Goal: Task Accomplishment & Management: Use online tool/utility

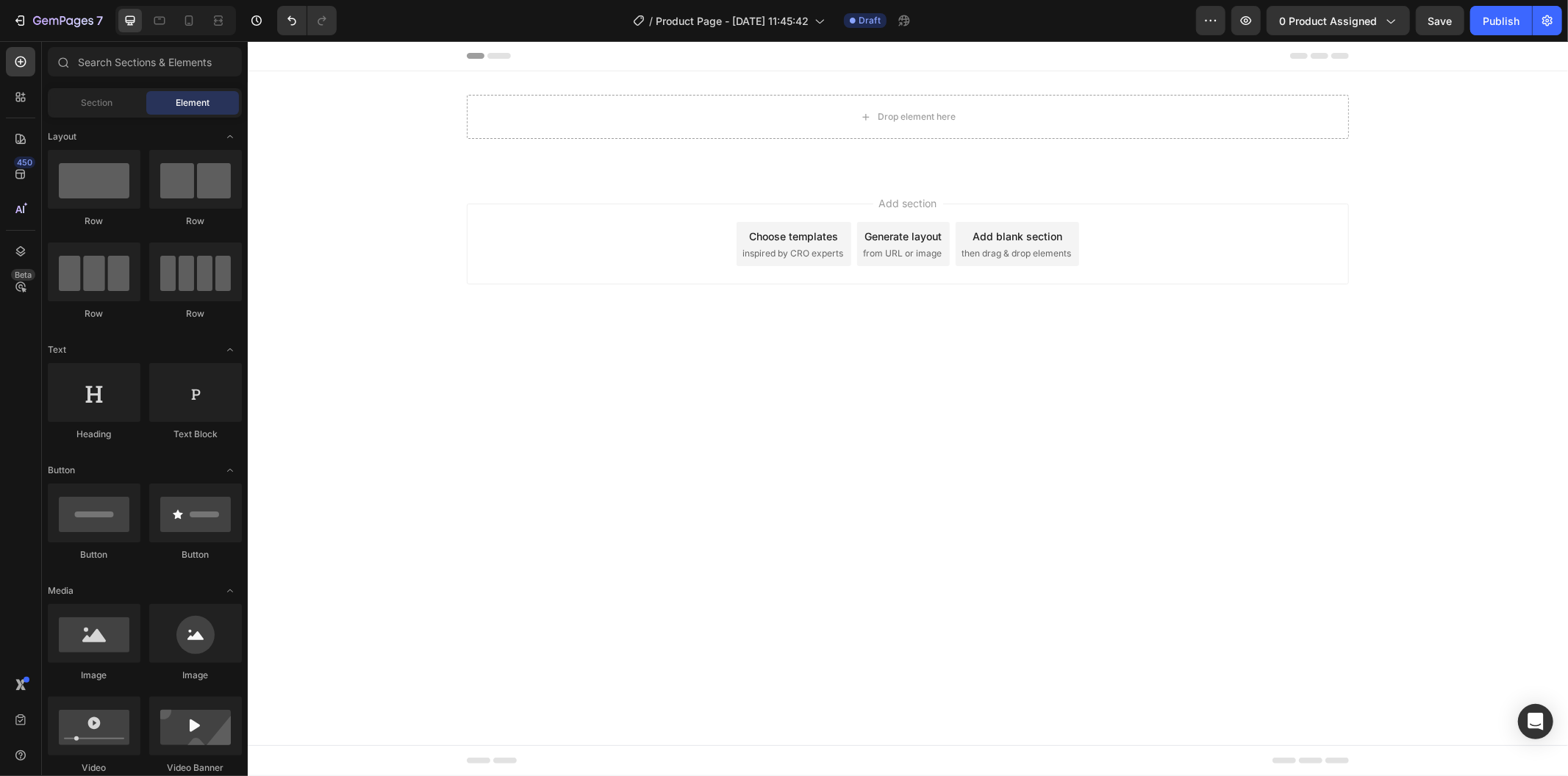
click at [542, 185] on div "Add section Choose templates inspired by CRO experts Generate layout from URL o…" at bounding box center [907, 264] width 1321 height 181
click at [517, 169] on div "Drop element here Row Section 1" at bounding box center [907, 122] width 1321 height 103
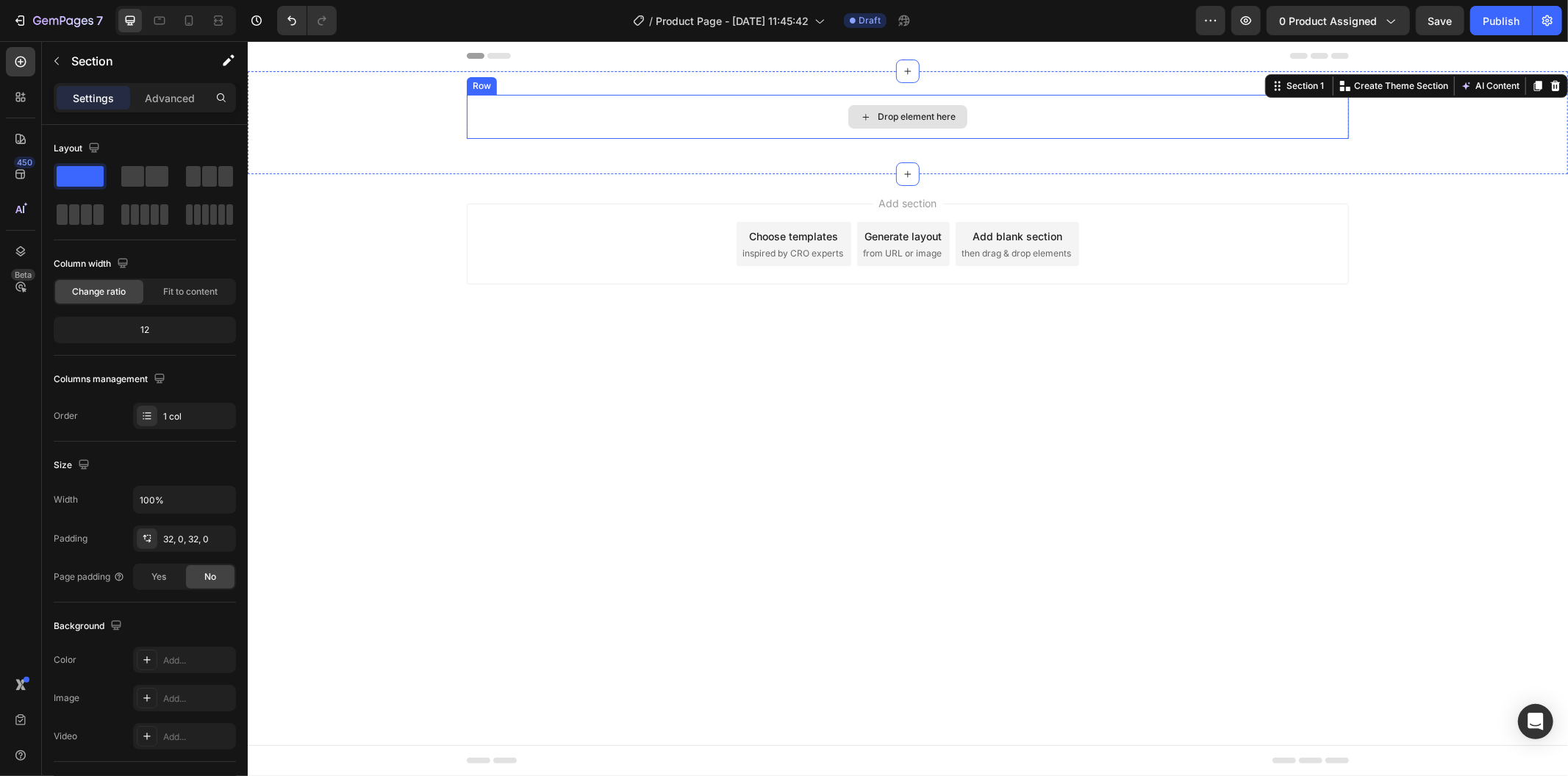
click at [483, 129] on div "Drop element here" at bounding box center [907, 116] width 883 height 44
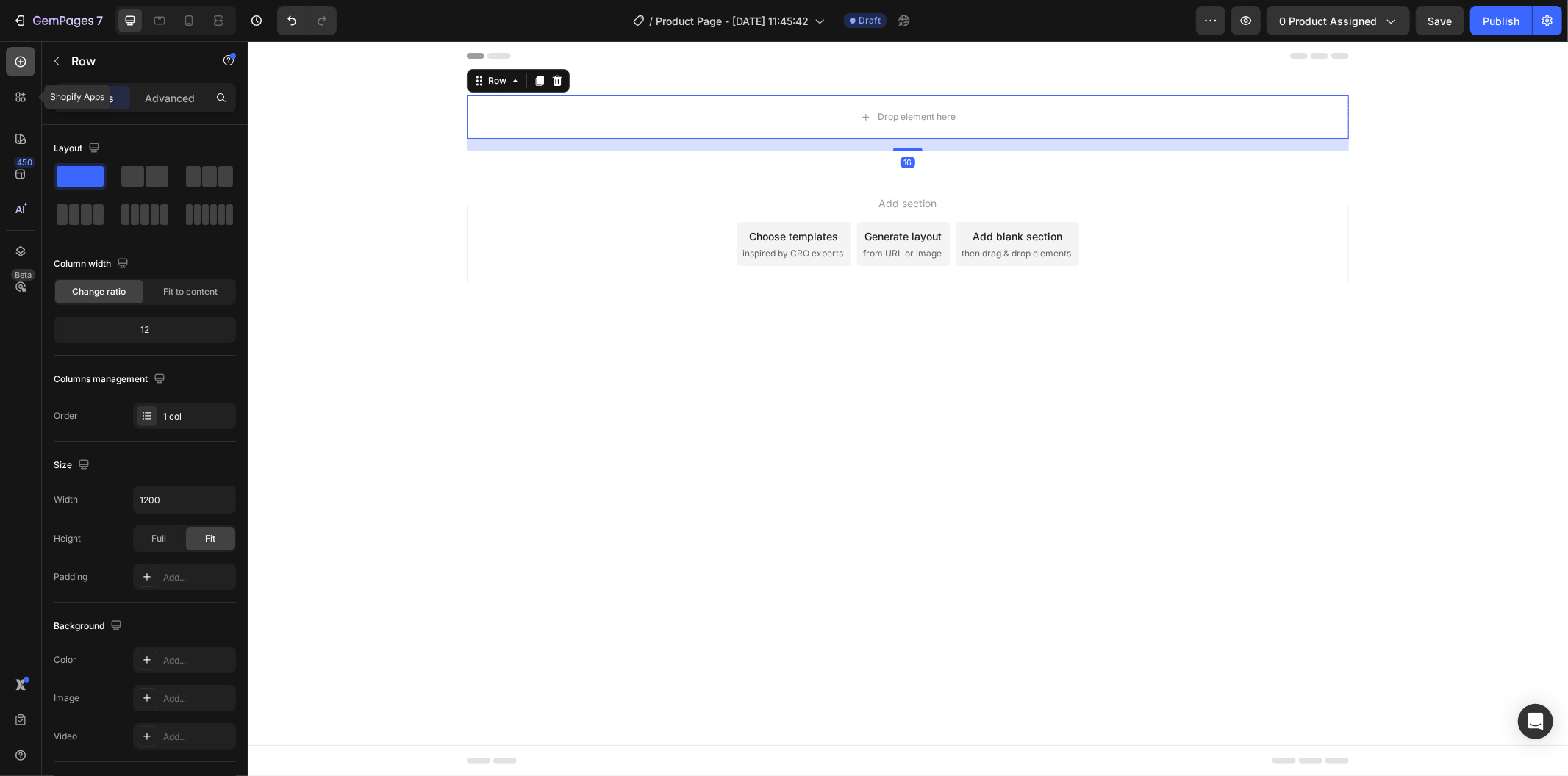
click at [12, 71] on div at bounding box center [20, 61] width 29 height 29
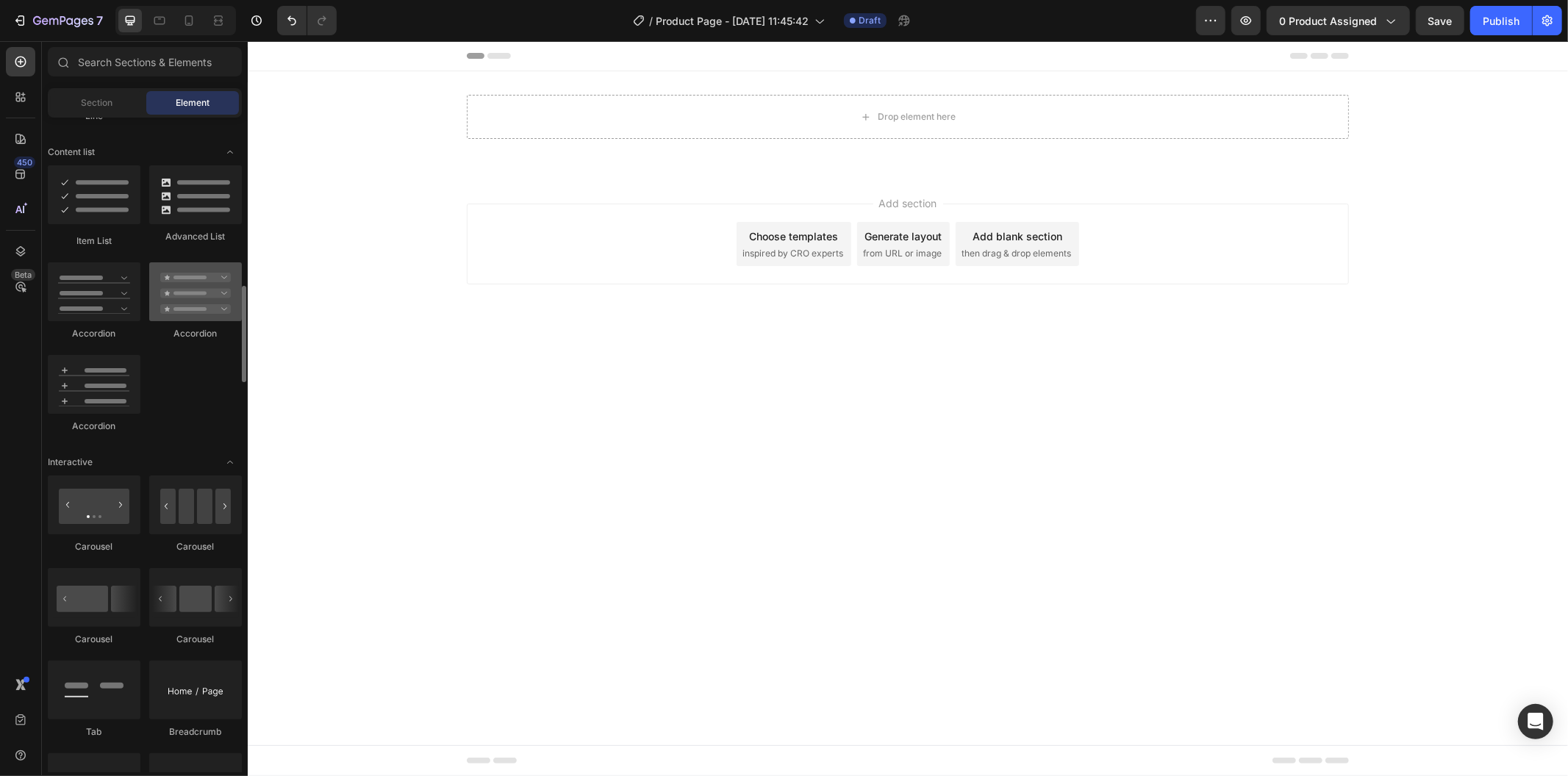
scroll to position [1552, 0]
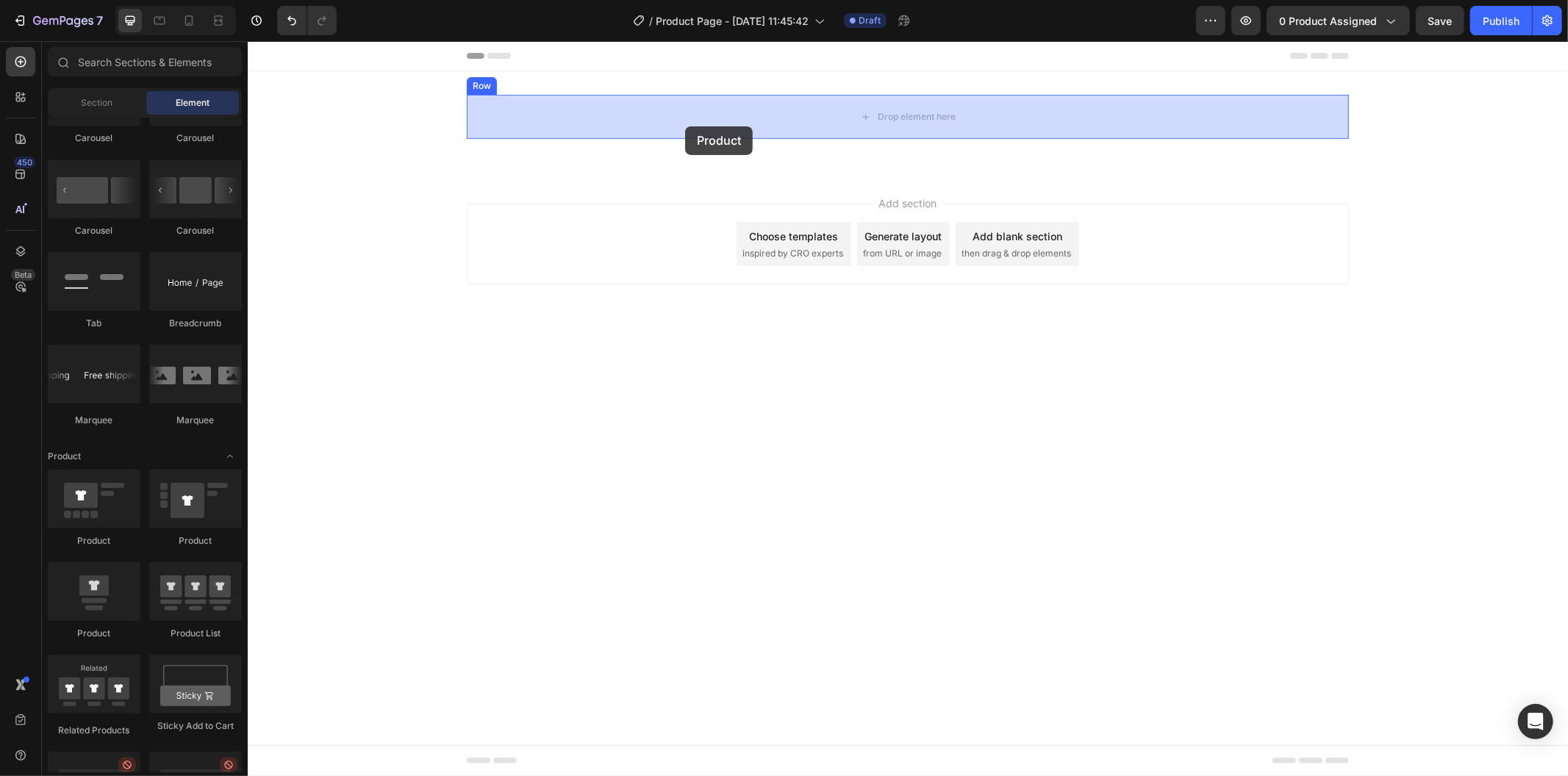
drag, startPoint x: 380, startPoint y: 385, endPoint x: 685, endPoint y: 126, distance: 400.1
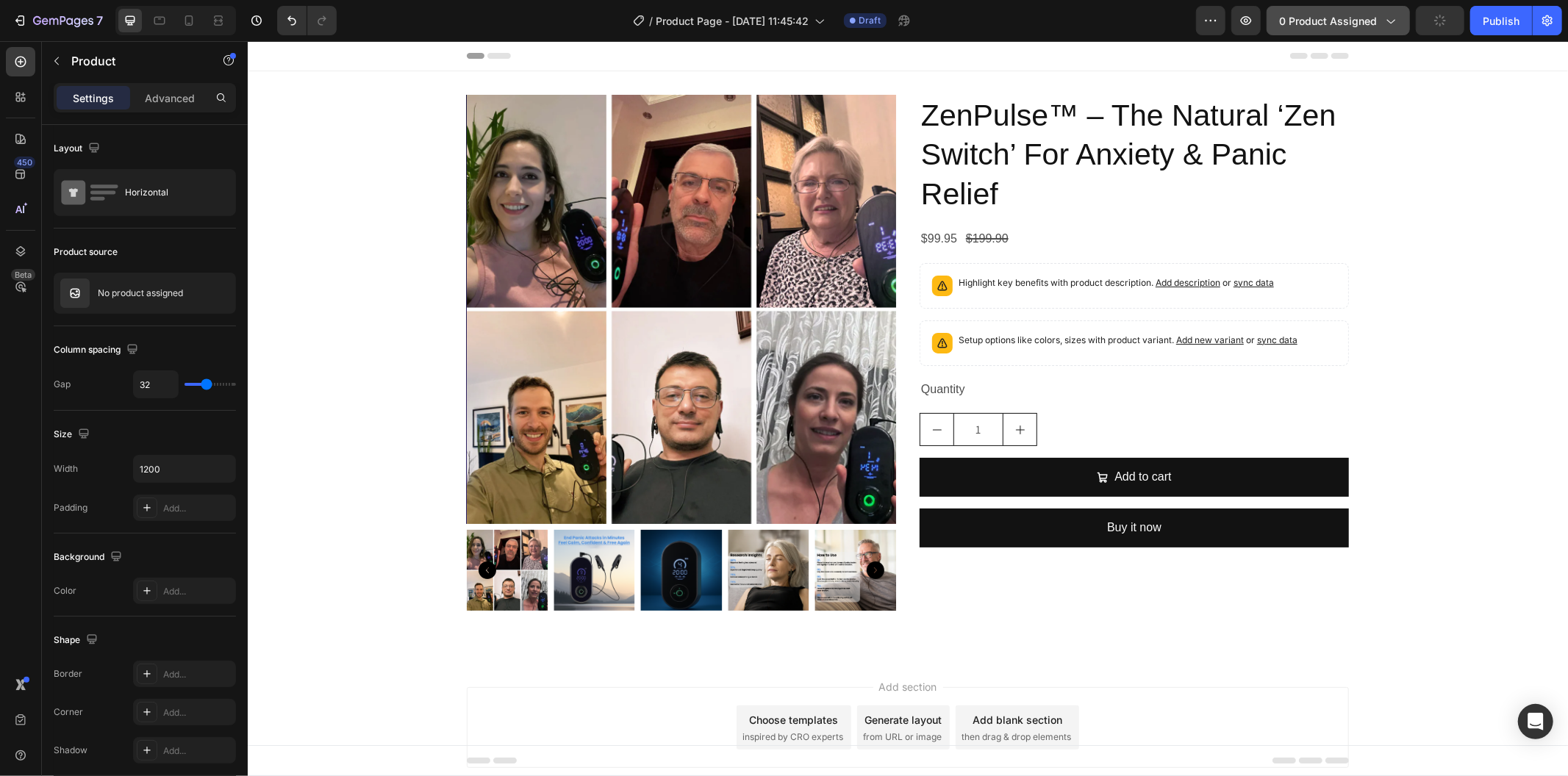
click at [1326, 10] on button "0 product assigned" at bounding box center [1338, 20] width 143 height 29
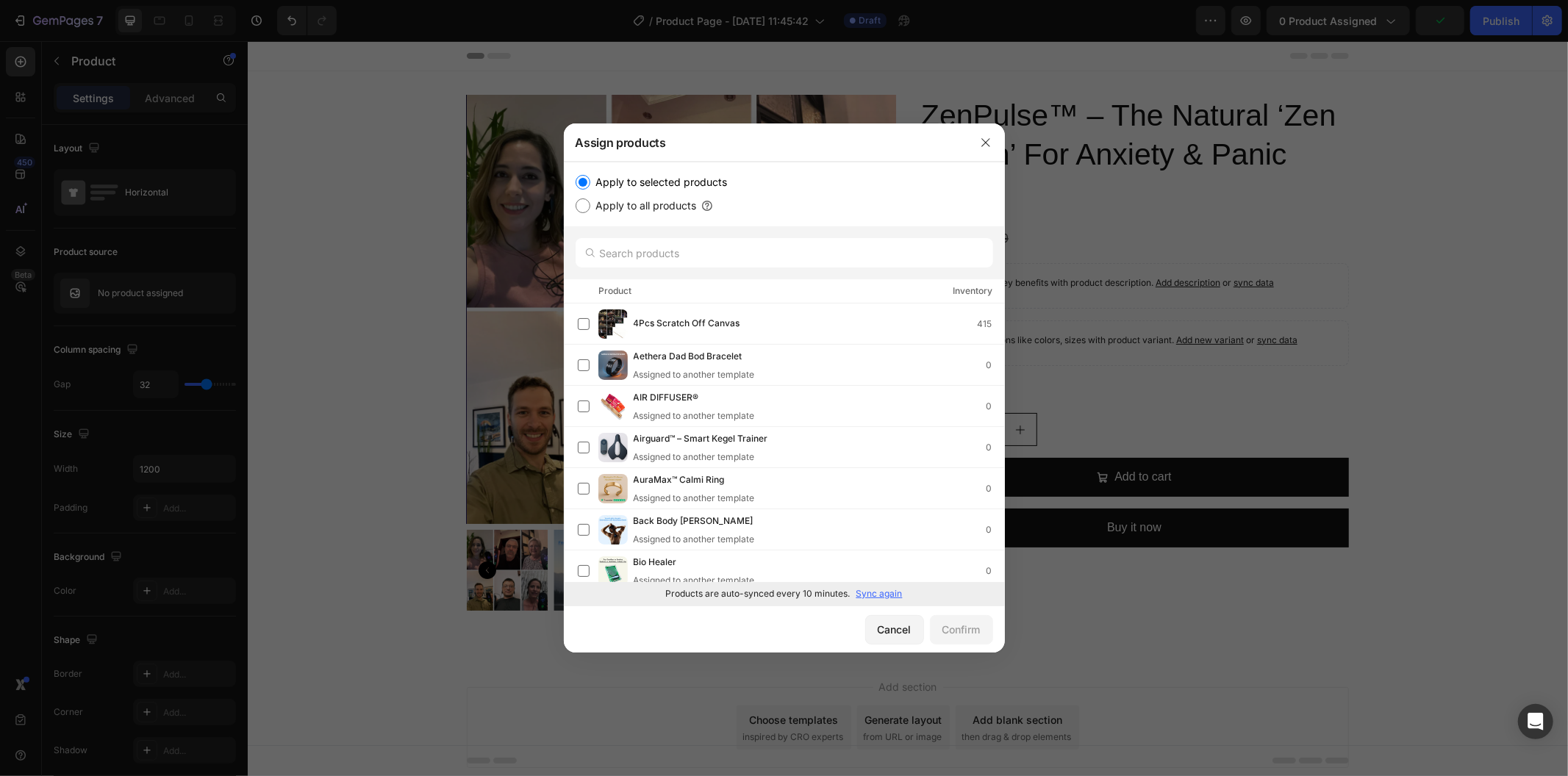
click at [890, 591] on p "Sync again" at bounding box center [879, 593] width 47 height 13
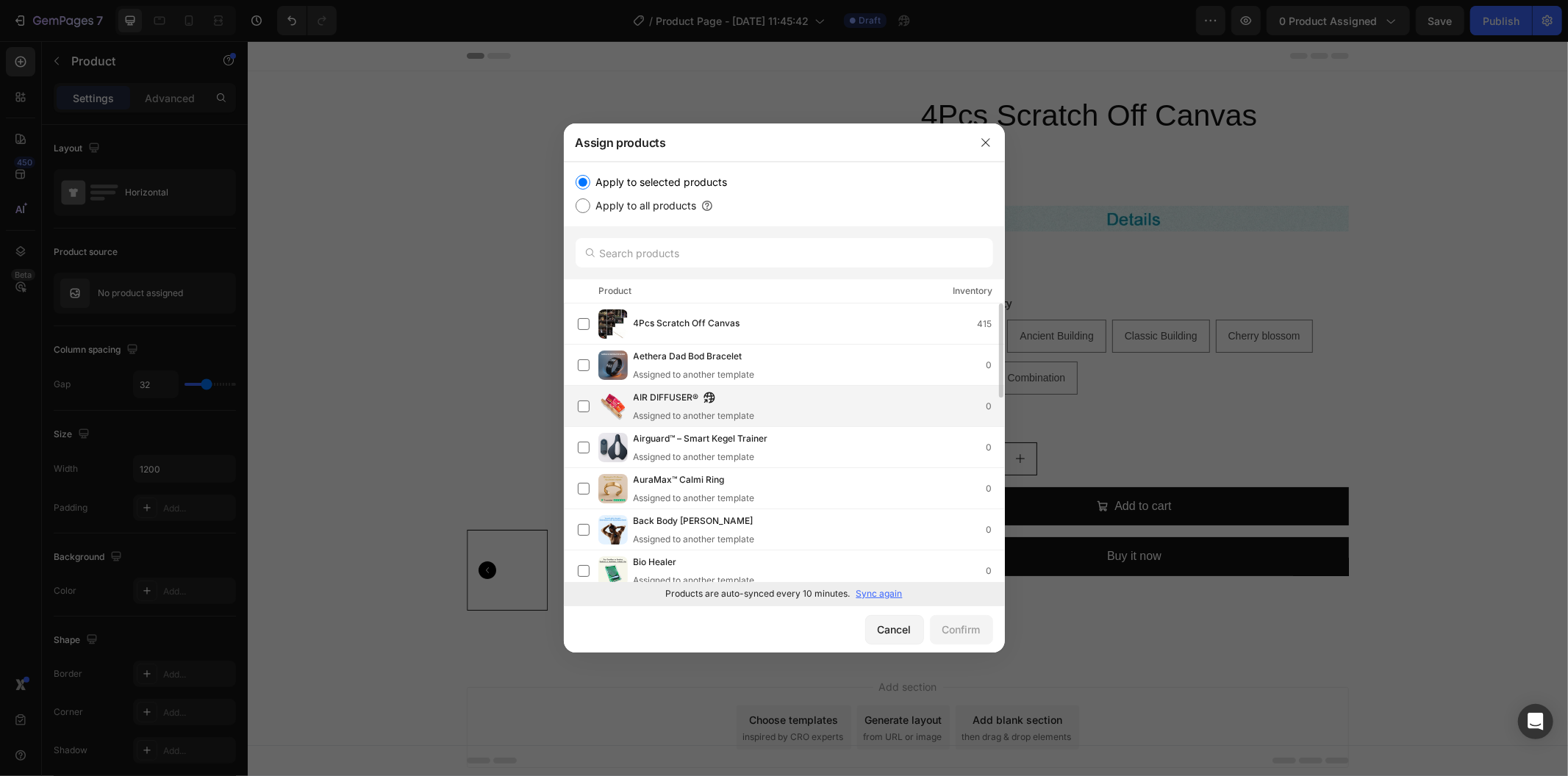
scroll to position [245, 0]
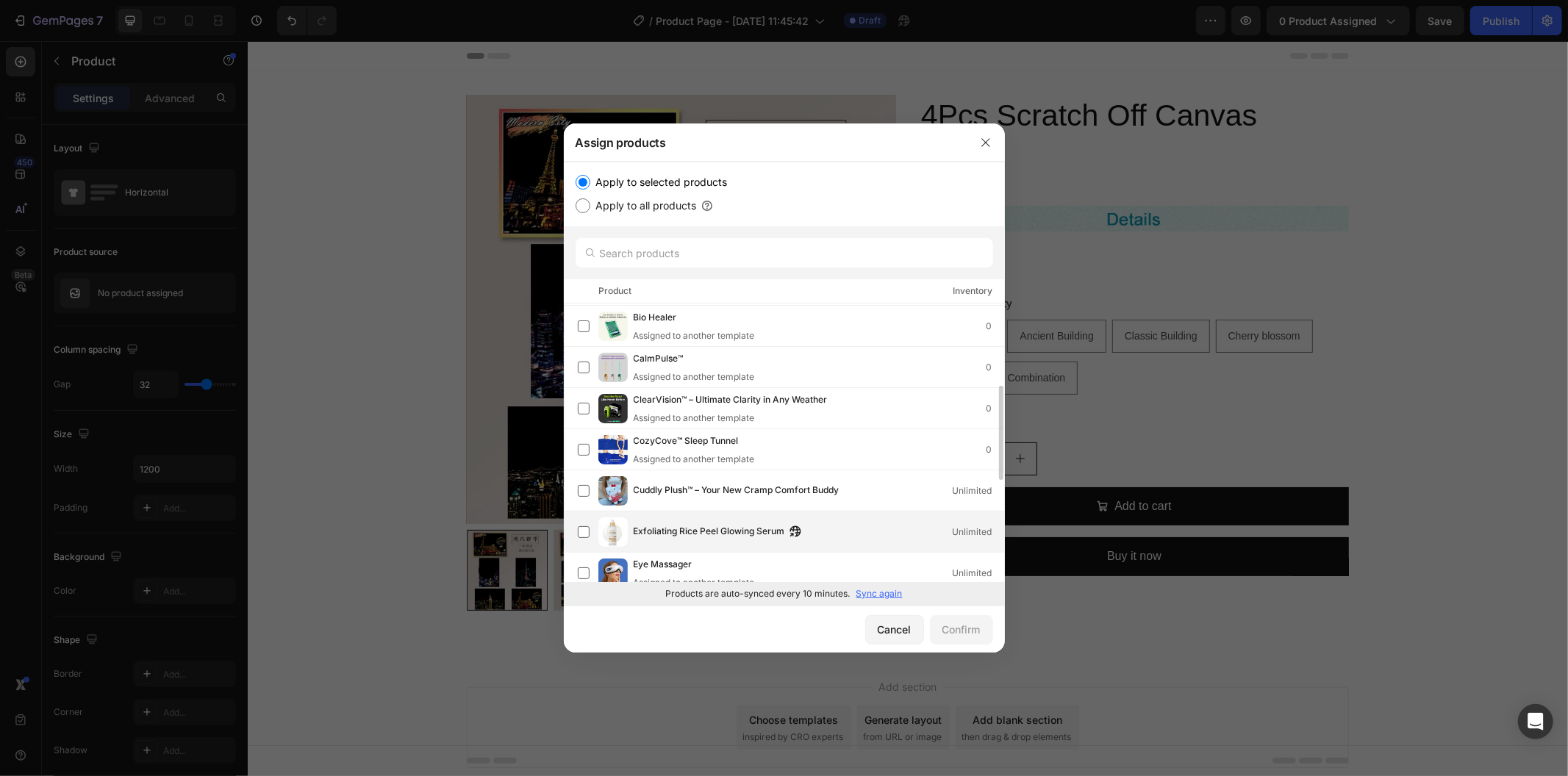
click at [758, 517] on div "Exfoliating Rice Peel Glowing Serum Unlimited" at bounding box center [791, 532] width 427 height 29
click at [969, 626] on div "Confirm" at bounding box center [961, 629] width 38 height 16
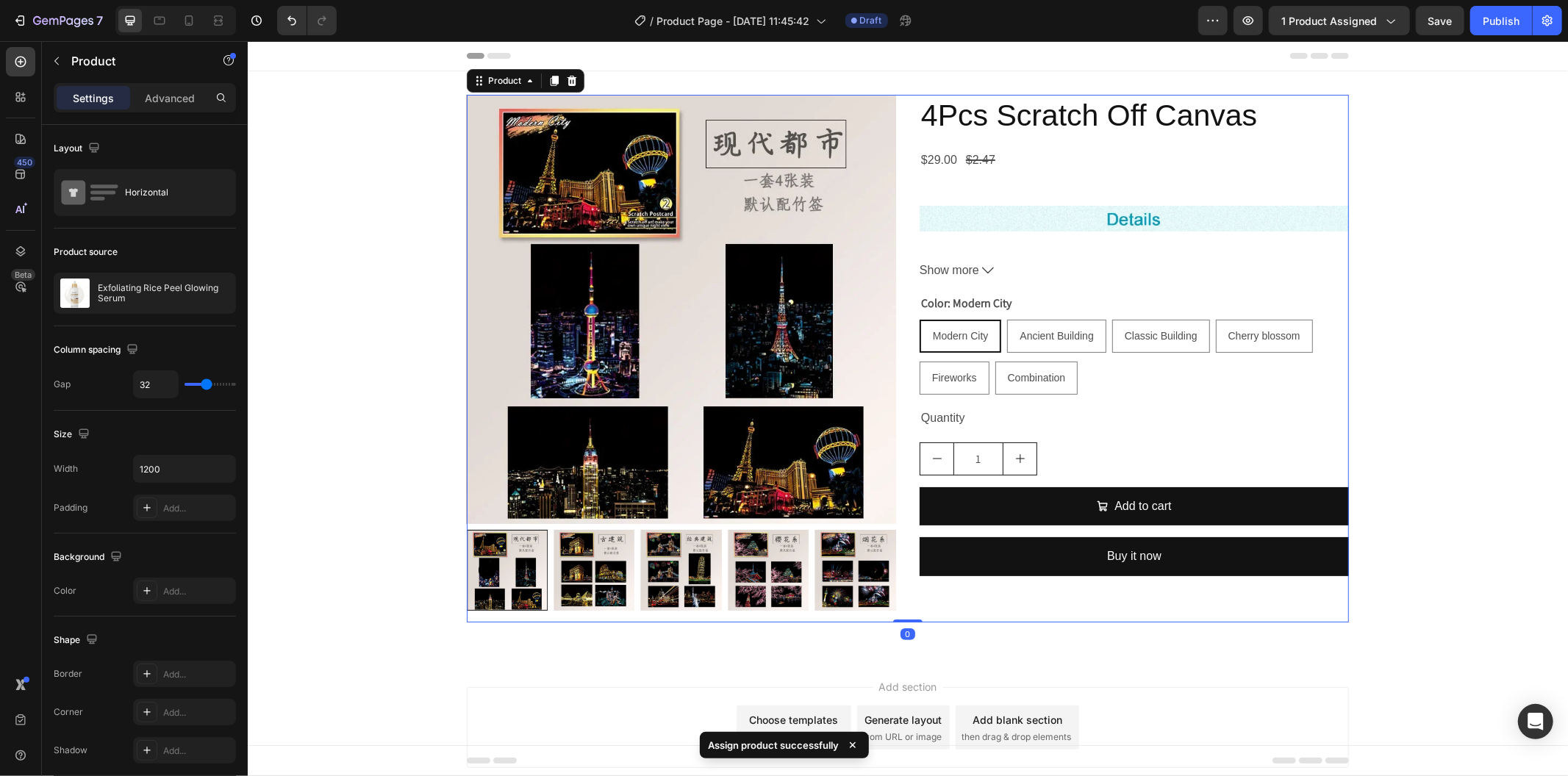
click at [902, 358] on div "Product Images 4Pcs Scratch Off Canvas Product Title $29.00 Product Price Produ…" at bounding box center [907, 358] width 883 height 528
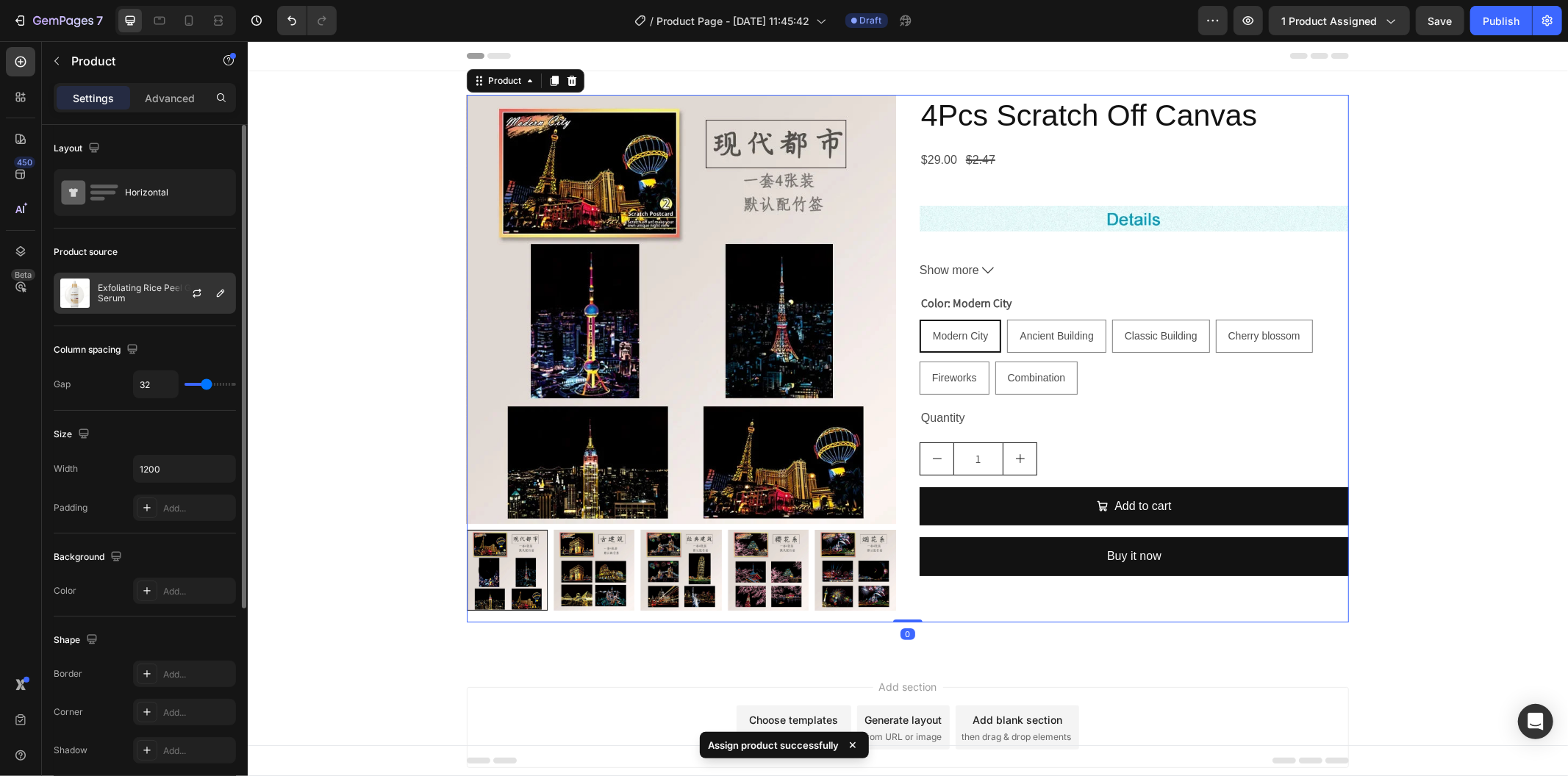
click at [171, 305] on div at bounding box center [202, 293] width 65 height 39
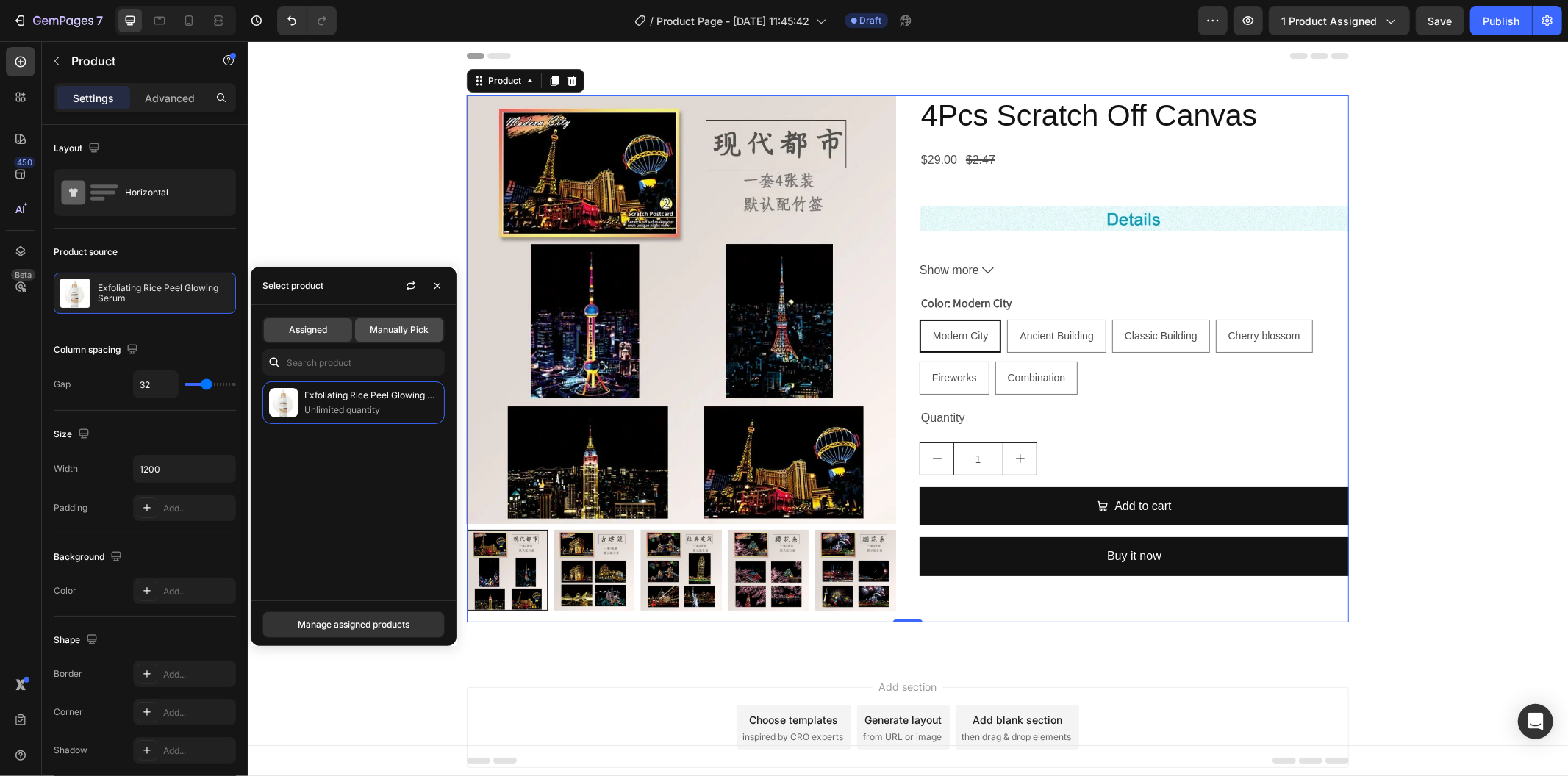
click at [383, 320] on div "Manually Pick" at bounding box center [400, 330] width 88 height 24
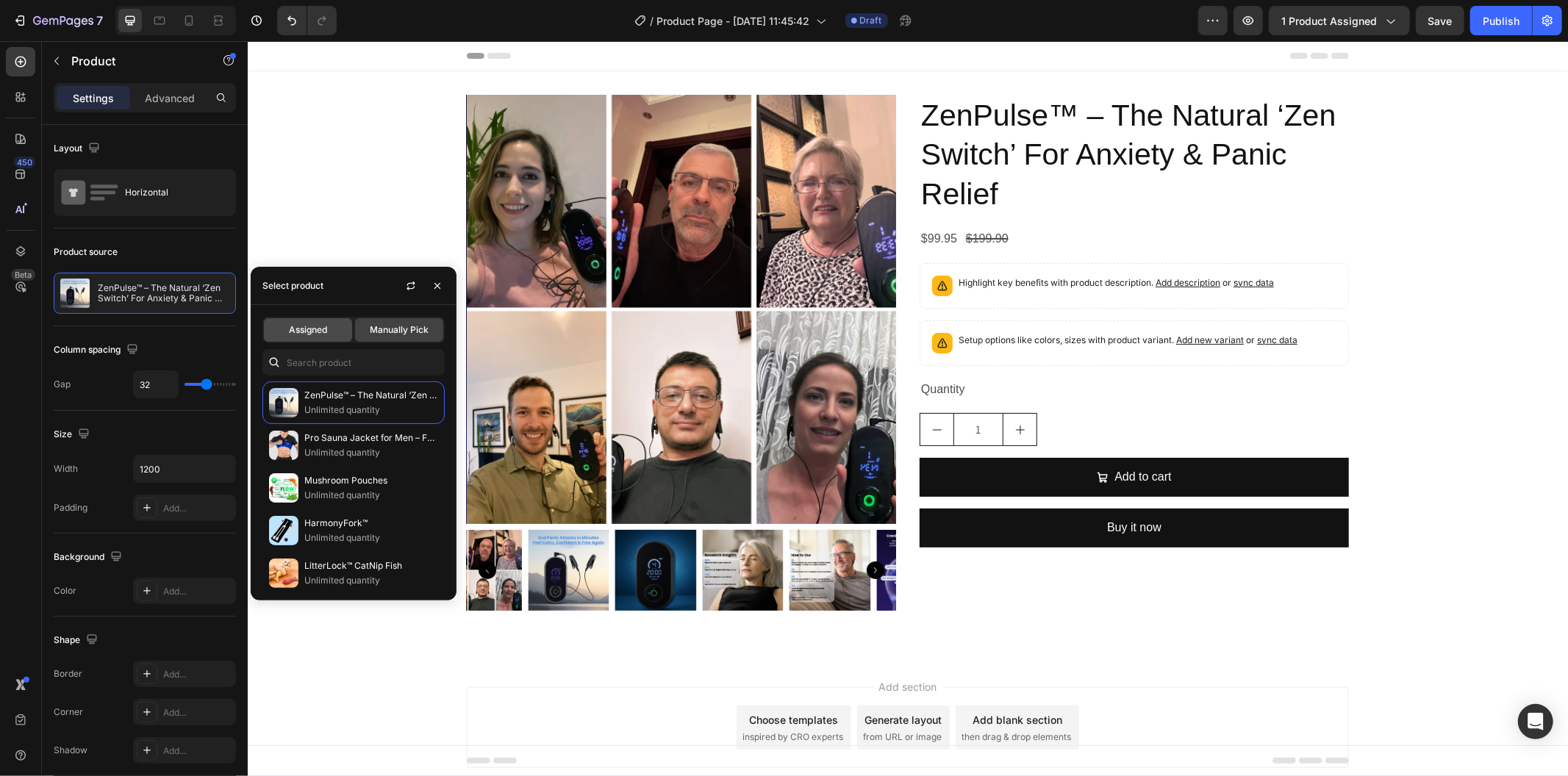
click at [331, 320] on div "Assigned" at bounding box center [308, 330] width 88 height 24
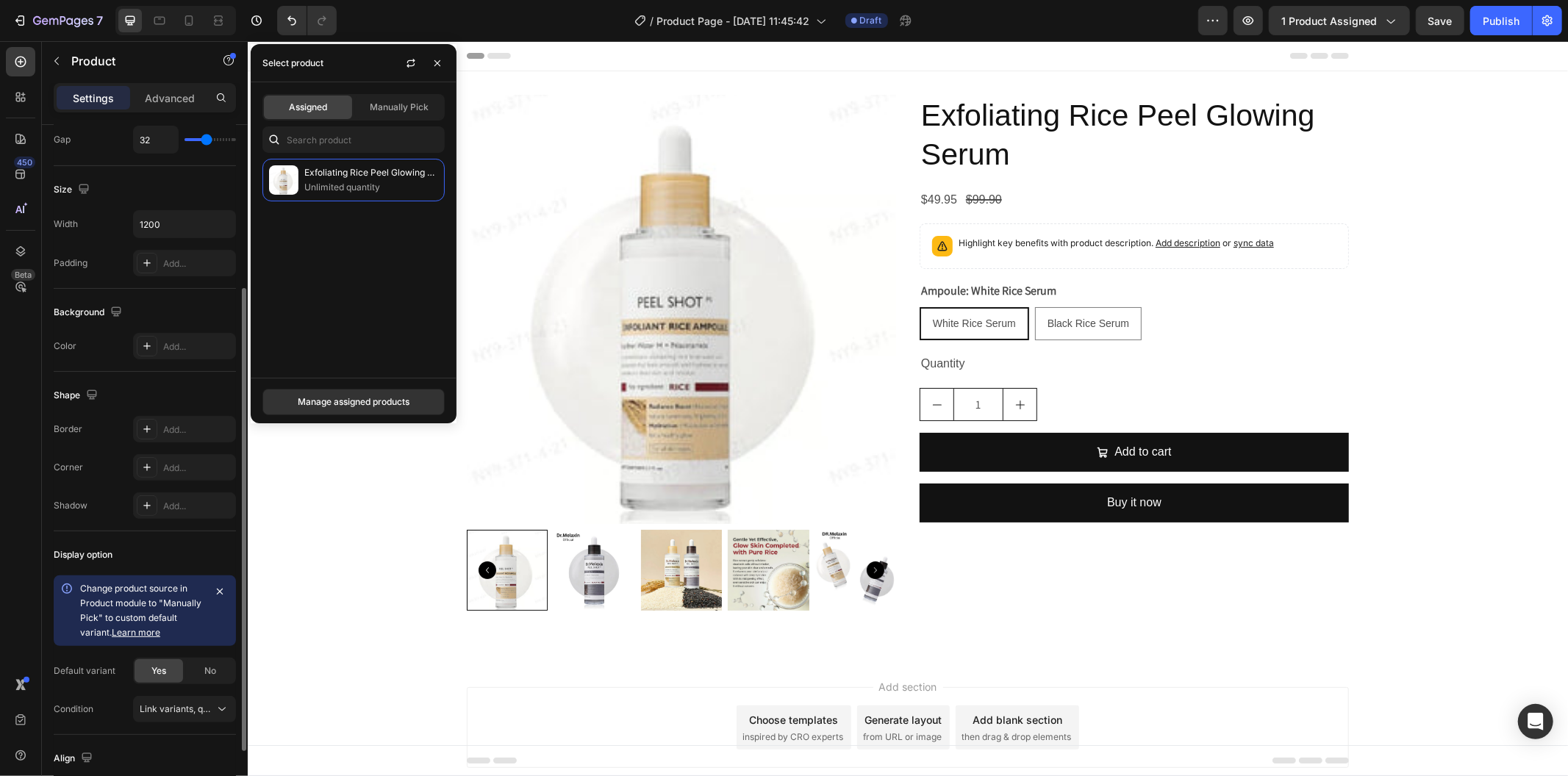
scroll to position [346, 0]
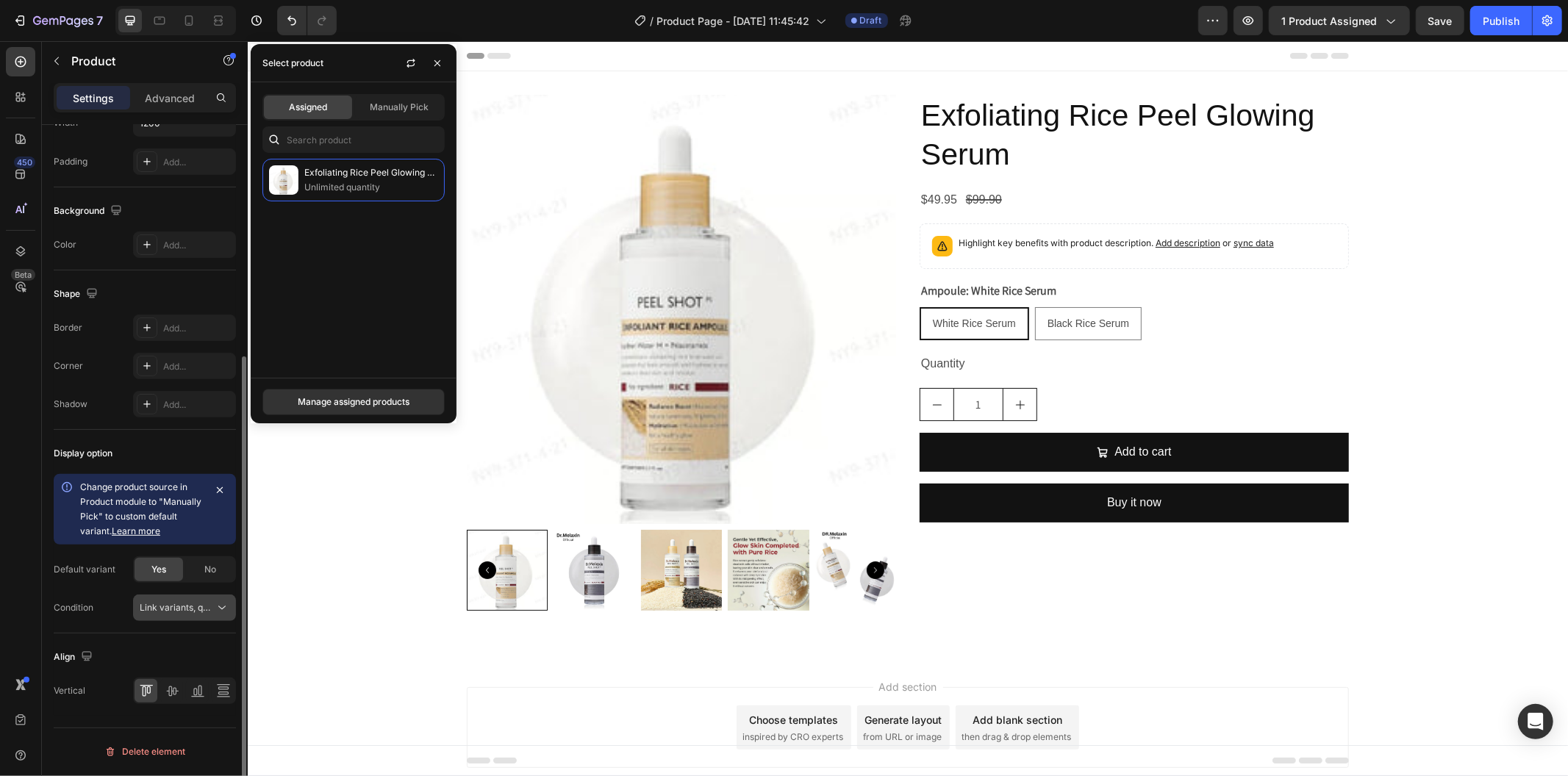
click at [197, 596] on button "Link variants, quantity <br> between same products" at bounding box center [185, 607] width 103 height 26
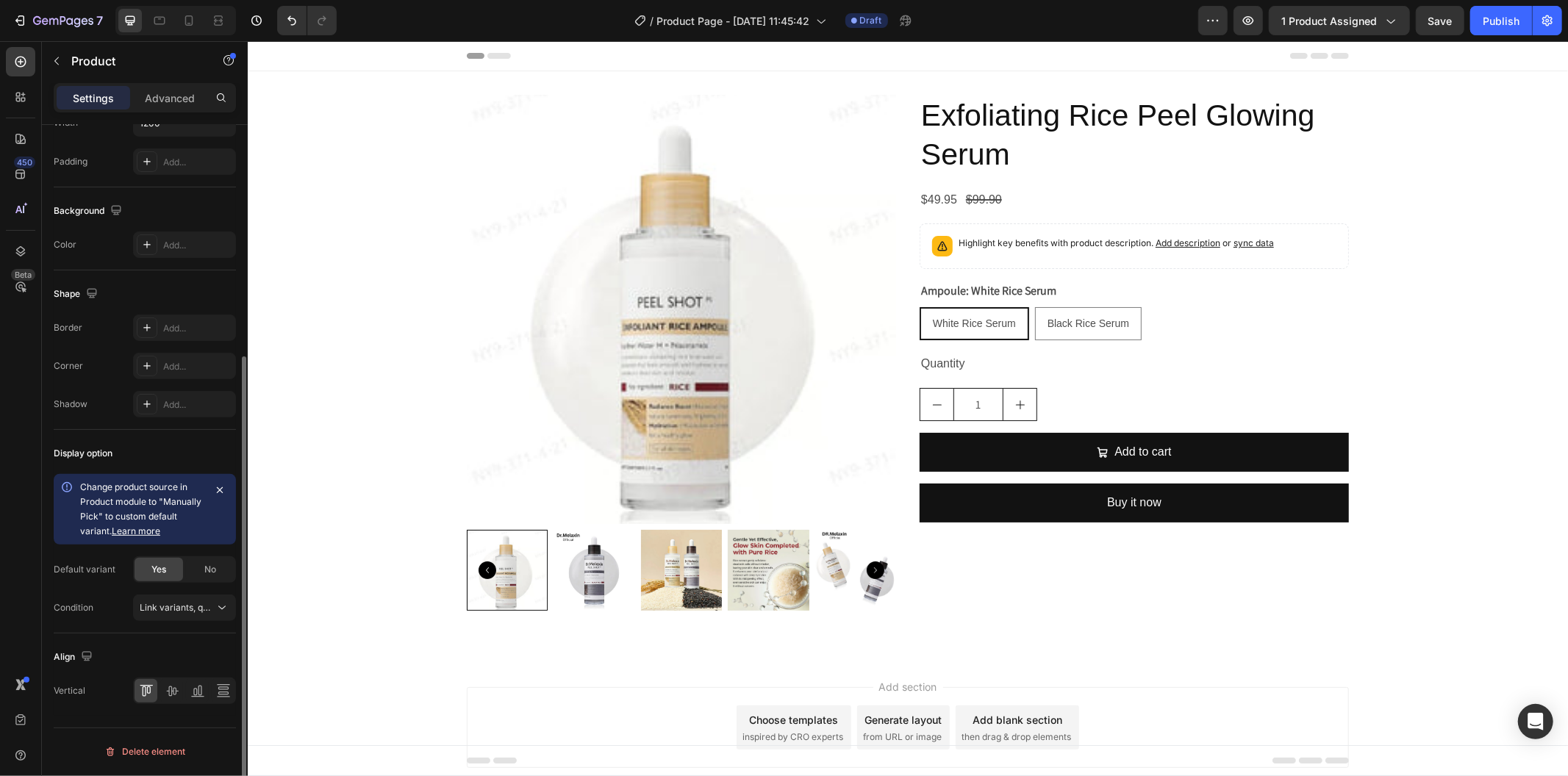
click at [111, 595] on div "Condition Link variants, quantity <br> between same products" at bounding box center [145, 607] width 183 height 26
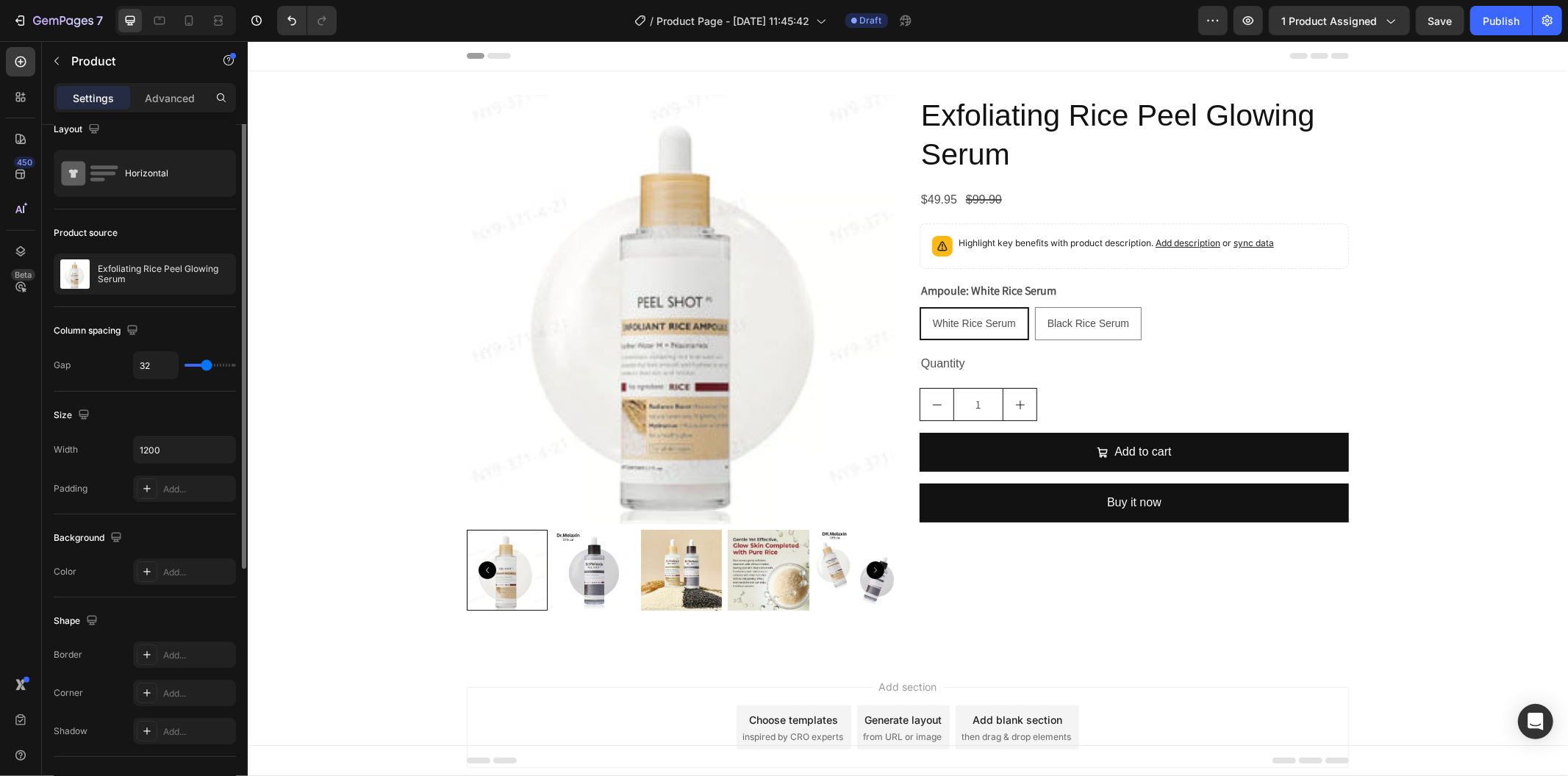
scroll to position [0, 0]
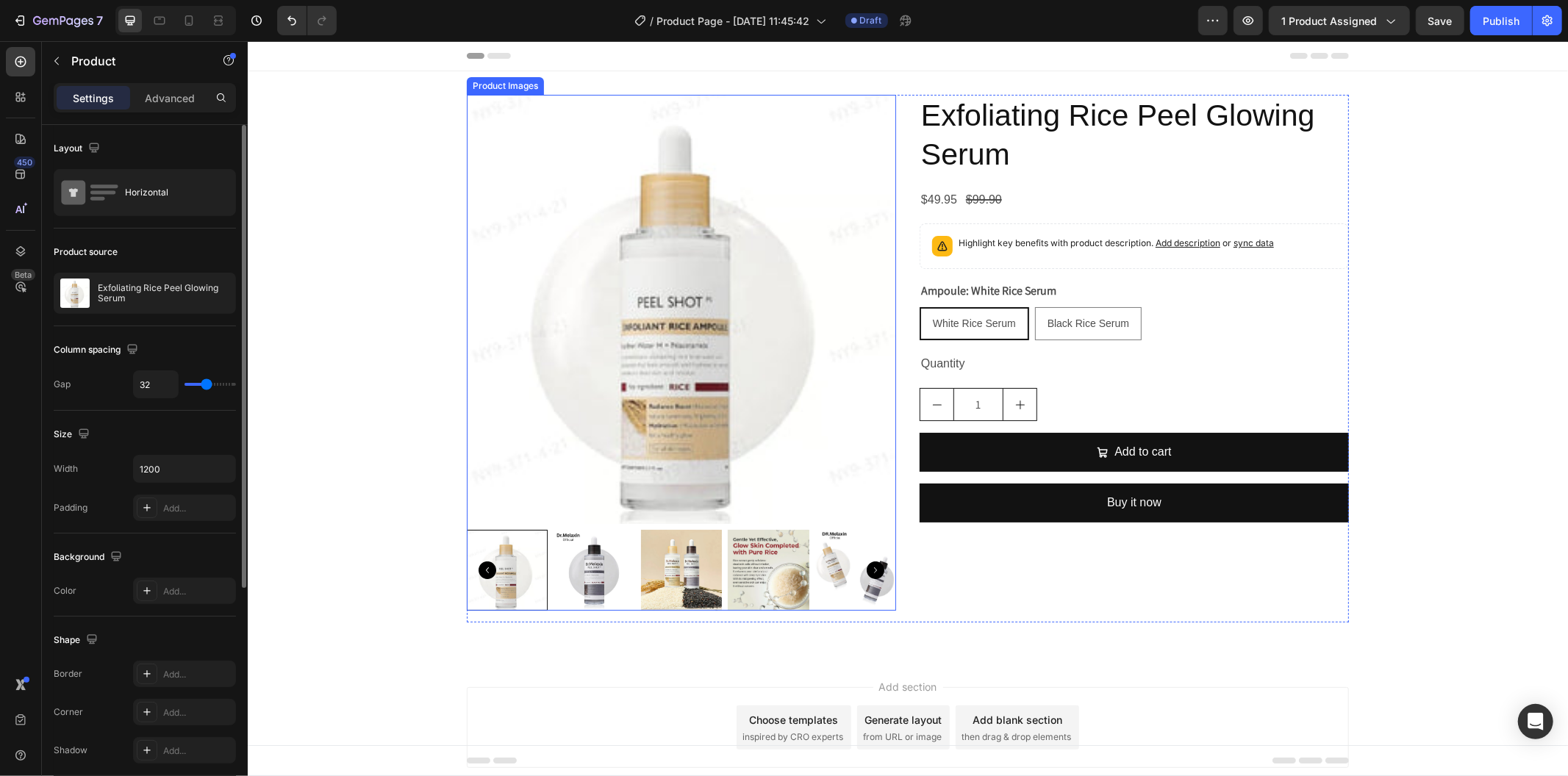
click at [716, 356] on img at bounding box center [680, 309] width 429 height 429
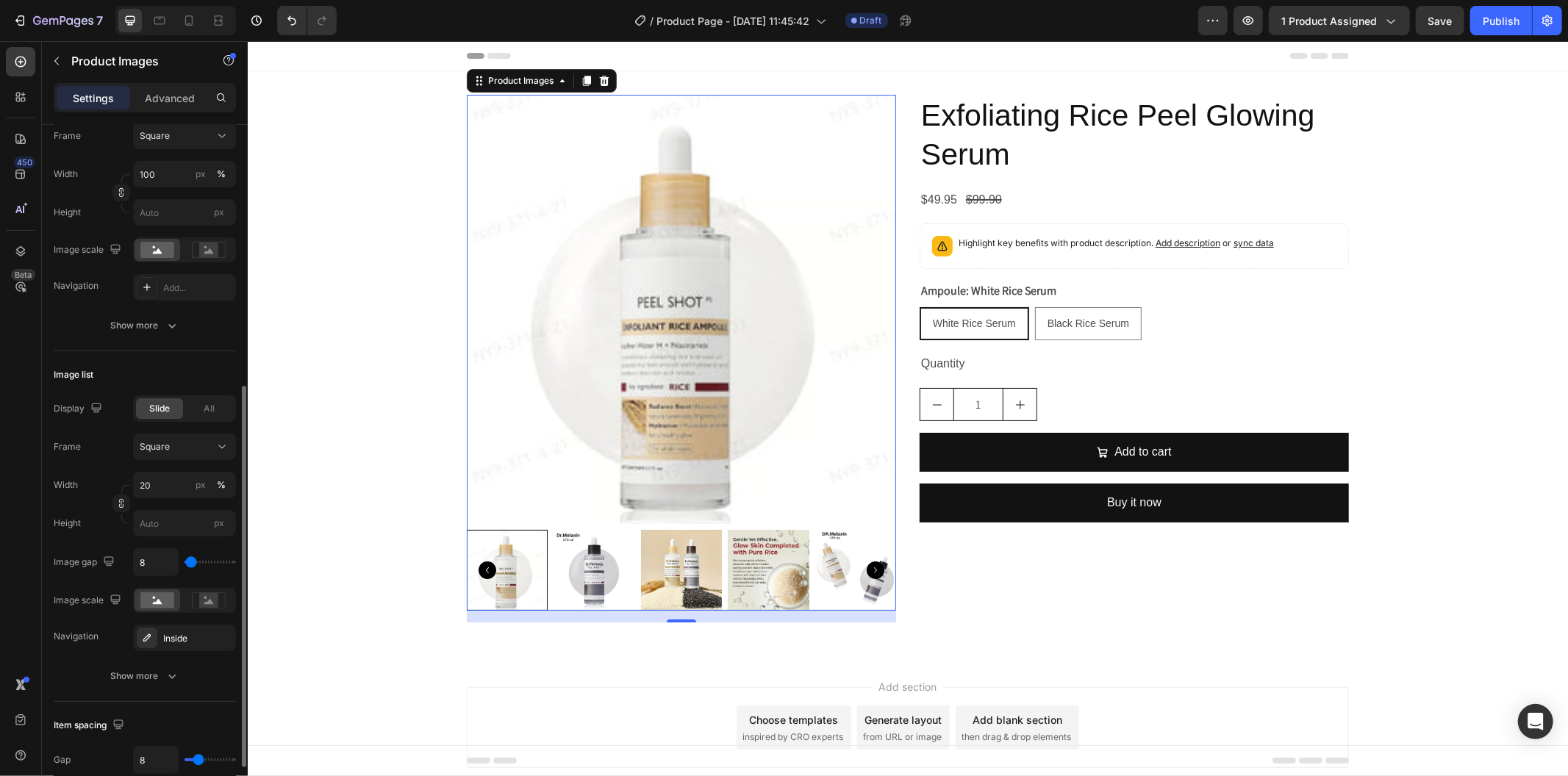
scroll to position [408, 0]
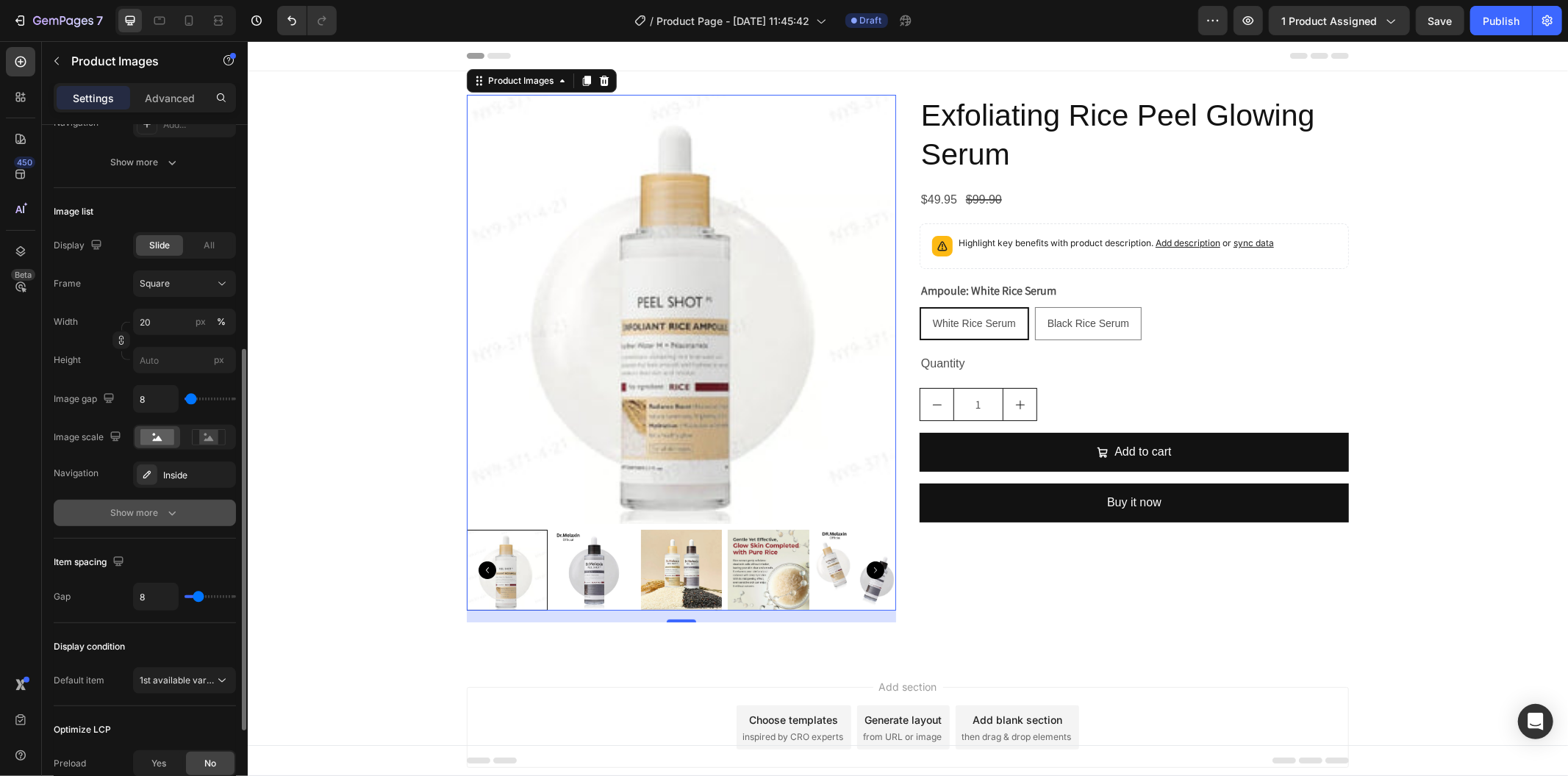
click at [192, 517] on button "Show more" at bounding box center [145, 513] width 183 height 26
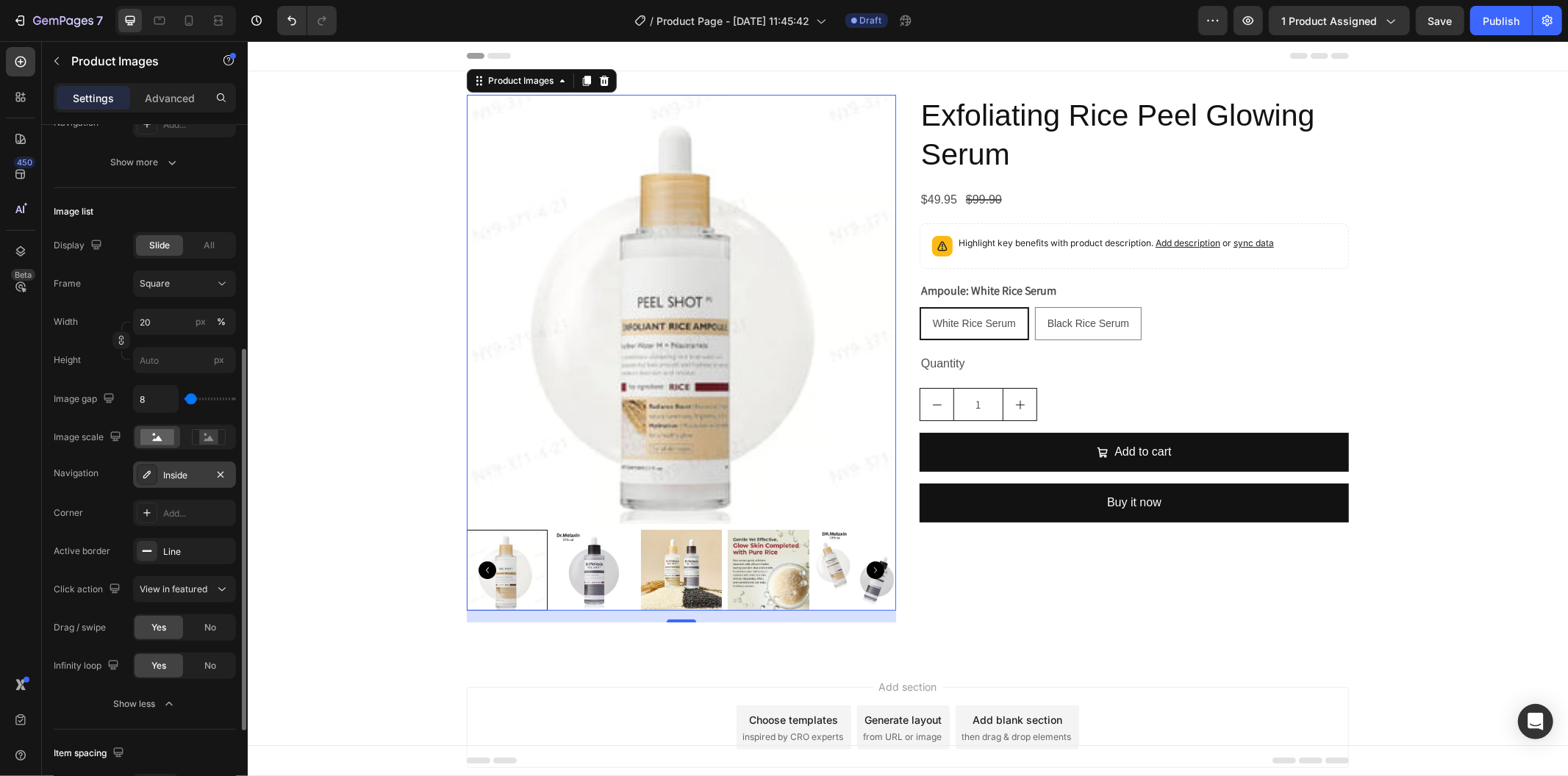
scroll to position [571, 0]
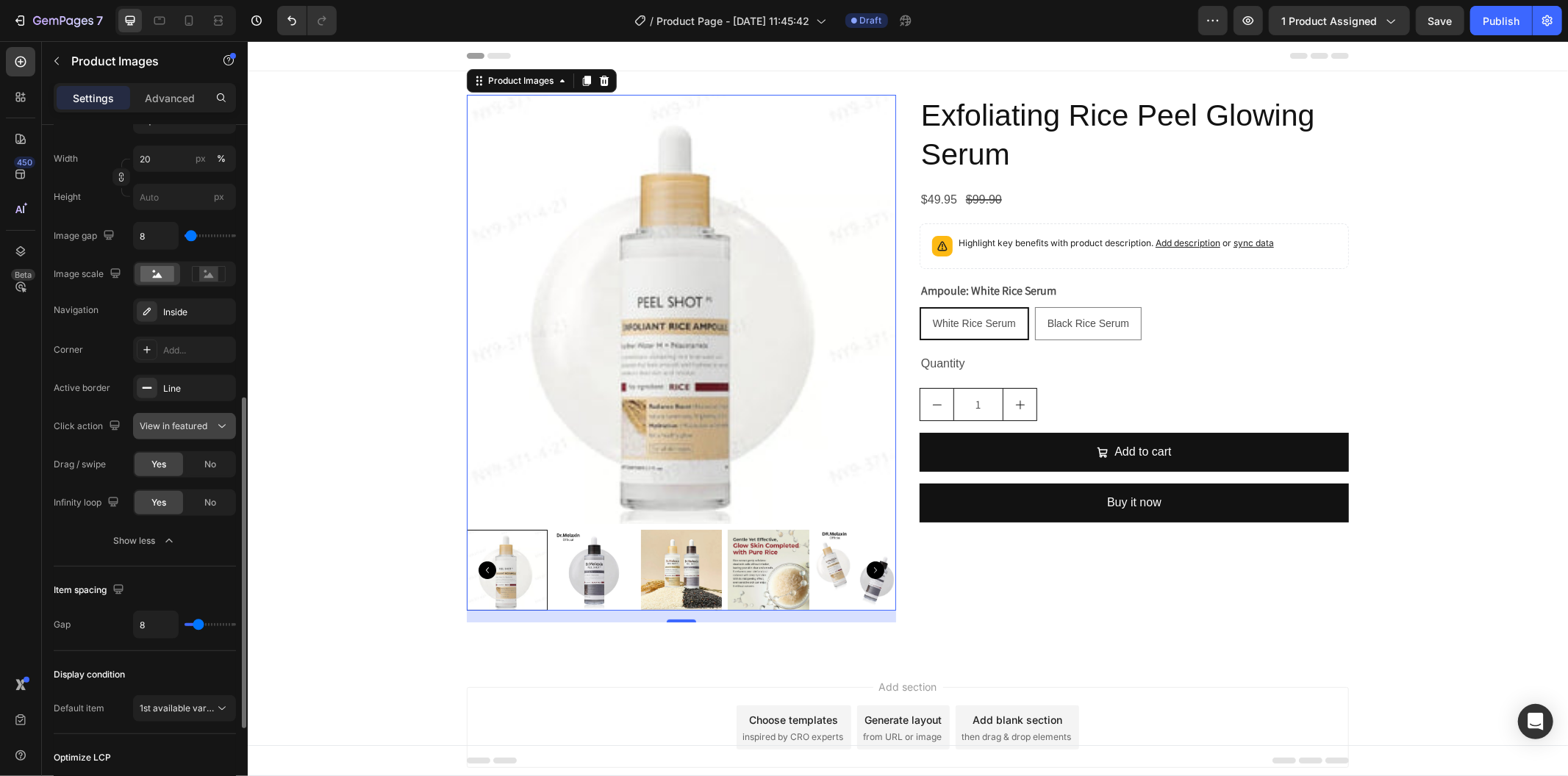
click at [212, 431] on div "View in featured" at bounding box center [178, 426] width 75 height 13
click at [215, 430] on icon at bounding box center [222, 426] width 15 height 15
click at [207, 699] on button "1st available variant" at bounding box center [185, 708] width 103 height 26
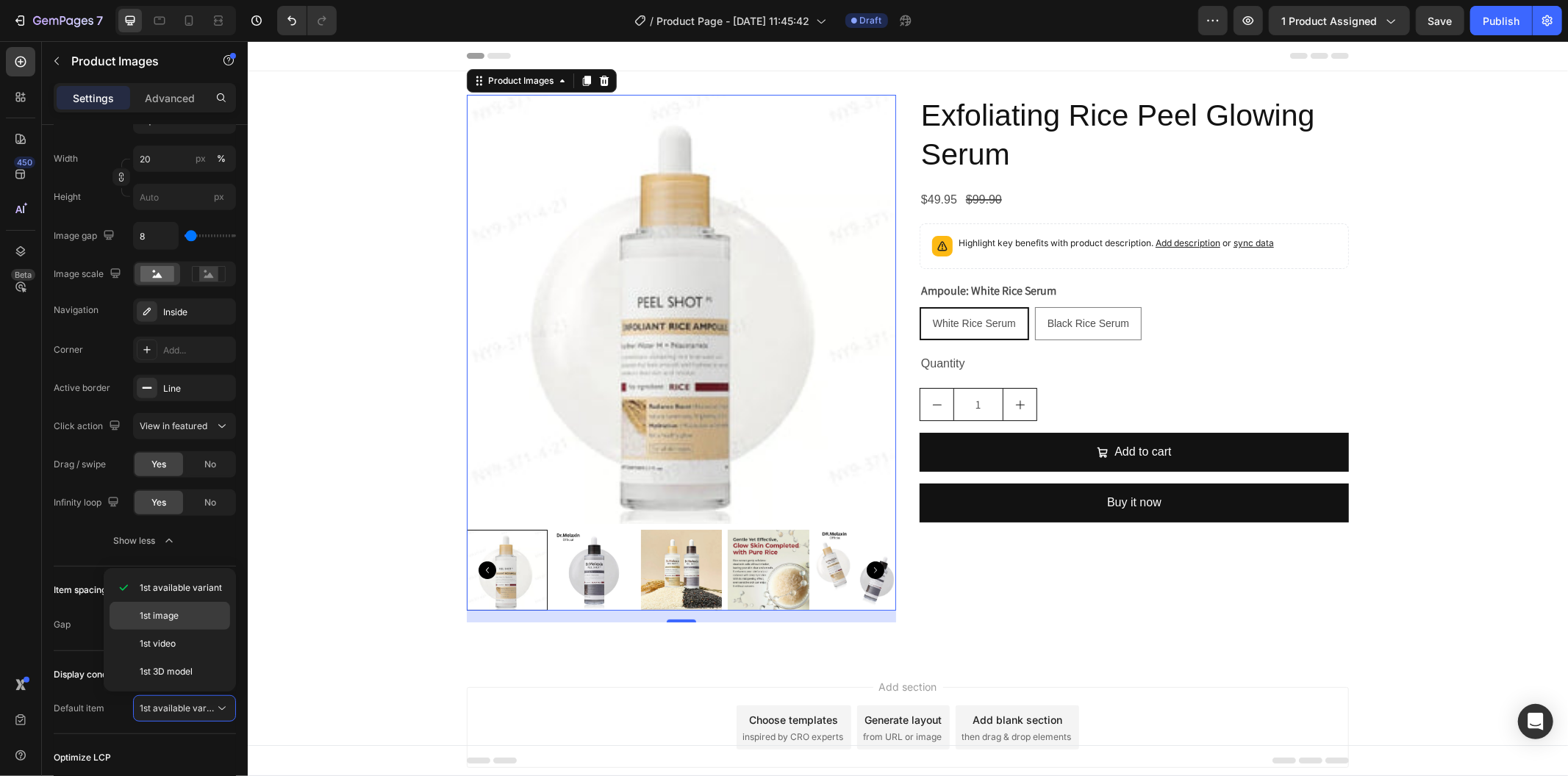
click at [206, 622] on p "1st image" at bounding box center [182, 616] width 84 height 13
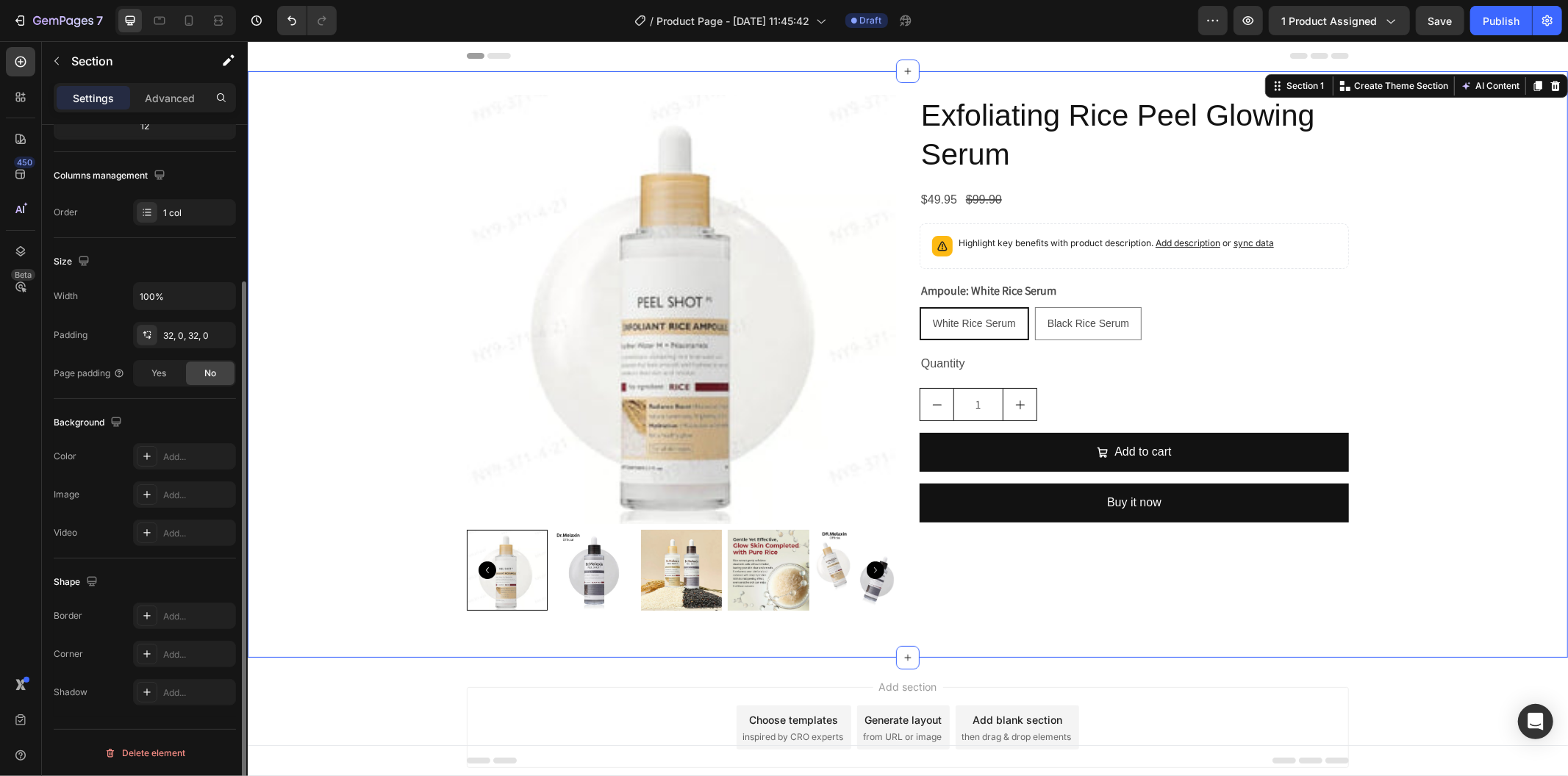
click at [349, 556] on div "Product Images Exfoliating Rice Peel Glowing Serum Product Title $49.95 Product…" at bounding box center [907, 363] width 1321 height 539
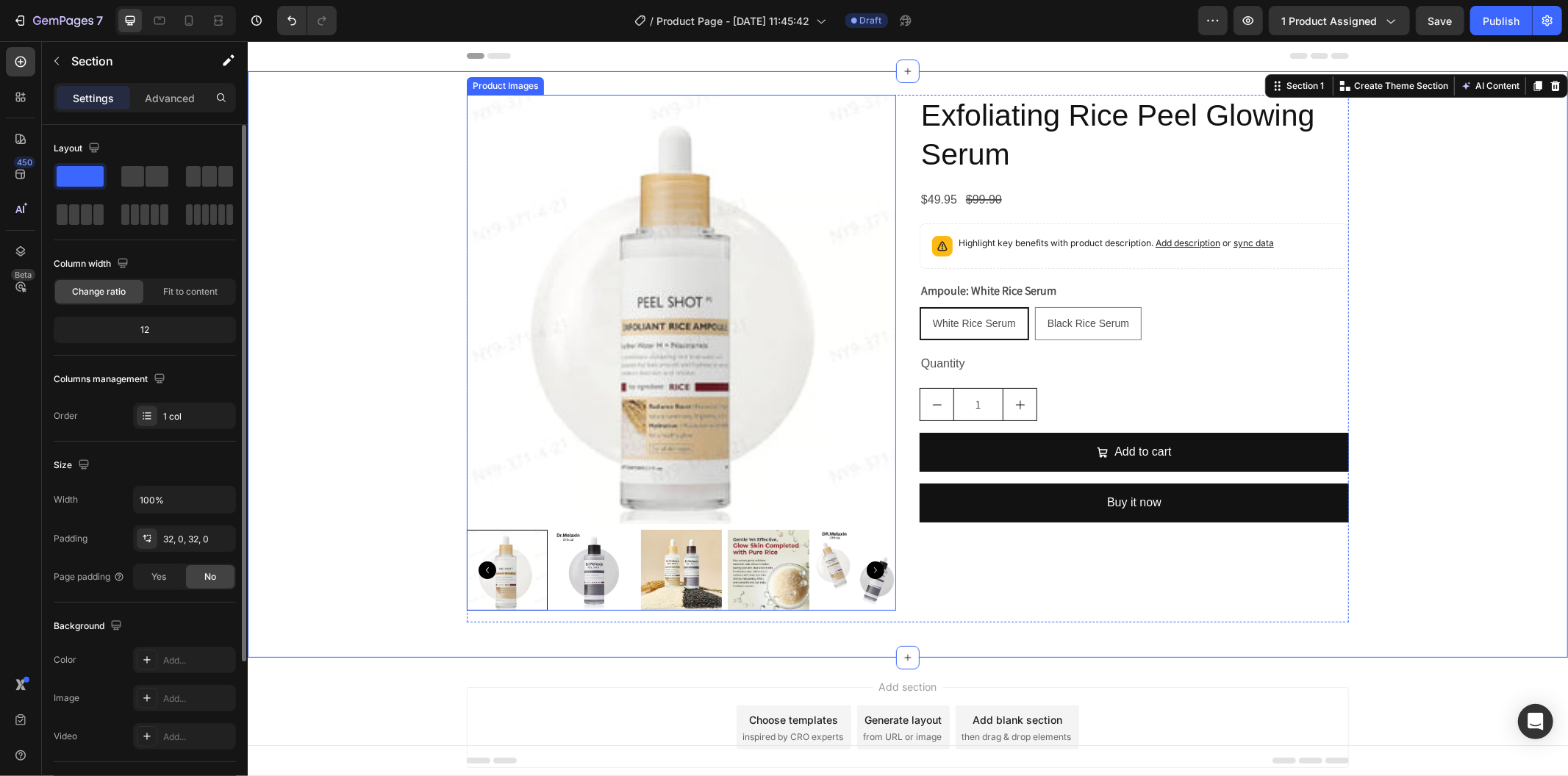
click at [739, 382] on img at bounding box center [680, 309] width 429 height 429
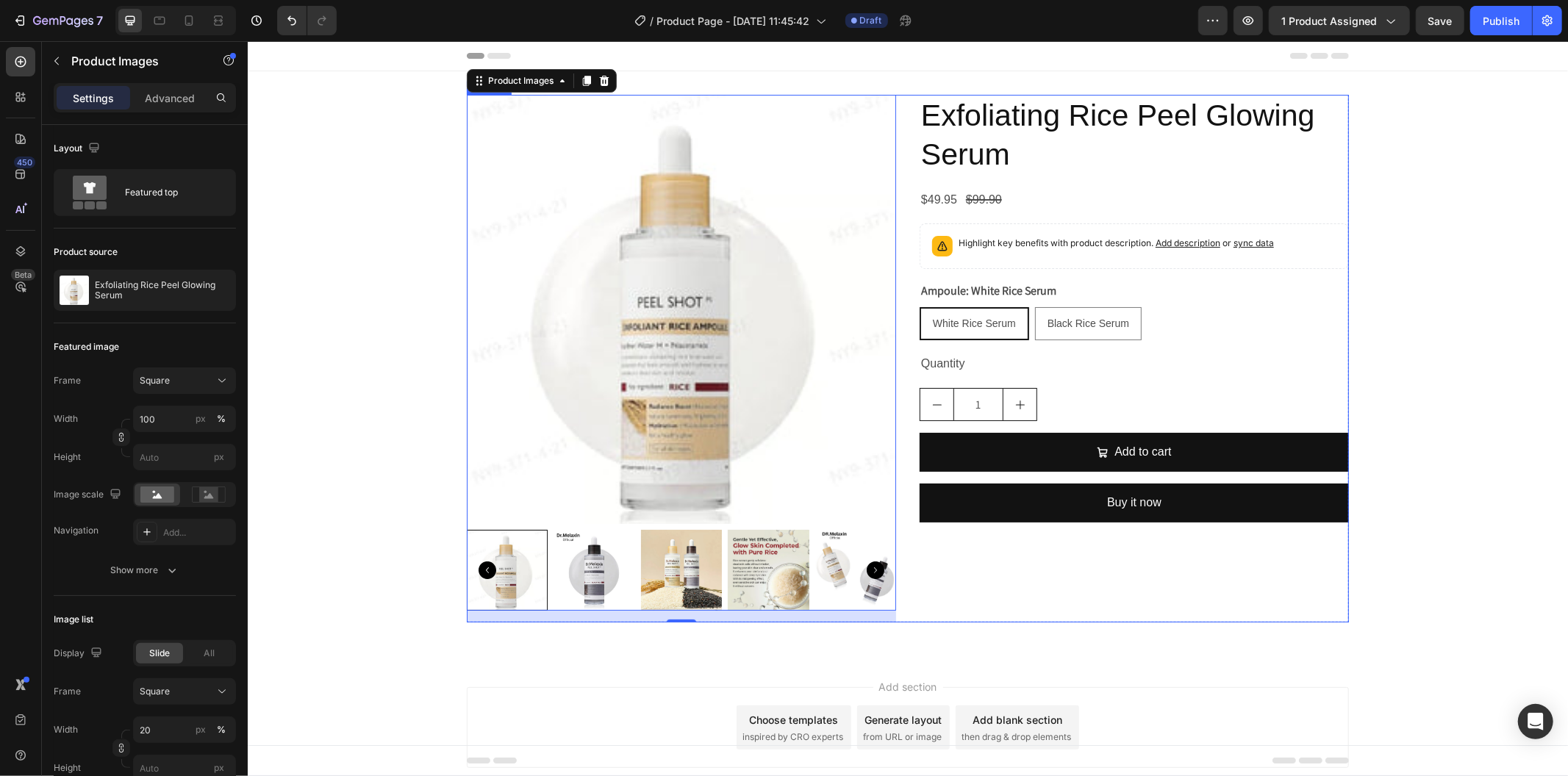
click at [902, 147] on div "Product Images 16 Exfoliating Rice Peel Glowing Serum Product Title $49.95 Prod…" at bounding box center [907, 358] width 883 height 528
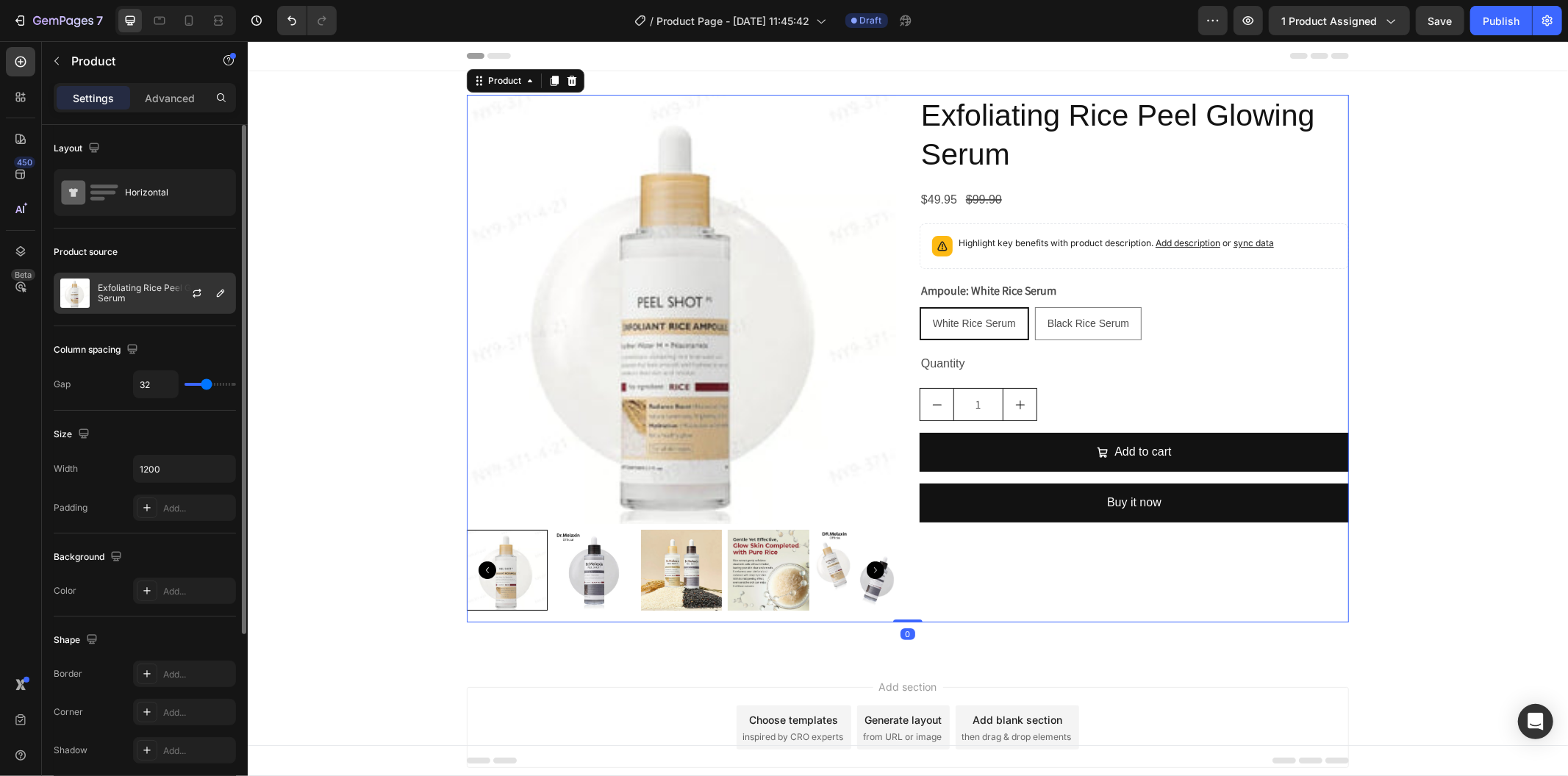
click at [152, 299] on p "Exfoliating Rice Peel Glowing Serum" at bounding box center [163, 293] width 132 height 20
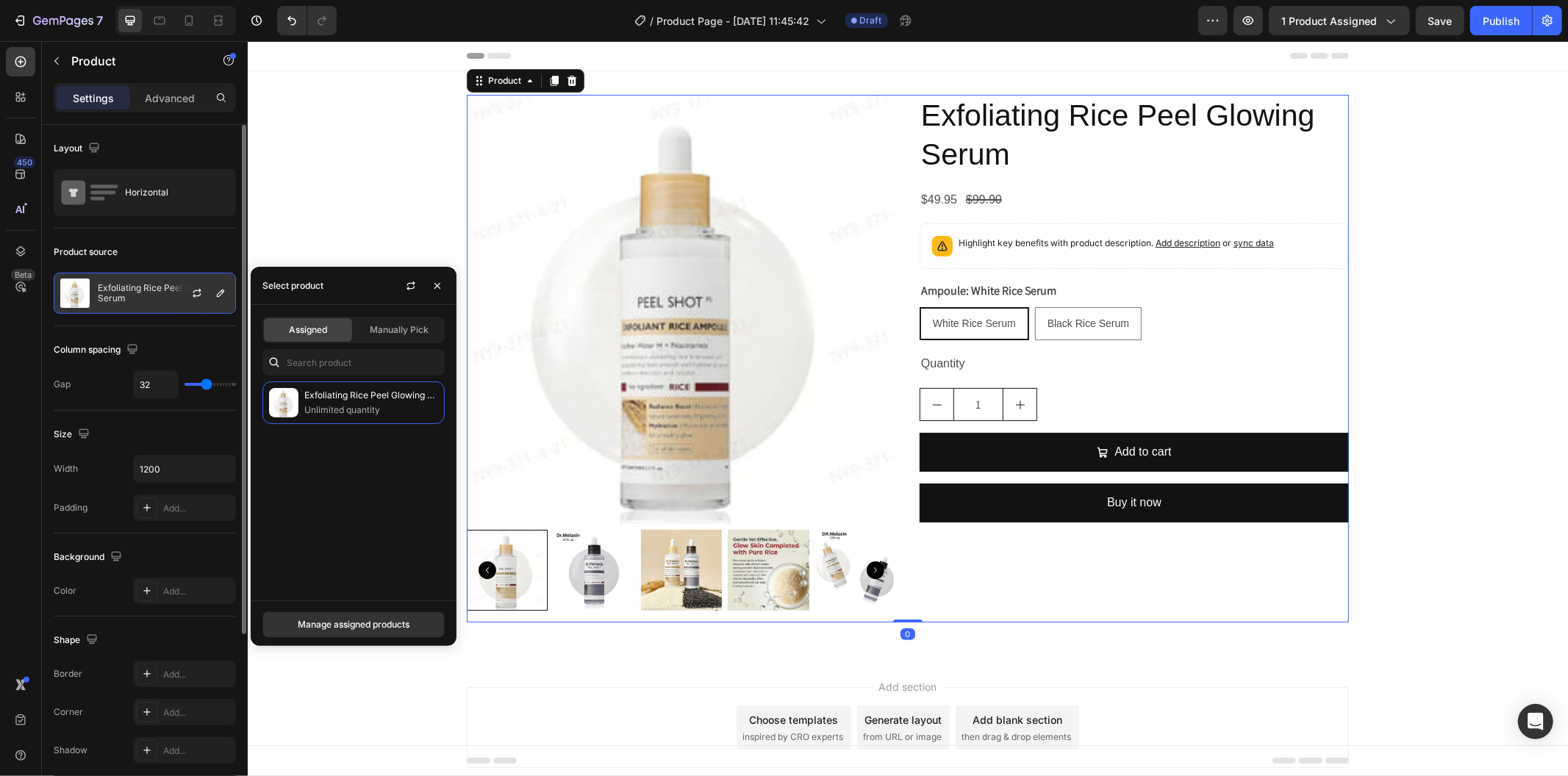
click at [184, 286] on div at bounding box center [202, 293] width 65 height 39
click at [200, 291] on icon "button" at bounding box center [197, 291] width 8 height 4
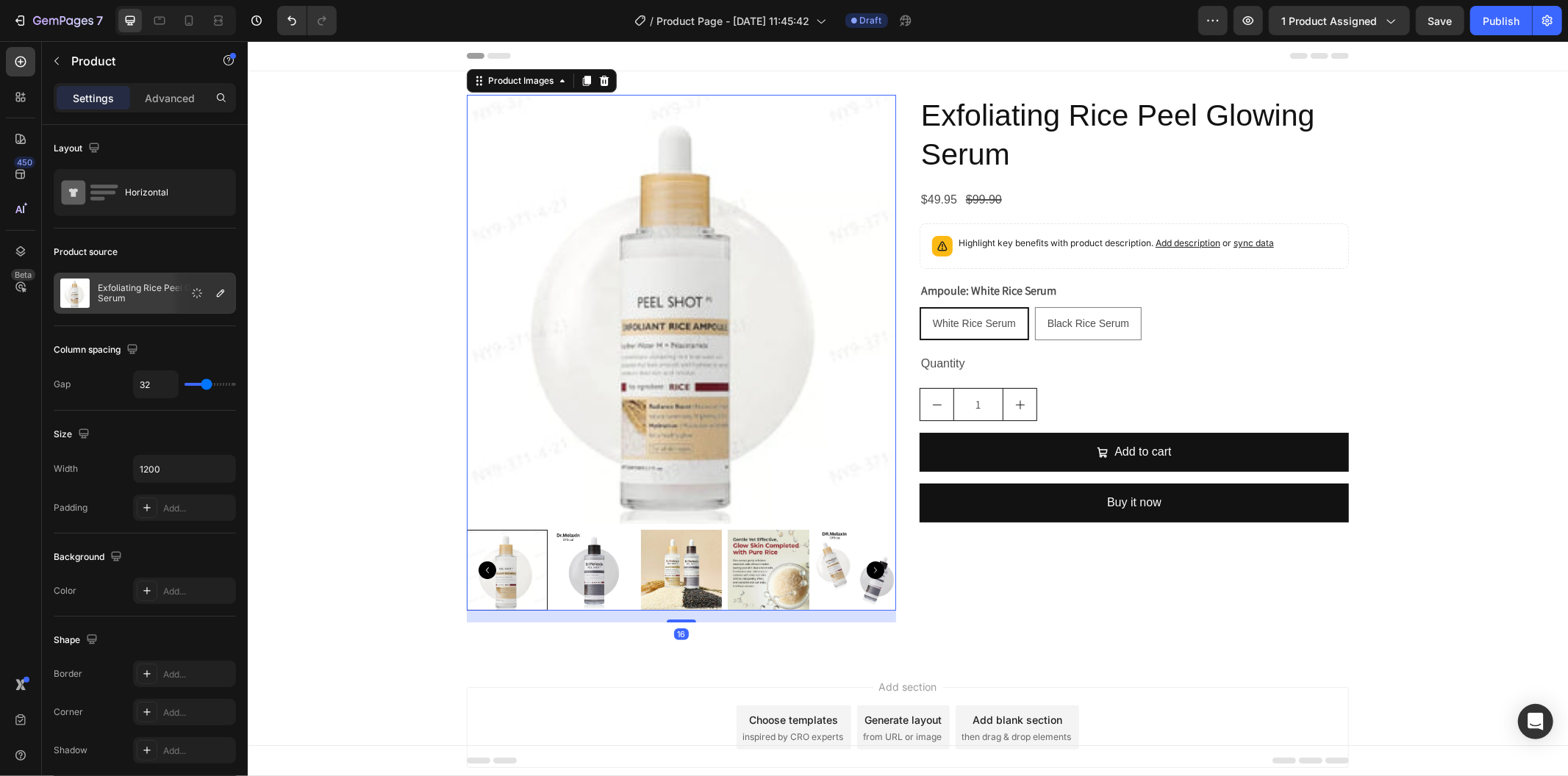
click at [572, 562] on img at bounding box center [593, 570] width 81 height 81
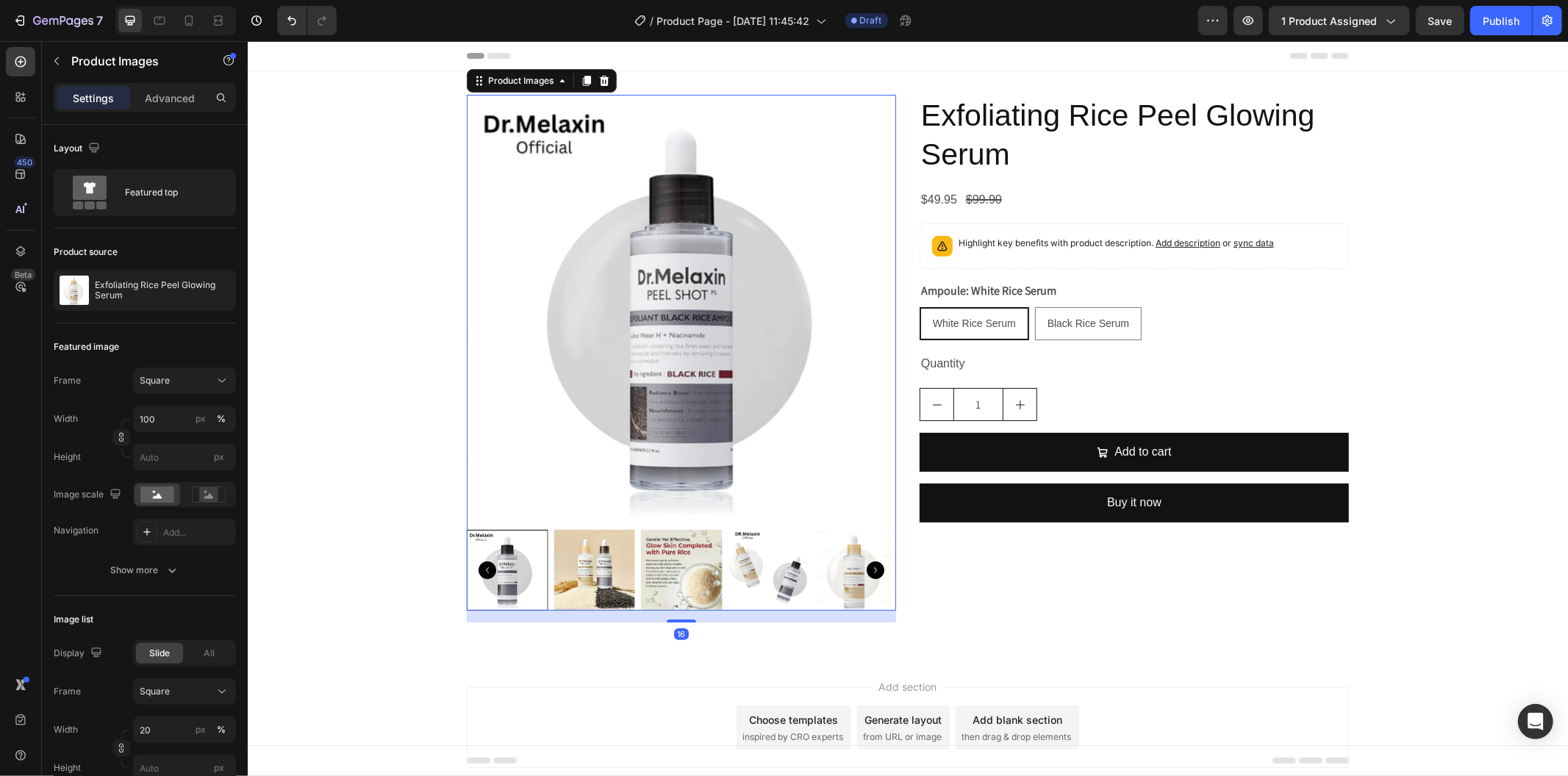
click at [661, 553] on img at bounding box center [680, 570] width 81 height 81
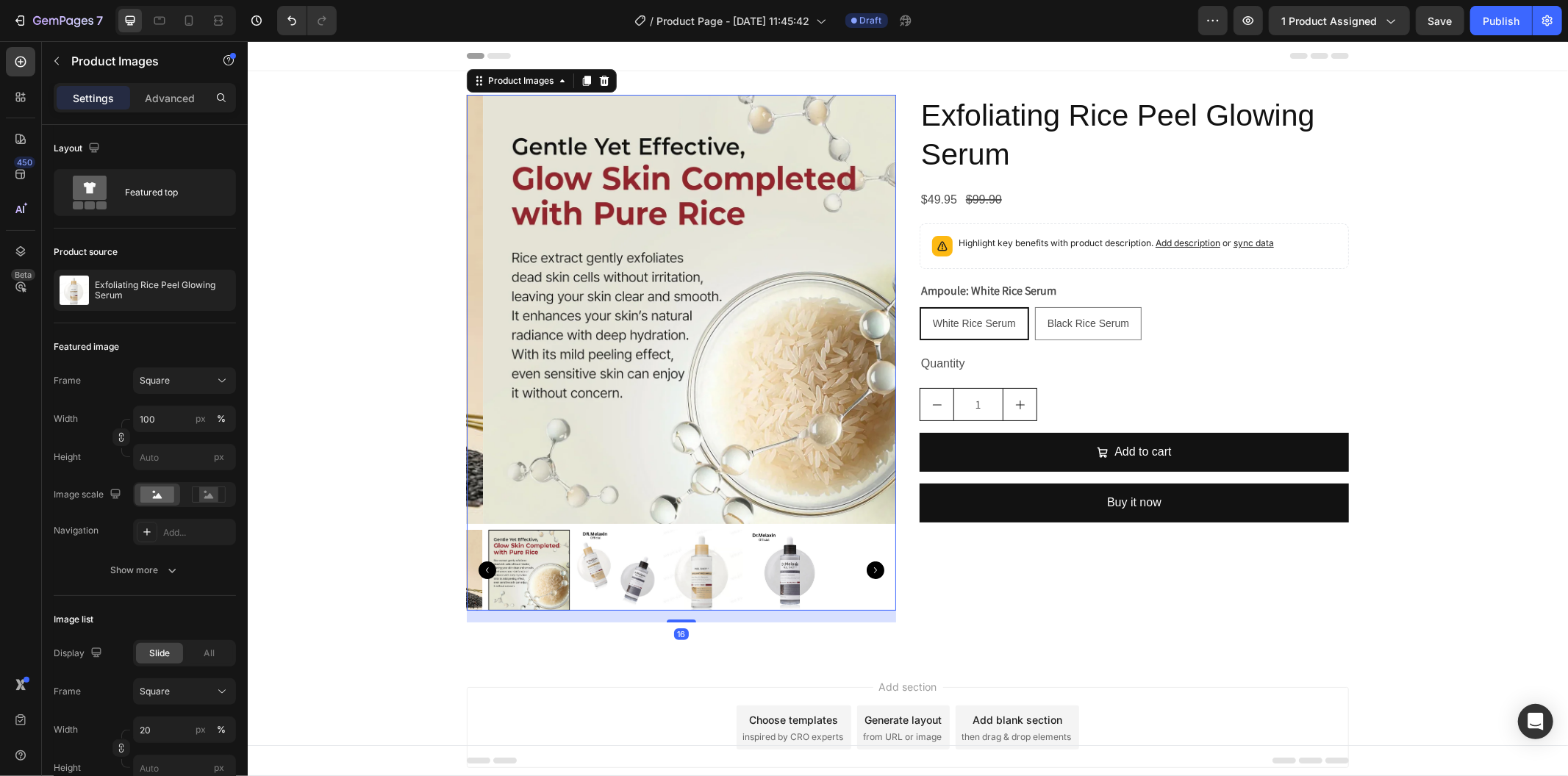
click at [749, 544] on img at bounding box center [789, 570] width 81 height 81
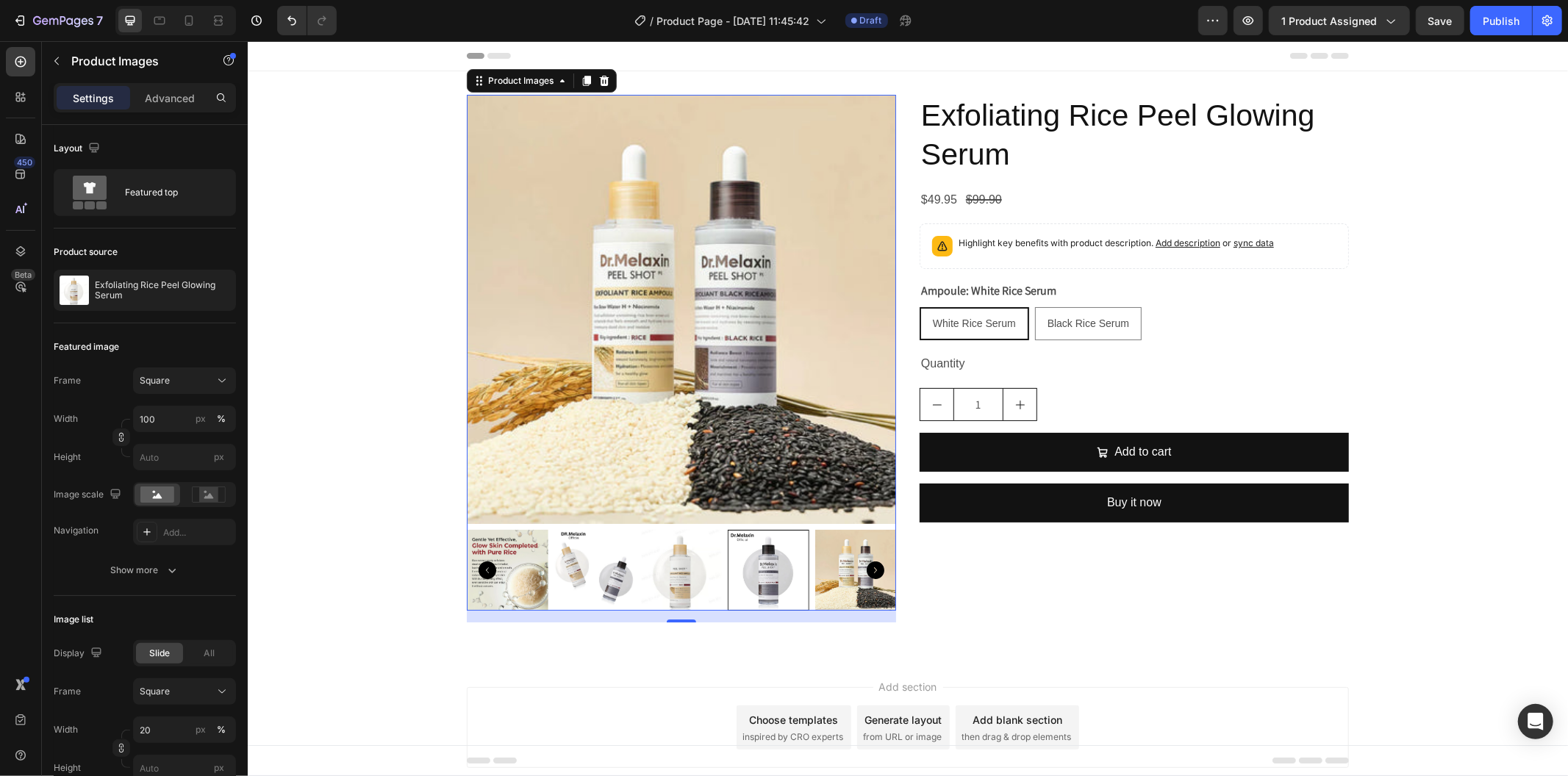
drag, startPoint x: 688, startPoint y: 558, endPoint x: 717, endPoint y: 556, distance: 29.1
click at [689, 558] on img at bounding box center [680, 570] width 81 height 81
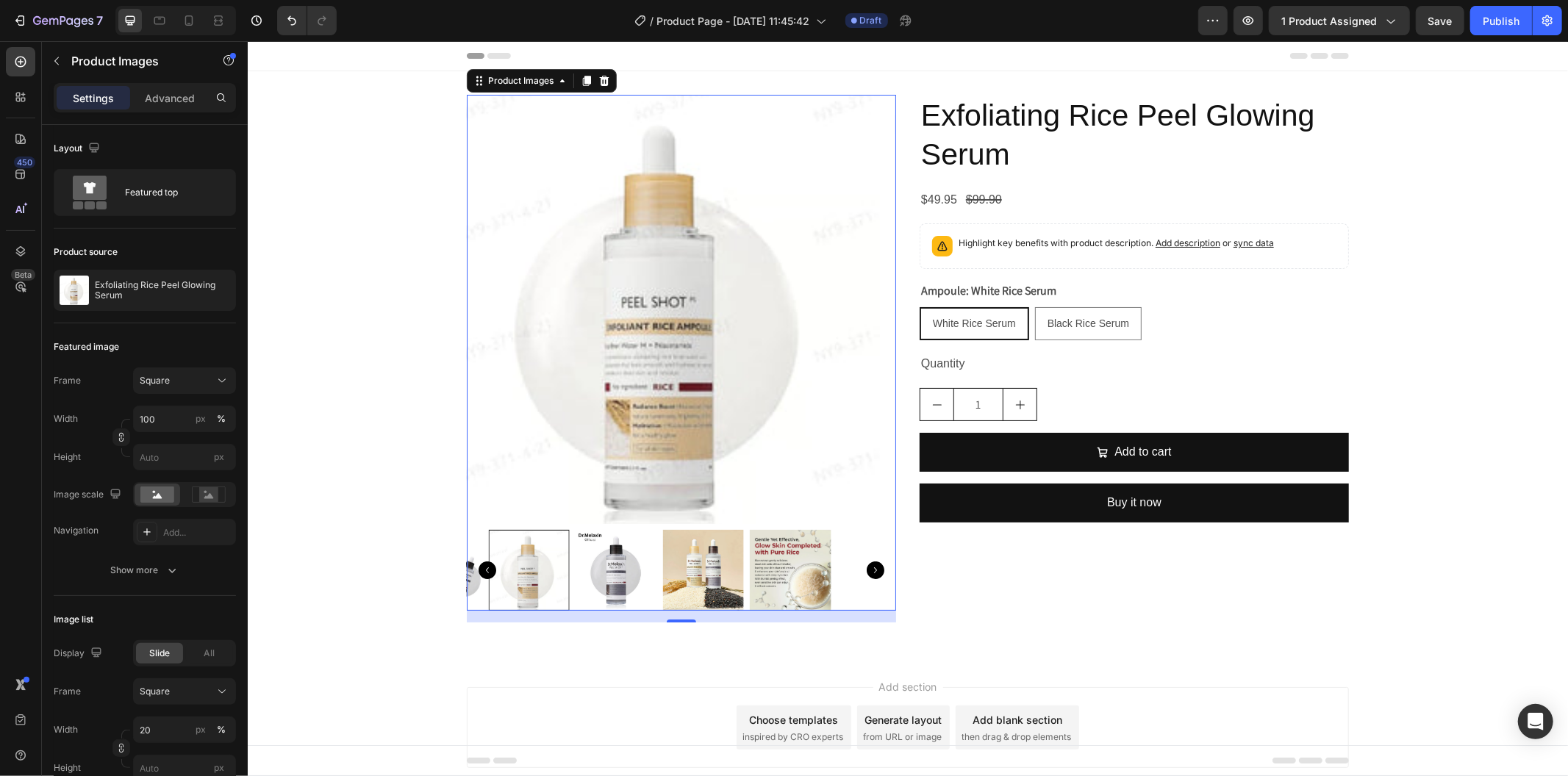
click at [481, 549] on img at bounding box center [441, 570] width 81 height 81
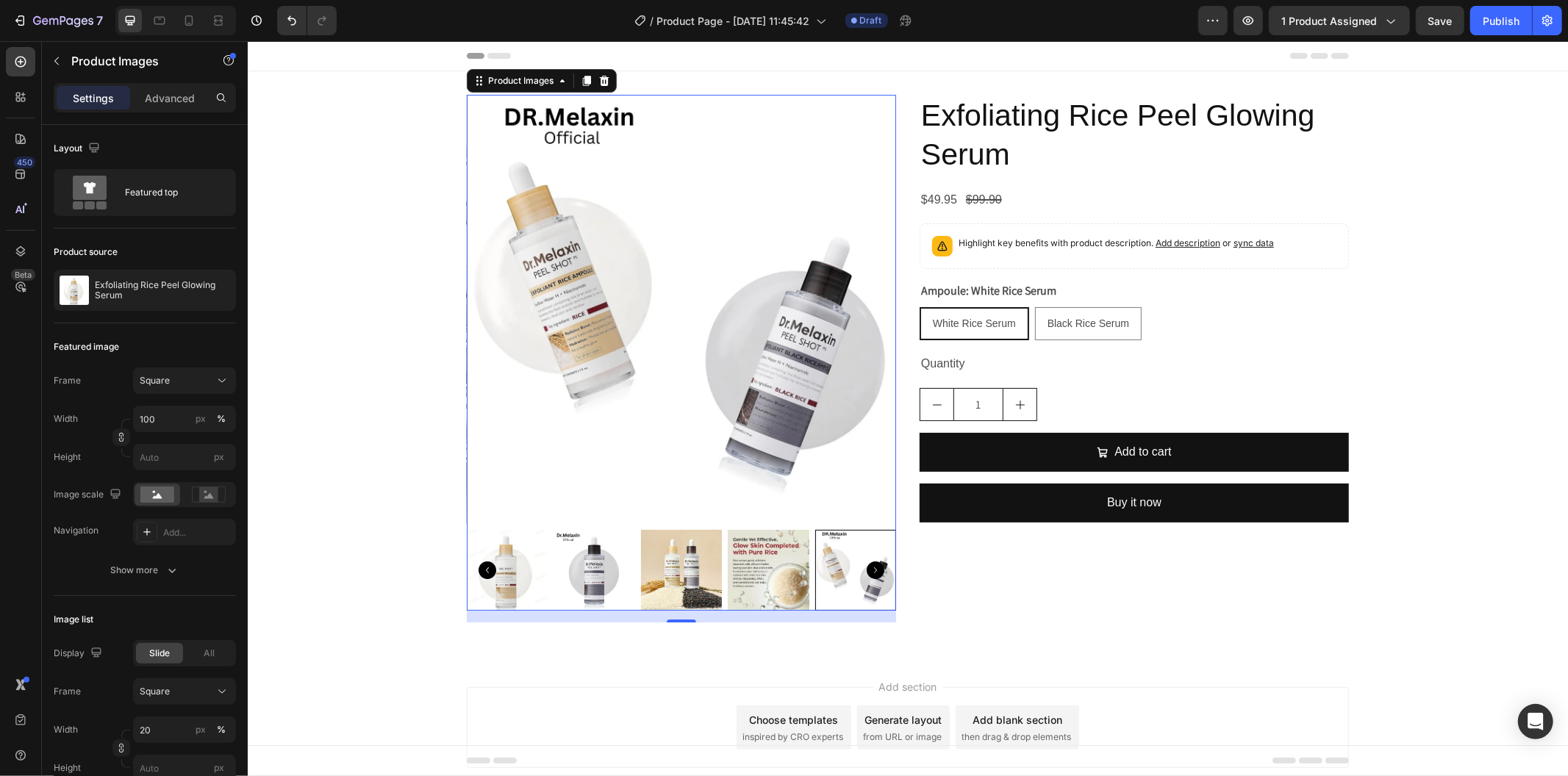
click at [695, 553] on img at bounding box center [680, 570] width 81 height 81
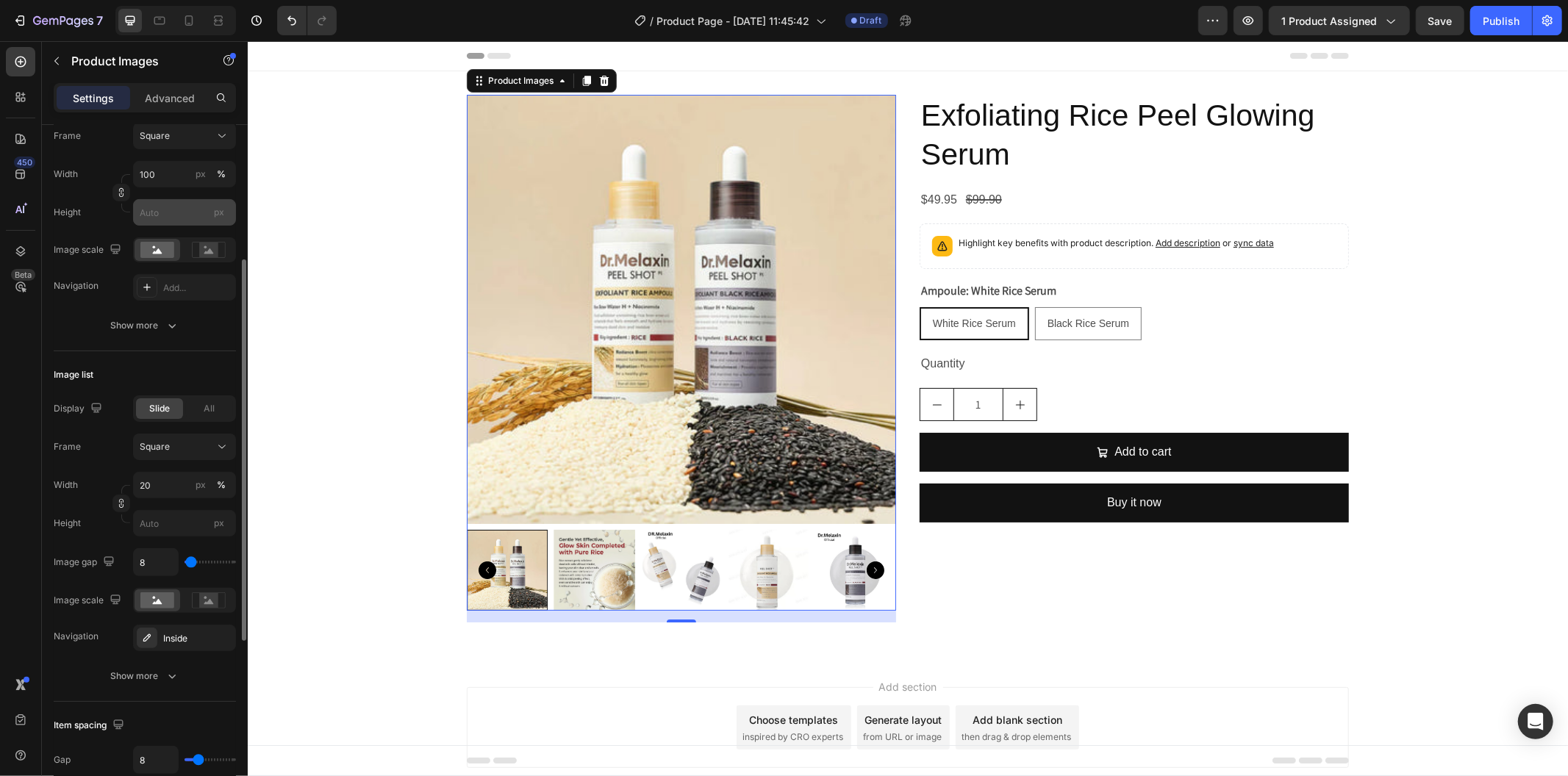
scroll to position [568, 0]
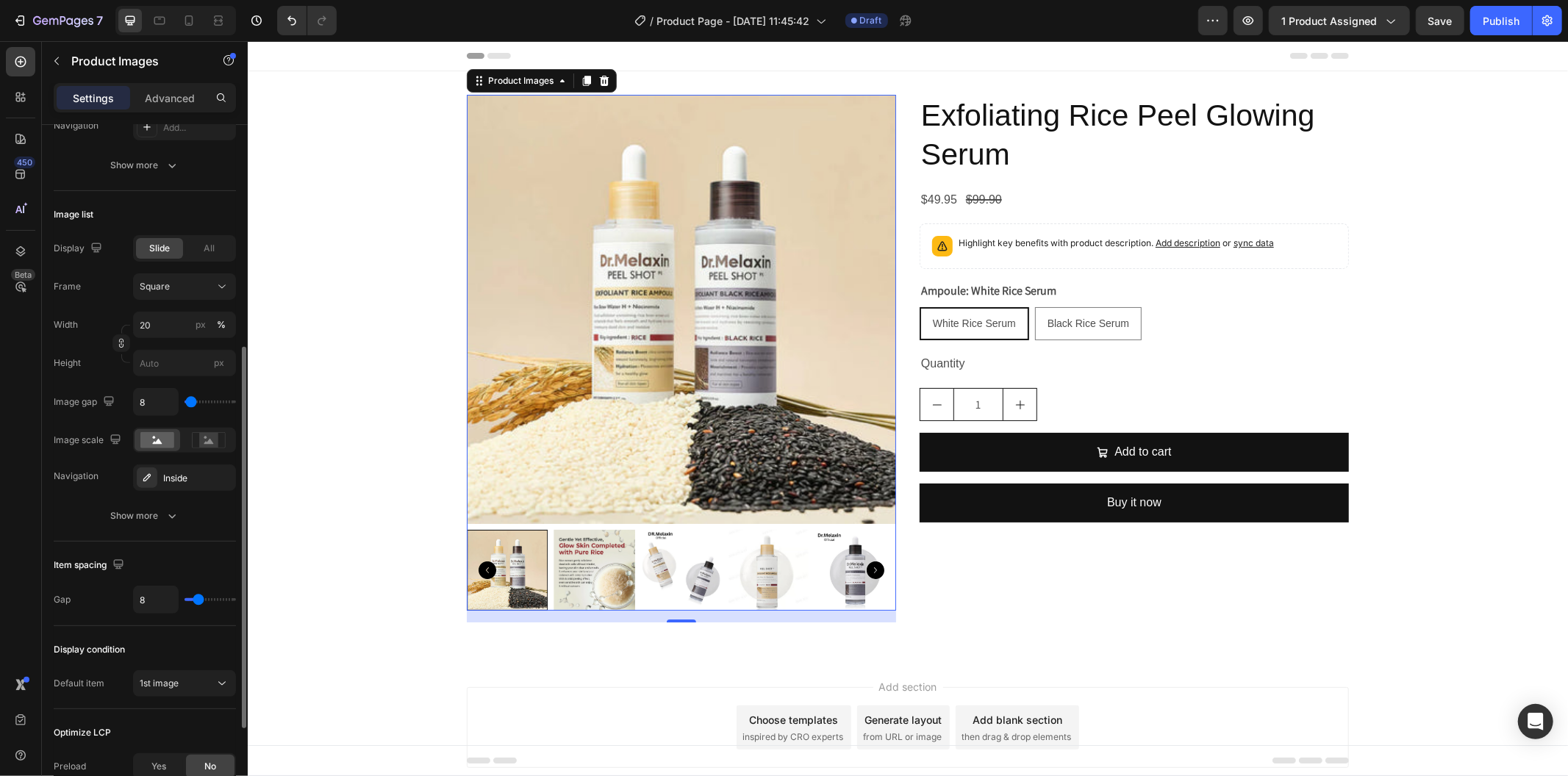
click at [517, 405] on img at bounding box center [680, 309] width 429 height 429
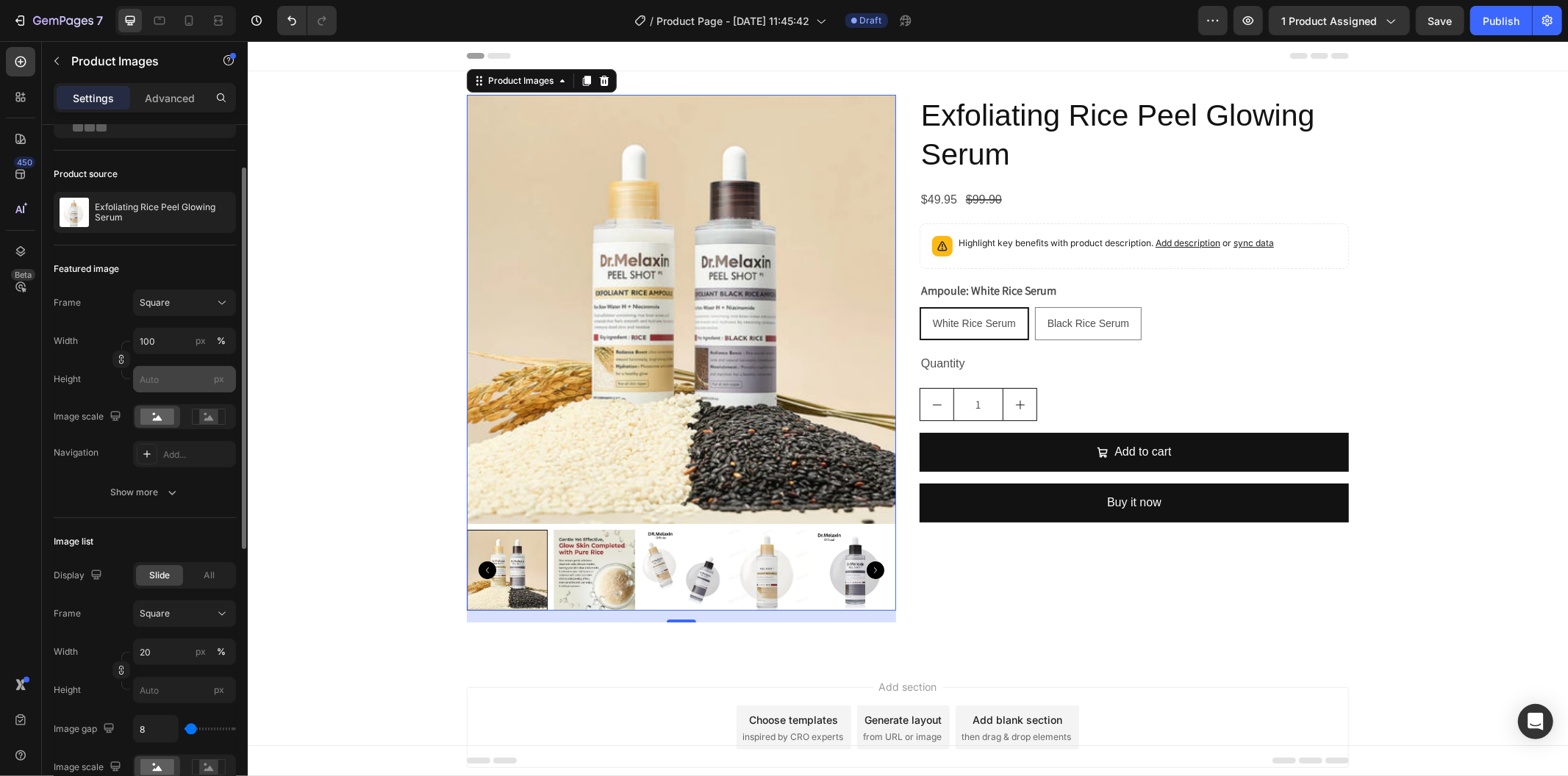
scroll to position [0, 0]
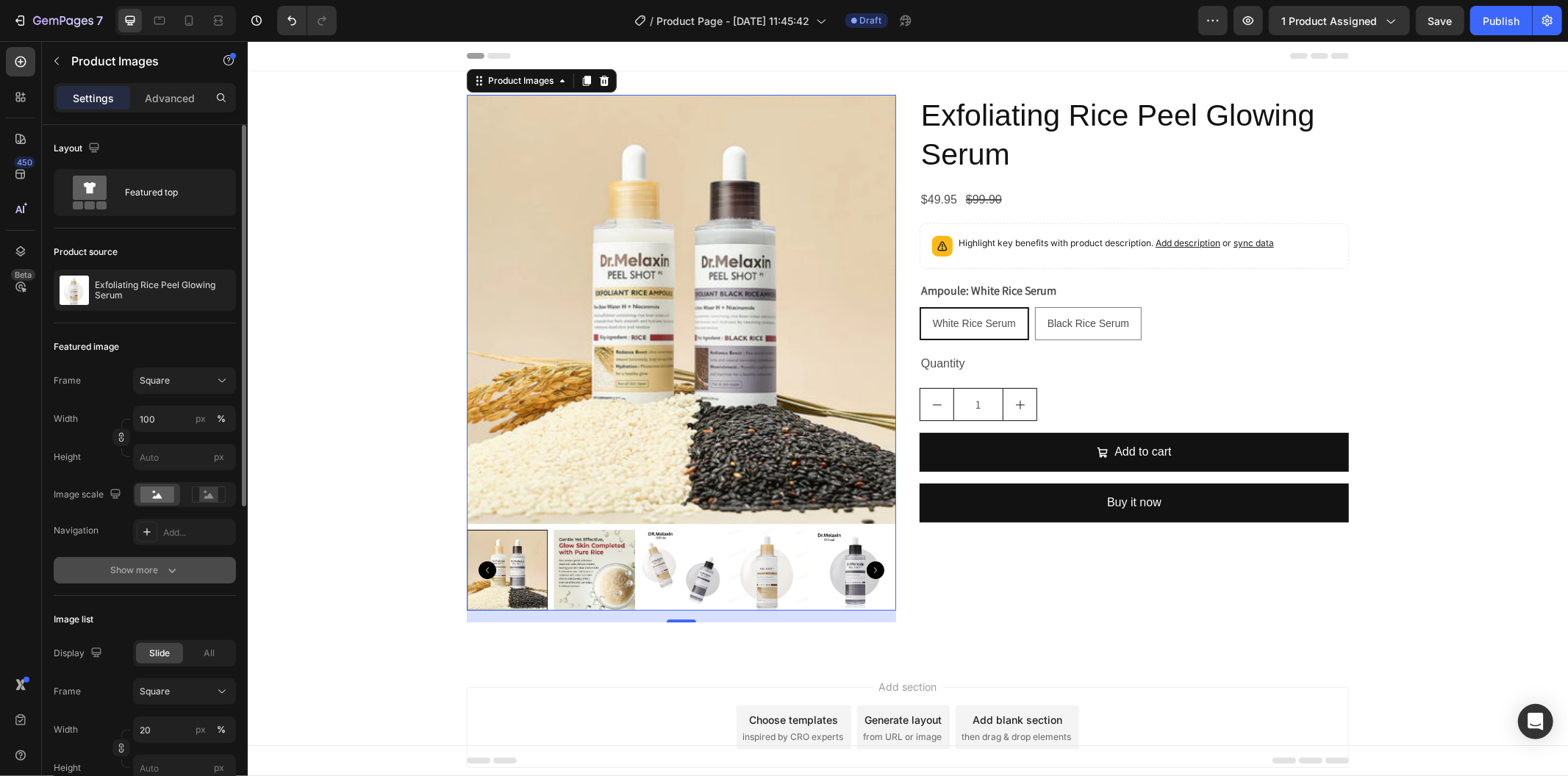
click at [160, 559] on button "Show more" at bounding box center [145, 571] width 183 height 26
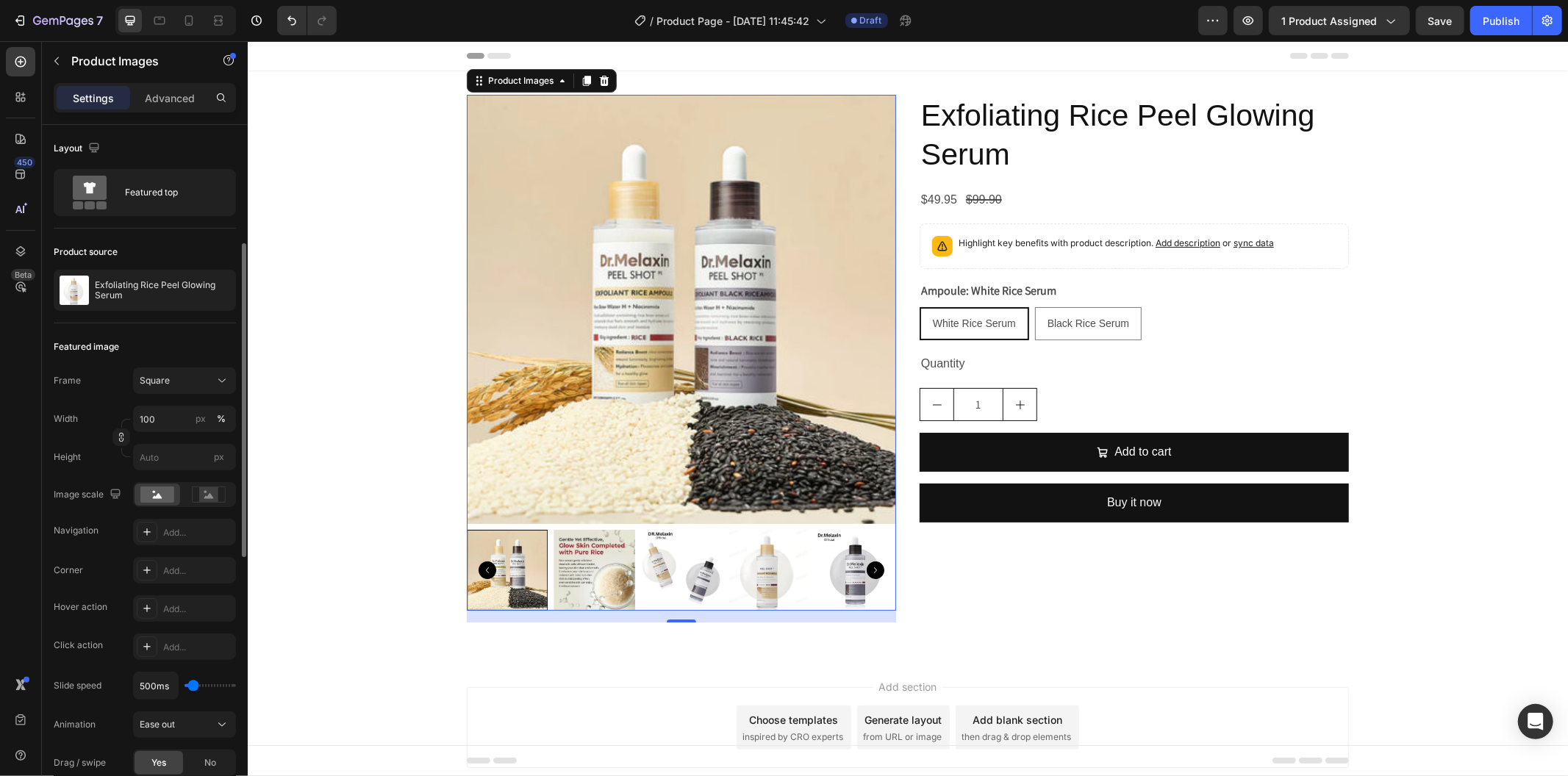
scroll to position [82, 0]
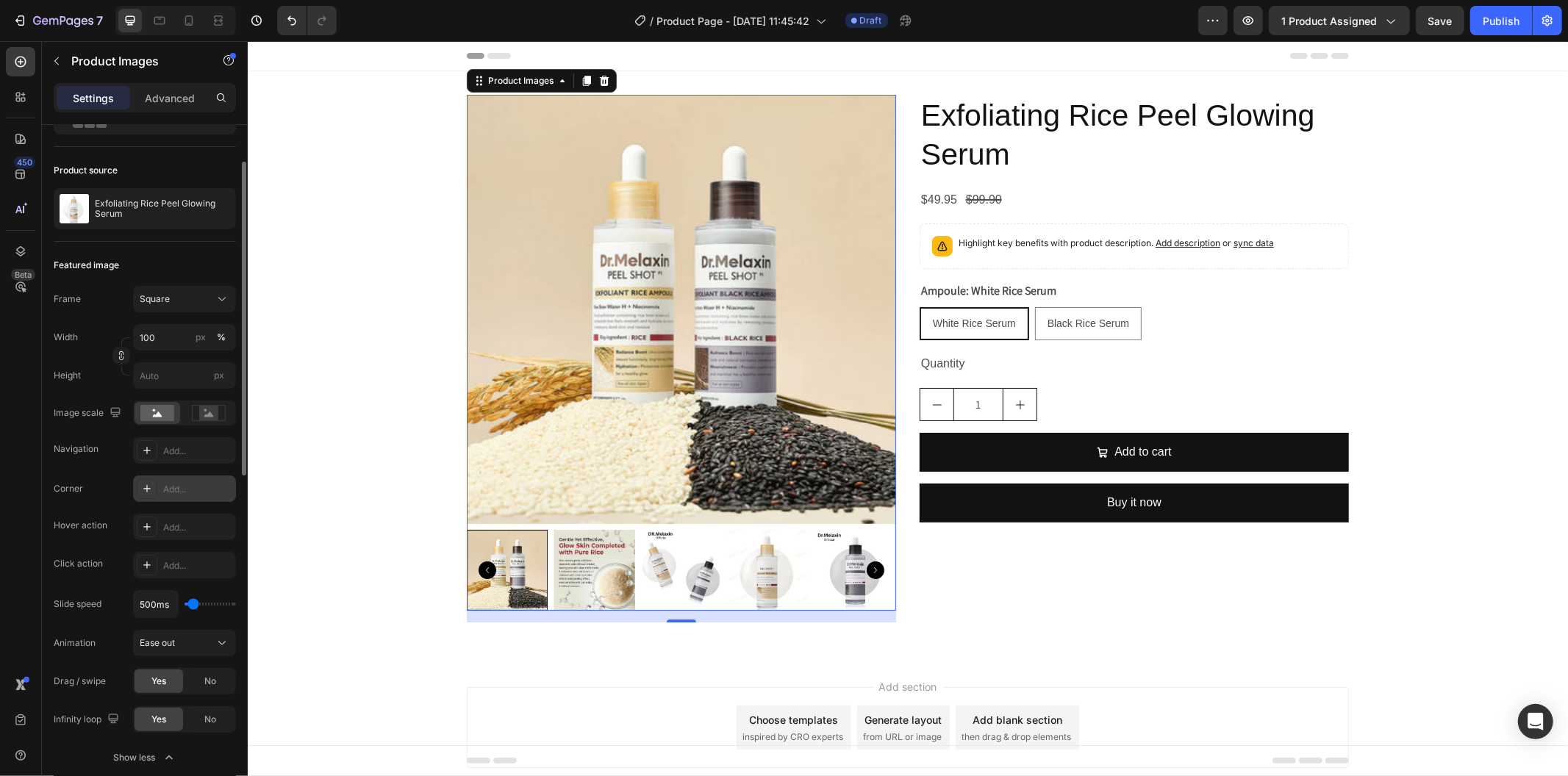
click at [147, 493] on icon at bounding box center [147, 489] width 11 height 11
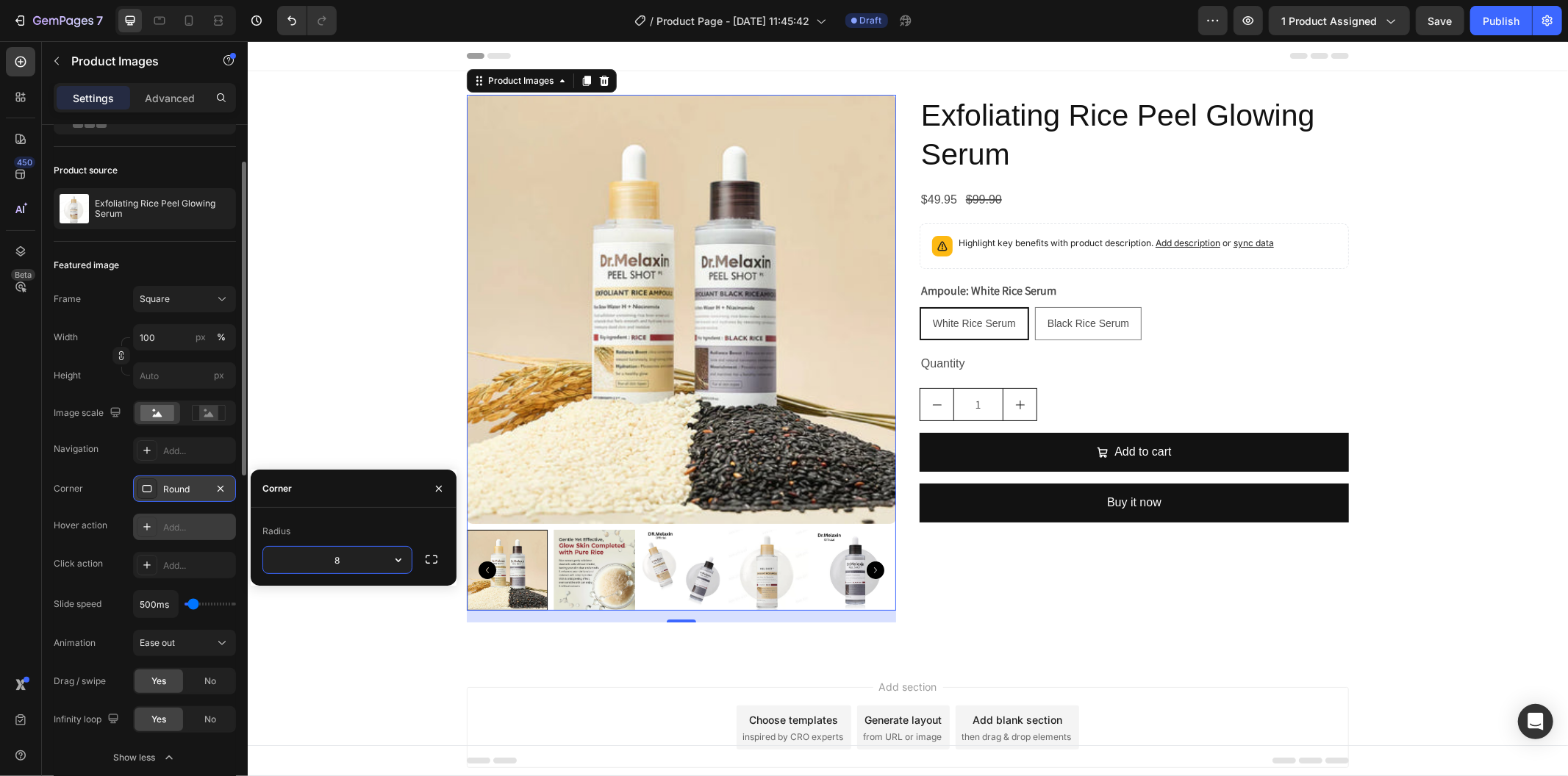
click at [156, 525] on div at bounding box center [147, 526] width 20 height 20
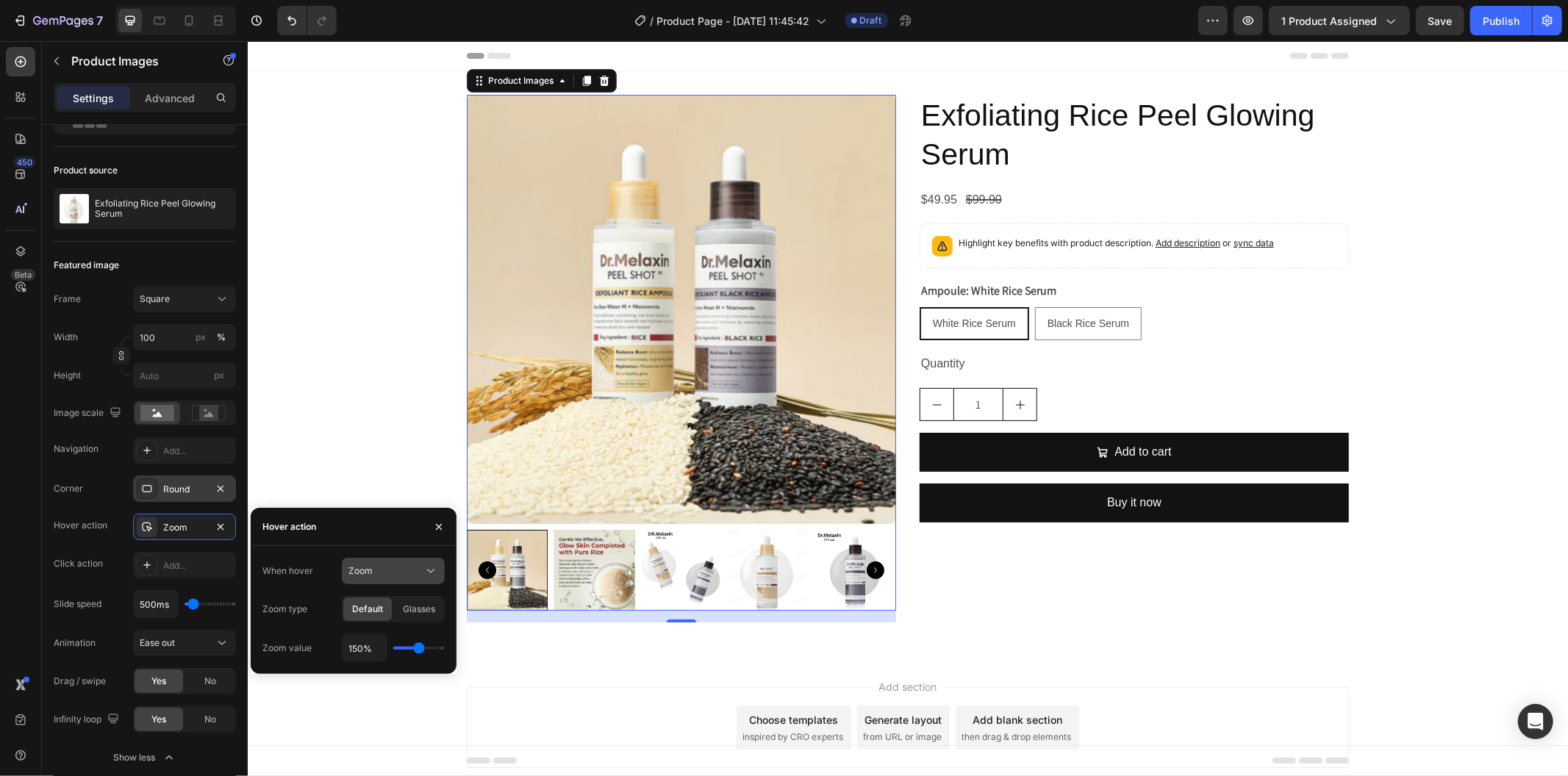
click at [422, 568] on div "Zoom" at bounding box center [386, 571] width 75 height 13
click at [416, 629] on span "Show other image" at bounding box center [386, 635] width 75 height 13
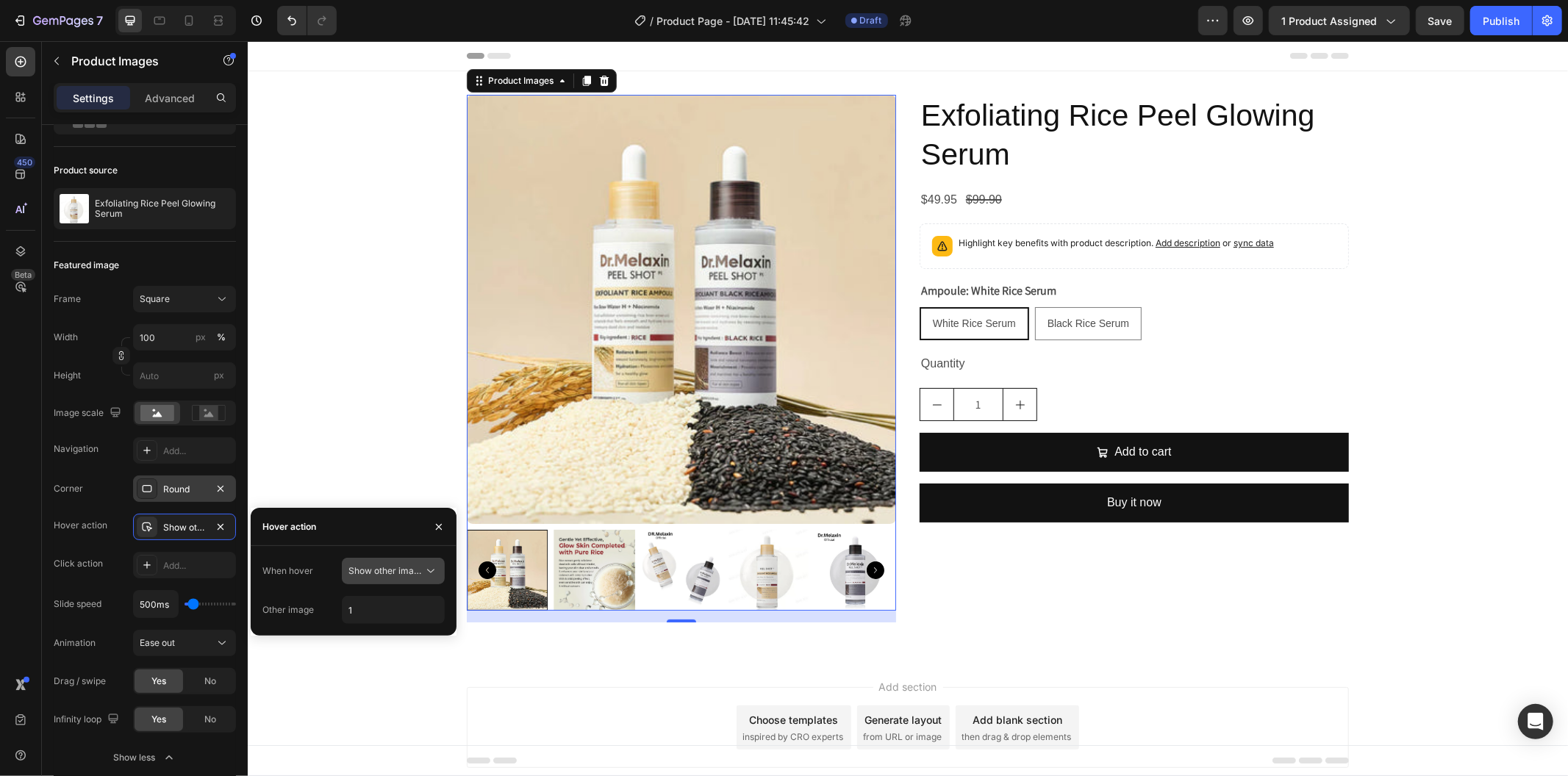
click at [398, 562] on button "Show other image" at bounding box center [394, 571] width 103 height 26
click at [395, 605] on p "Zoom" at bounding box center [391, 607] width 84 height 13
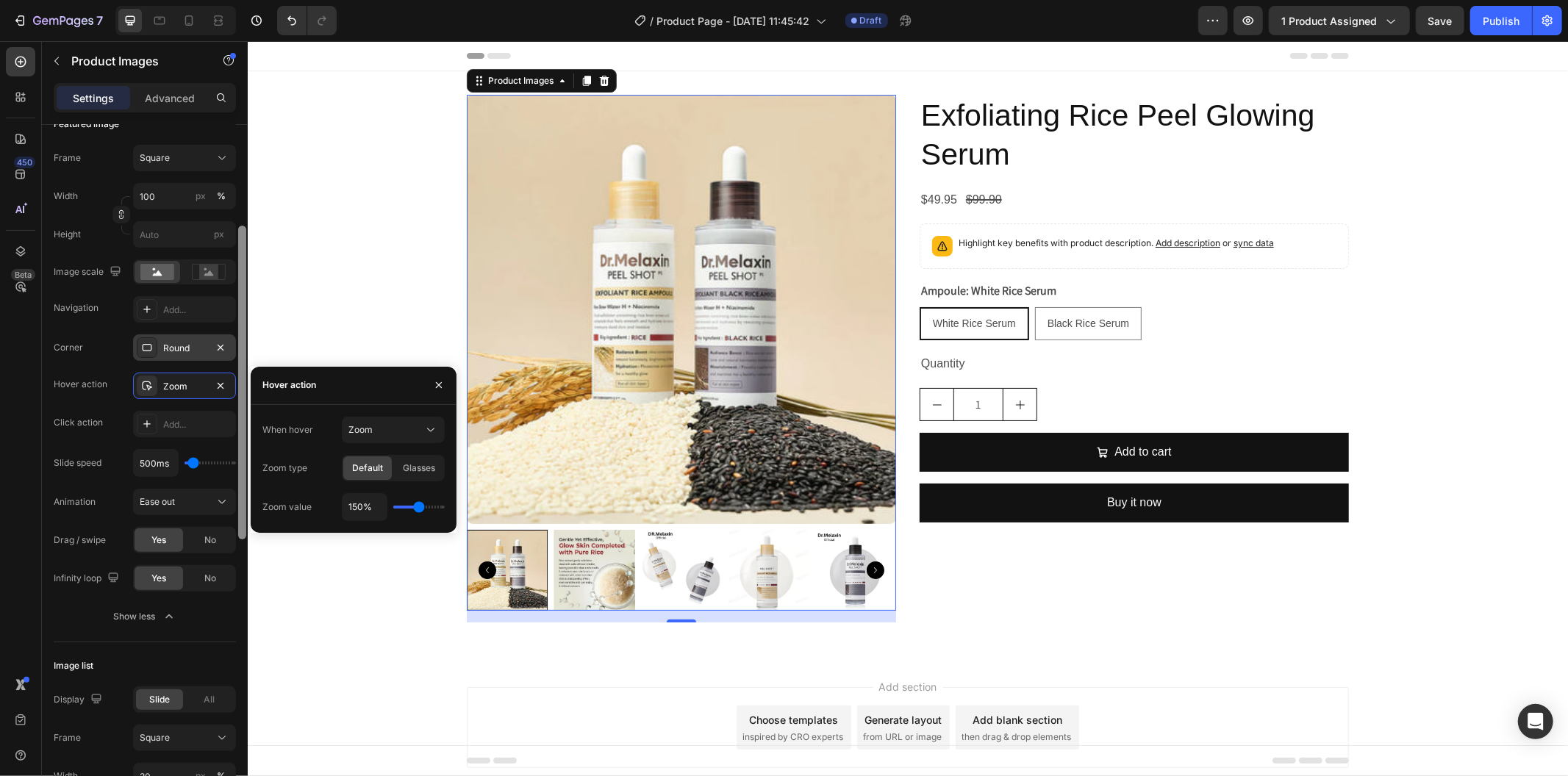
scroll to position [225, 0]
drag, startPoint x: 242, startPoint y: 454, endPoint x: 246, endPoint y: 517, distance: 63.1
click at [246, 517] on div at bounding box center [242, 470] width 11 height 694
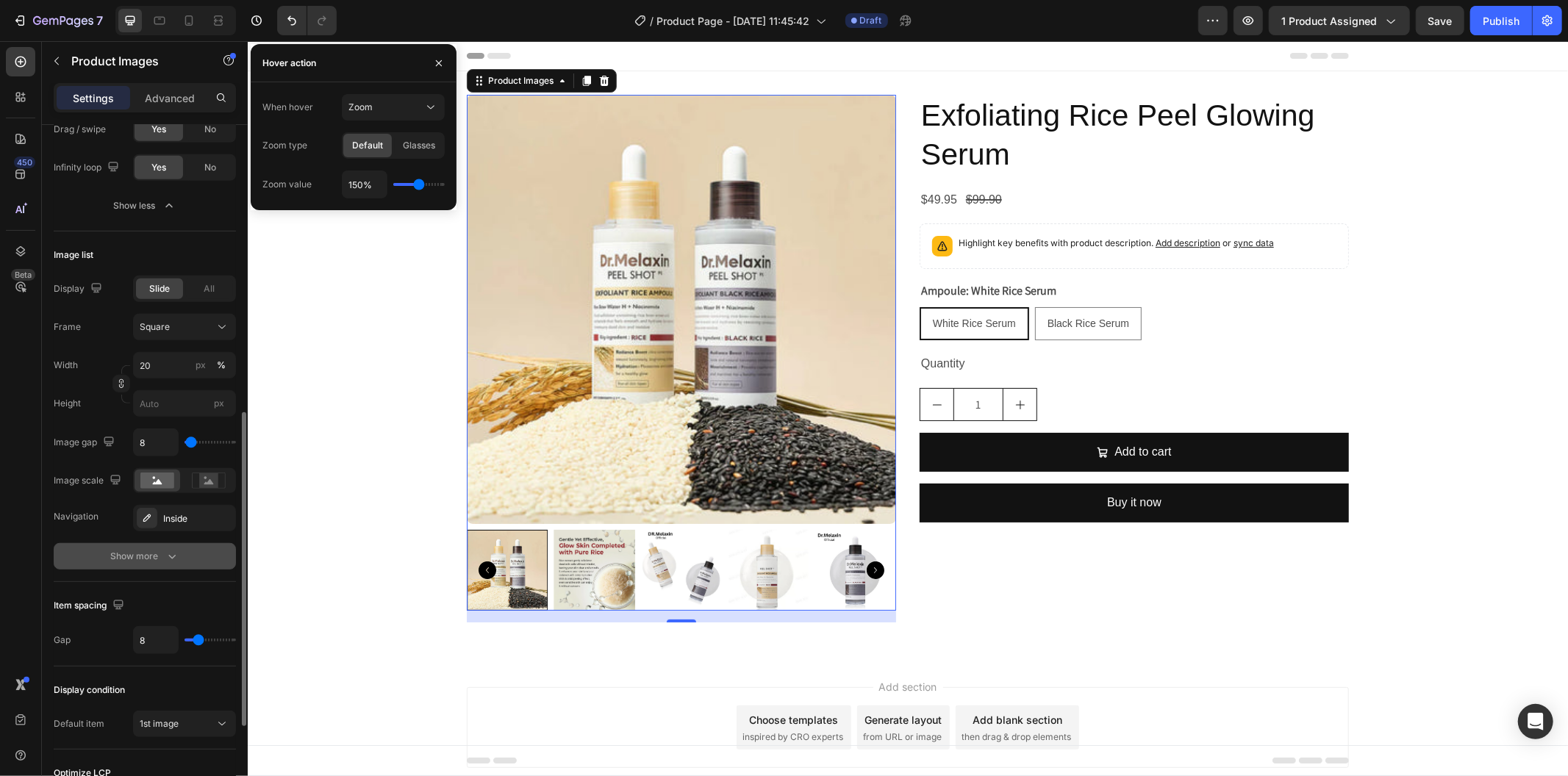
scroll to position [796, 0]
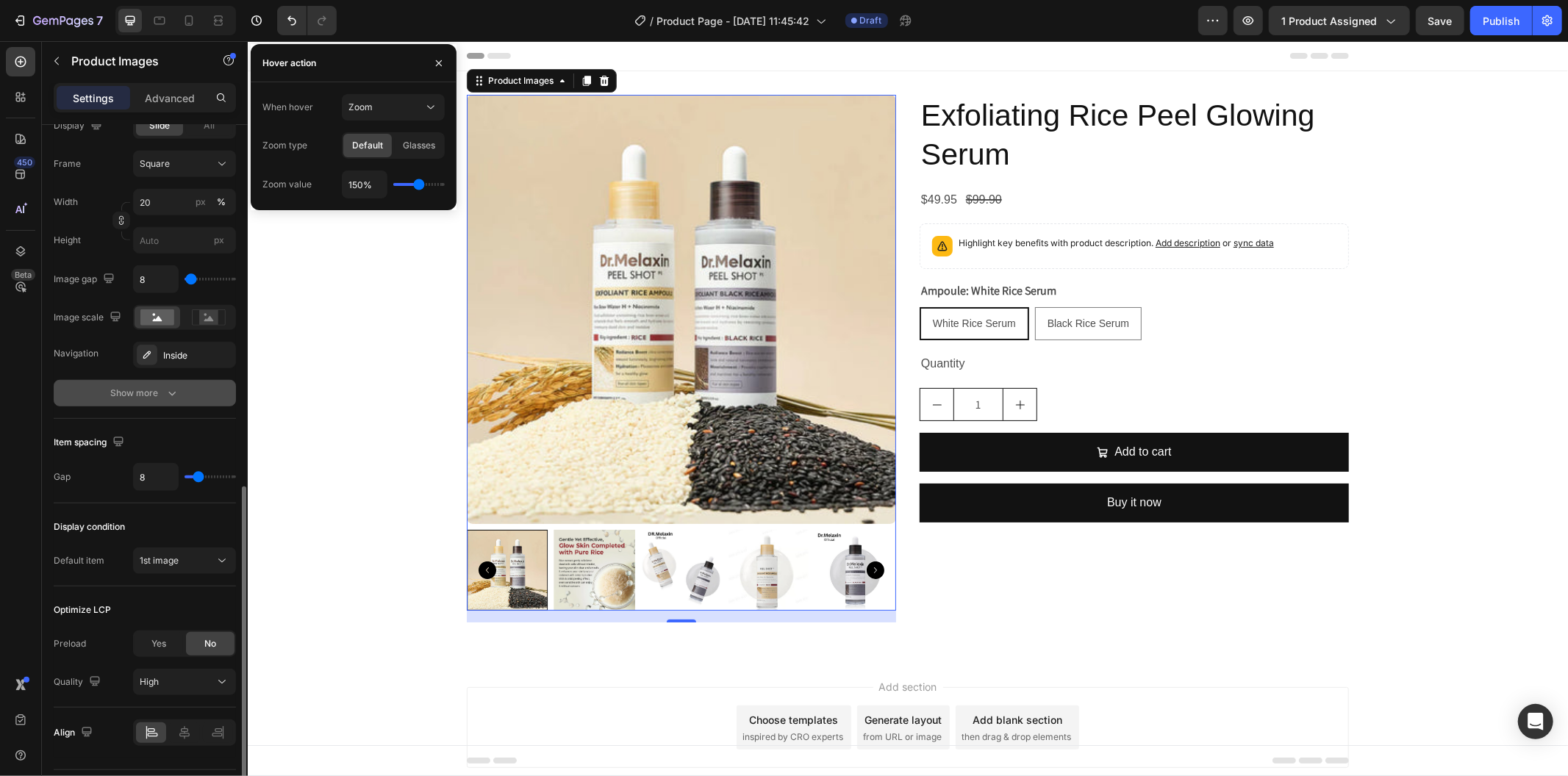
click at [162, 399] on div "Show more" at bounding box center [146, 393] width 69 height 15
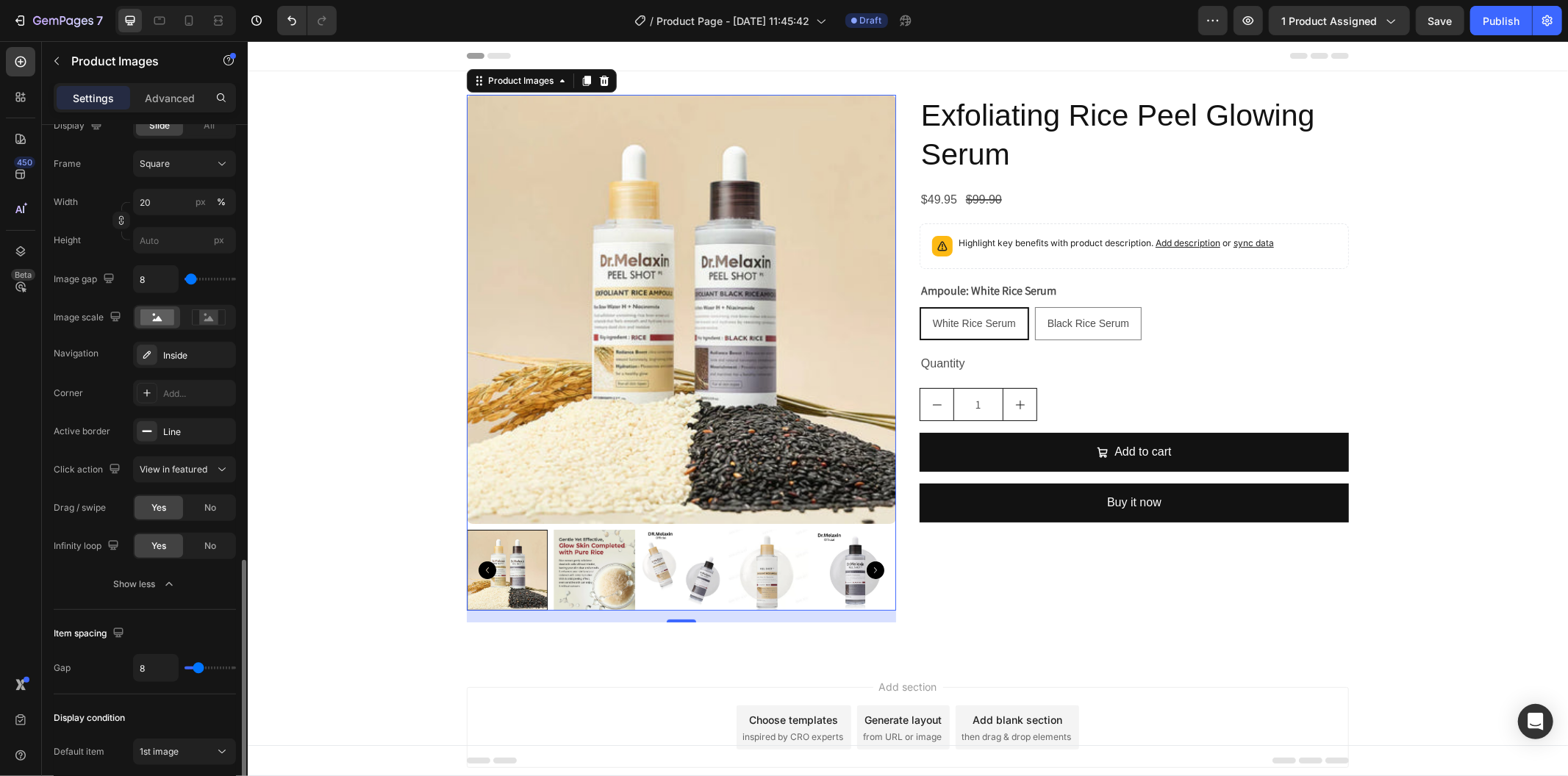
scroll to position [1027, 0]
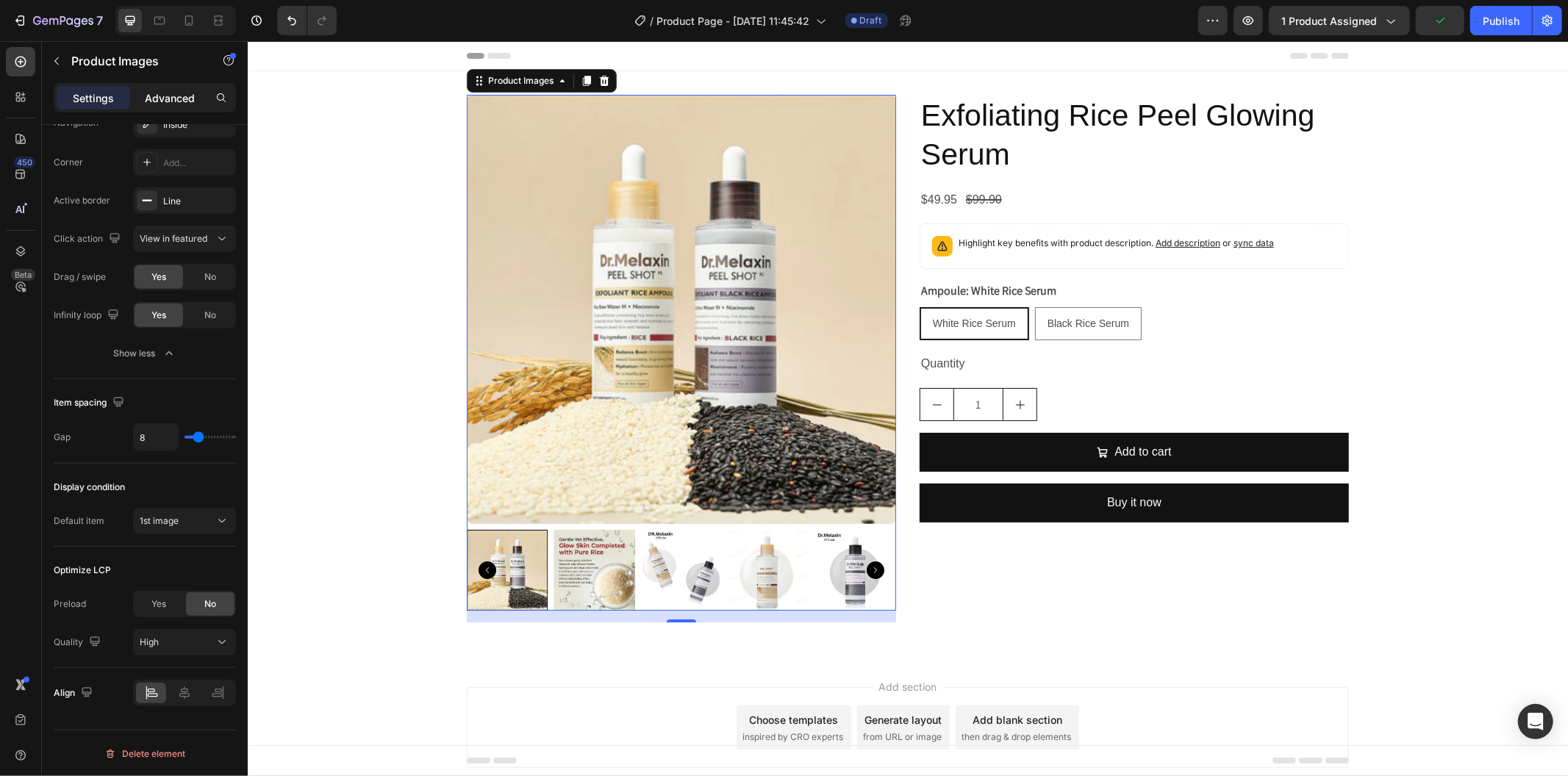
click at [162, 105] on p "Advanced" at bounding box center [169, 97] width 50 height 16
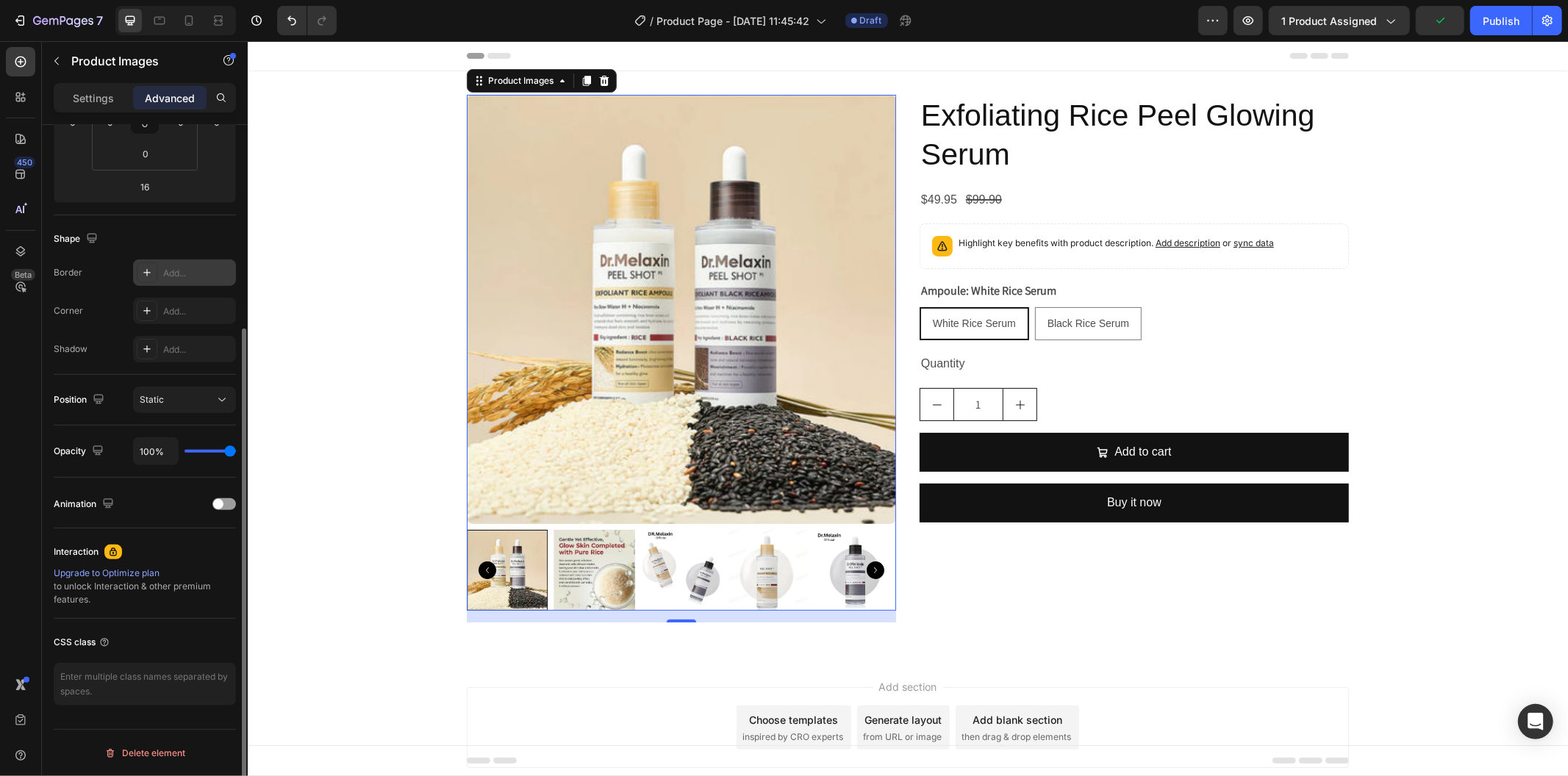
scroll to position [42, 0]
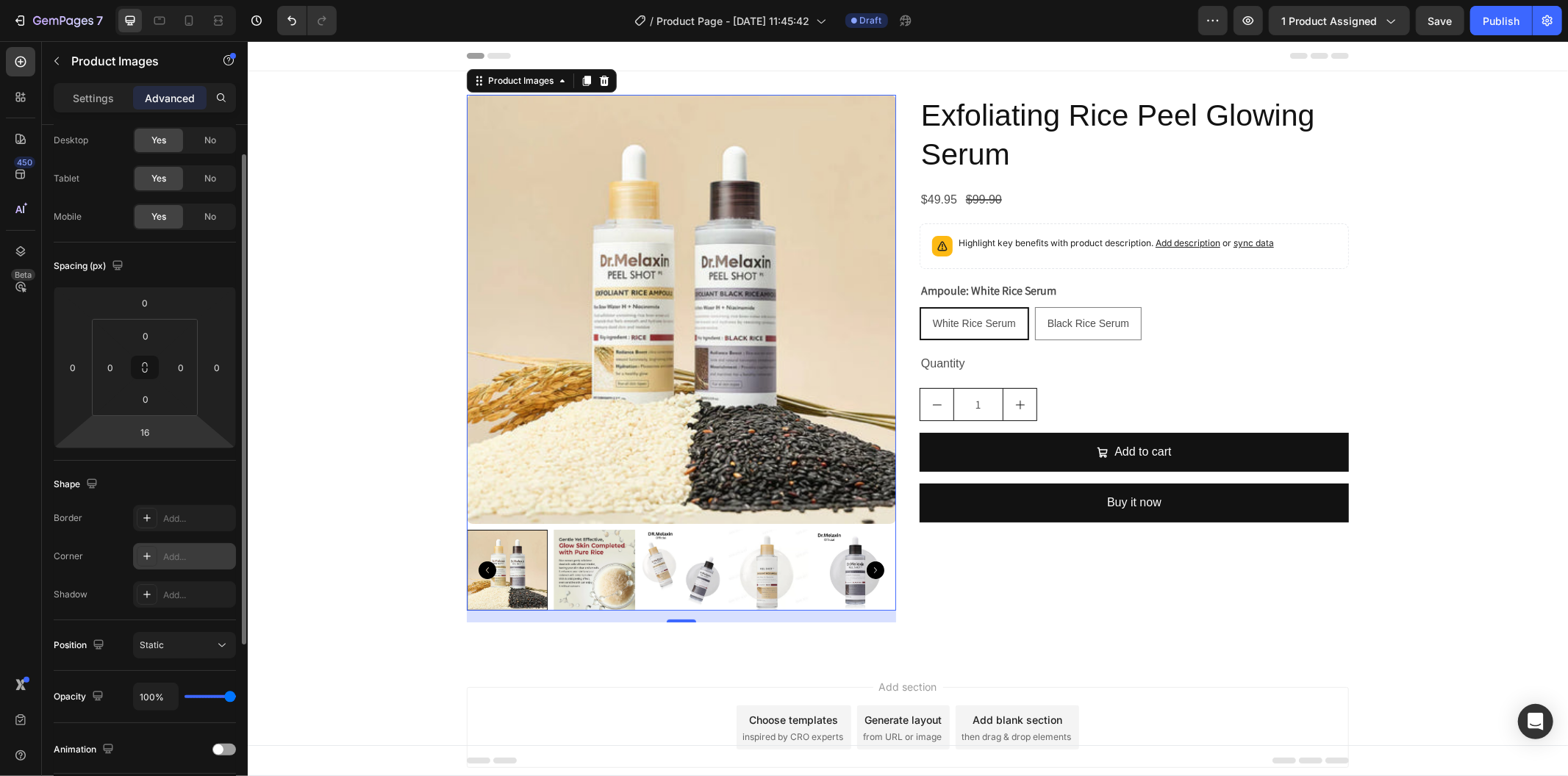
click at [138, 556] on div at bounding box center [147, 556] width 20 height 20
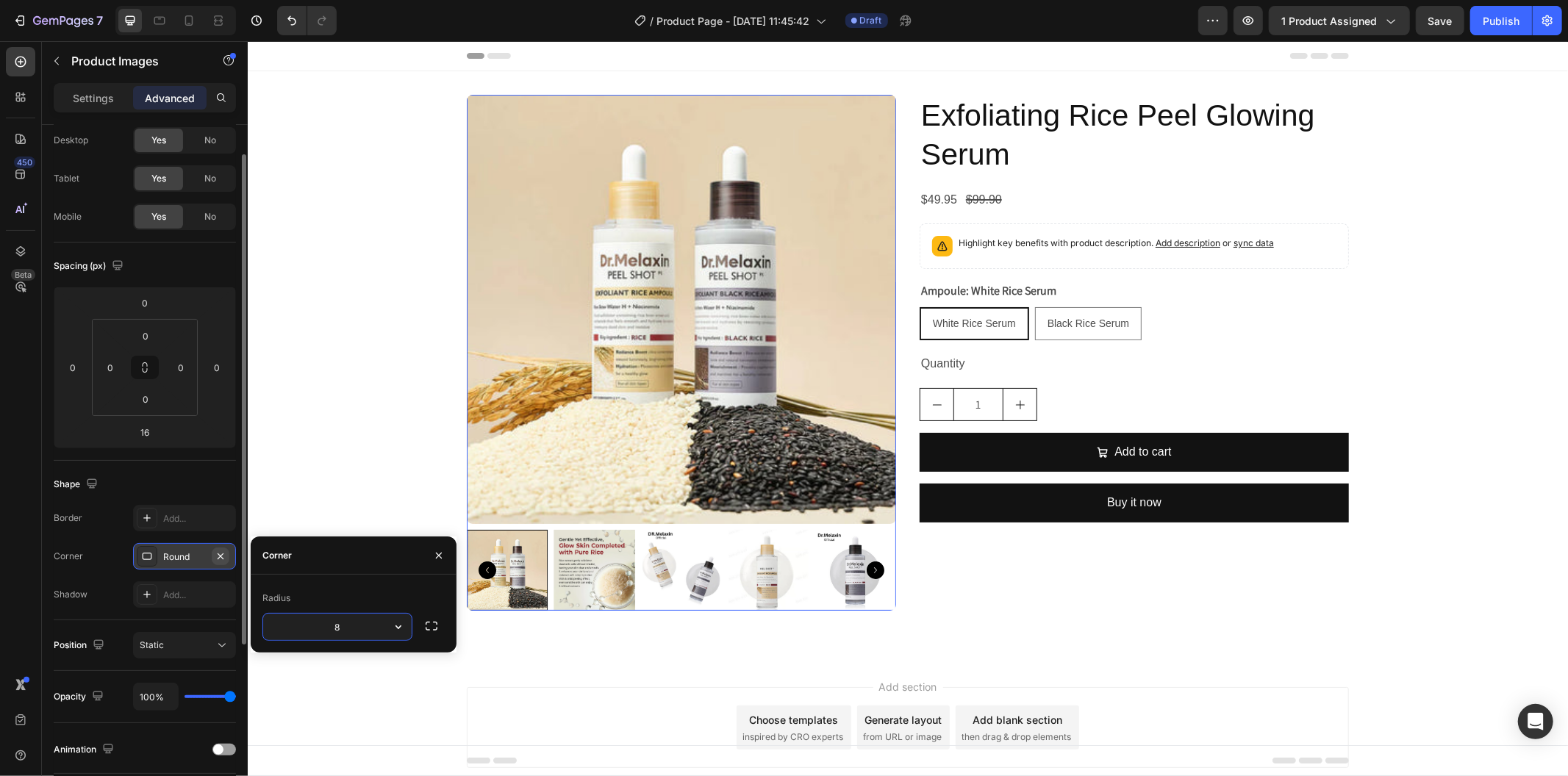
click at [217, 559] on icon "button" at bounding box center [220, 557] width 11 height 11
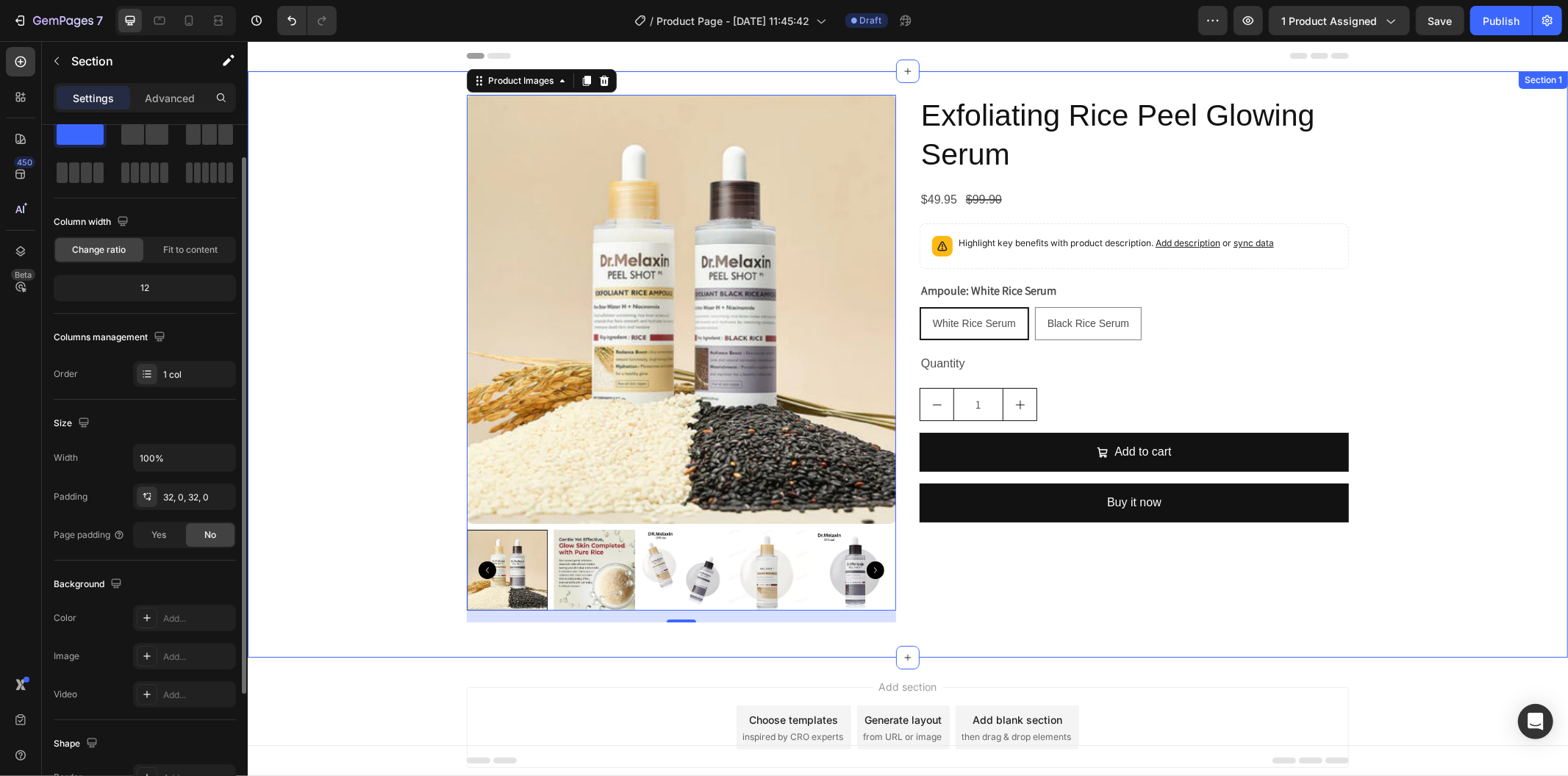
click at [328, 508] on div "Product Images 16 Exfoliating Rice Peel Glowing Serum Product Title $49.95 Prod…" at bounding box center [907, 363] width 1321 height 539
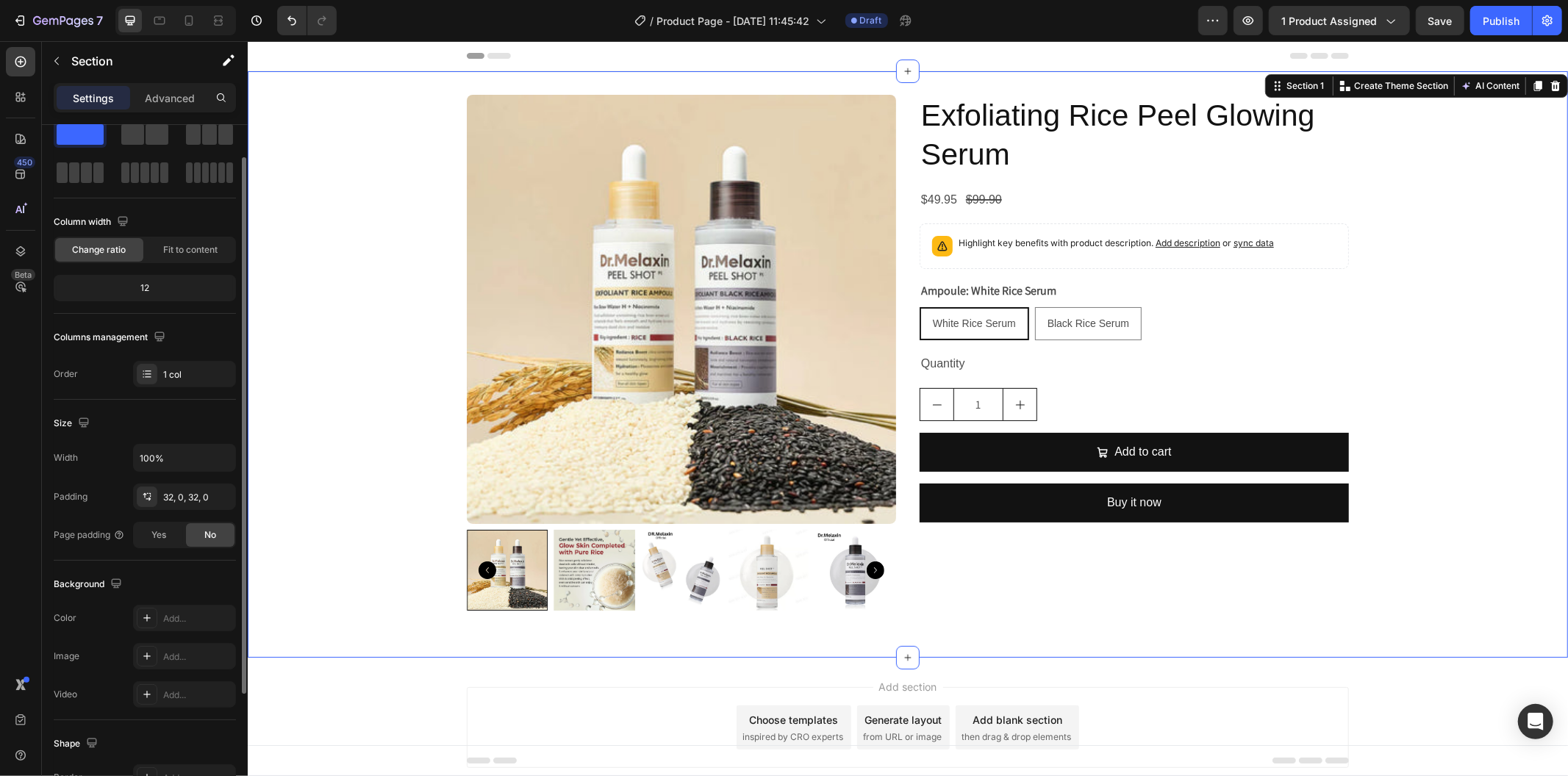
scroll to position [0, 0]
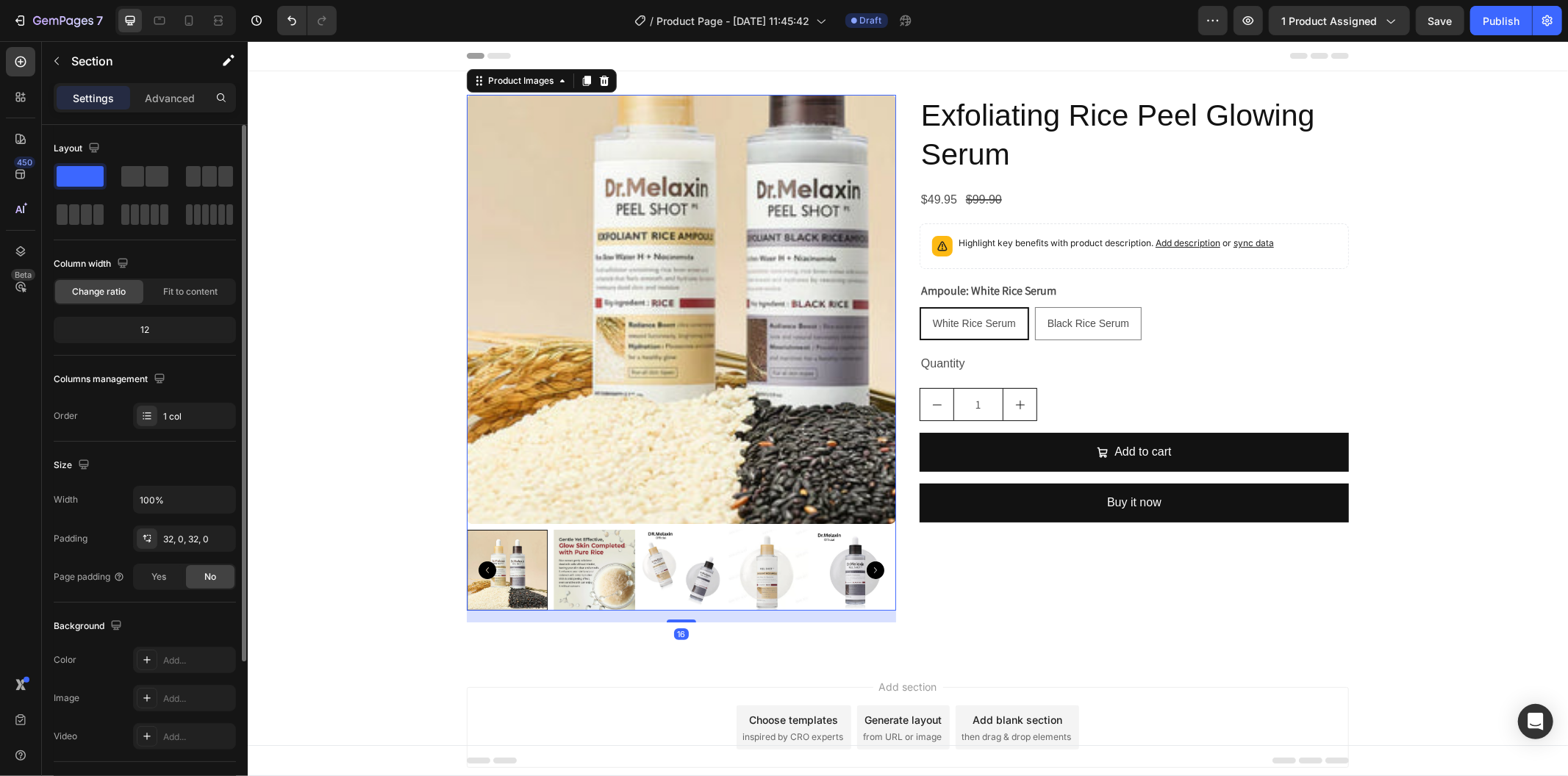
click at [584, 406] on img at bounding box center [680, 309] width 429 height 429
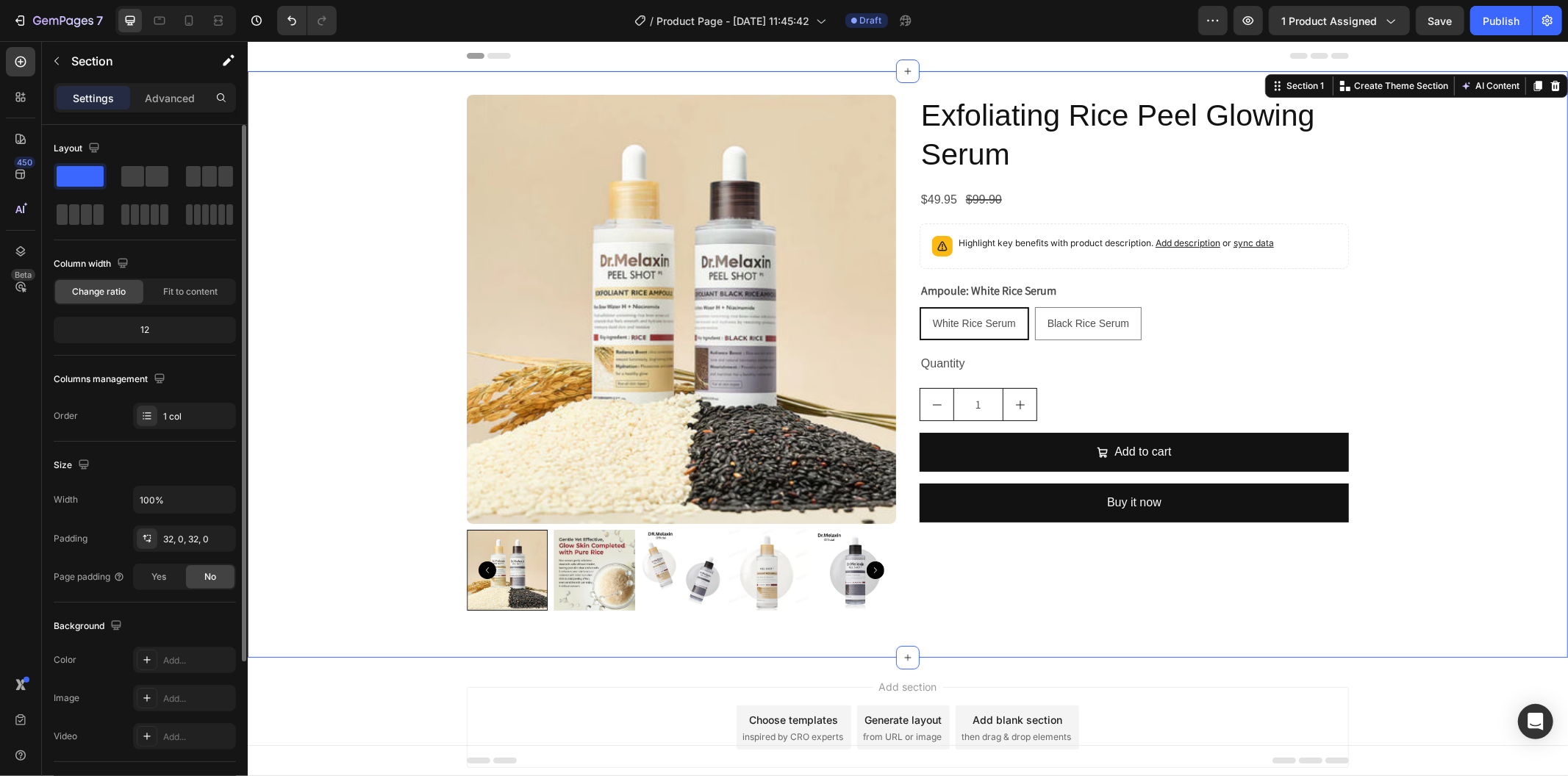
click at [302, 319] on div "Product Images Exfoliating Rice Peel Glowing Serum Product Title $49.95 Product…" at bounding box center [907, 363] width 1321 height 539
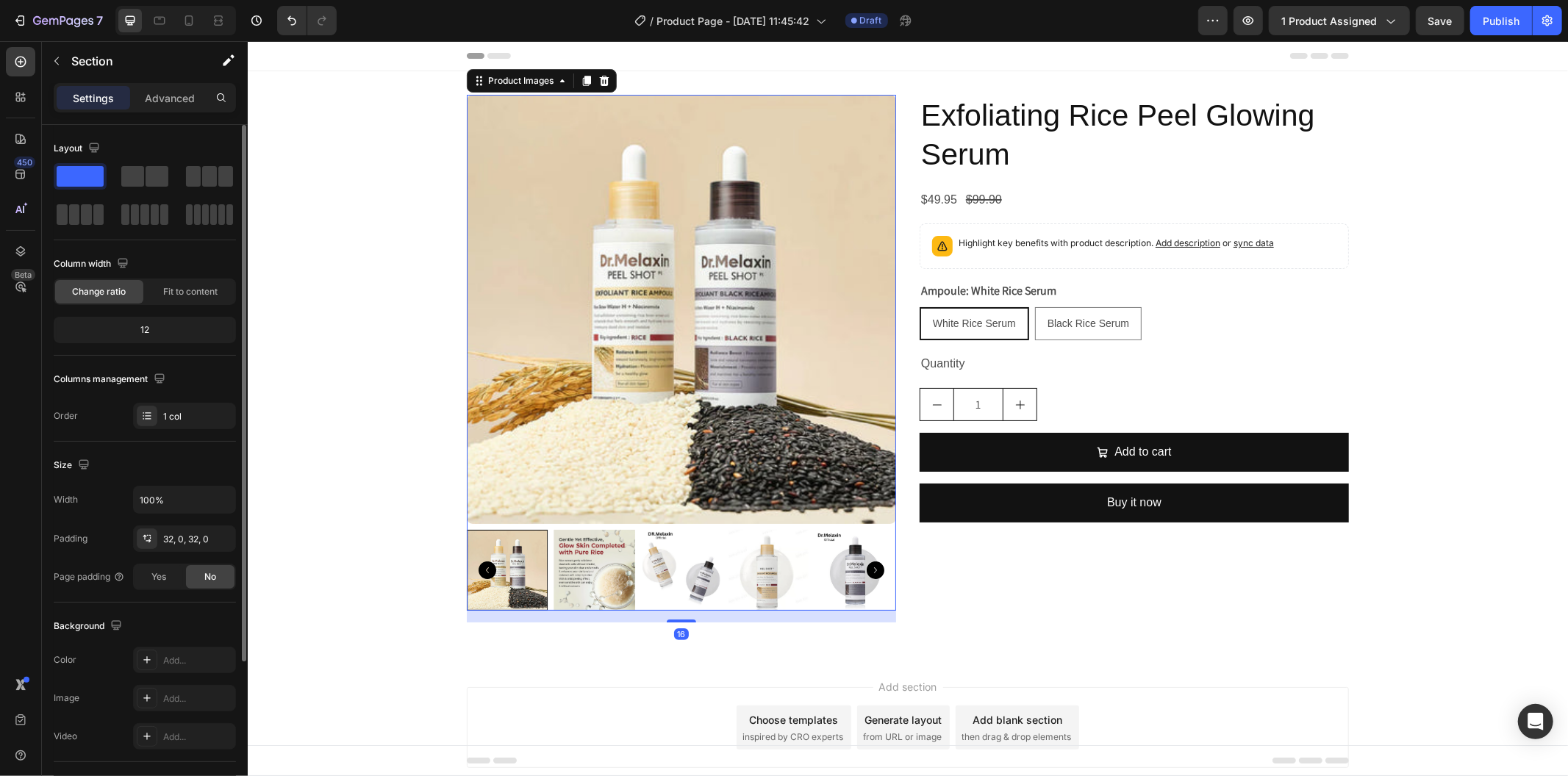
click at [571, 562] on img at bounding box center [593, 570] width 81 height 81
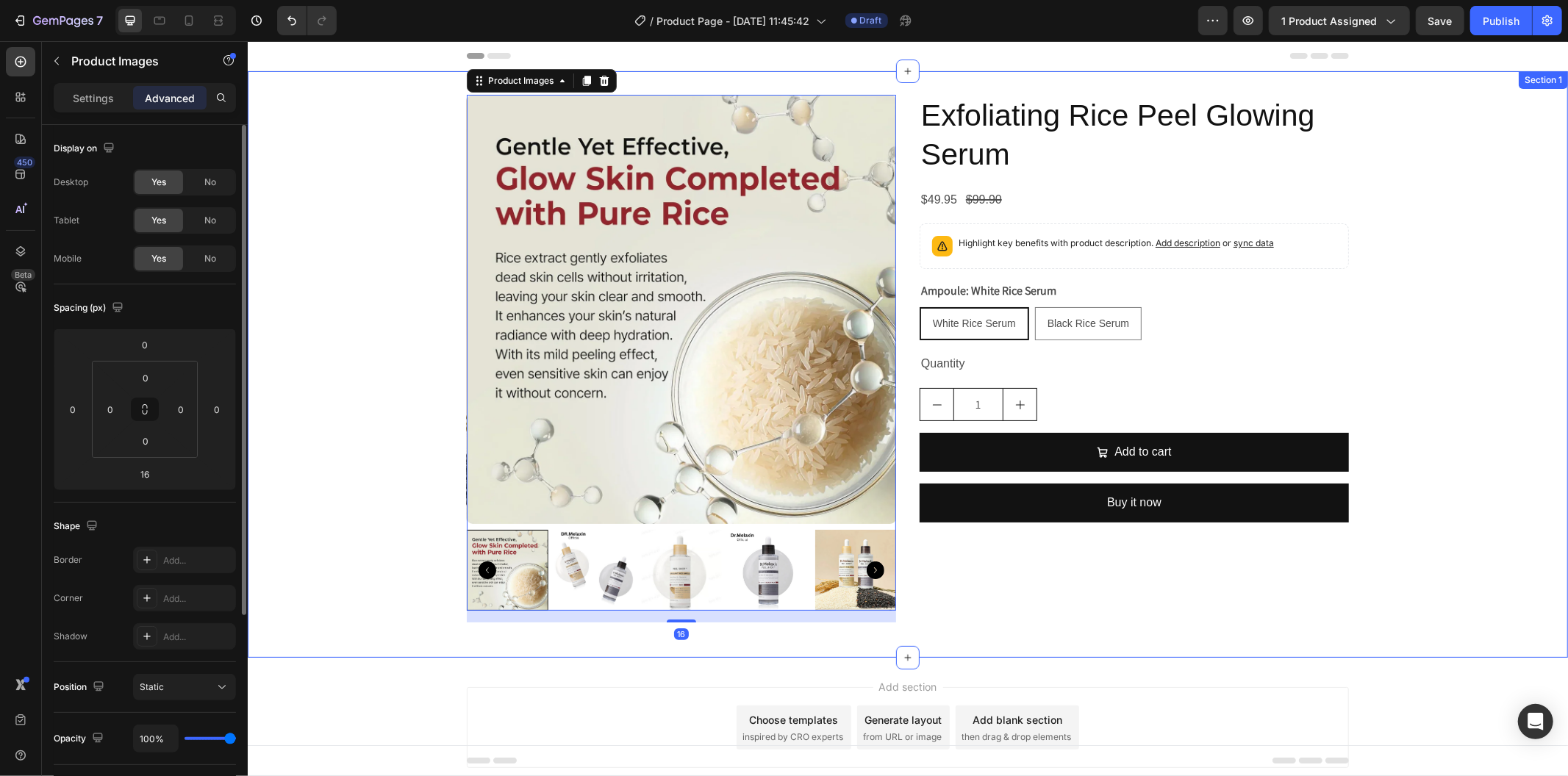
click at [382, 394] on div "Product Images 16 Exfoliating Rice Peel Glowing Serum Product Title $49.95 Prod…" at bounding box center [907, 363] width 1321 height 539
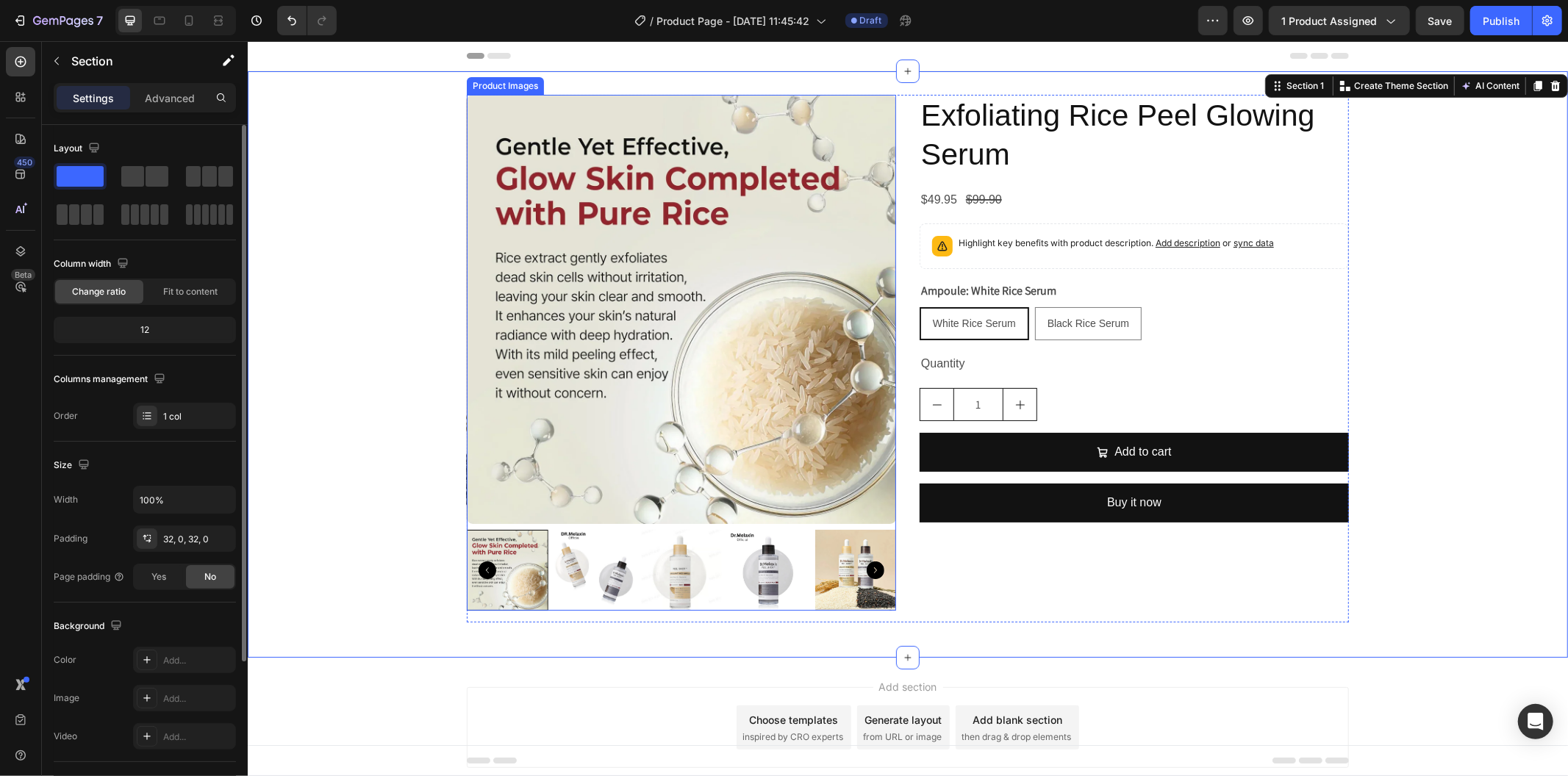
click at [657, 566] on img at bounding box center [680, 570] width 81 height 81
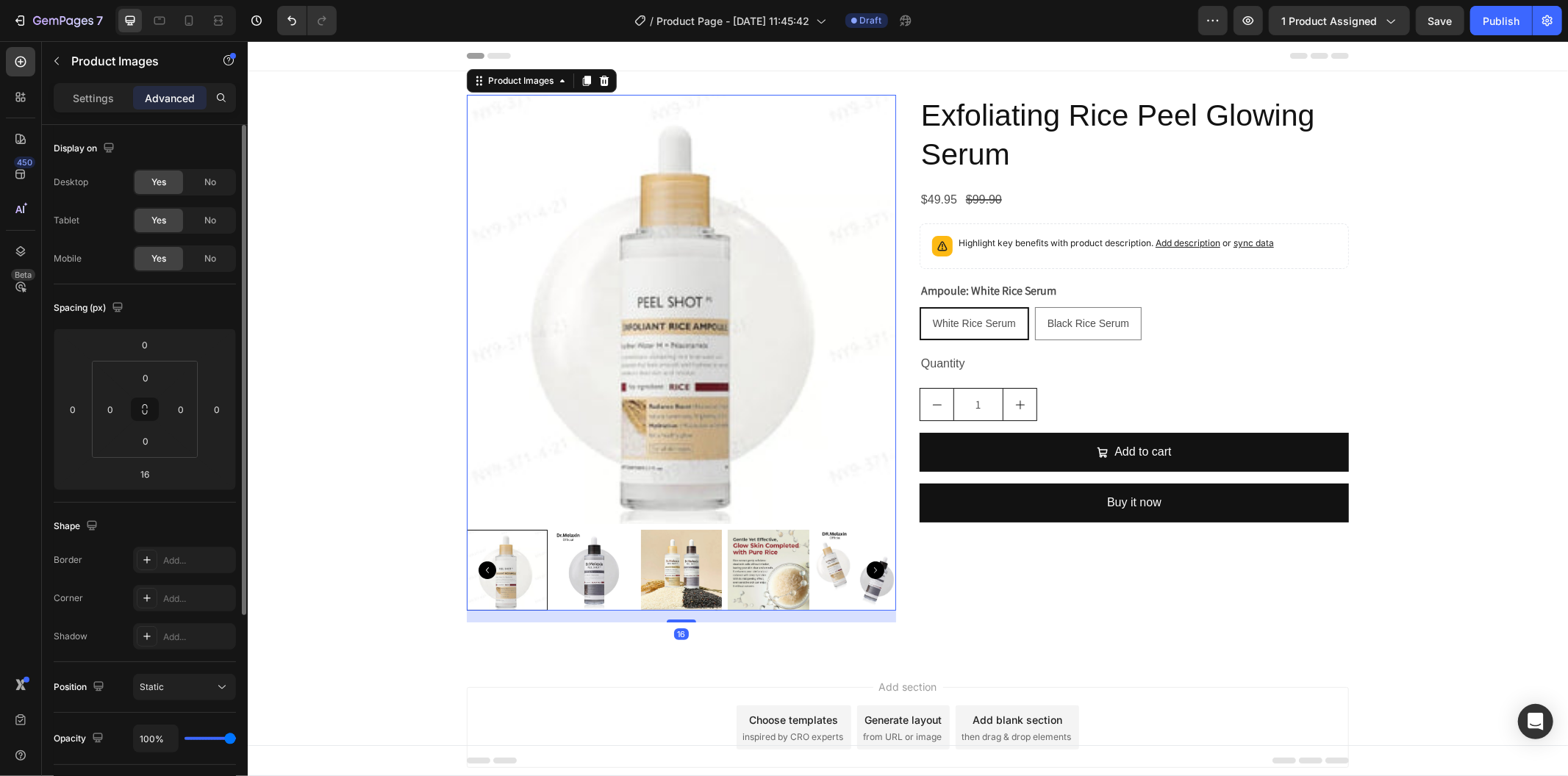
scroll to position [287, 0]
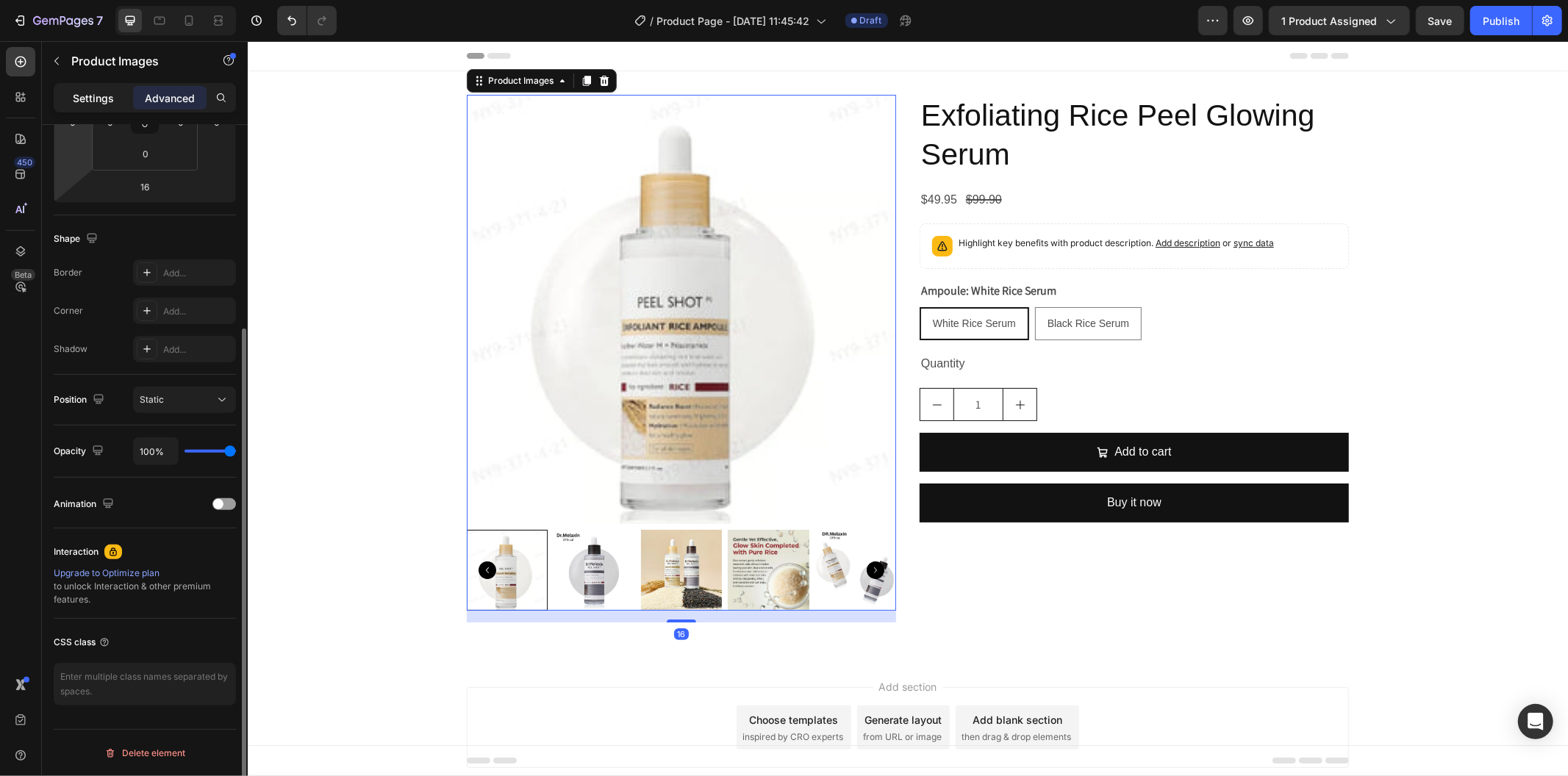
click at [83, 97] on p "Settings" at bounding box center [93, 97] width 41 height 16
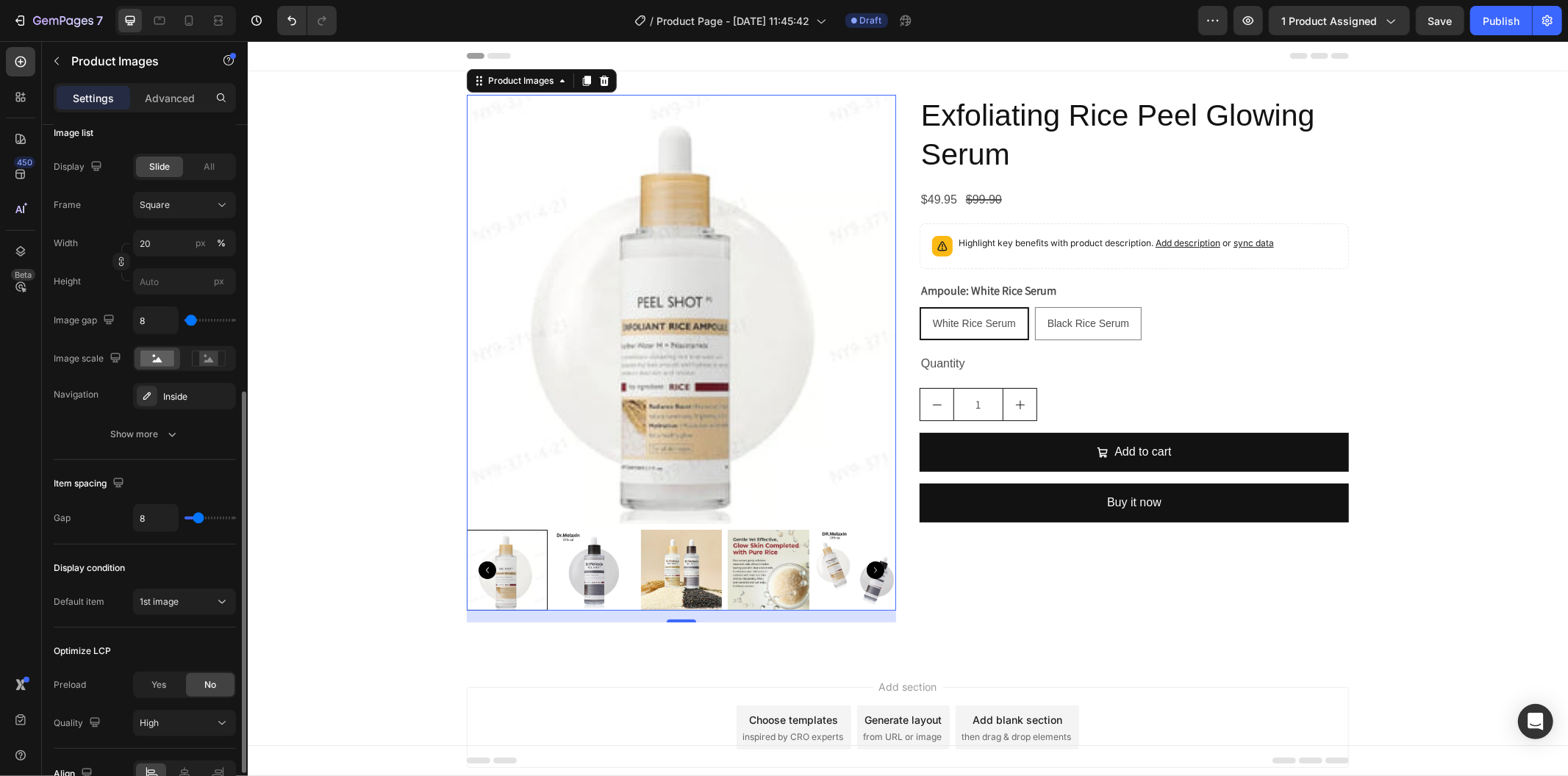
scroll to position [568, 0]
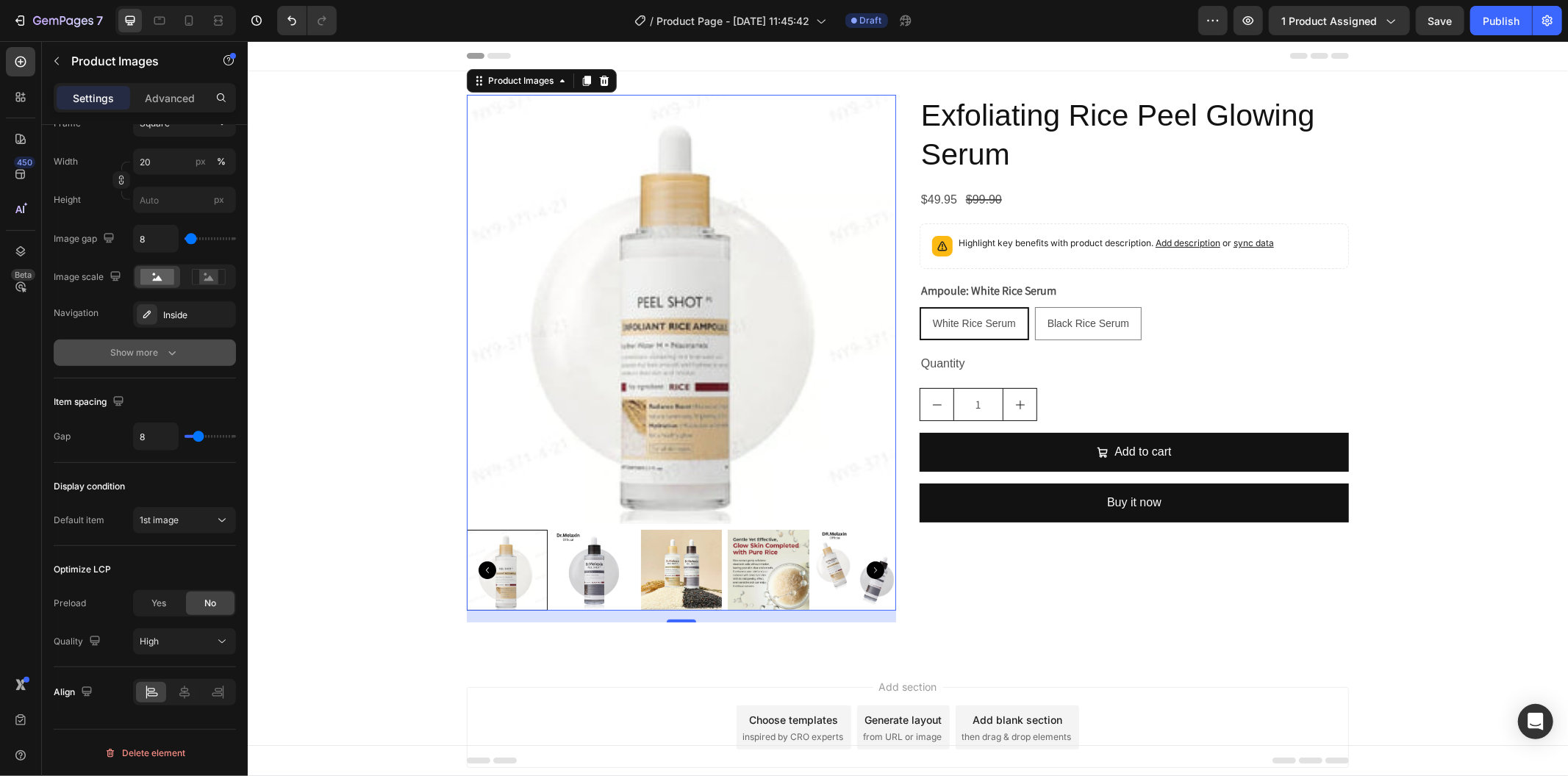
click at [148, 355] on div "Show more" at bounding box center [146, 353] width 69 height 15
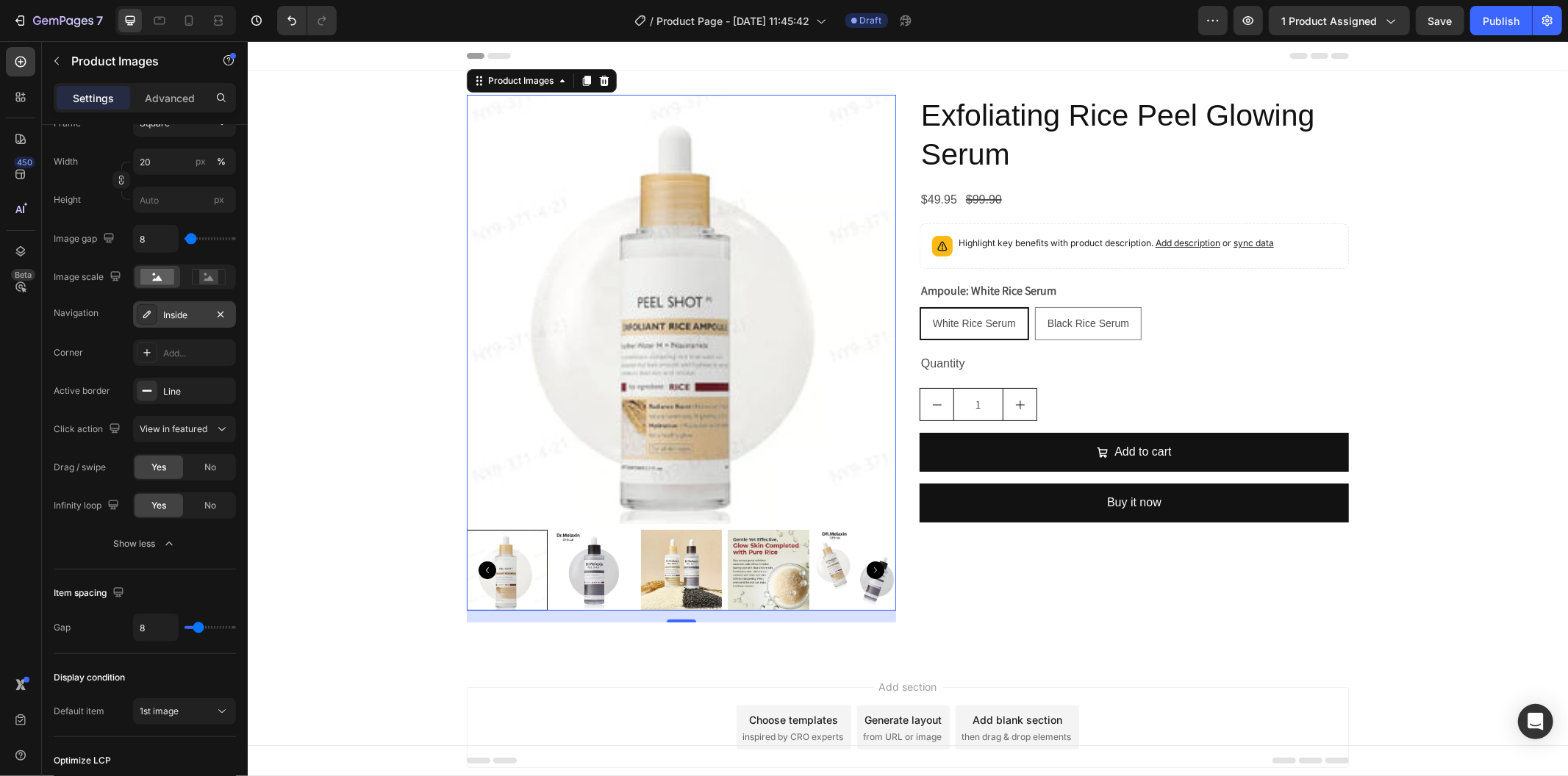
click at [185, 314] on div "Inside" at bounding box center [184, 315] width 43 height 13
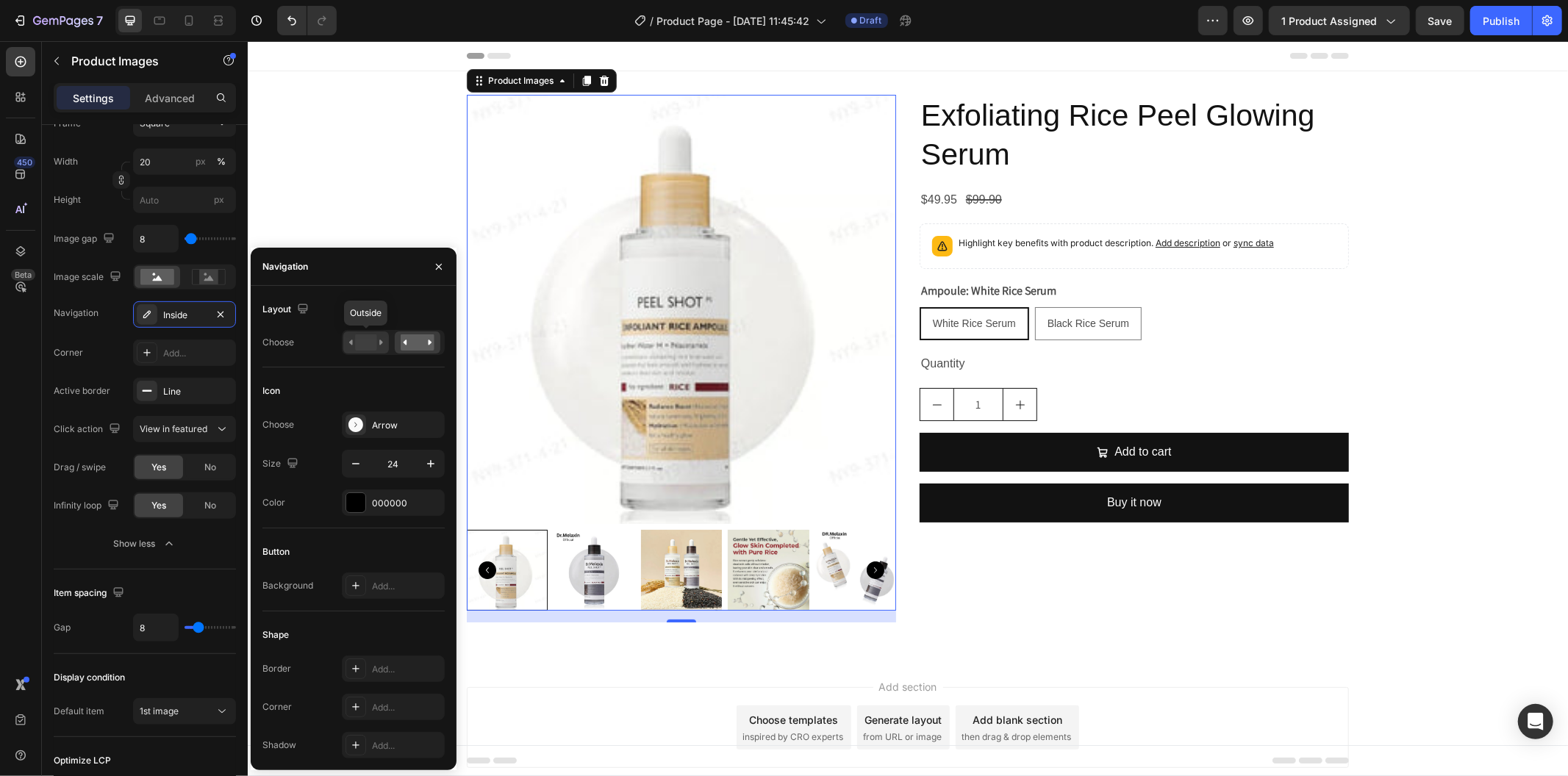
click at [378, 341] on icon at bounding box center [366, 343] width 34 height 16
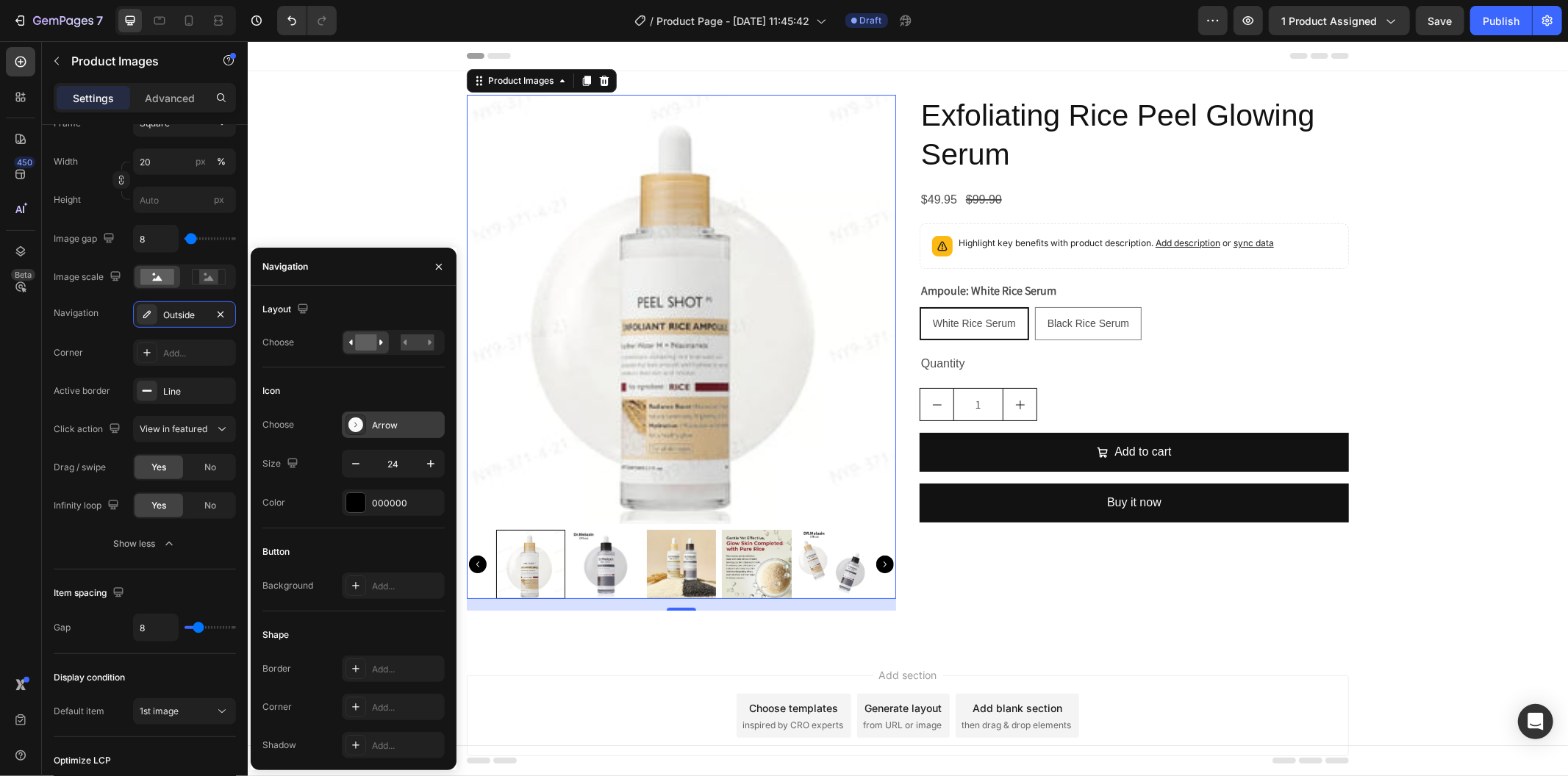
click at [387, 422] on div "Arrow" at bounding box center [406, 426] width 69 height 13
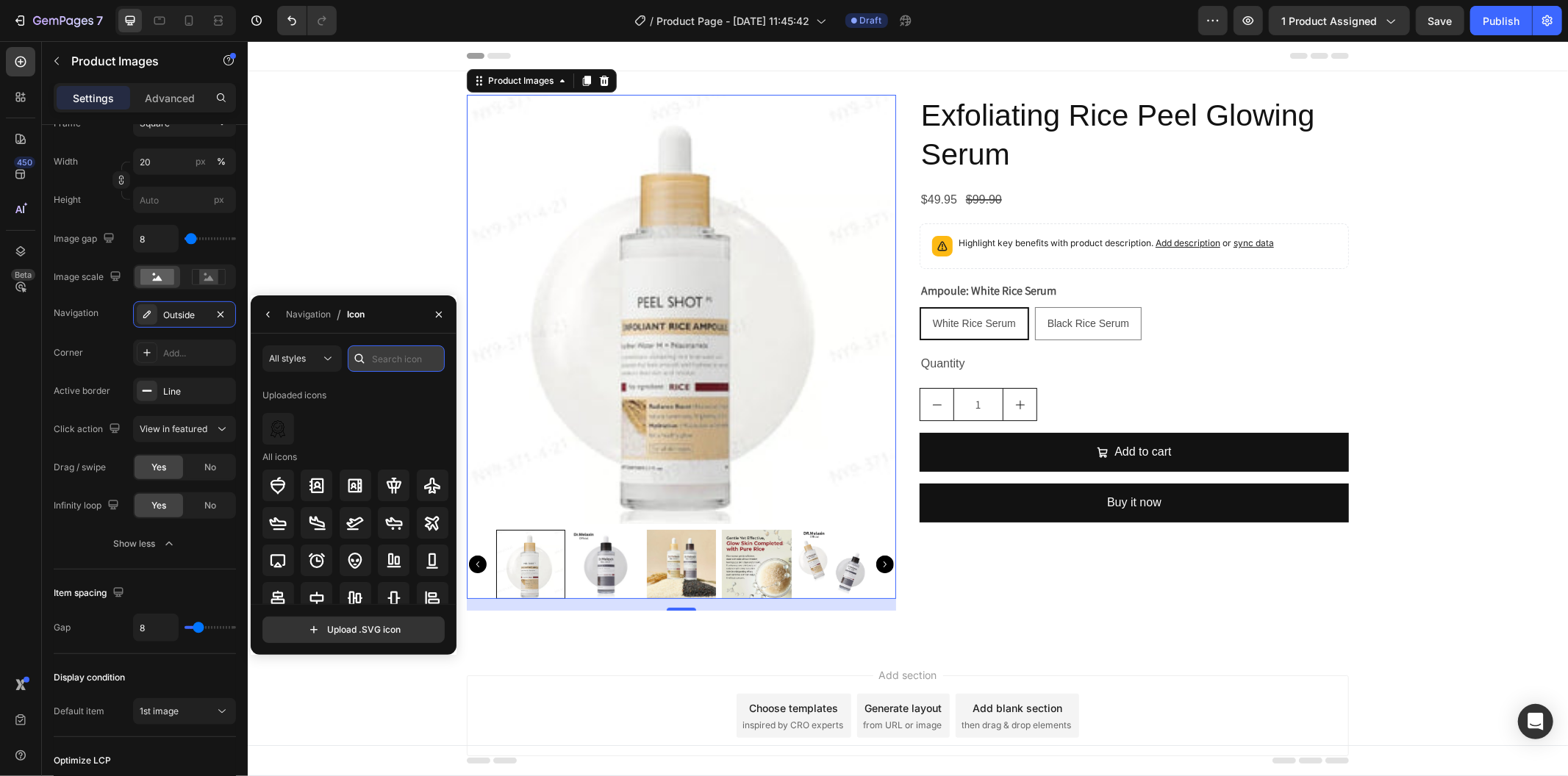
click at [400, 362] on input "text" at bounding box center [396, 359] width 97 height 26
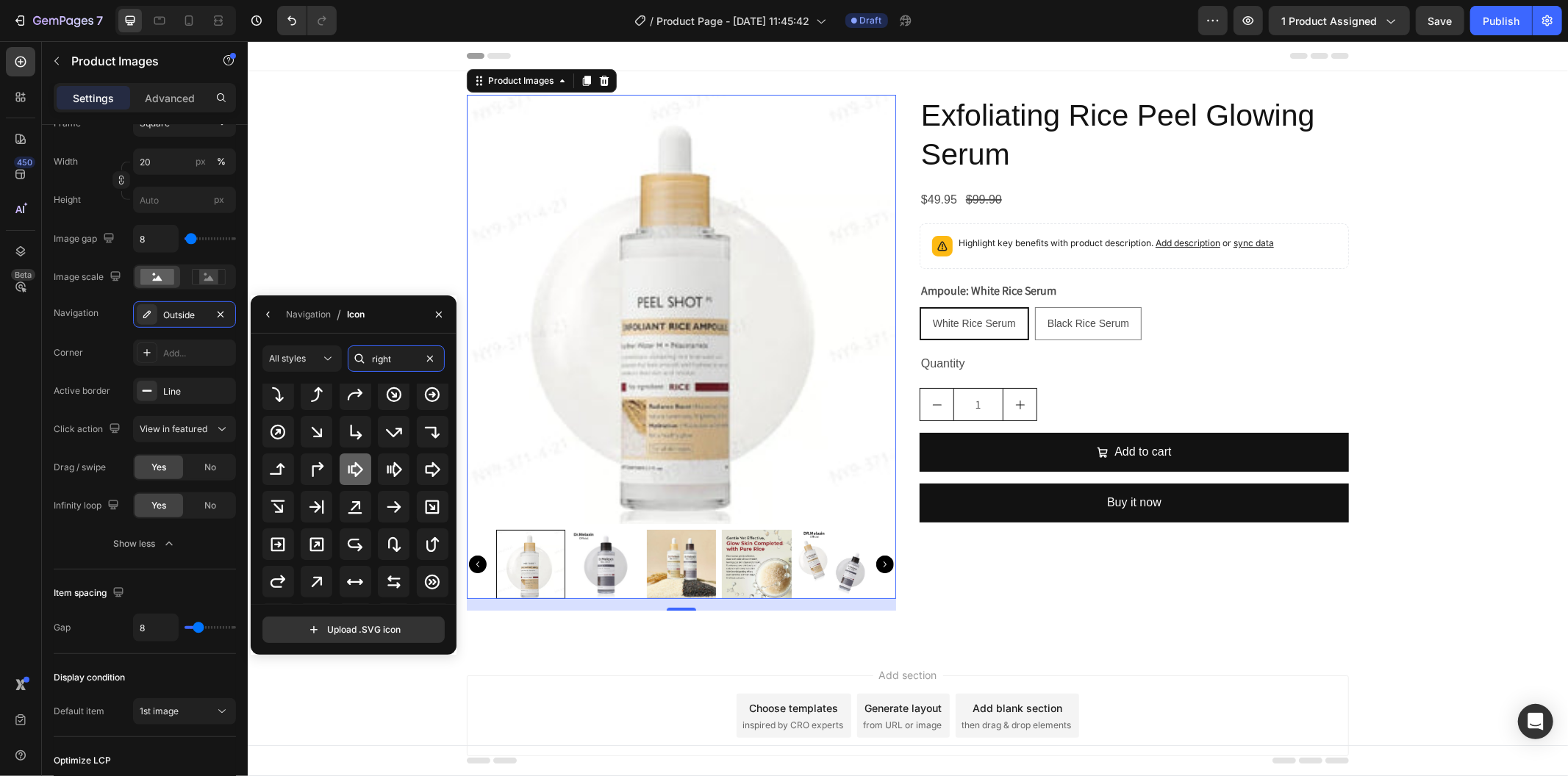
scroll to position [162, 0]
type input "right"
click at [378, 513] on div at bounding box center [394, 513] width 32 height 32
click at [500, 624] on div "Product Images 16 Exfoliating Rice Peel Glowing Serum Product Title $49.95 Prod…" at bounding box center [907, 358] width 1321 height 575
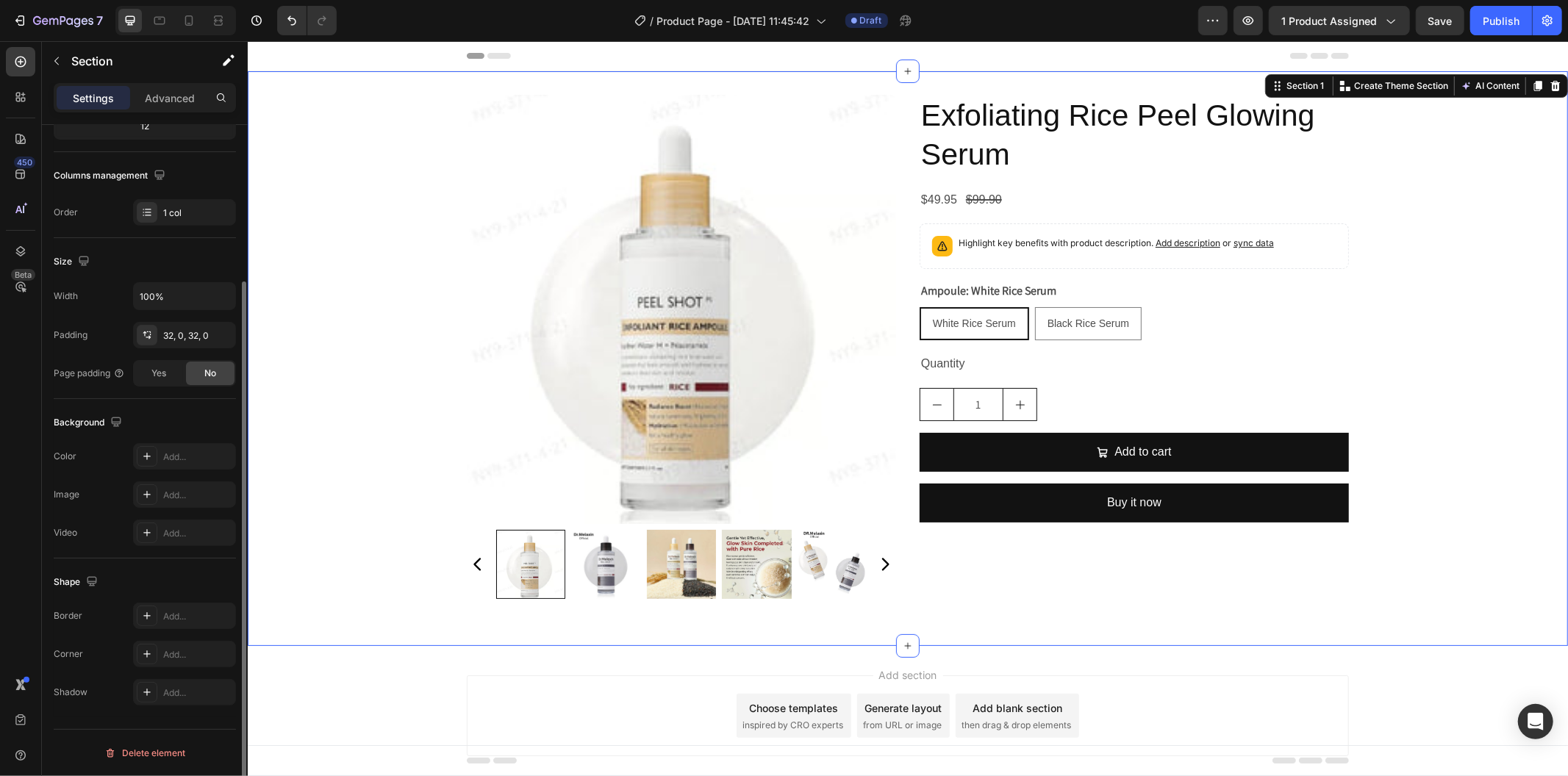
scroll to position [0, 0]
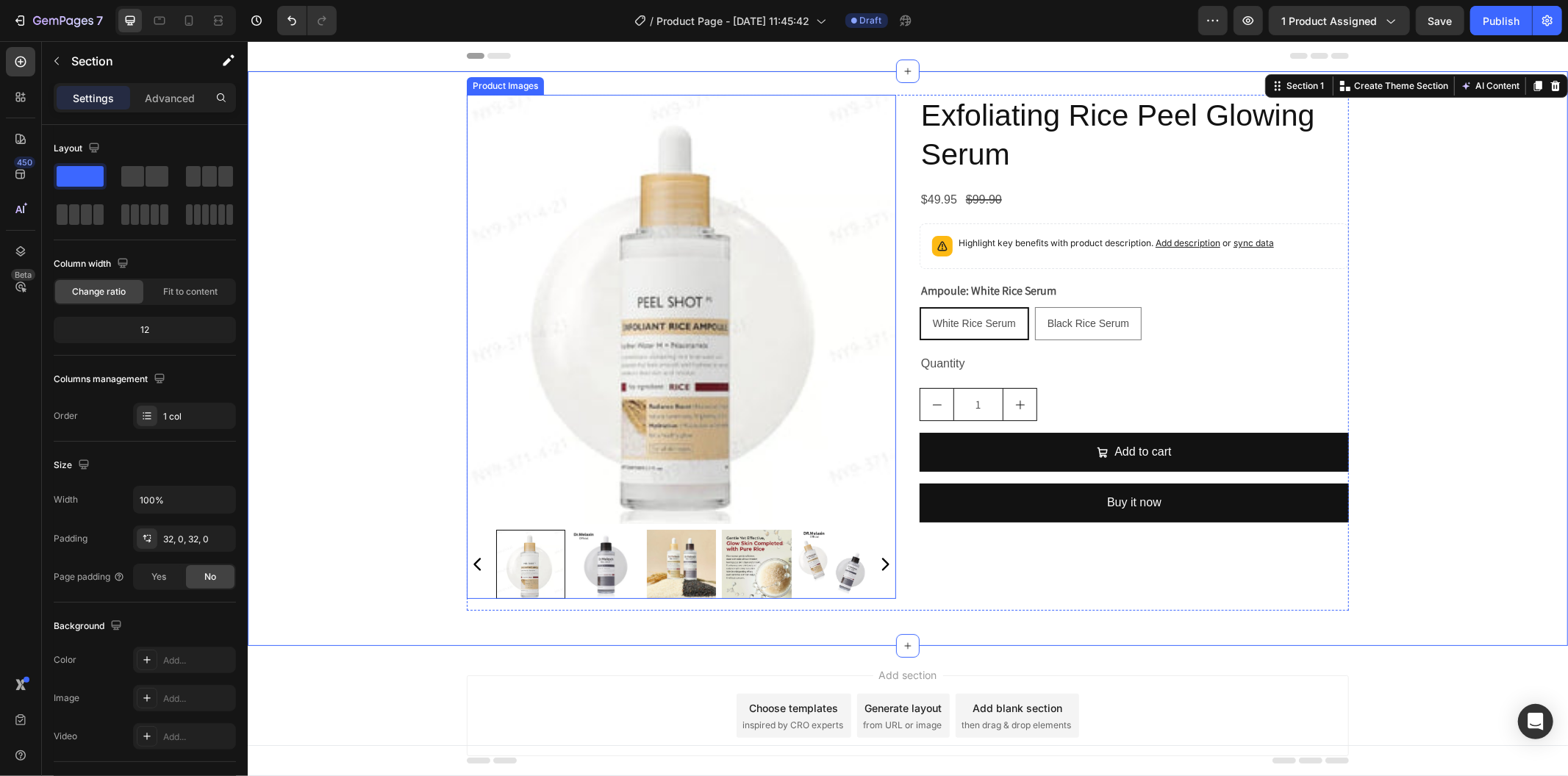
click at [473, 571] on icon "Carousel Back Arrow" at bounding box center [477, 564] width 18 height 18
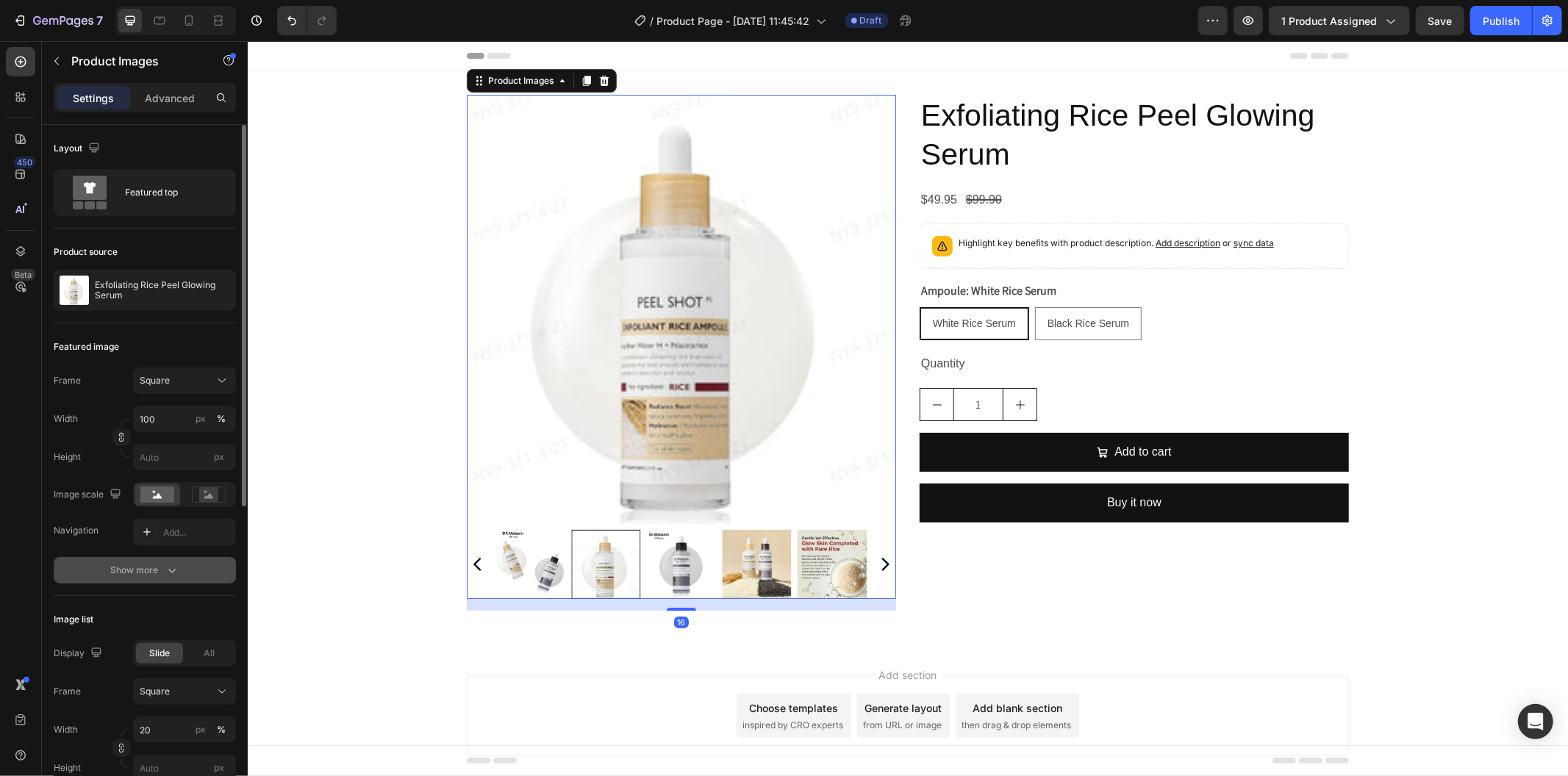
click at [204, 575] on button "Show more" at bounding box center [145, 571] width 183 height 26
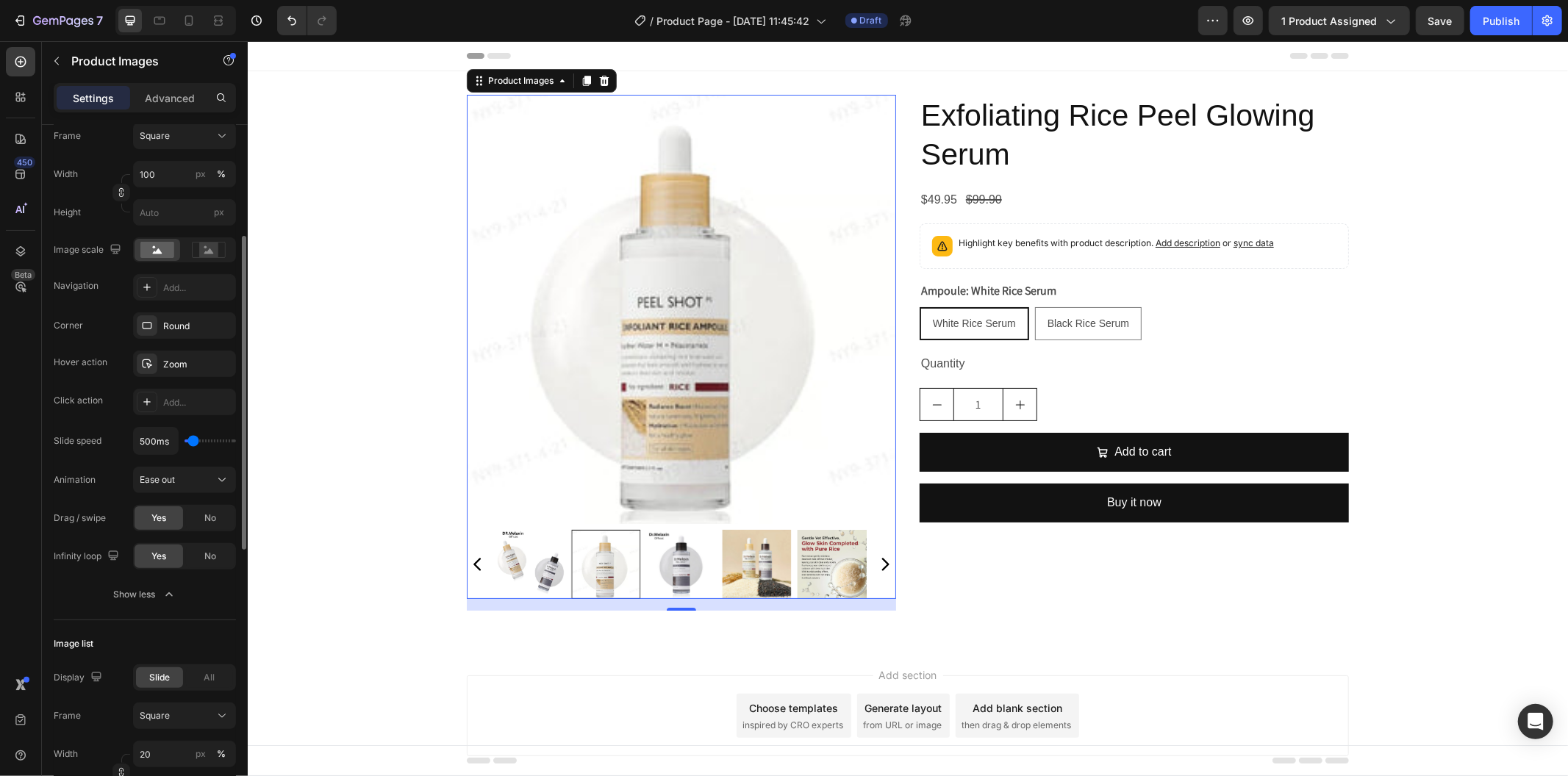
scroll to position [652, 0]
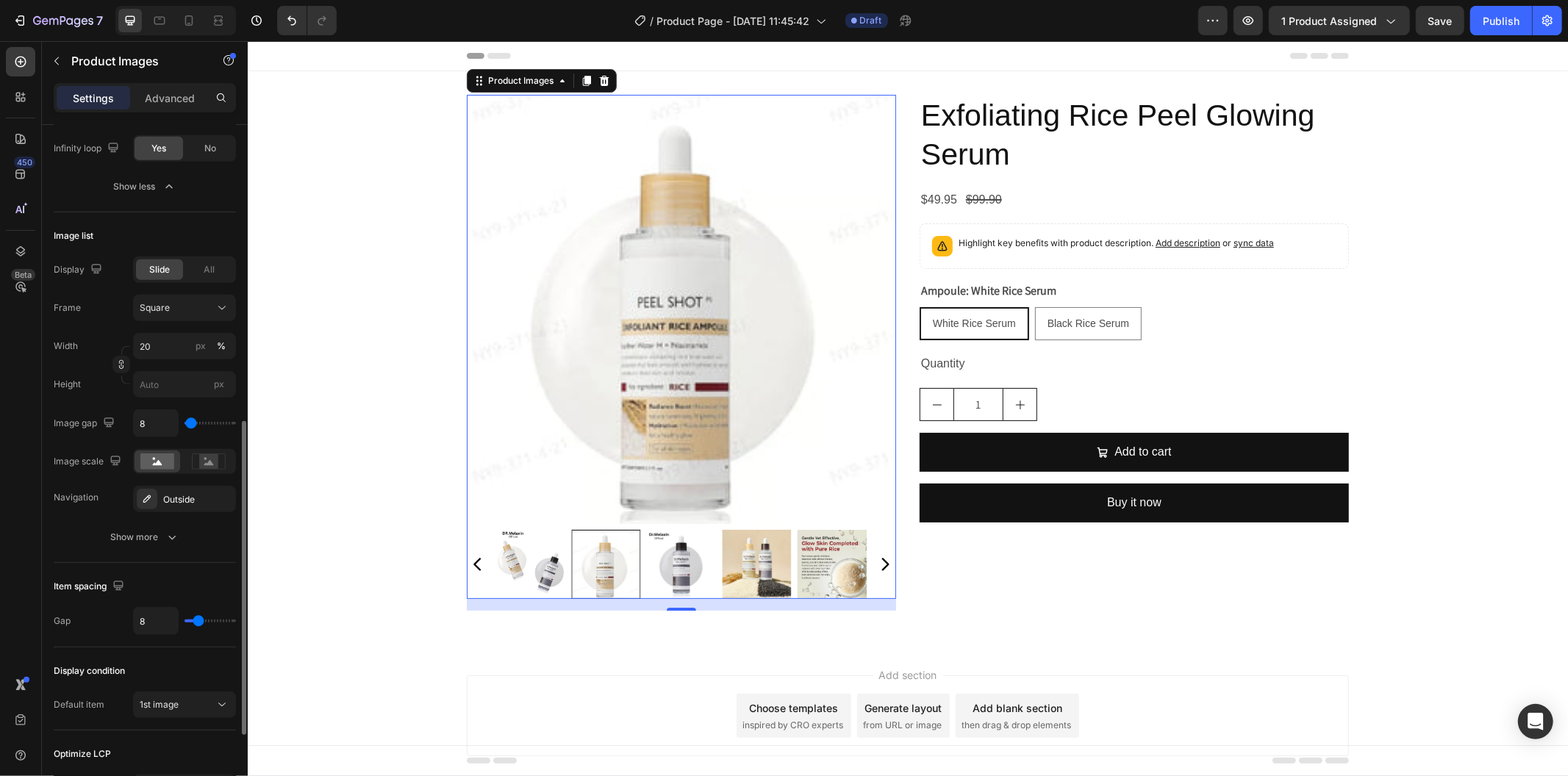
click at [138, 521] on div "Display Slide All Frame Square Width 20 px % Height px Image gap 8 Image scale …" at bounding box center [145, 403] width 183 height 294
click at [151, 533] on div "Show more" at bounding box center [146, 537] width 69 height 15
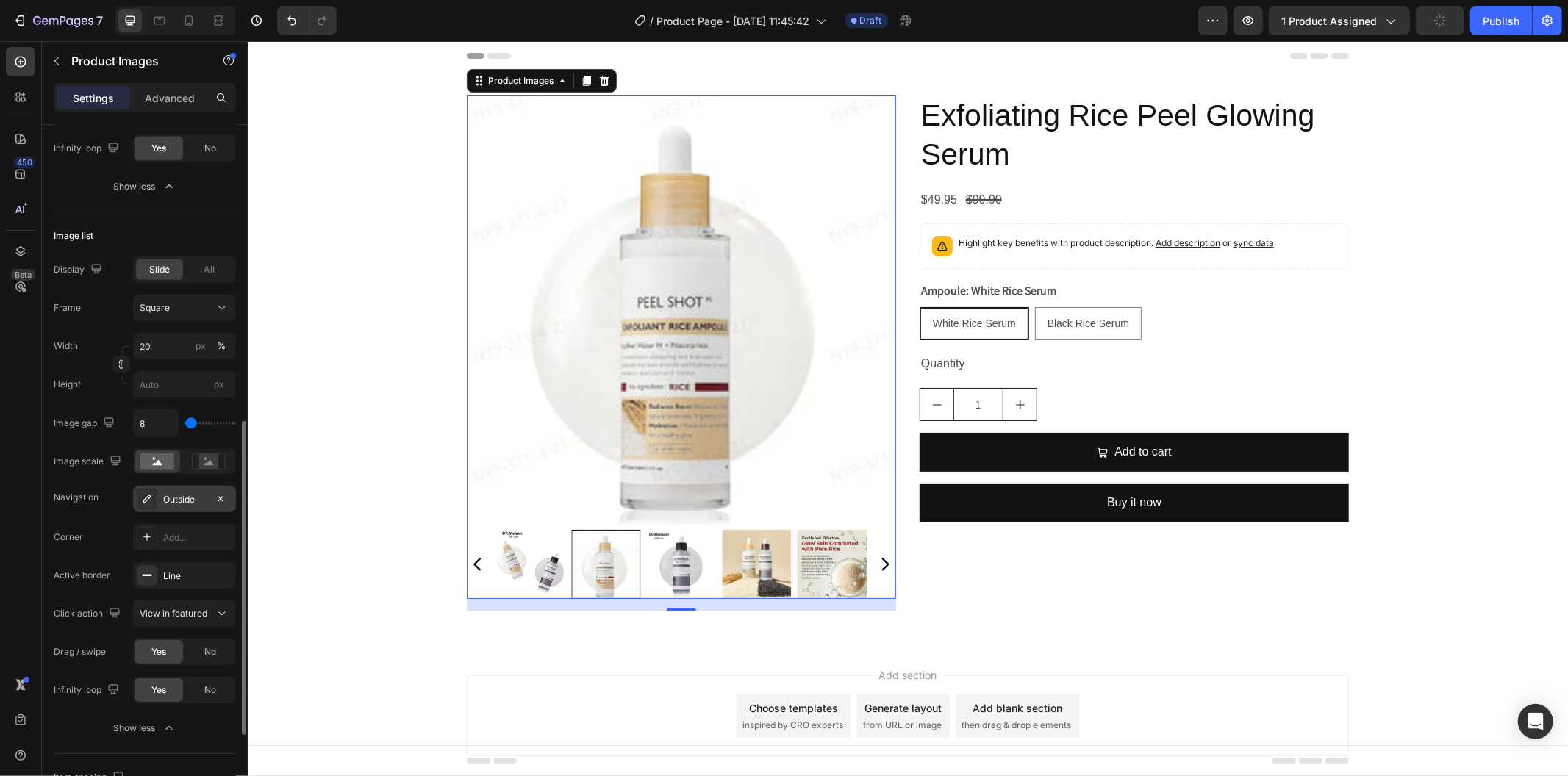
click at [182, 494] on div "Outside" at bounding box center [184, 500] width 43 height 13
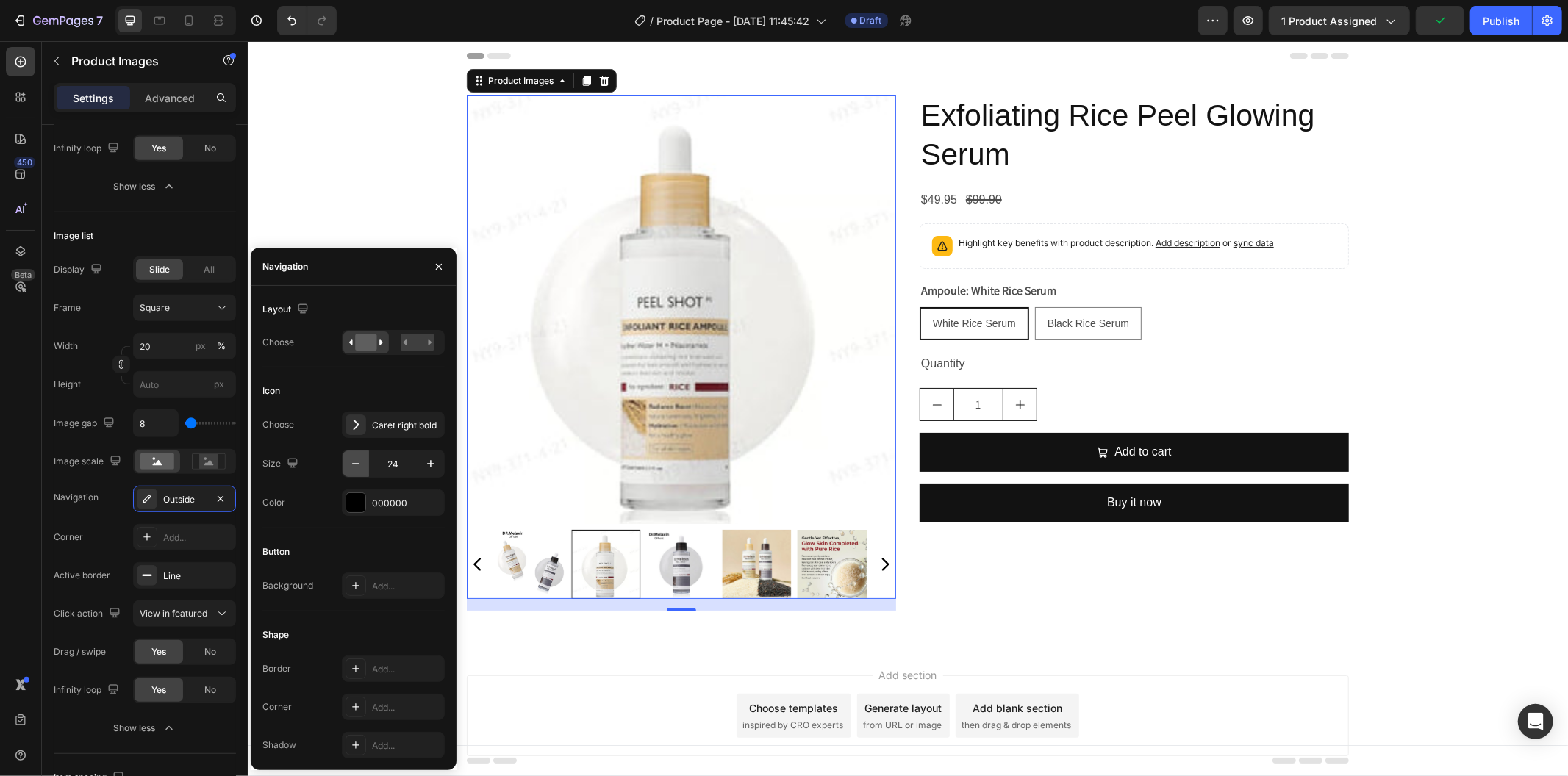
click at [357, 464] on icon "button" at bounding box center [355, 465] width 7 height 2
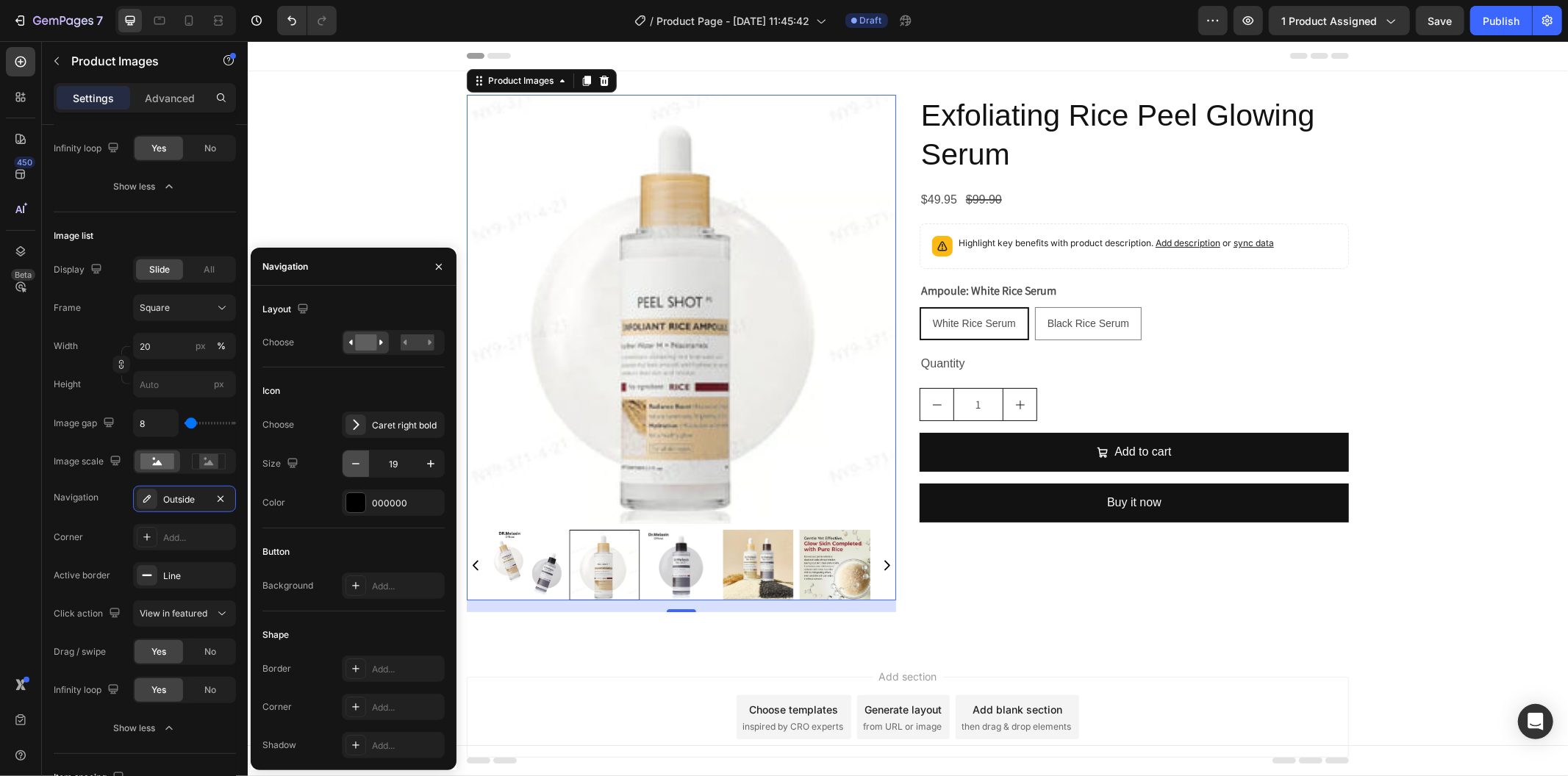
click at [357, 464] on icon "button" at bounding box center [355, 465] width 7 height 2
click at [428, 460] on icon "button" at bounding box center [431, 464] width 15 height 15
type input "20"
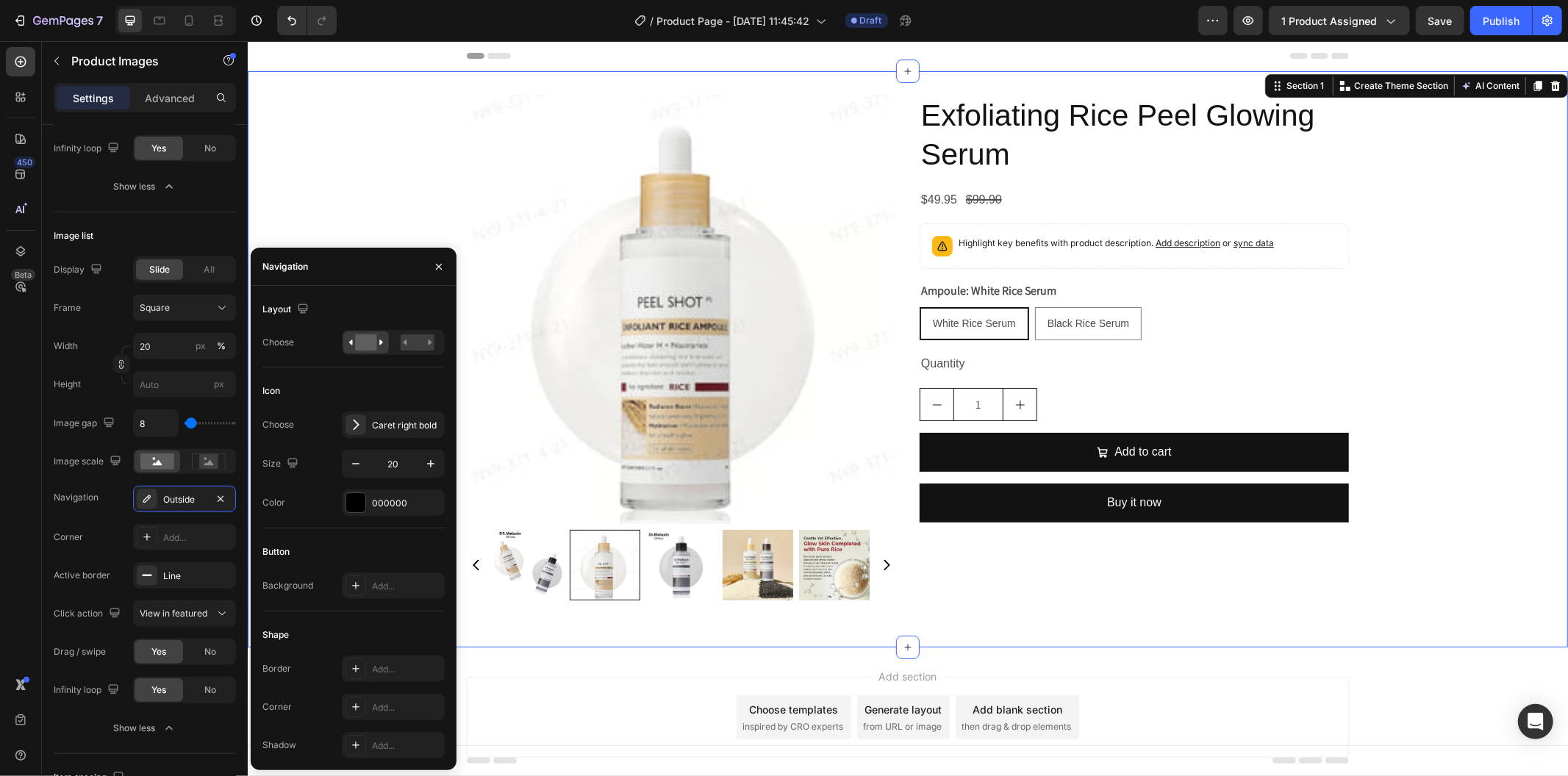
click at [582, 632] on div "Product Images Exfoliating Rice Peel Glowing Serum Product Title $49.95 Product…" at bounding box center [907, 359] width 1321 height 576
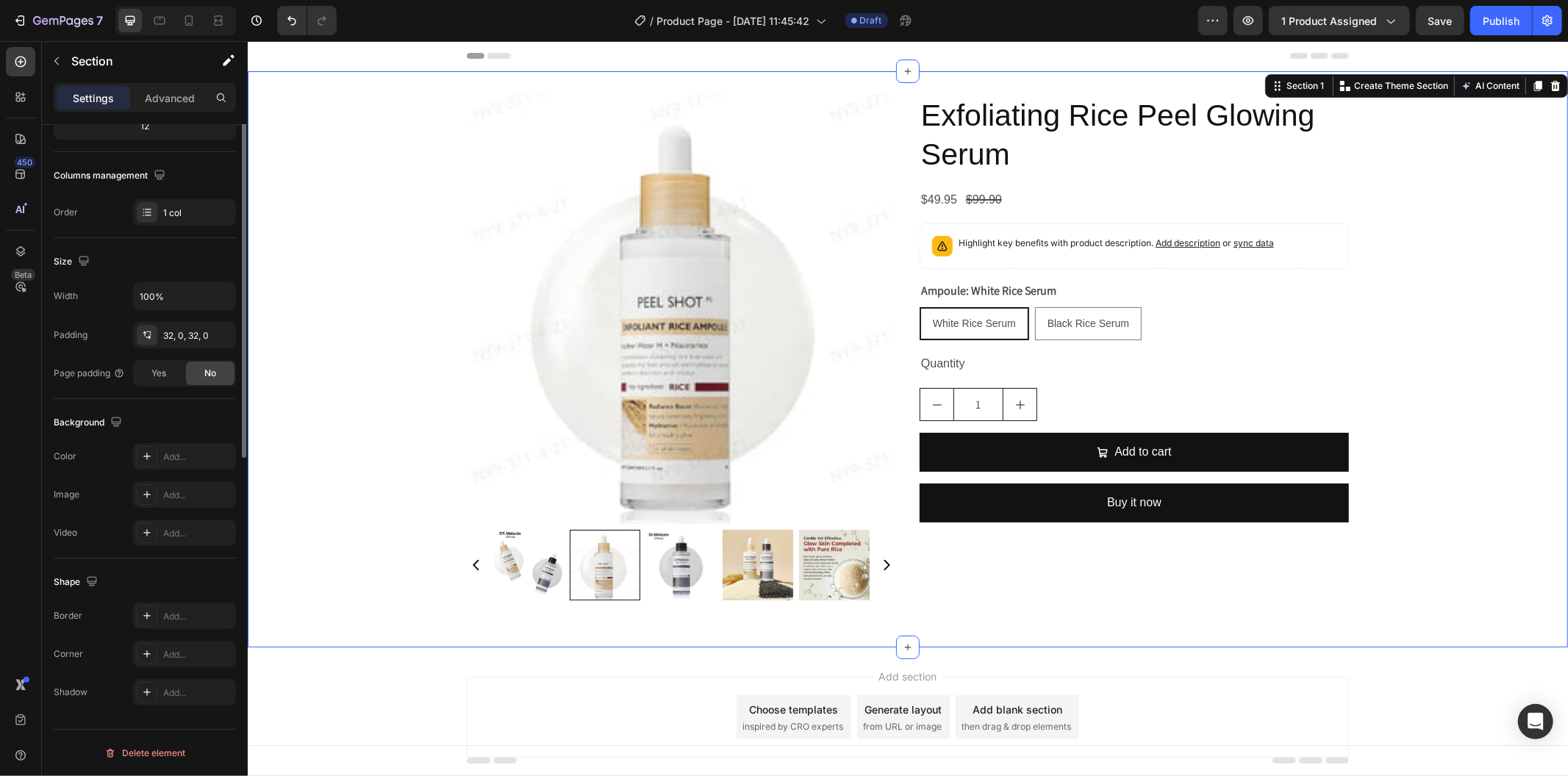
scroll to position [0, 0]
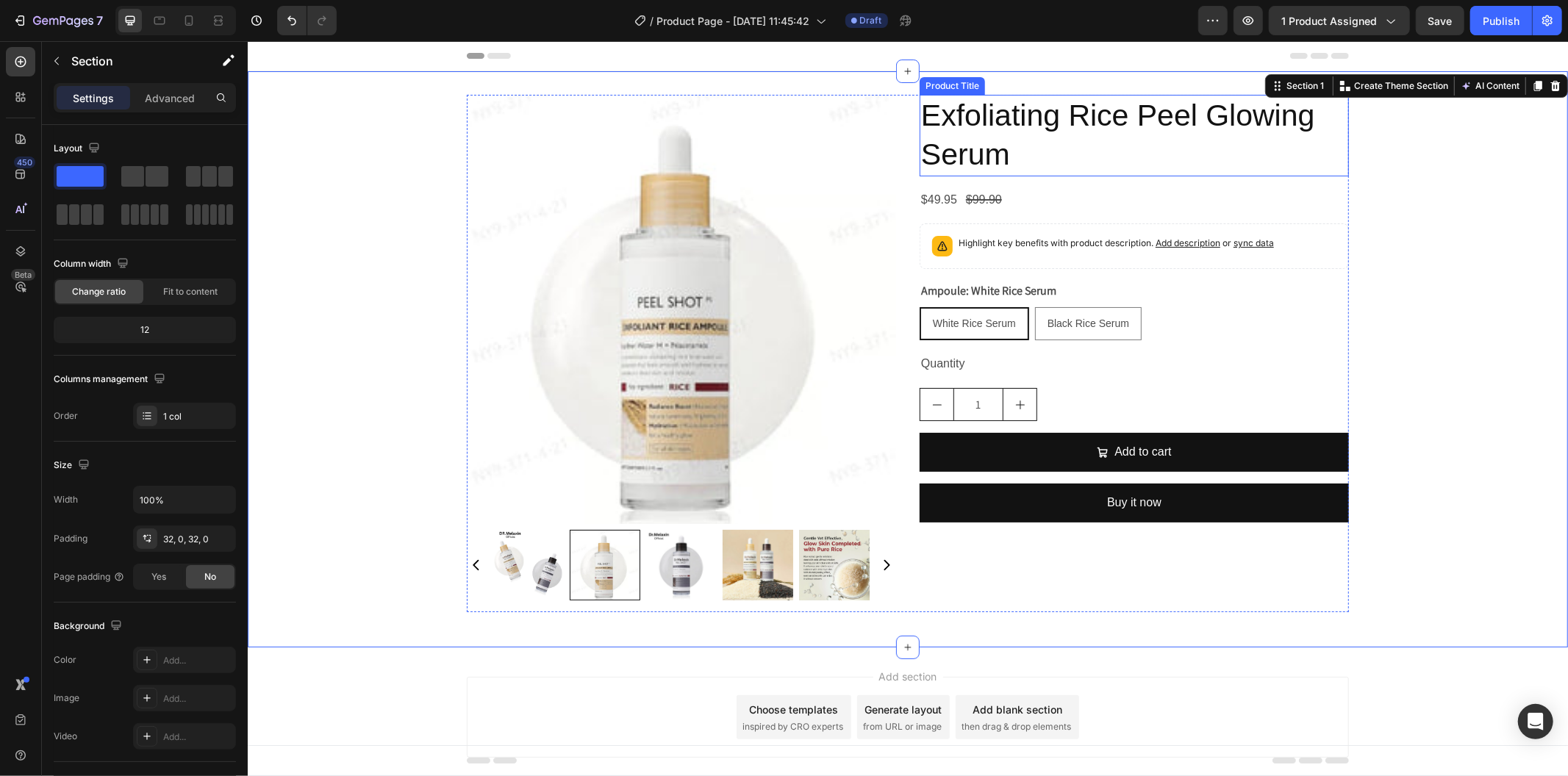
click at [988, 135] on h2 "Exfoliating Rice Peel Glowing Serum" at bounding box center [1133, 135] width 429 height 82
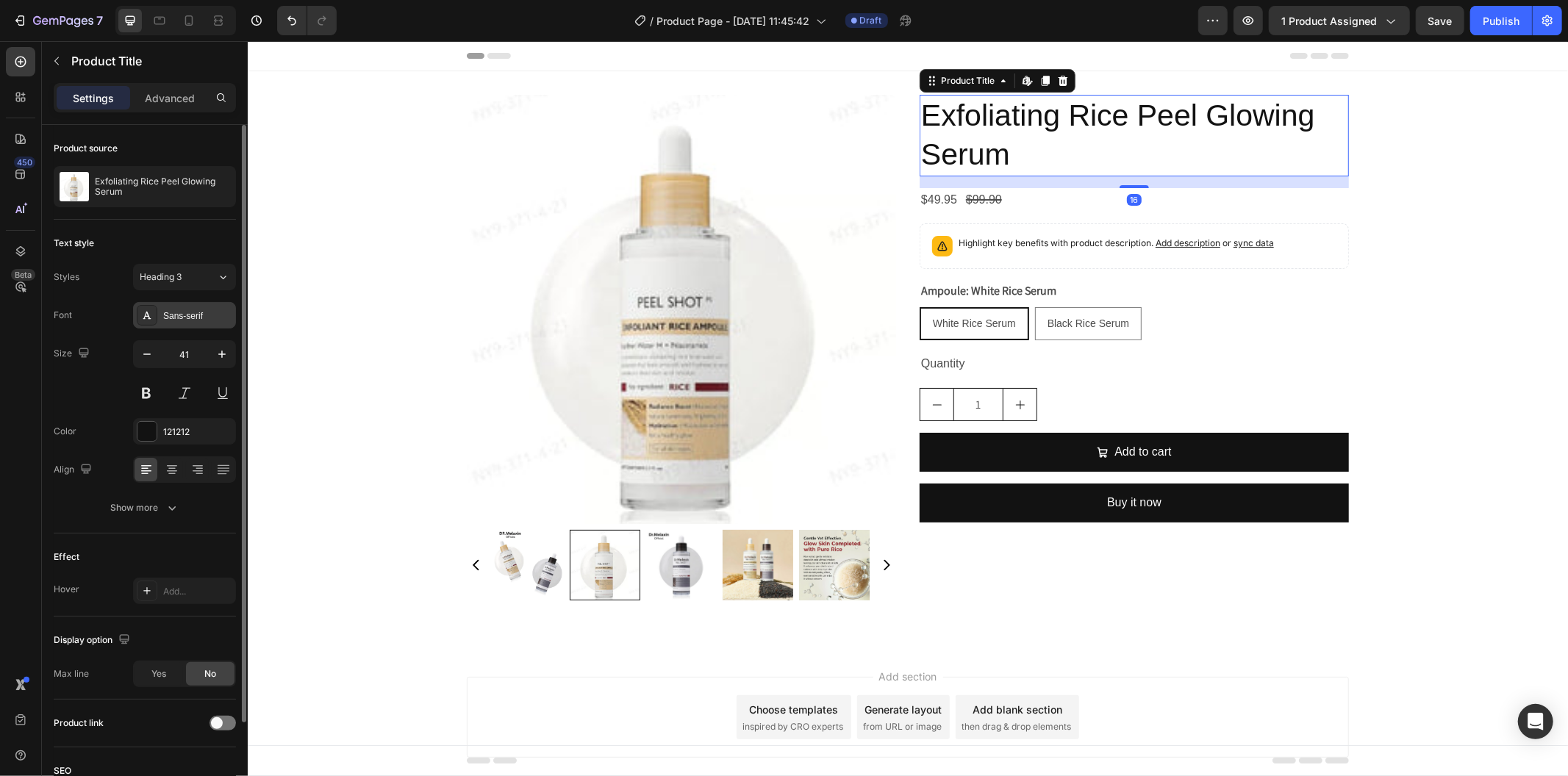
drag, startPoint x: 210, startPoint y: 309, endPoint x: 221, endPoint y: 313, distance: 11.7
click at [210, 309] on div "Sans-serif" at bounding box center [197, 316] width 69 height 13
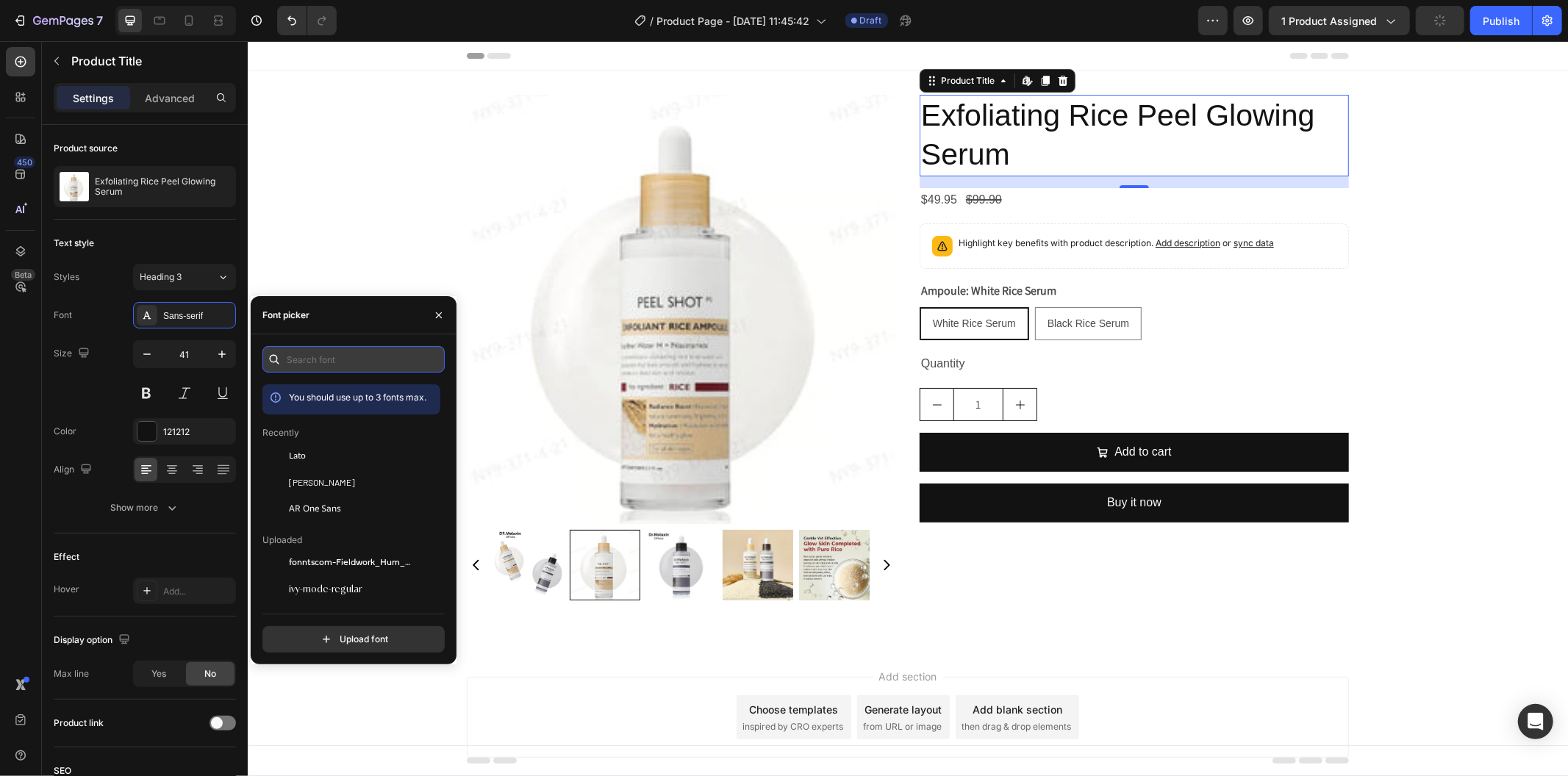
click at [320, 359] on input "text" at bounding box center [354, 359] width 183 height 26
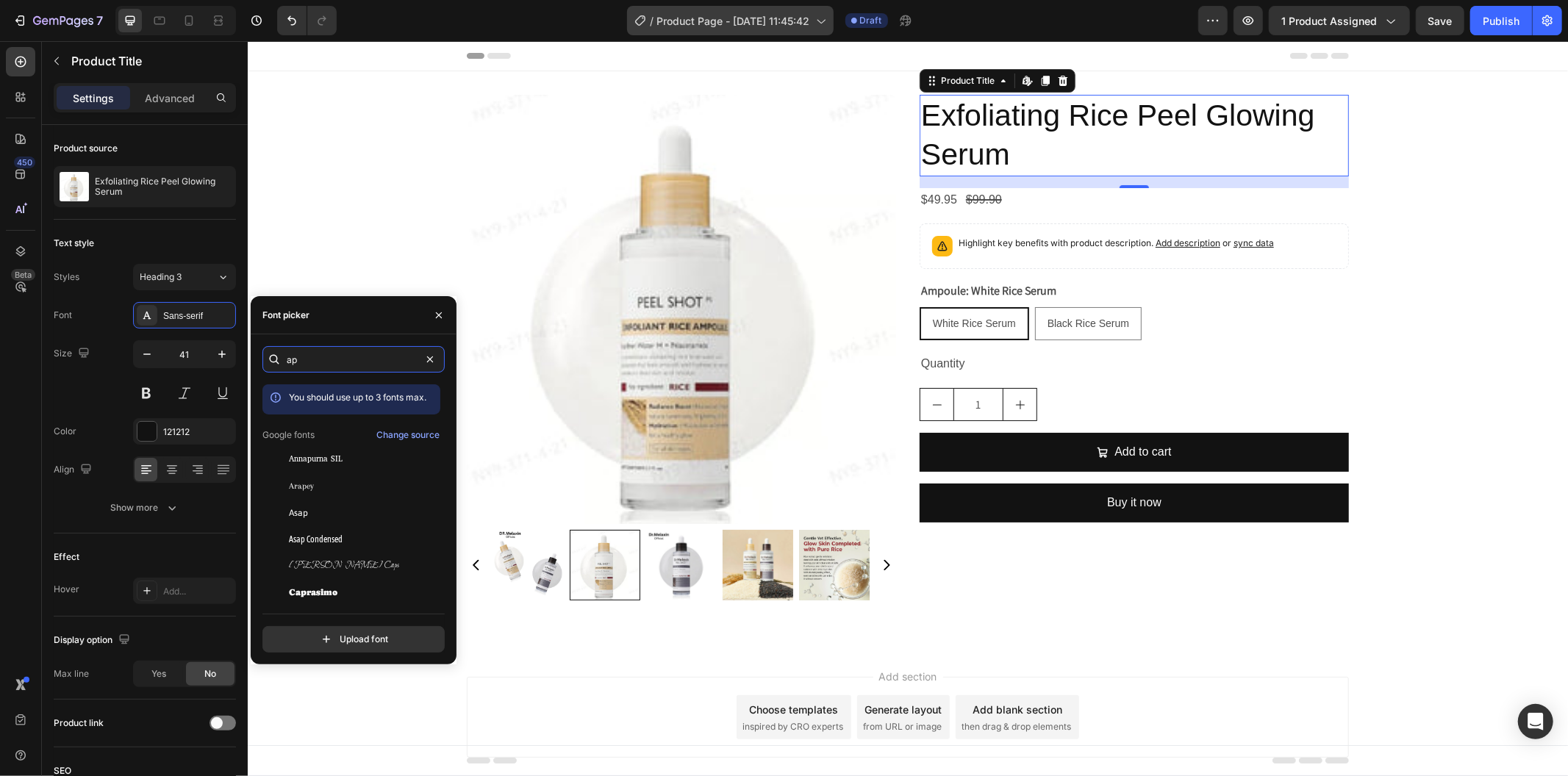
type input "ap"
click at [305, 361] on input "ap" at bounding box center [354, 359] width 183 height 26
click at [305, 360] on input "ap" at bounding box center [354, 359] width 183 height 26
click at [305, 359] on input "ap" at bounding box center [354, 359] width 183 height 26
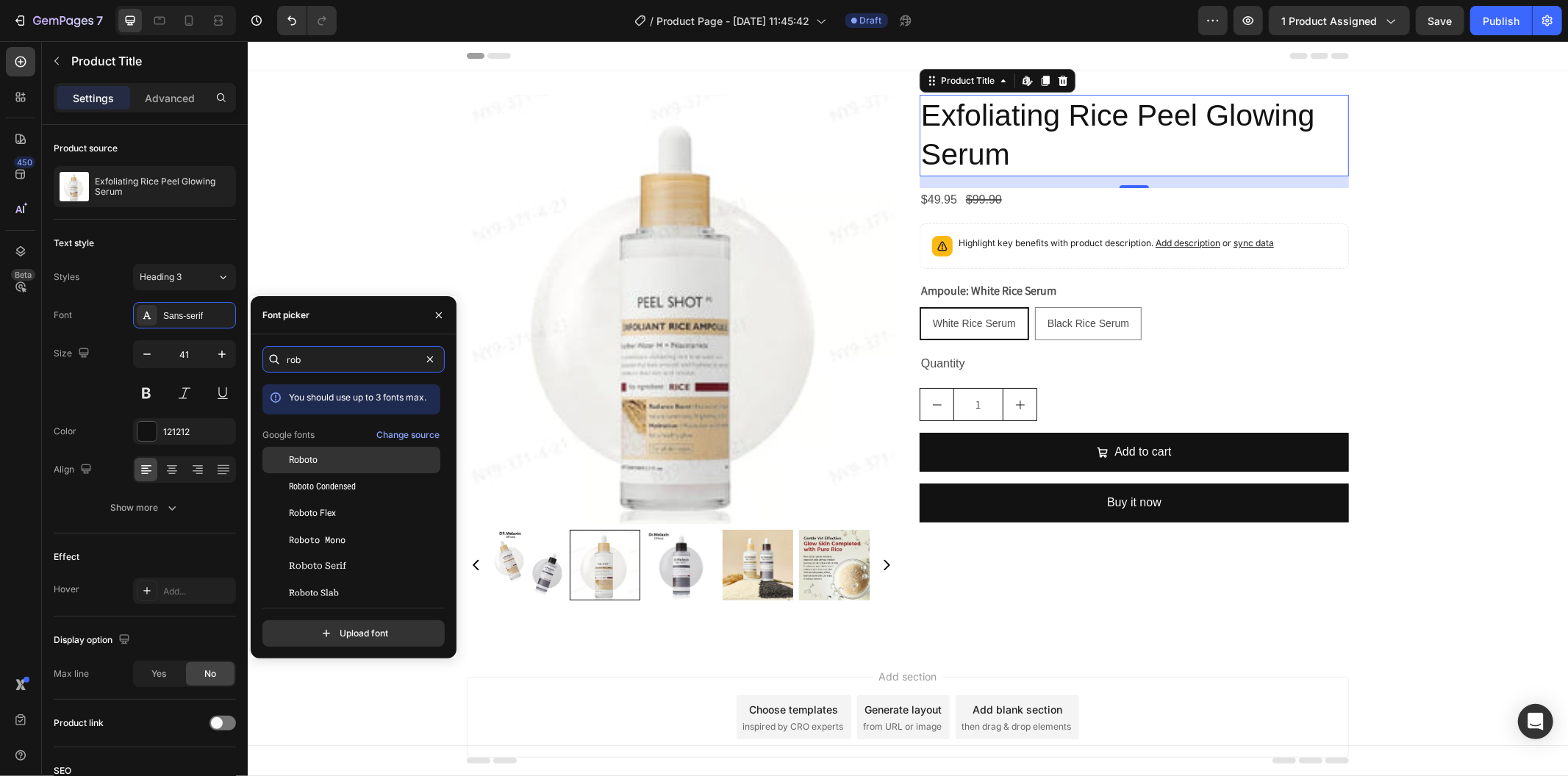
type input "rob"
drag, startPoint x: 314, startPoint y: 464, endPoint x: 284, endPoint y: 446, distance: 35.0
click at [313, 463] on span "Roboto" at bounding box center [303, 460] width 29 height 13
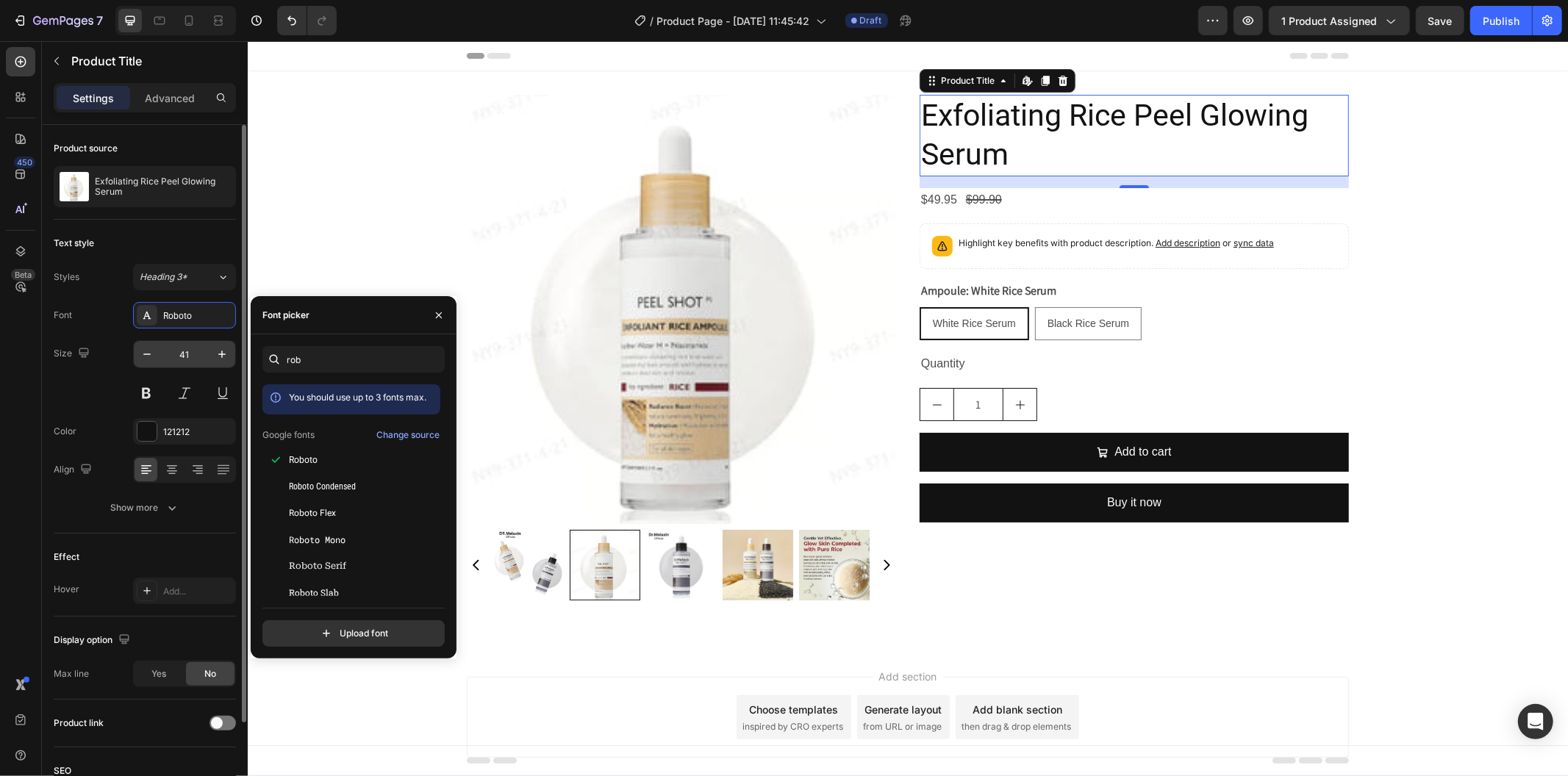
click at [192, 359] on input "41" at bounding box center [184, 354] width 48 height 26
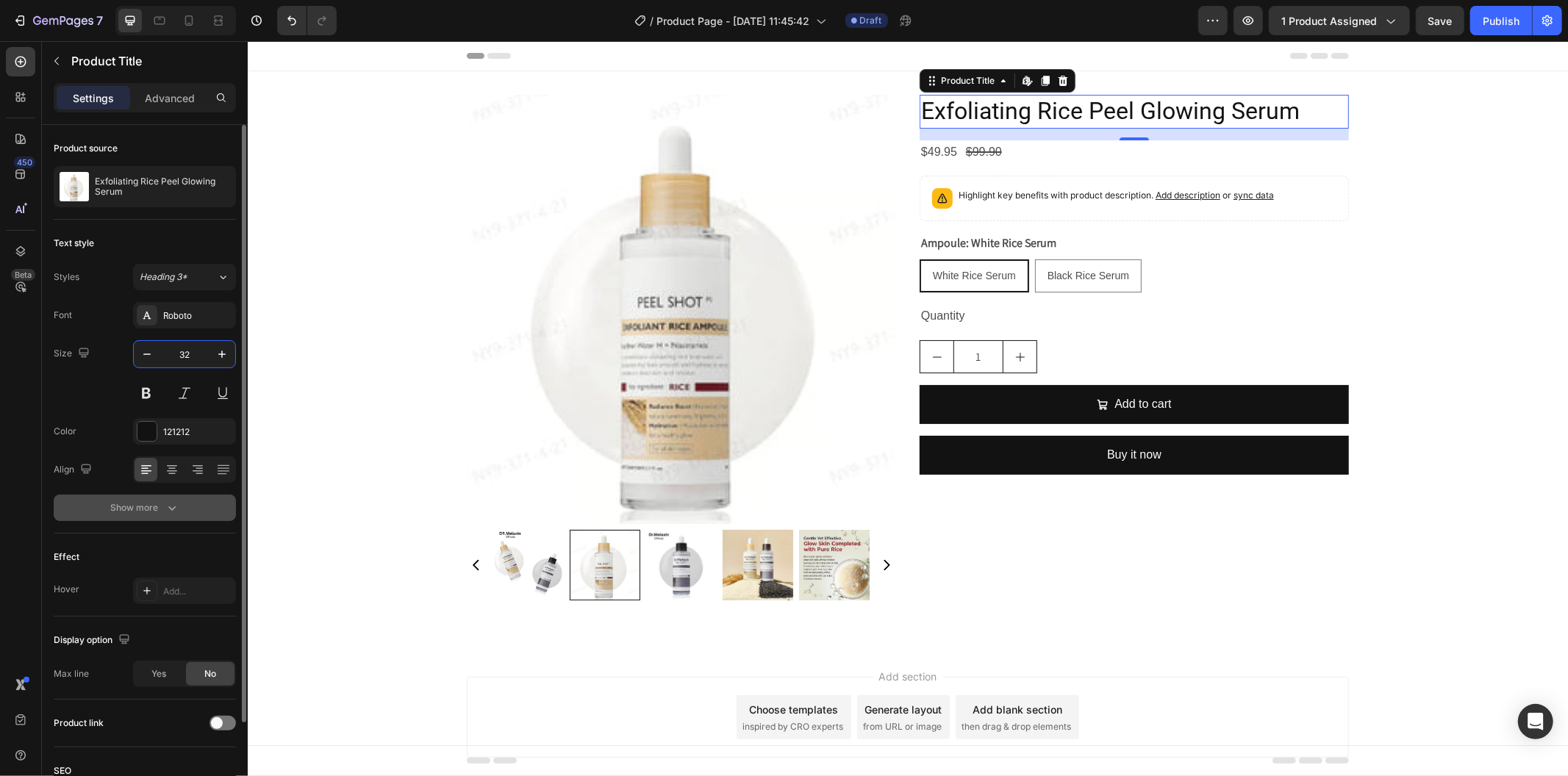
type input "32"
click at [168, 506] on icon "button" at bounding box center [172, 508] width 15 height 15
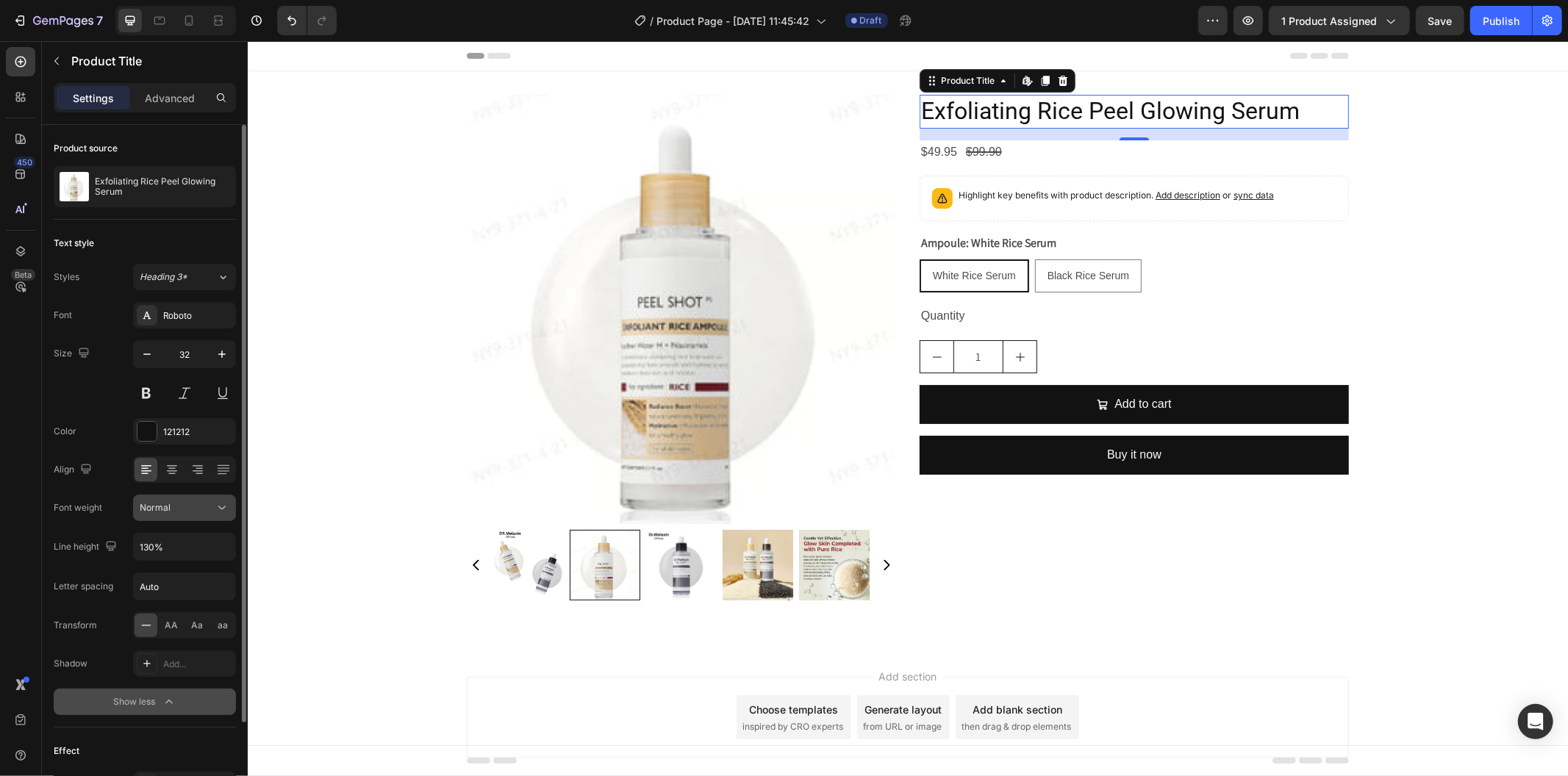
click at [186, 511] on div "Normal" at bounding box center [178, 508] width 75 height 13
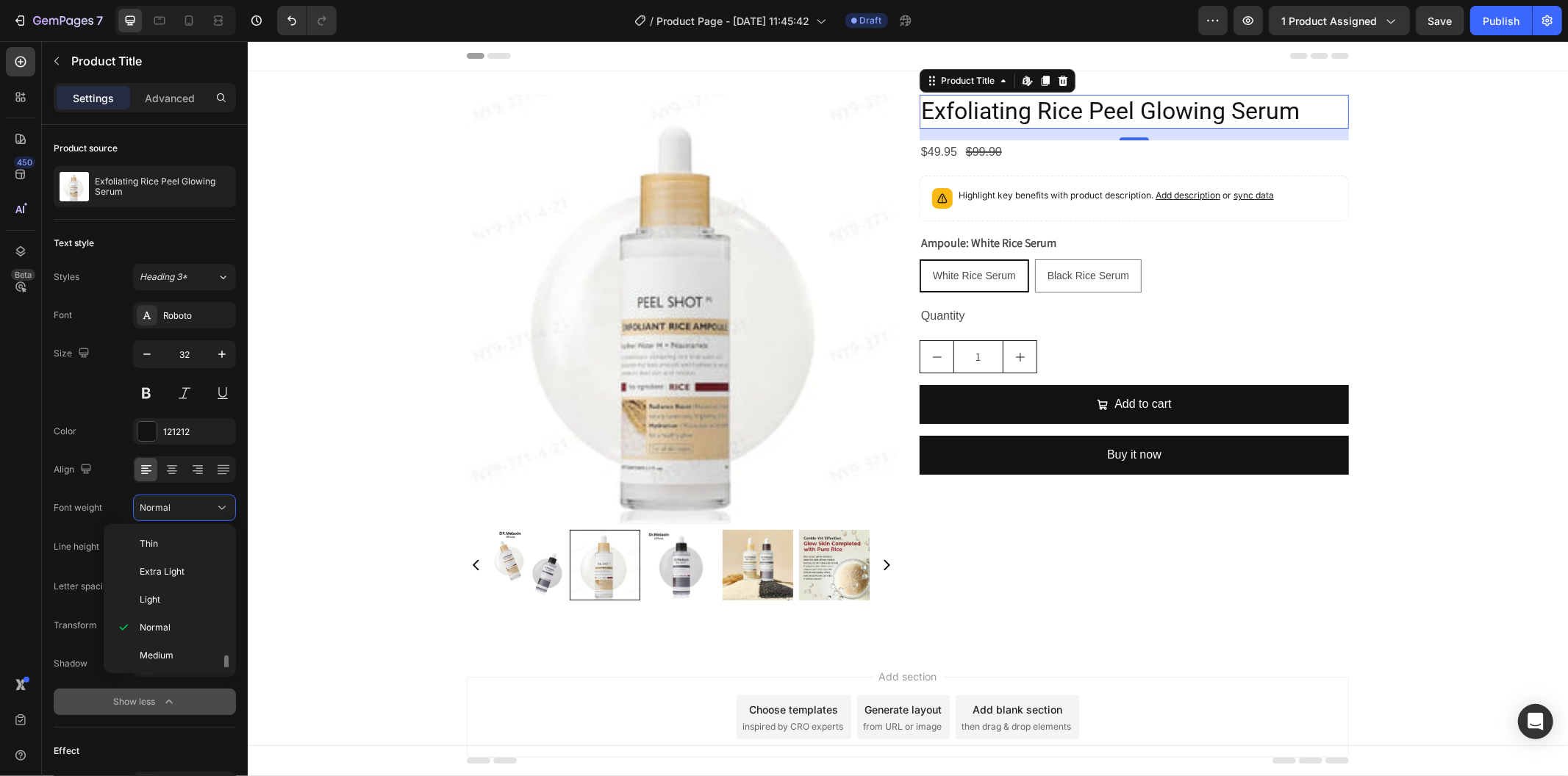
scroll to position [82, 0]
click at [181, 634] on p "Bold" at bounding box center [178, 629] width 78 height 13
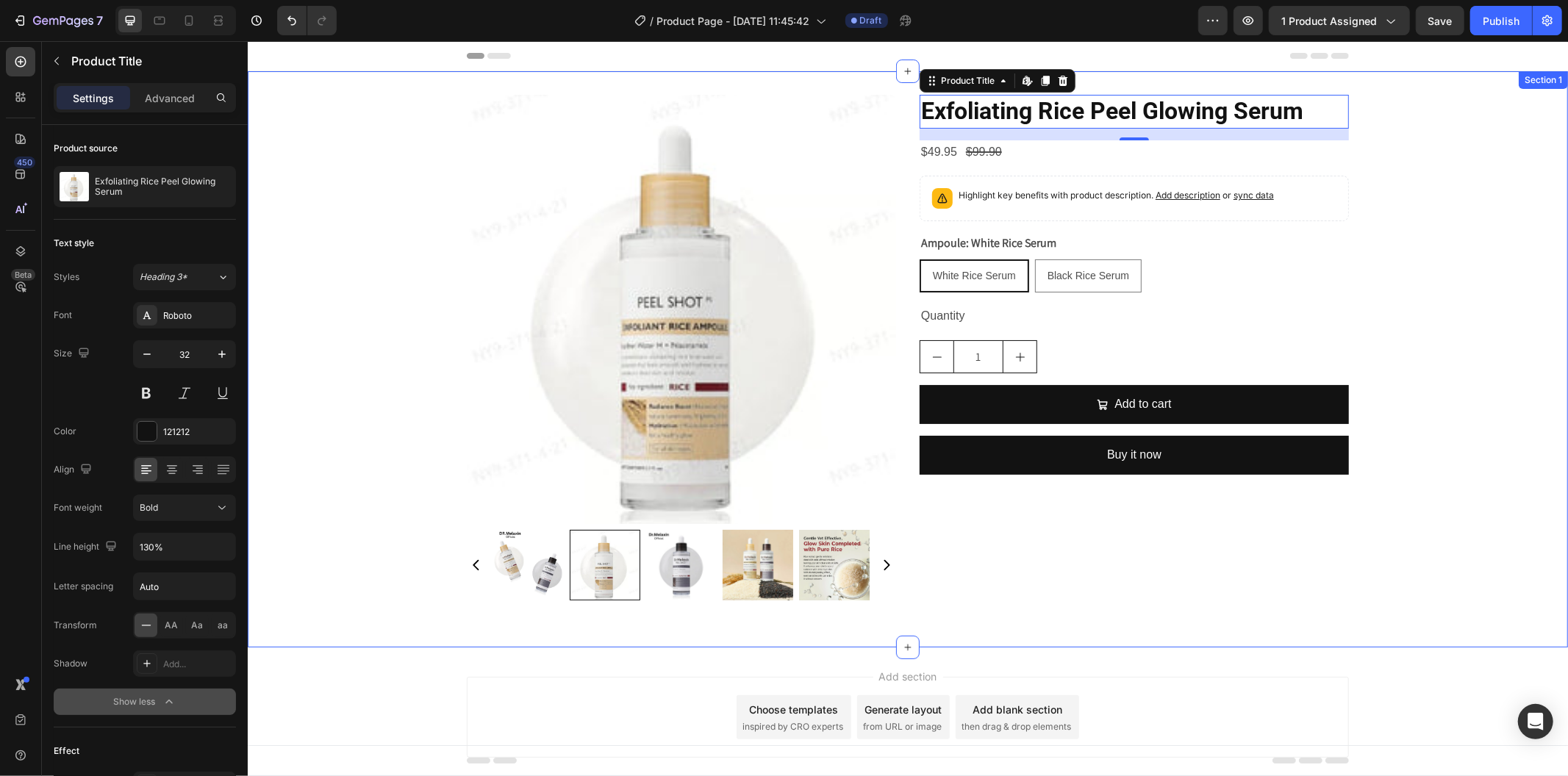
click at [299, 445] on div "Product Images Exfoliating Rice Peel Glowing Serum Product Title Edit content i…" at bounding box center [907, 359] width 1321 height 530
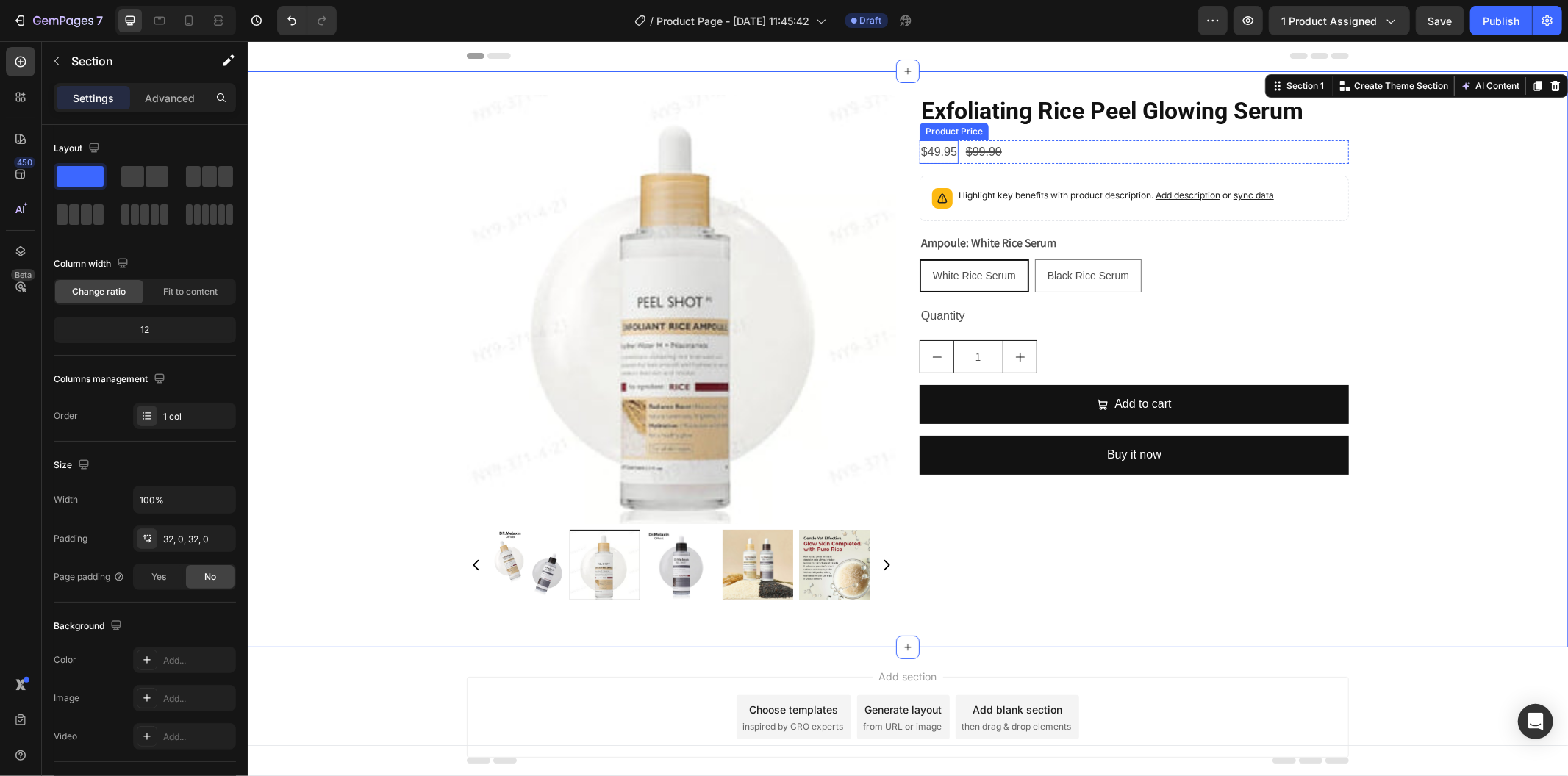
click at [923, 151] on div "$49.95" at bounding box center [938, 152] width 39 height 25
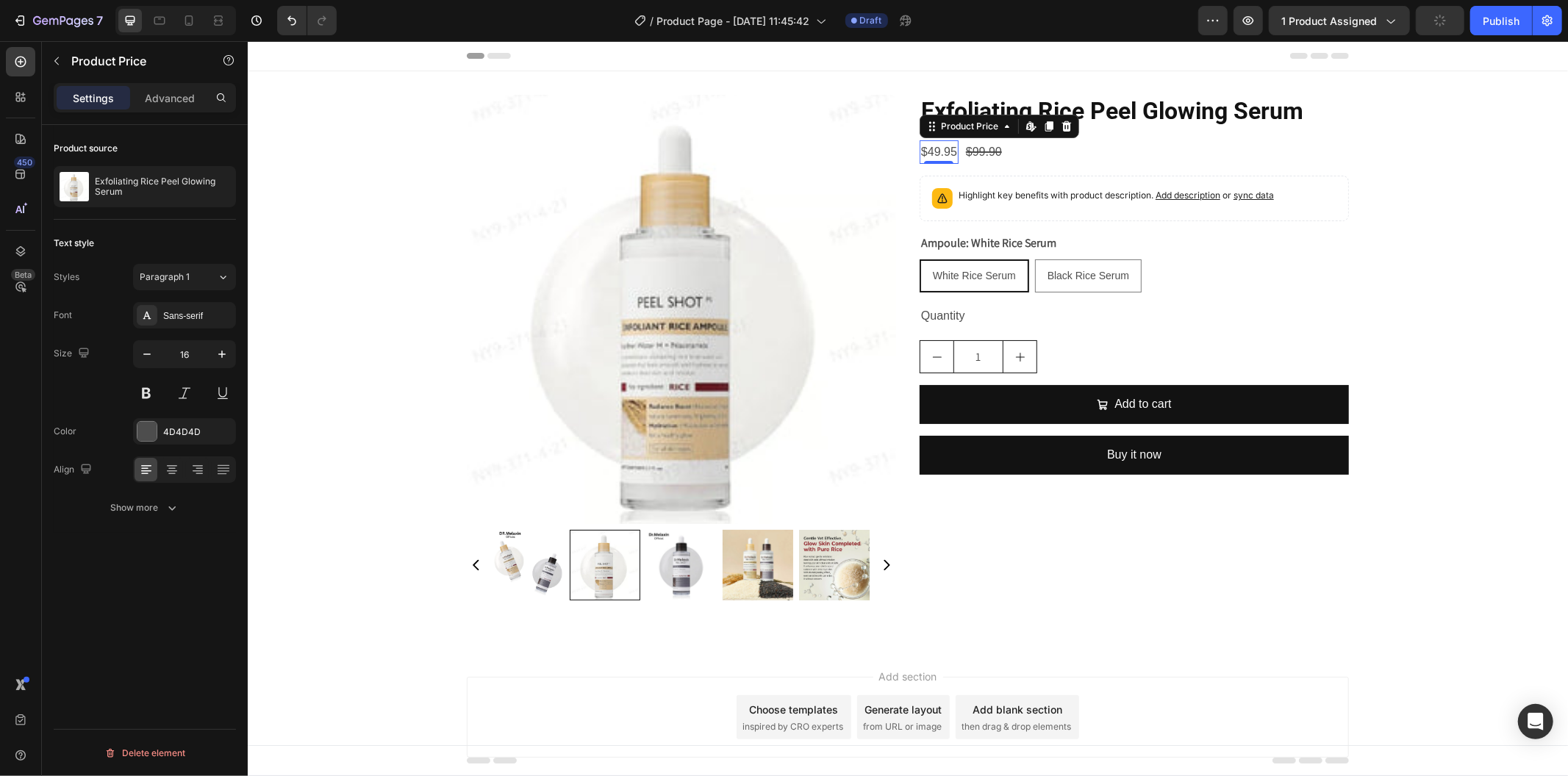
click at [194, 333] on div "Font Sans-serif Size 16 Color 4D4D4D Align Show more" at bounding box center [145, 412] width 183 height 219
click at [200, 324] on div "Sans-serif" at bounding box center [185, 315] width 103 height 26
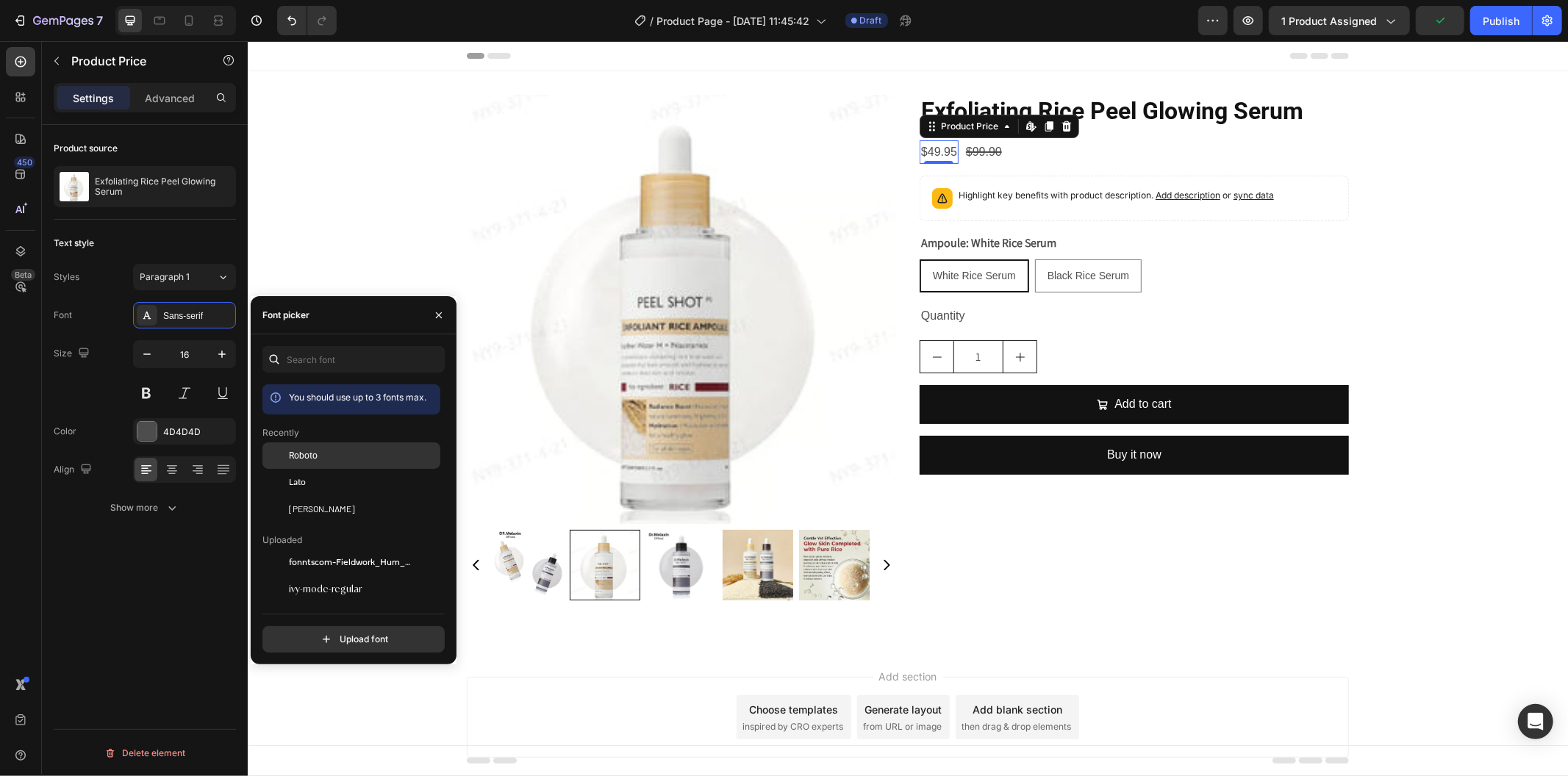
click at [350, 459] on div "Roboto" at bounding box center [363, 456] width 148 height 13
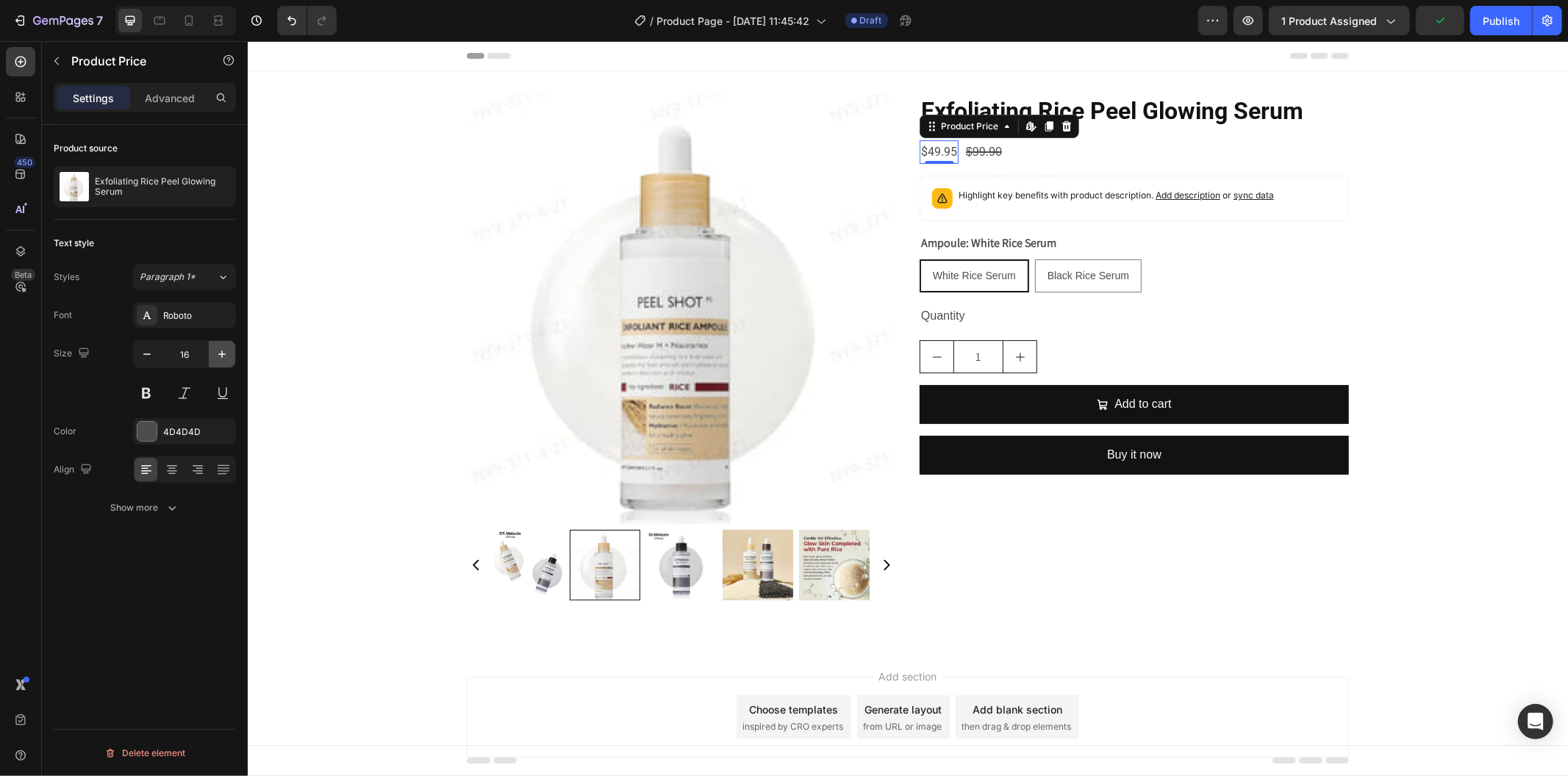
click at [209, 354] on button "button" at bounding box center [222, 354] width 26 height 26
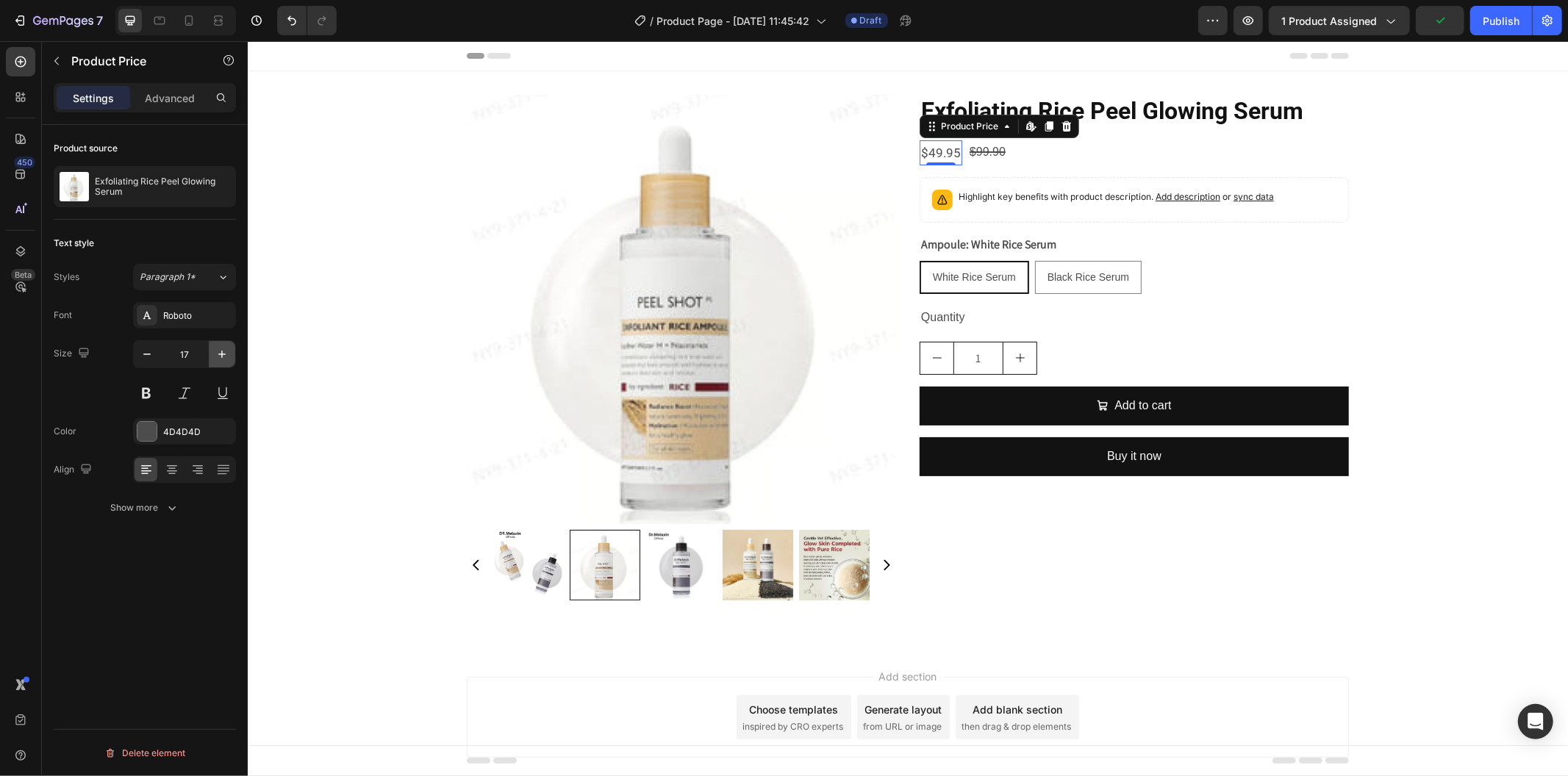
click at [209, 354] on button "button" at bounding box center [222, 354] width 26 height 26
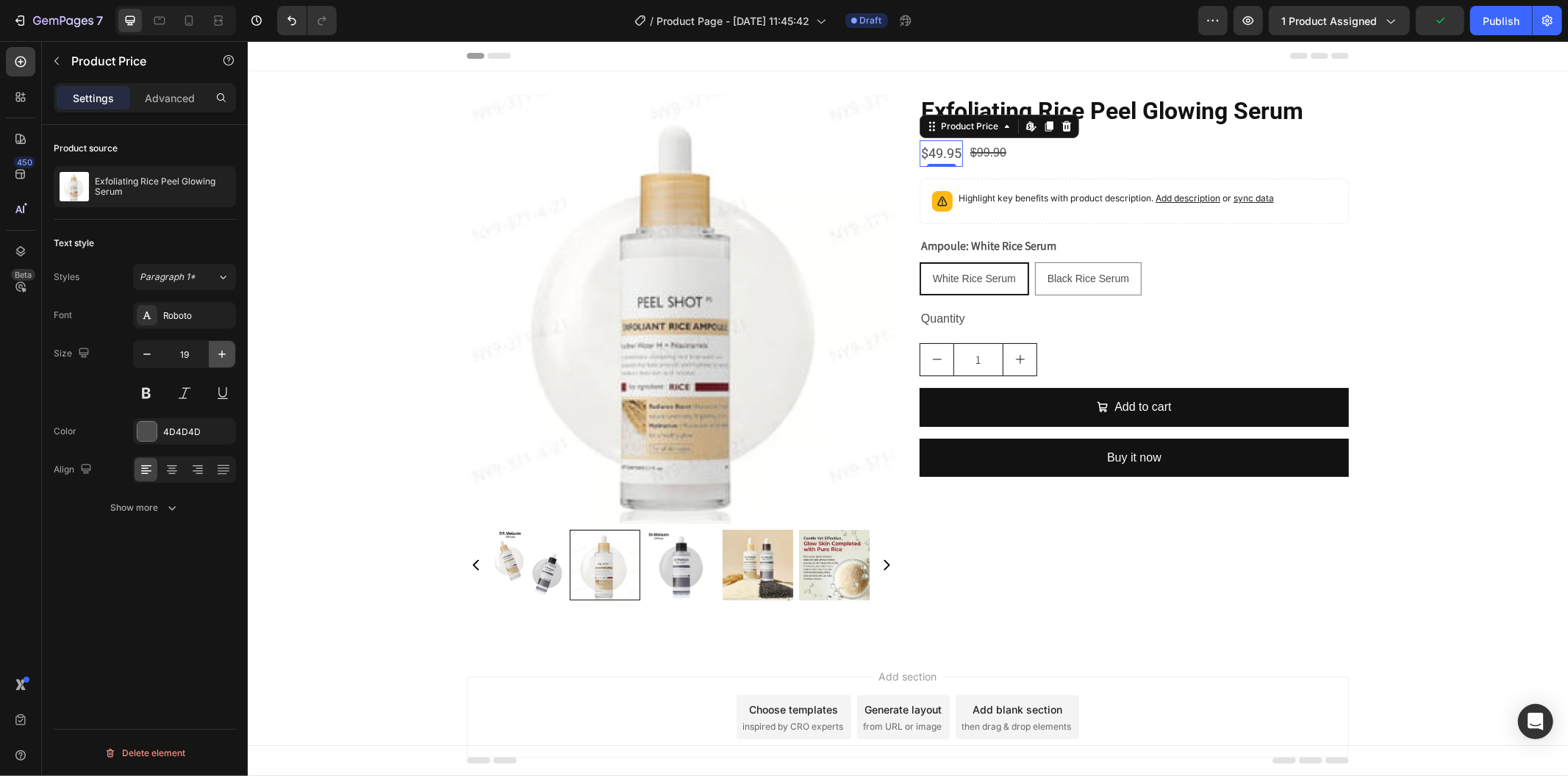
click at [209, 354] on button "button" at bounding box center [222, 354] width 26 height 26
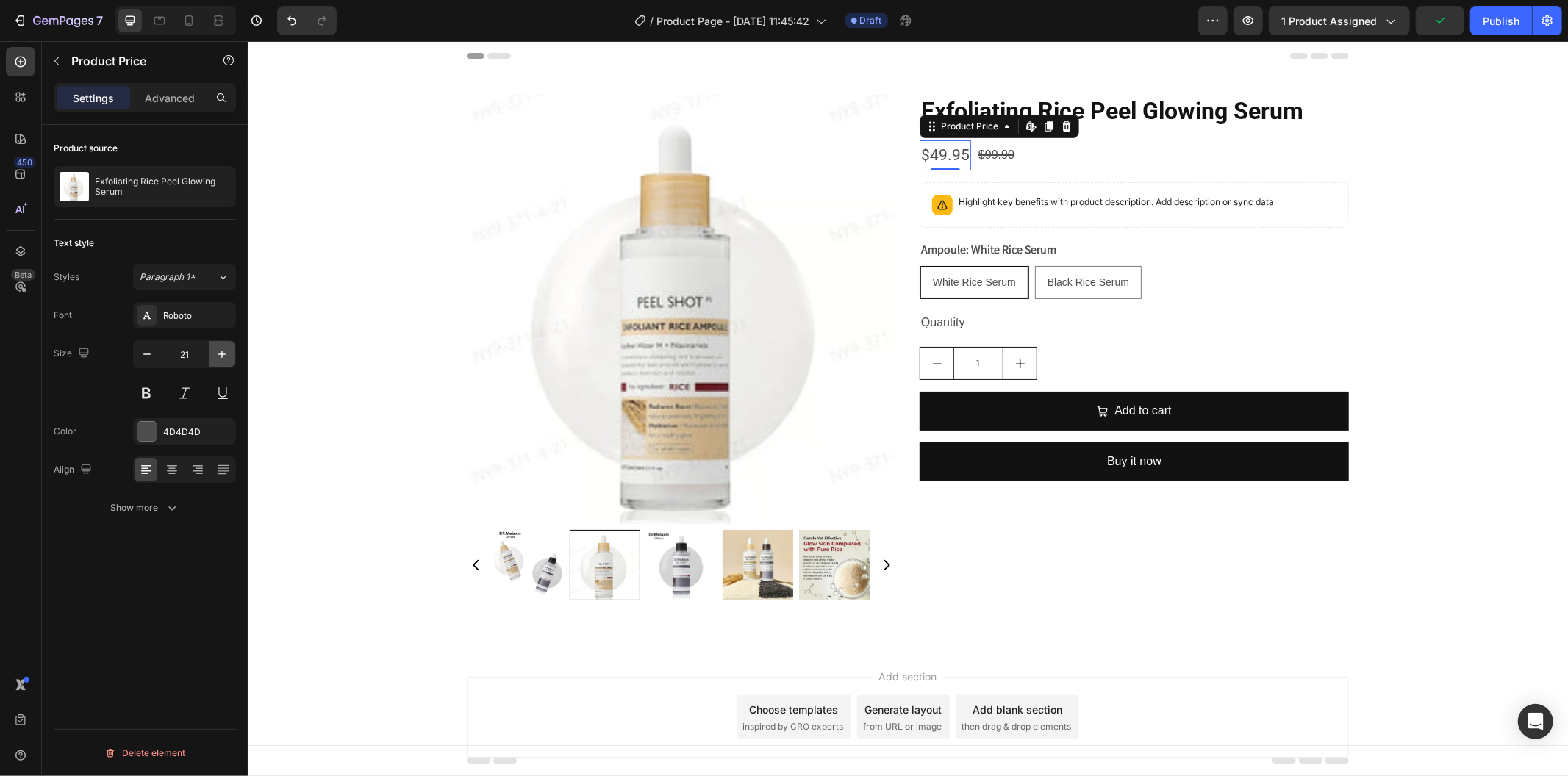
click at [209, 354] on button "button" at bounding box center [222, 354] width 26 height 26
type input "22"
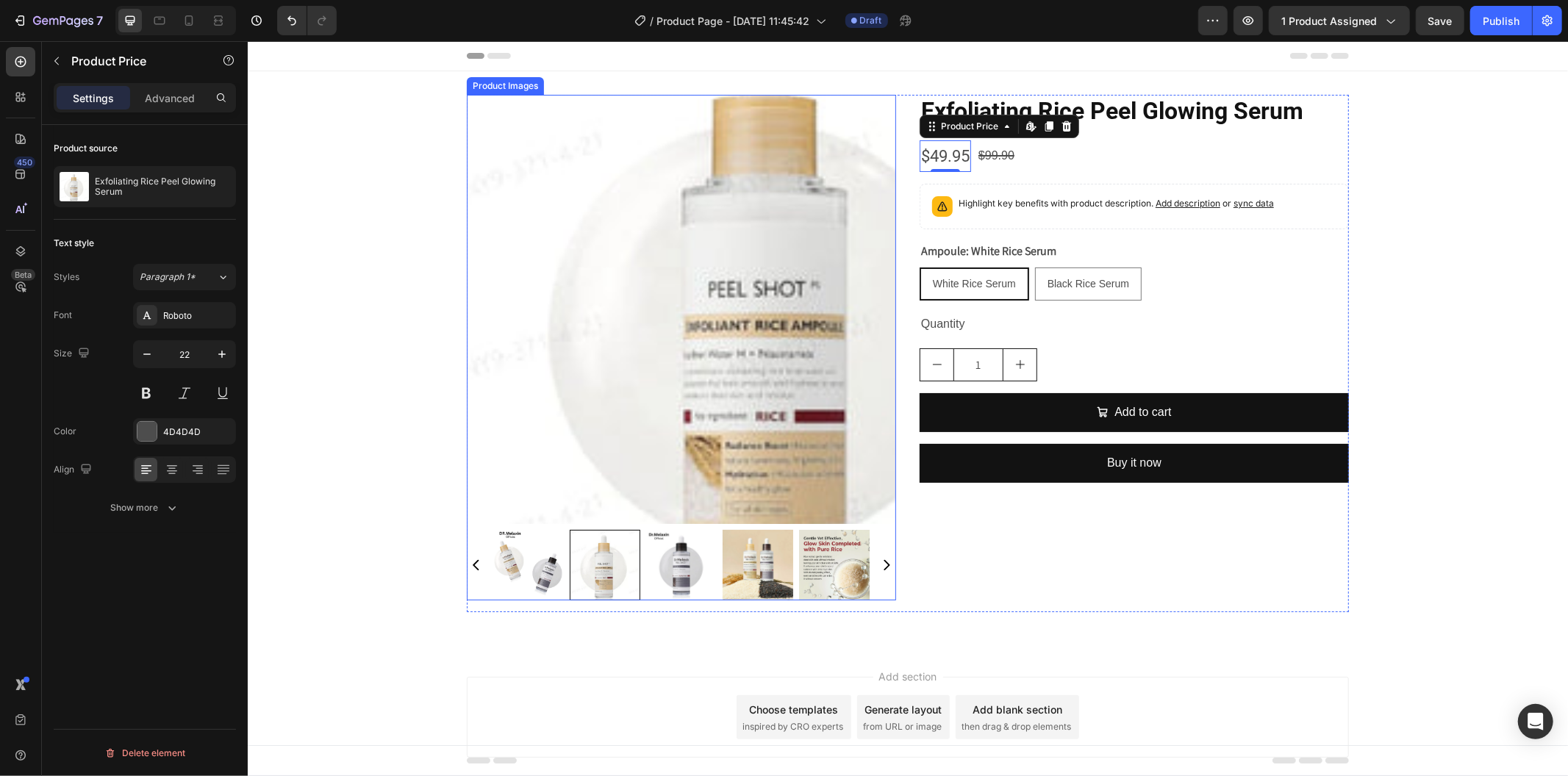
click at [489, 327] on img at bounding box center [680, 309] width 429 height 429
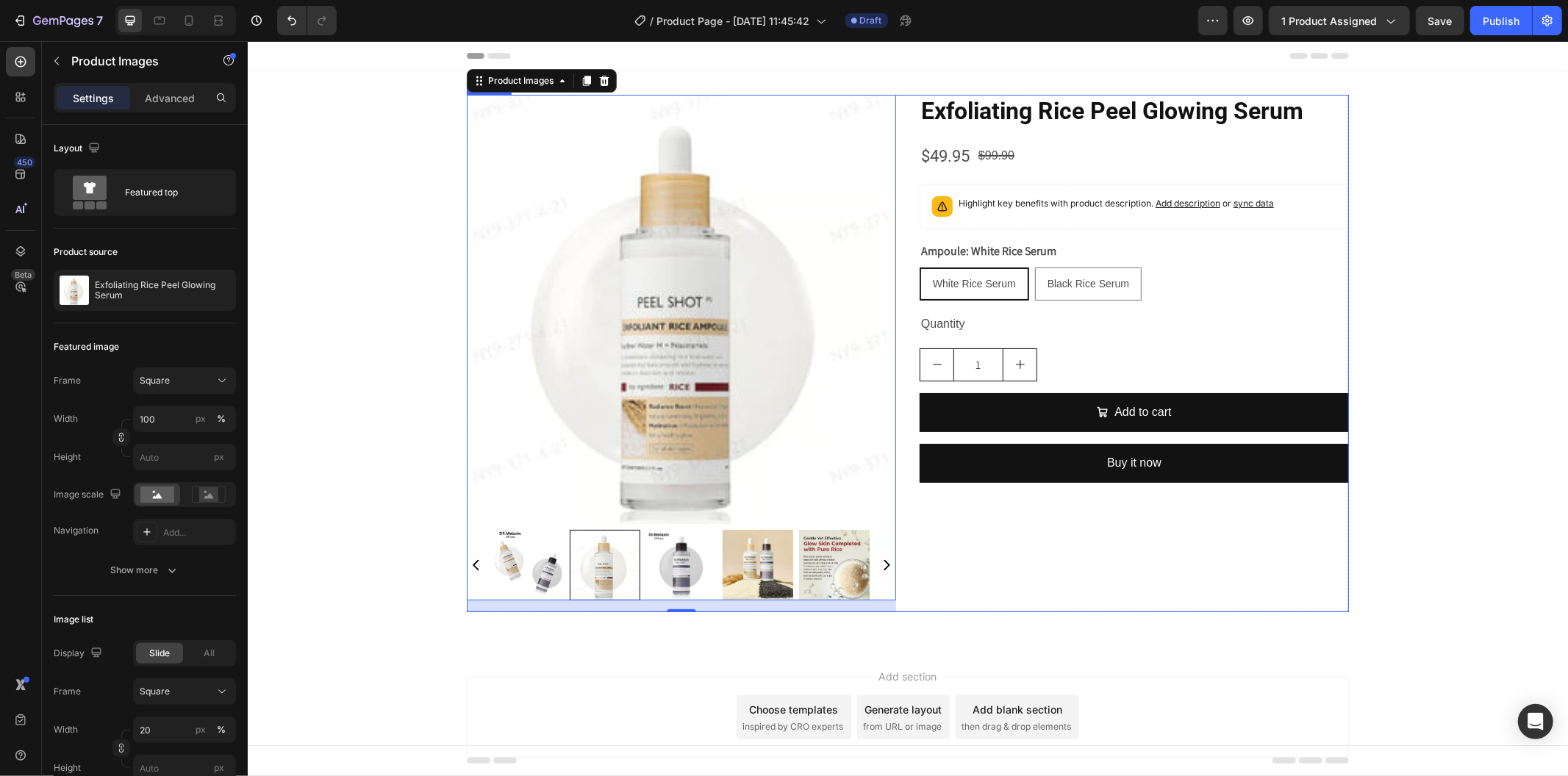
click at [898, 296] on div "Product Images 16 Exfoliating Rice Peel Glowing Serum Product Title $49.95 Prod…" at bounding box center [907, 353] width 883 height 517
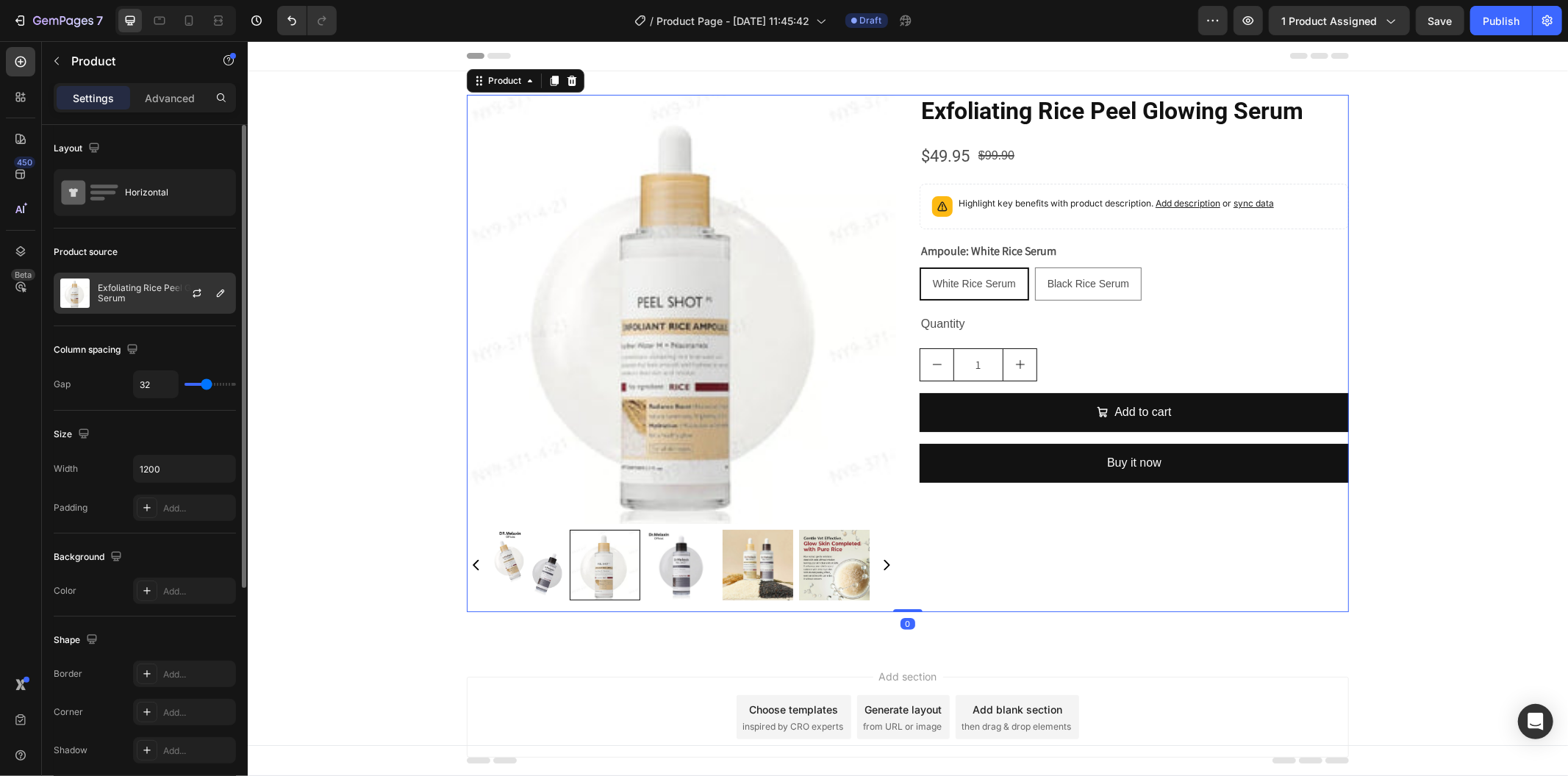
click at [167, 288] on p "Exfoliating Rice Peel Glowing Serum" at bounding box center [163, 293] width 132 height 20
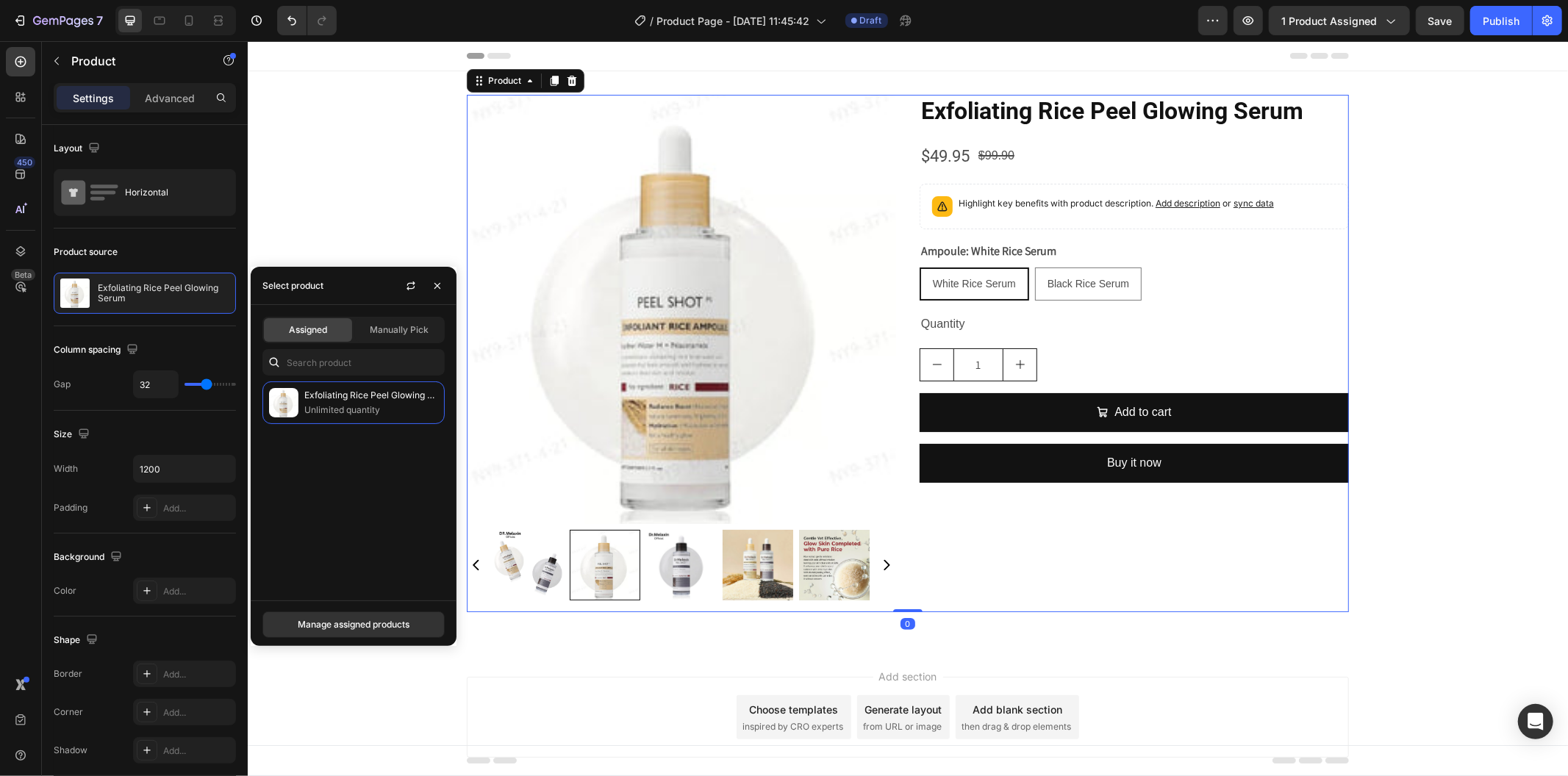
click at [379, 342] on div "Assigned Manually Pick" at bounding box center [354, 330] width 183 height 26
click at [382, 332] on span "Manually Pick" at bounding box center [400, 330] width 59 height 13
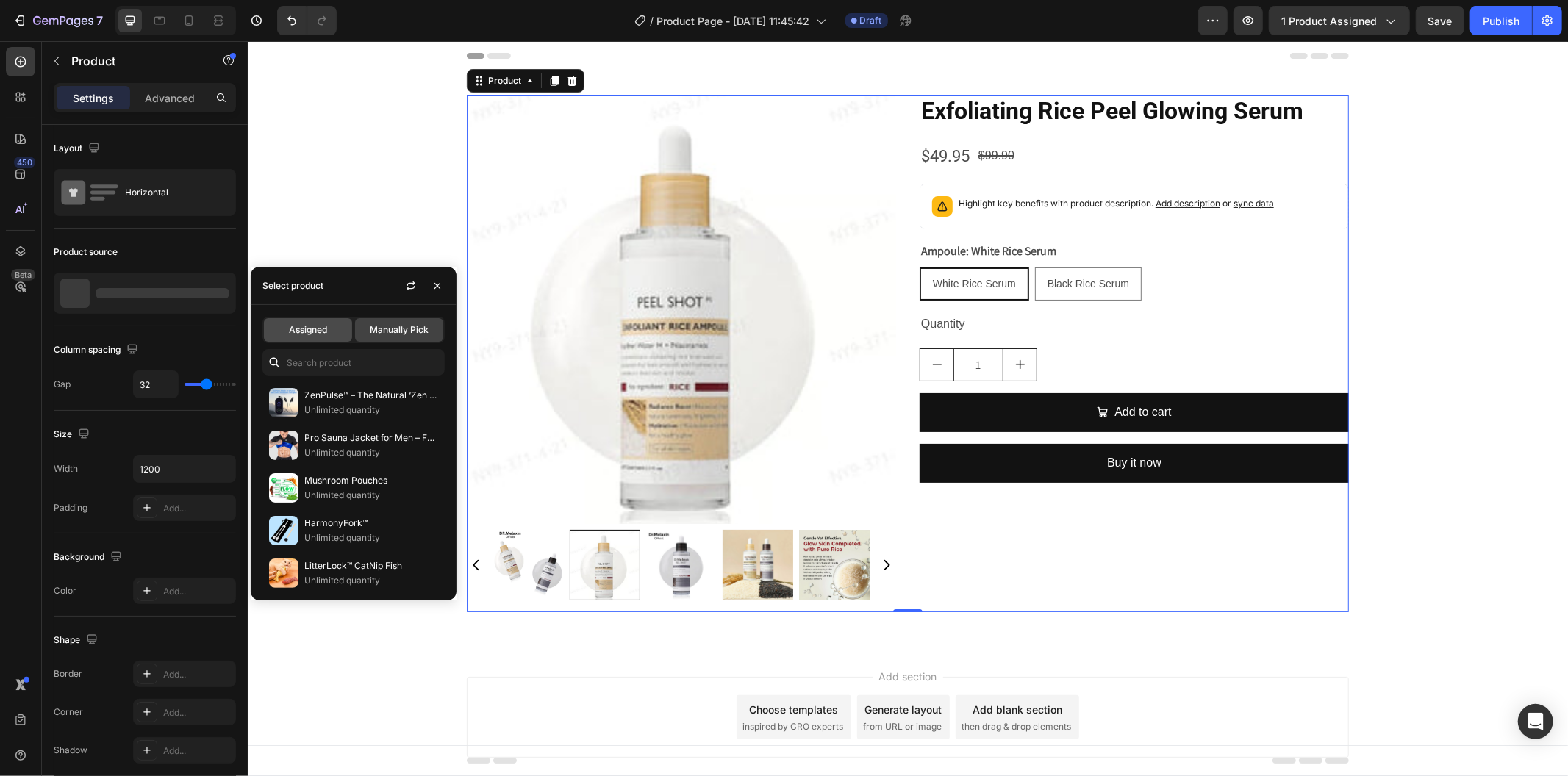
click at [328, 332] on span "Assigned" at bounding box center [308, 330] width 38 height 13
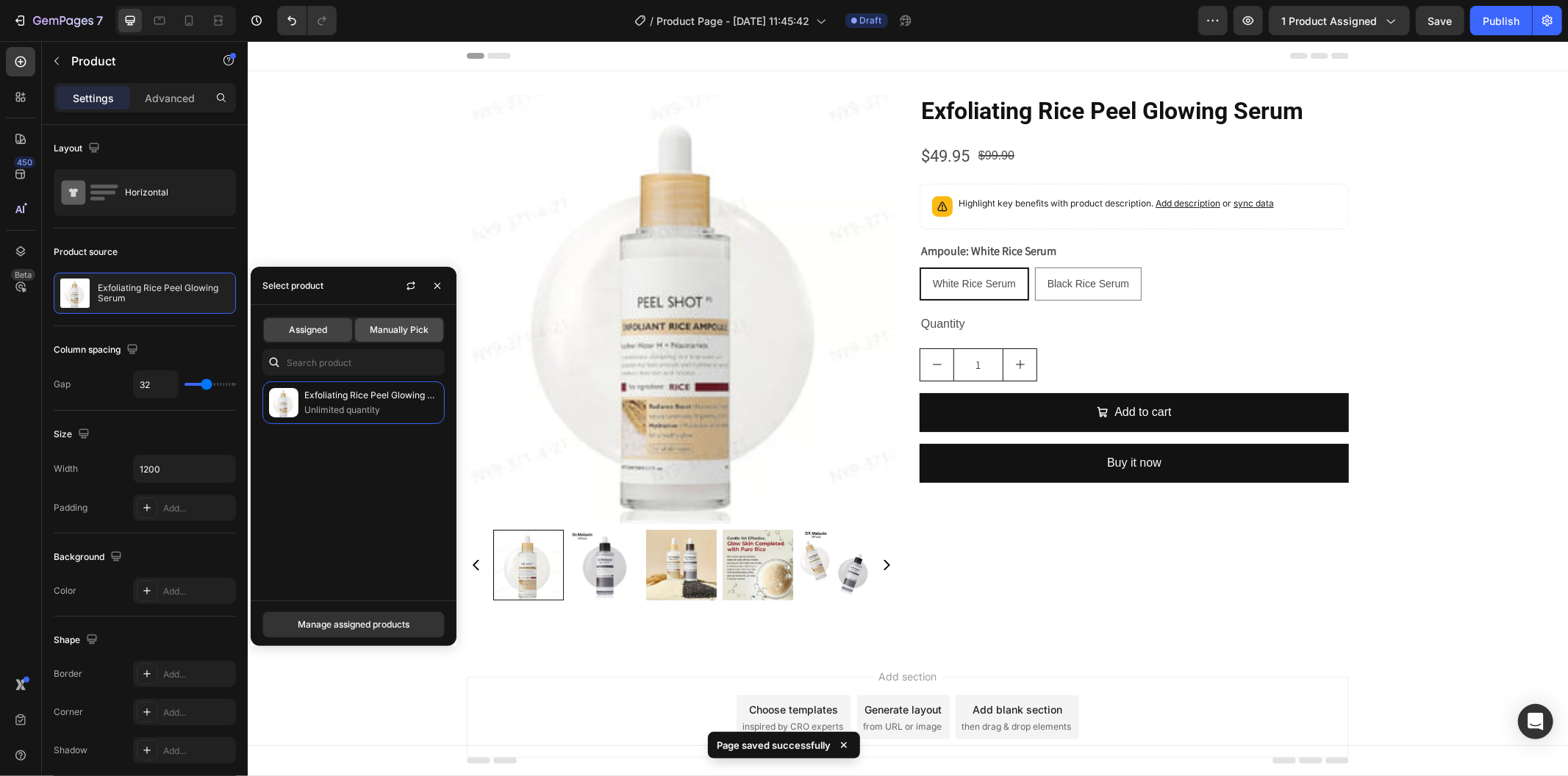
click at [375, 334] on span "Manually Pick" at bounding box center [400, 330] width 59 height 13
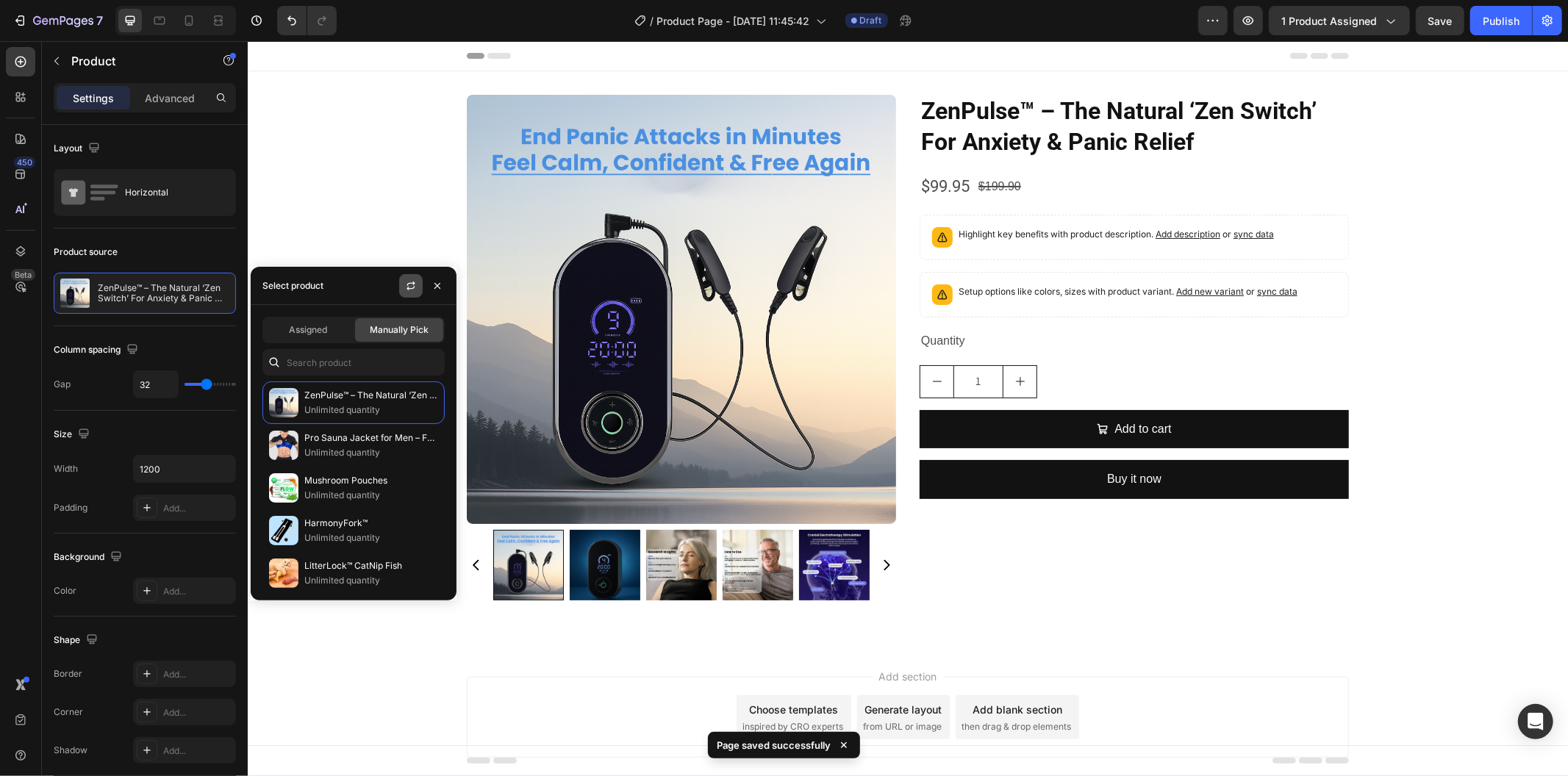
click at [402, 286] on button "button" at bounding box center [411, 286] width 24 height 24
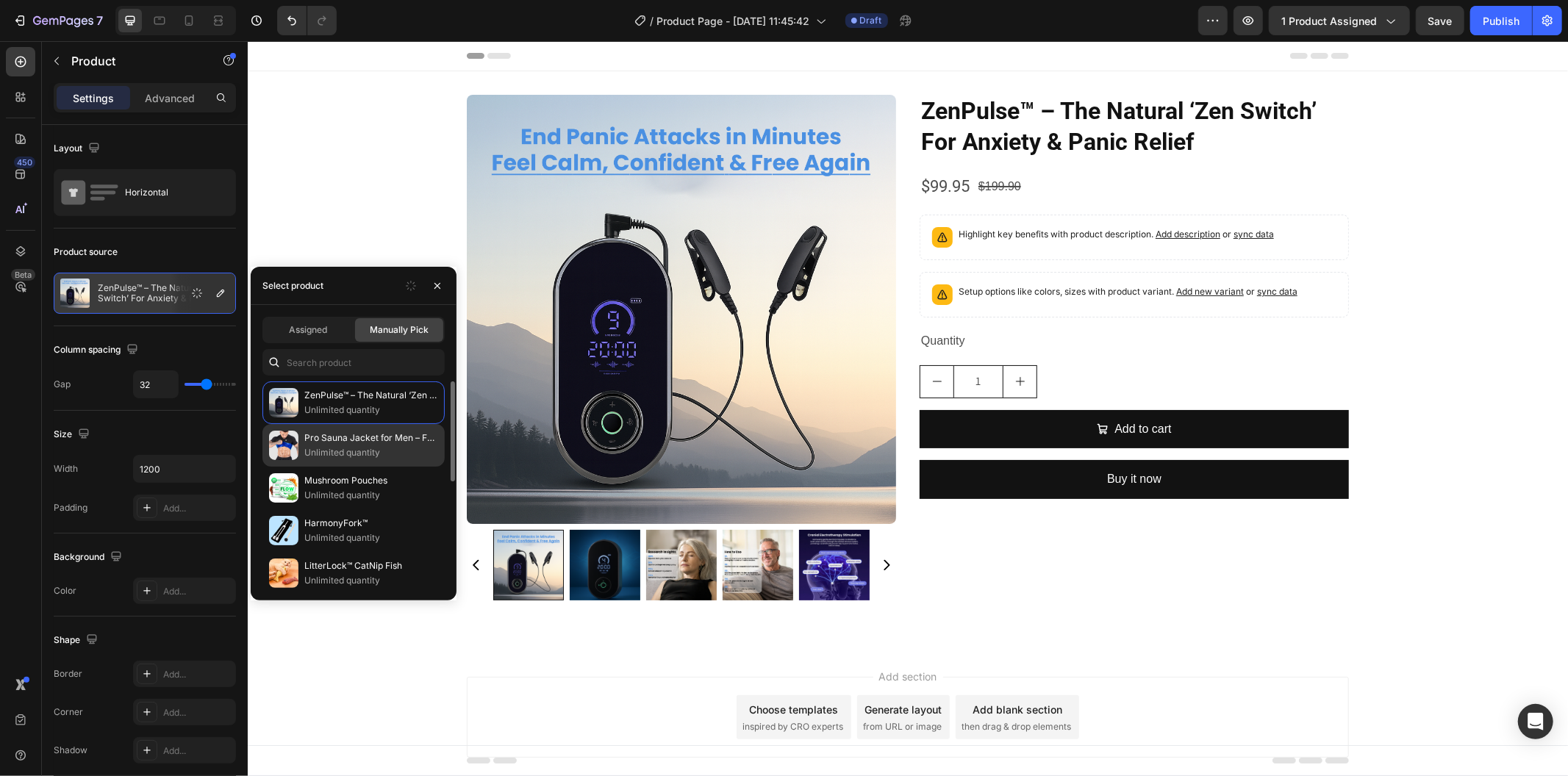
click at [361, 467] on div "Pro Sauna Jacket for Men – Full & Half Zip Unlimited quantity" at bounding box center [354, 488] width 183 height 43
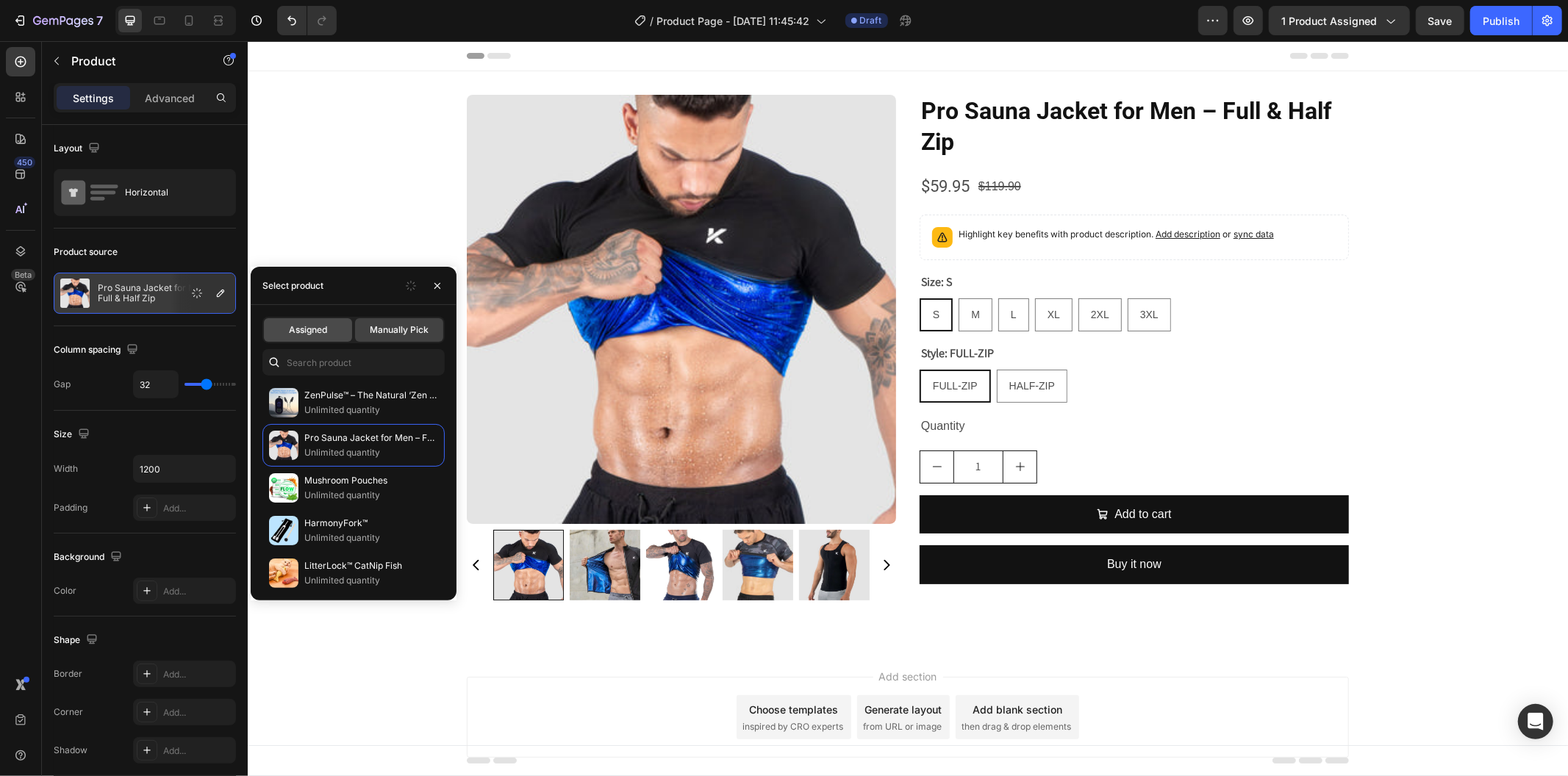
click at [323, 336] on div "Assigned" at bounding box center [308, 330] width 88 height 24
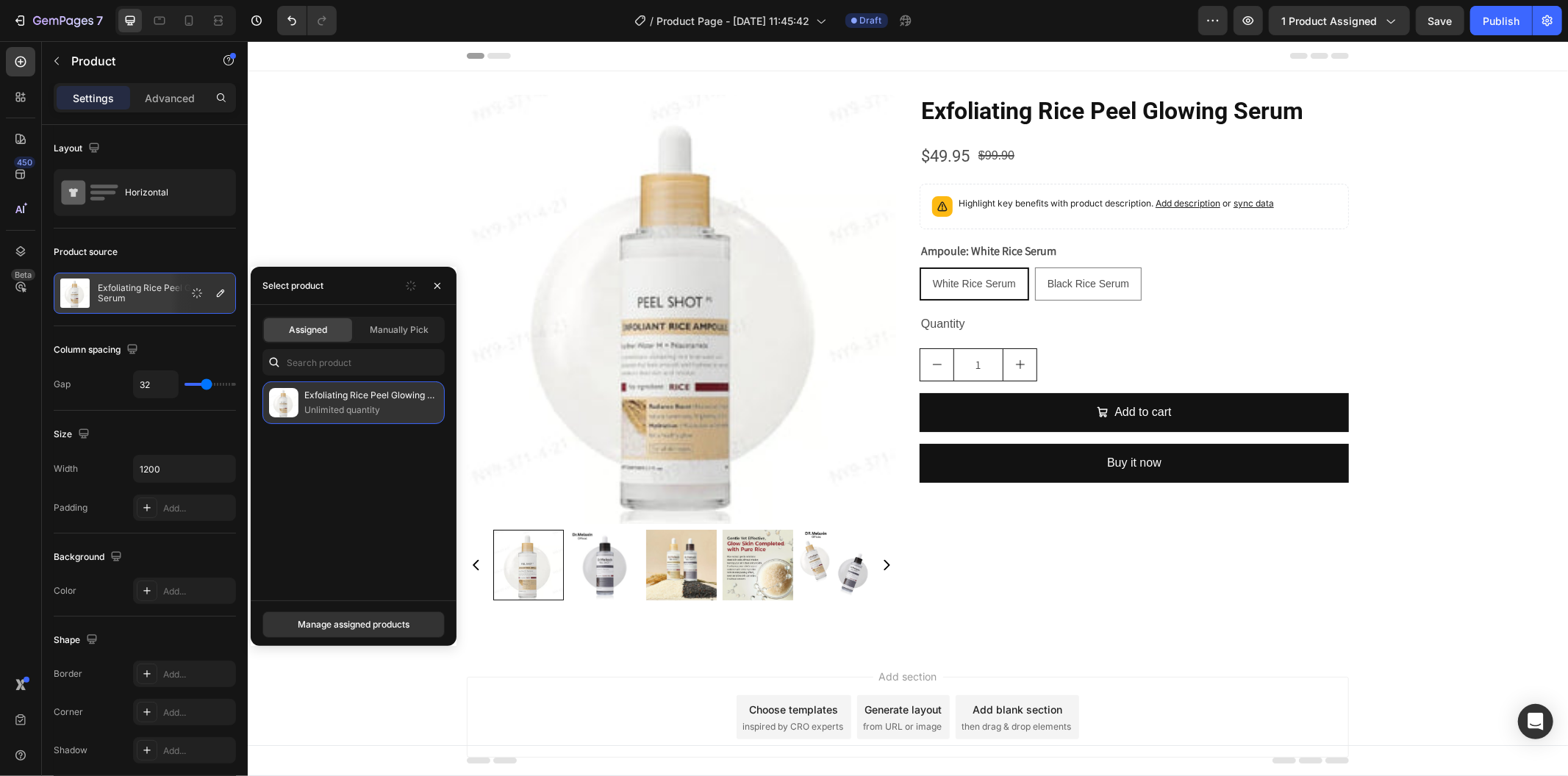
click at [337, 403] on p "Unlimited quantity" at bounding box center [371, 410] width 133 height 15
click at [1358, 8] on button "1 product assigned" at bounding box center [1340, 20] width 141 height 29
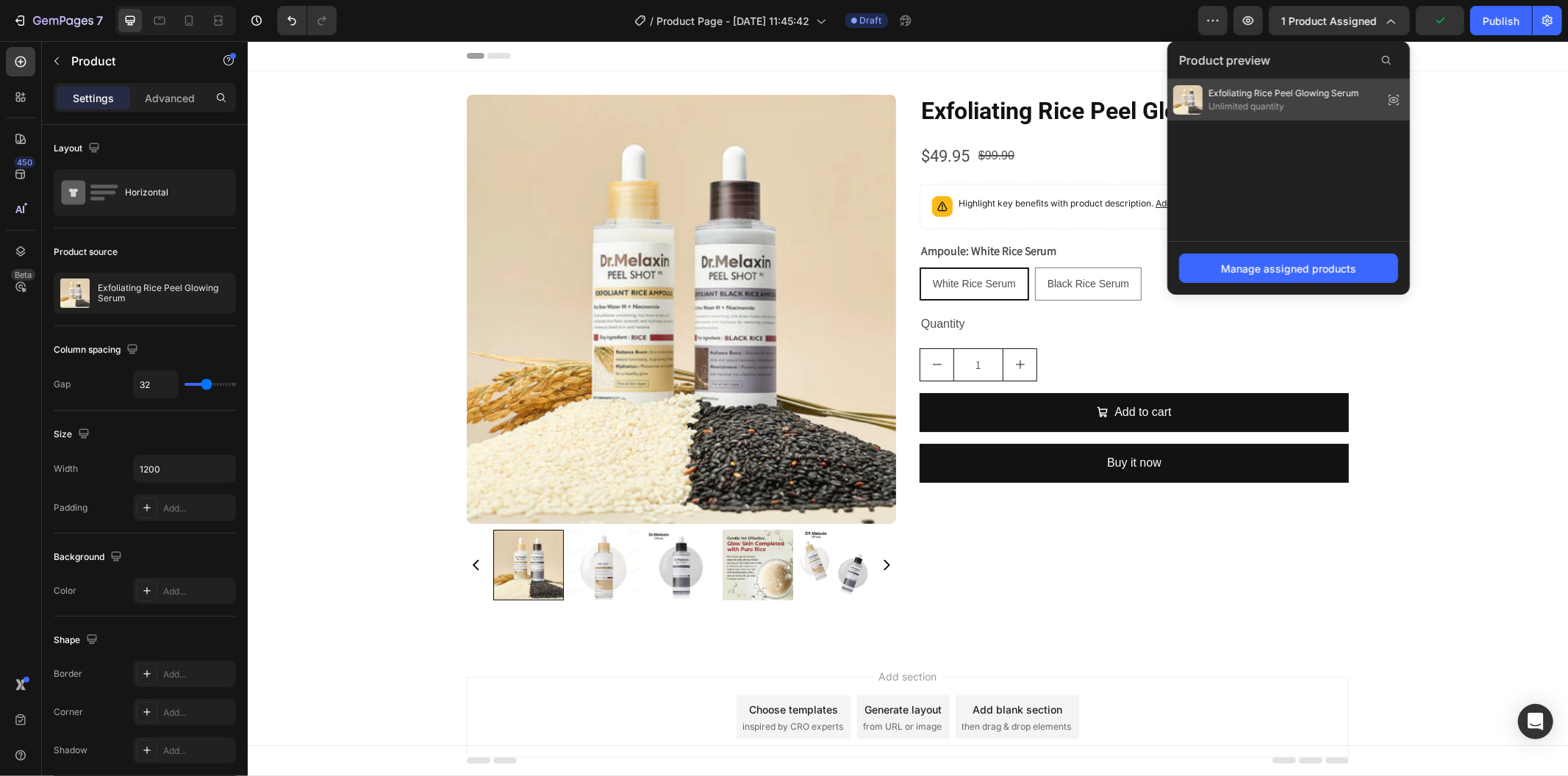
click at [1395, 99] on icon at bounding box center [1394, 100] width 20 height 20
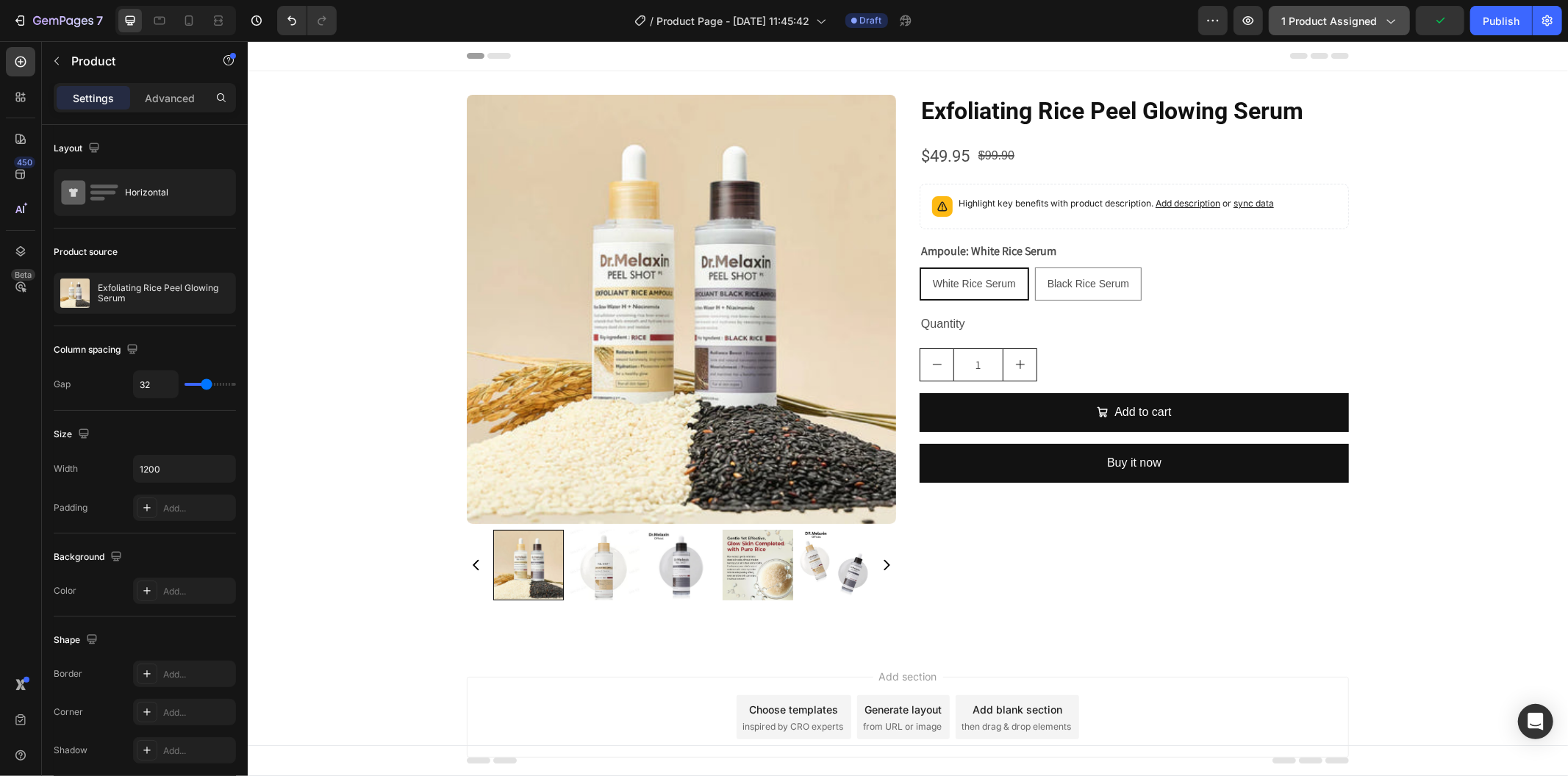
click at [1394, 22] on icon "button" at bounding box center [1390, 20] width 15 height 15
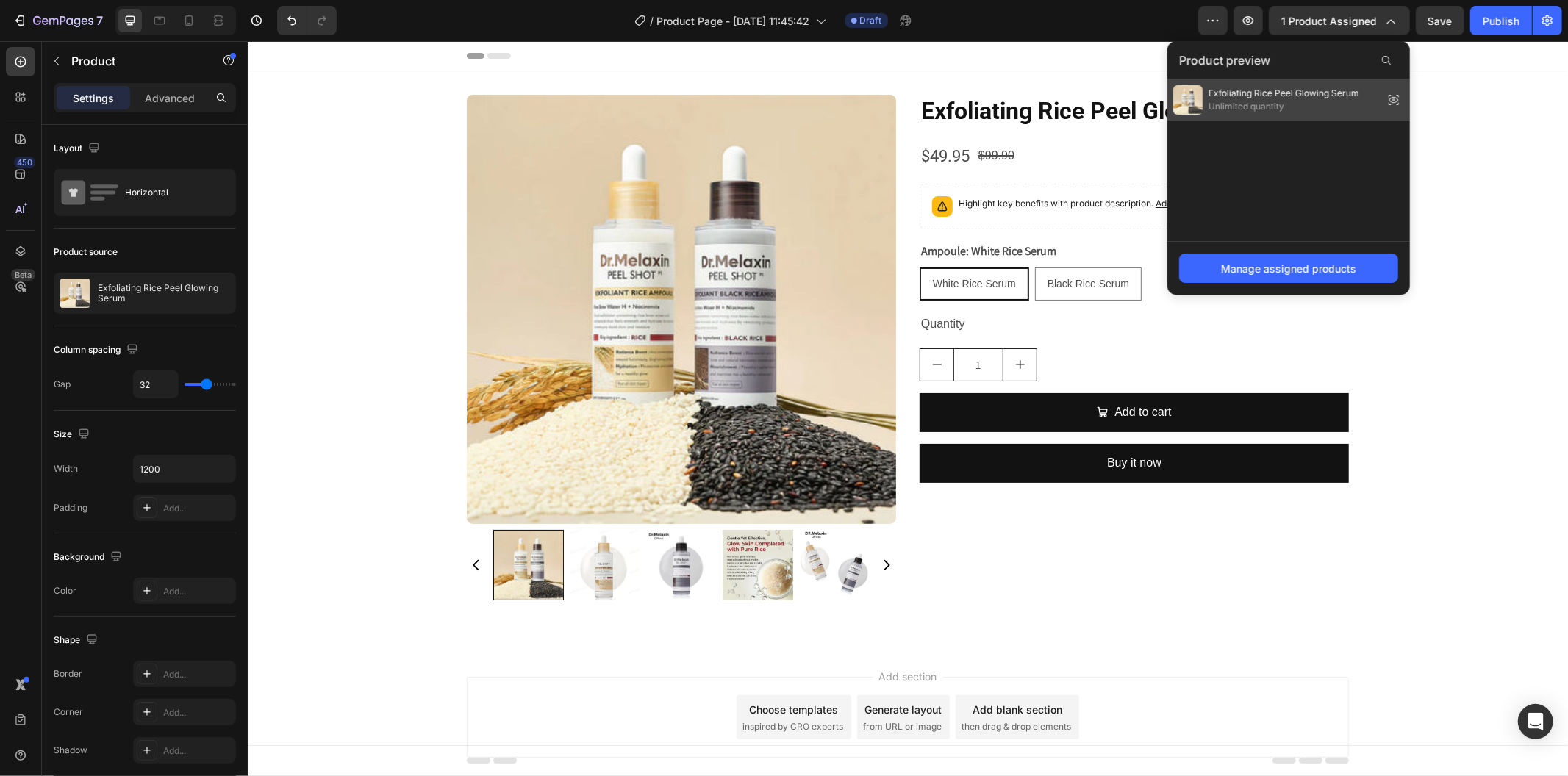
click at [1313, 85] on div "Exfoliating Rice Peel Glowing Serum Unlimited quantity" at bounding box center [1266, 100] width 186 height 29
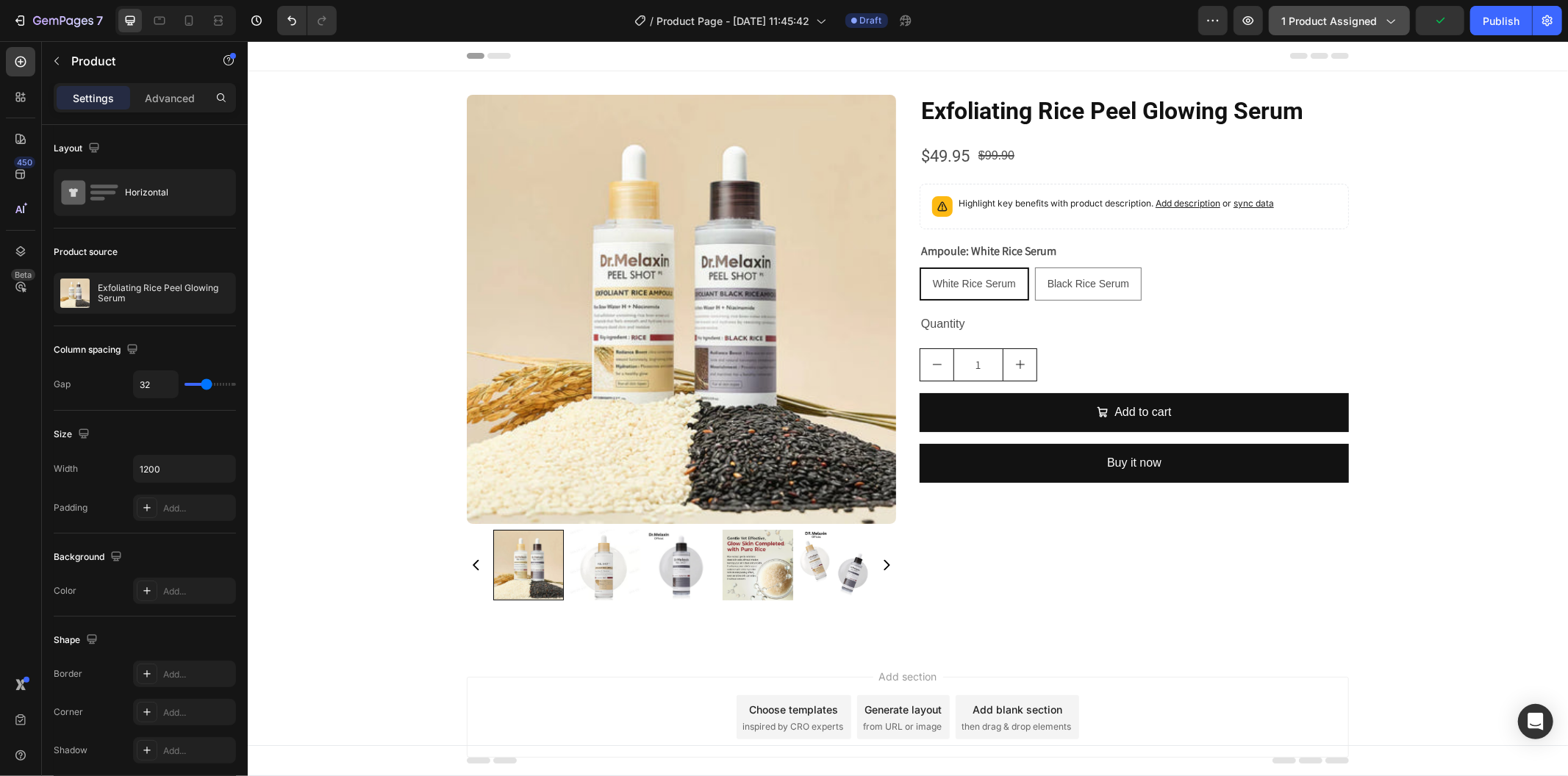
click at [1370, 34] on button "1 product assigned" at bounding box center [1340, 20] width 141 height 29
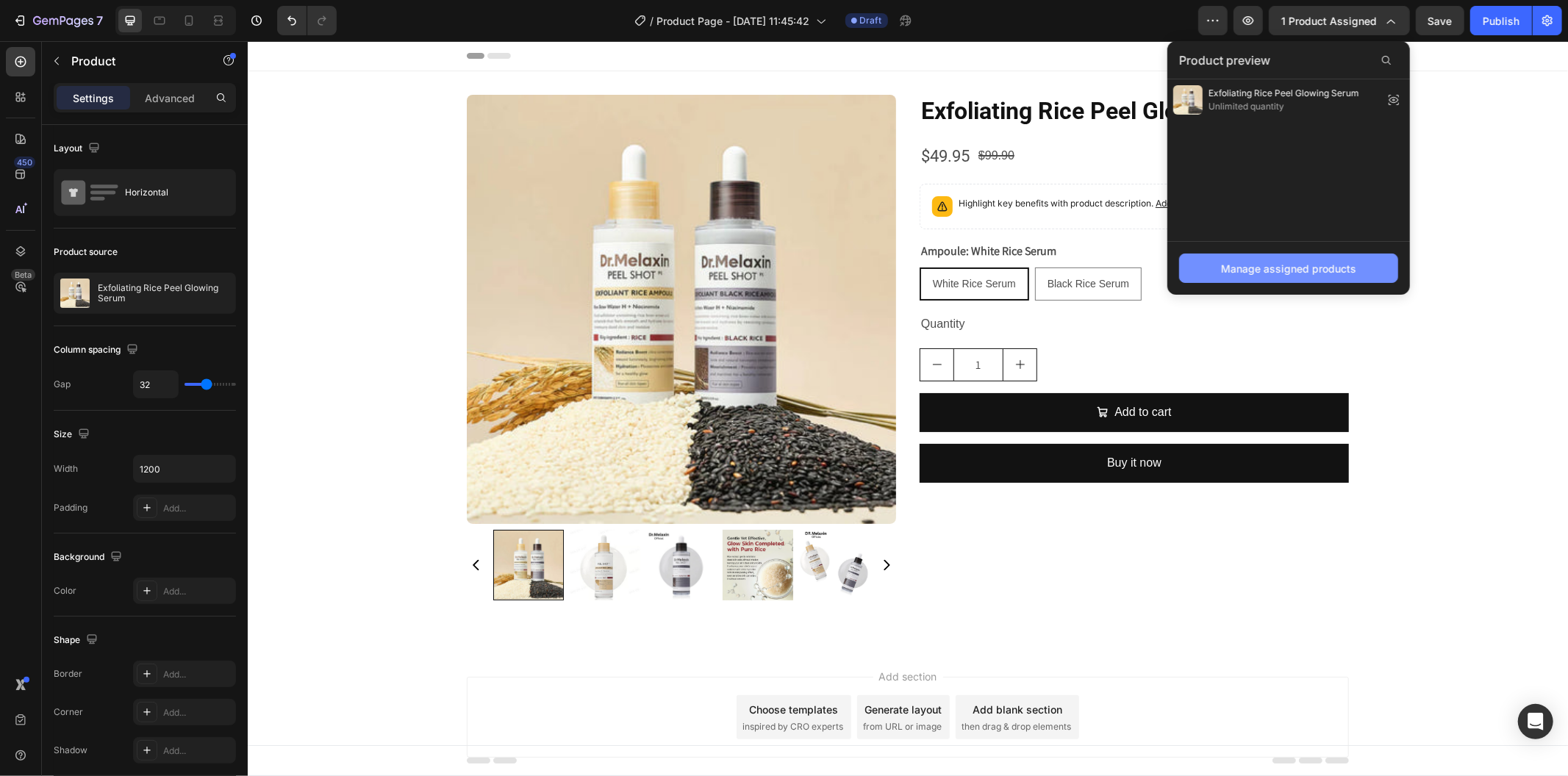
click at [1290, 259] on button "Manage assigned products" at bounding box center [1289, 268] width 219 height 29
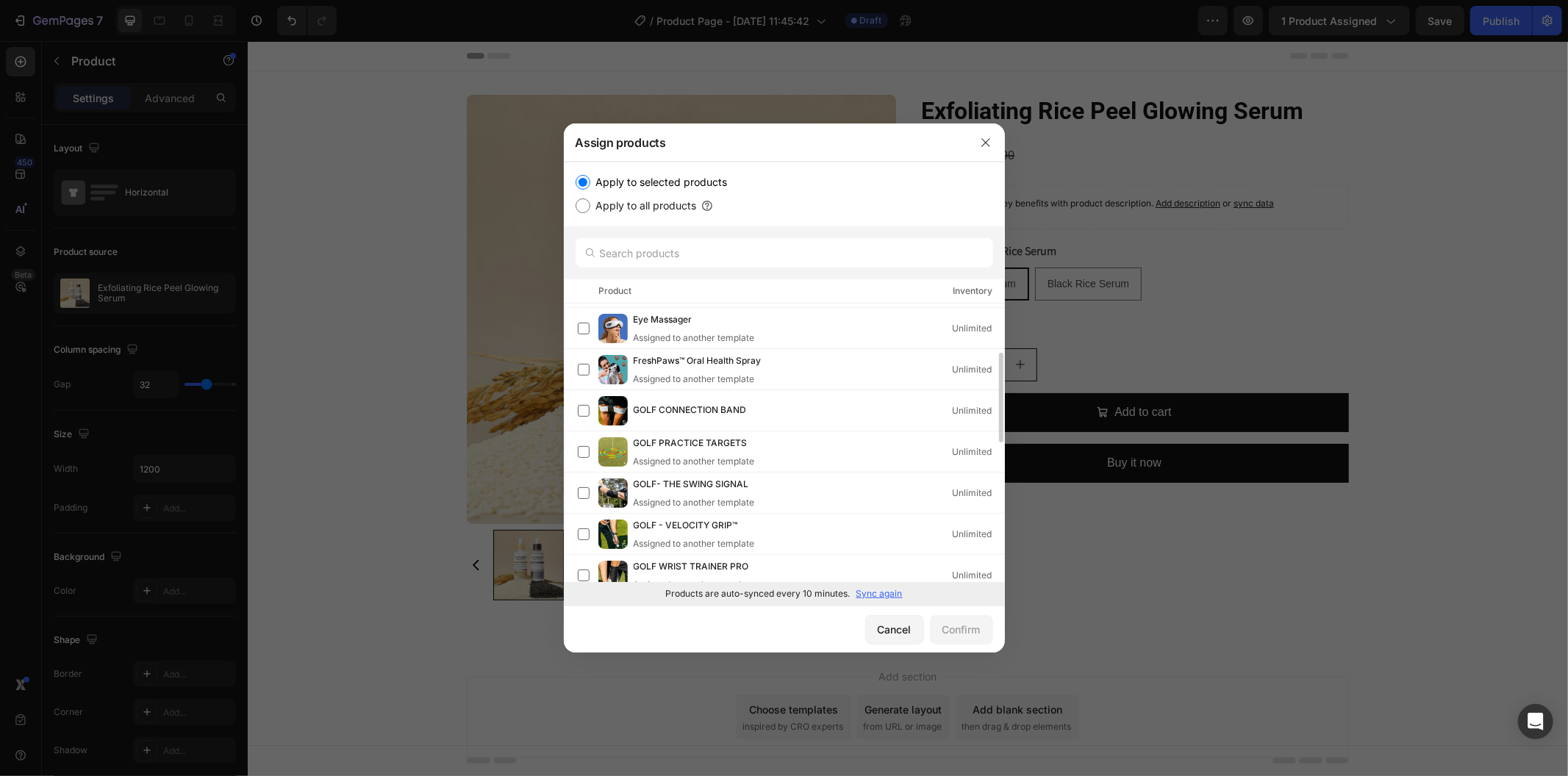
scroll to position [327, 0]
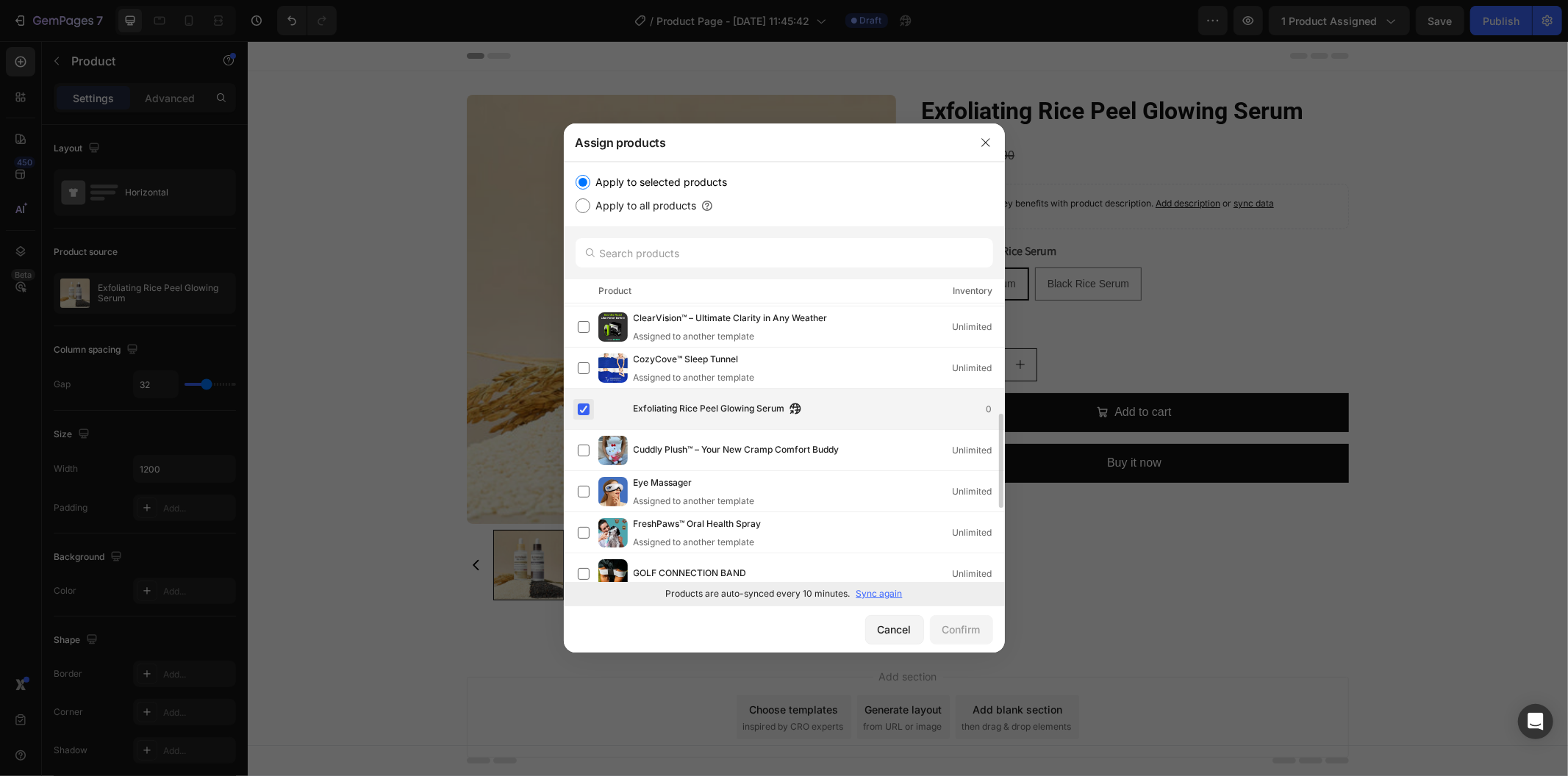
click at [581, 404] on label at bounding box center [584, 409] width 11 height 11
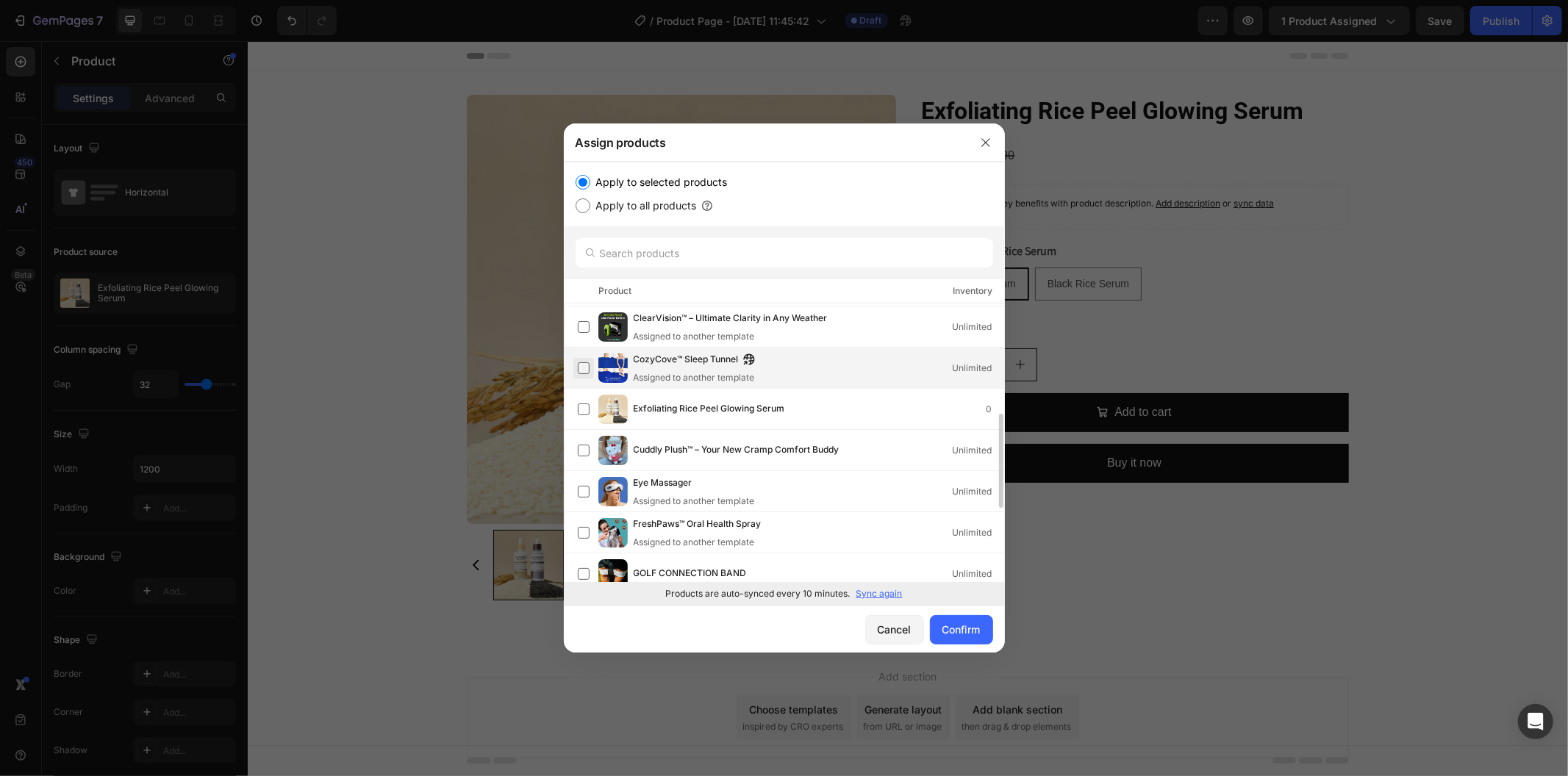
click at [585, 374] on label at bounding box center [584, 368] width 11 height 11
click at [946, 635] on div "Confirm" at bounding box center [961, 629] width 38 height 16
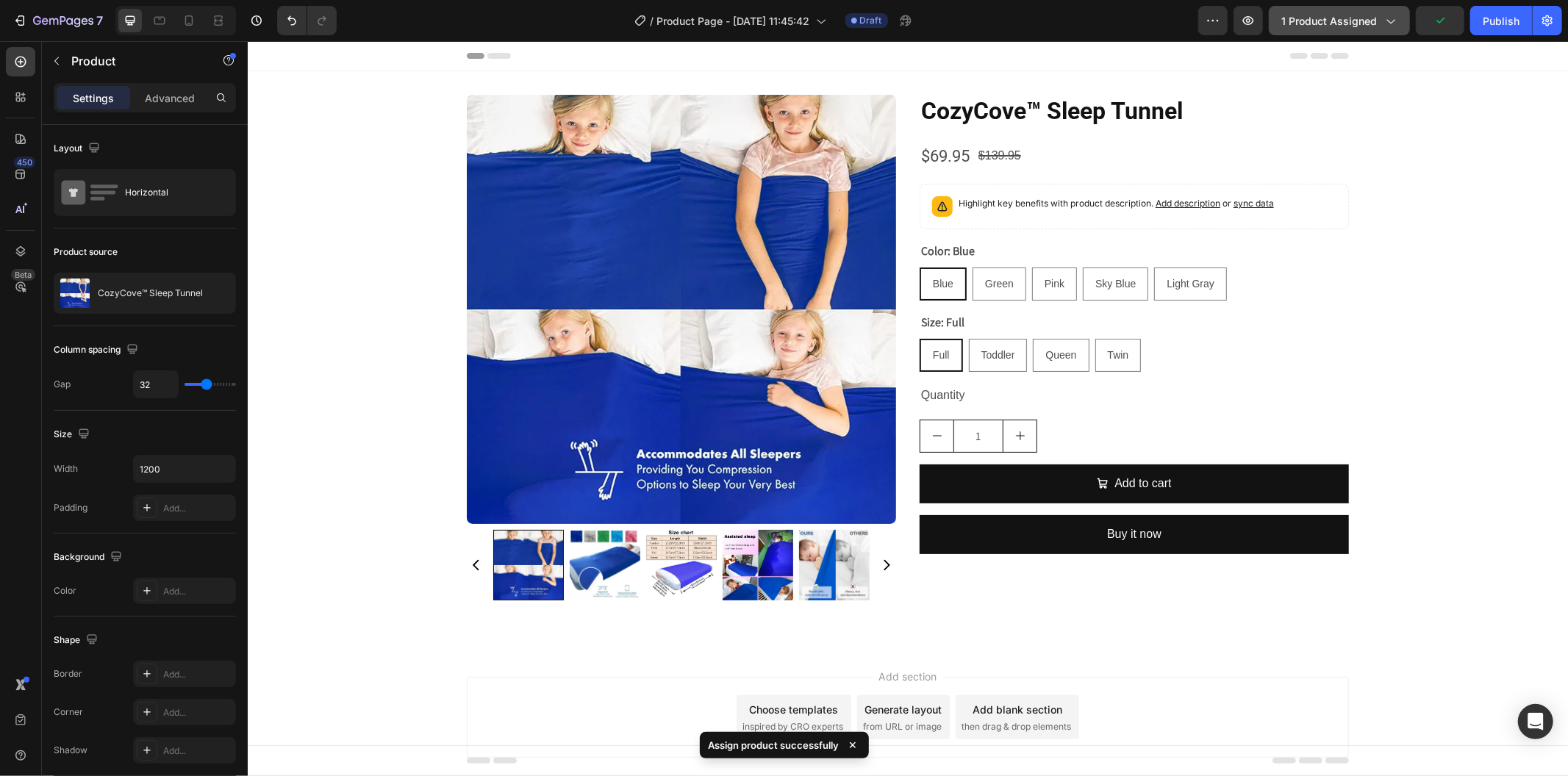
click at [1394, 16] on icon "button" at bounding box center [1390, 20] width 15 height 15
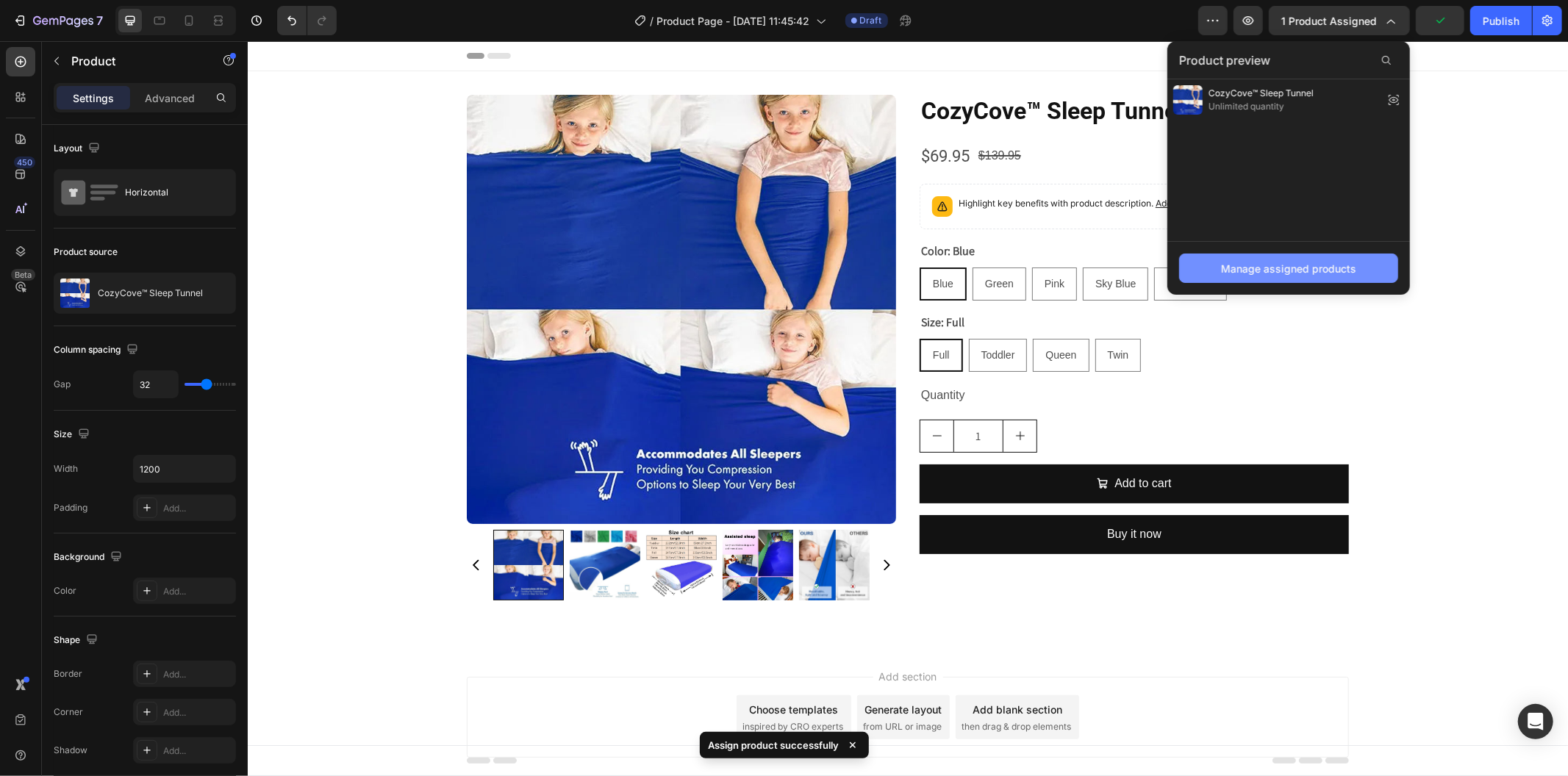
click at [1296, 263] on div "Manage assigned products" at bounding box center [1288, 268] width 135 height 16
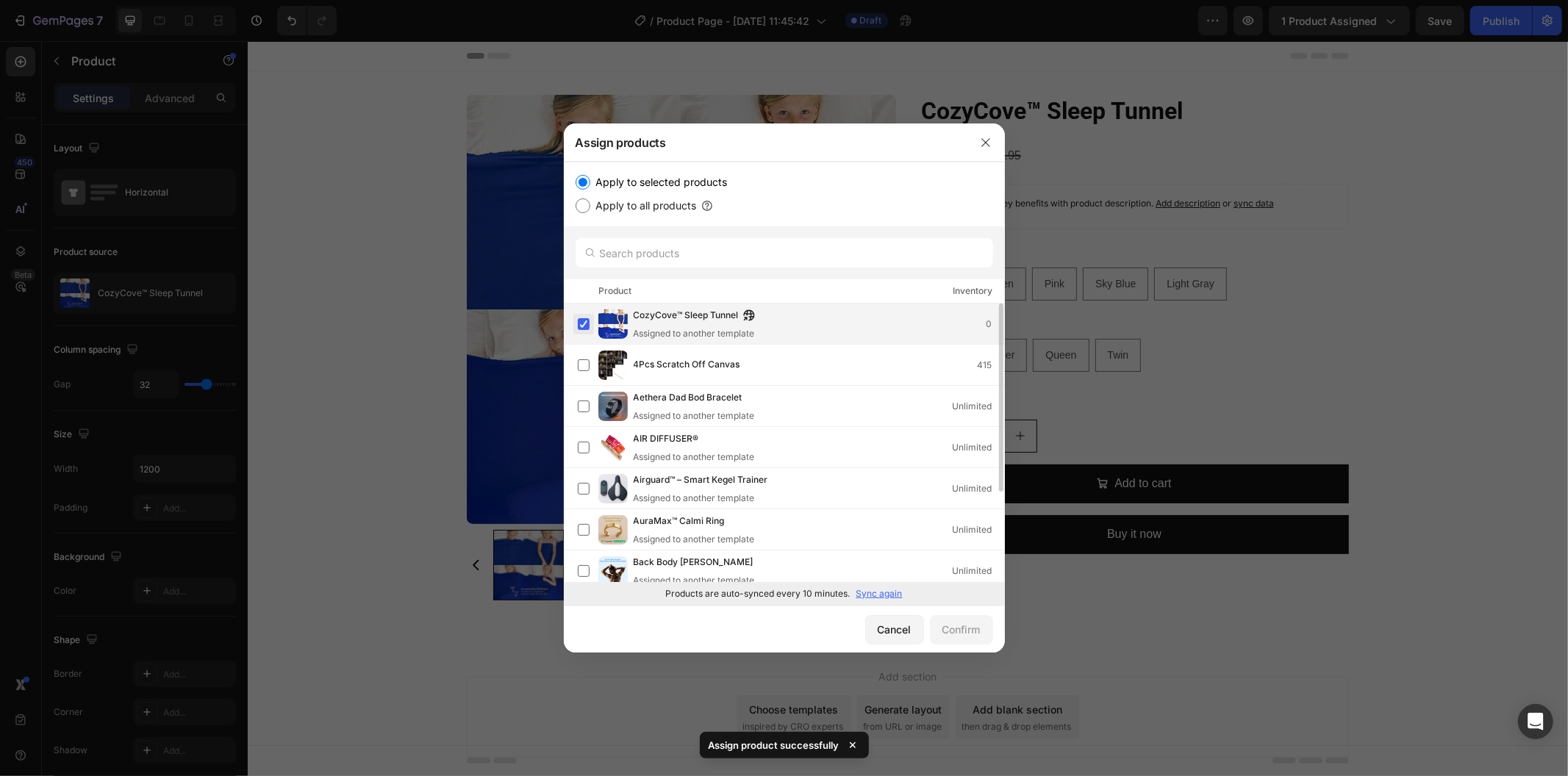
click at [589, 330] on label at bounding box center [584, 324] width 11 height 11
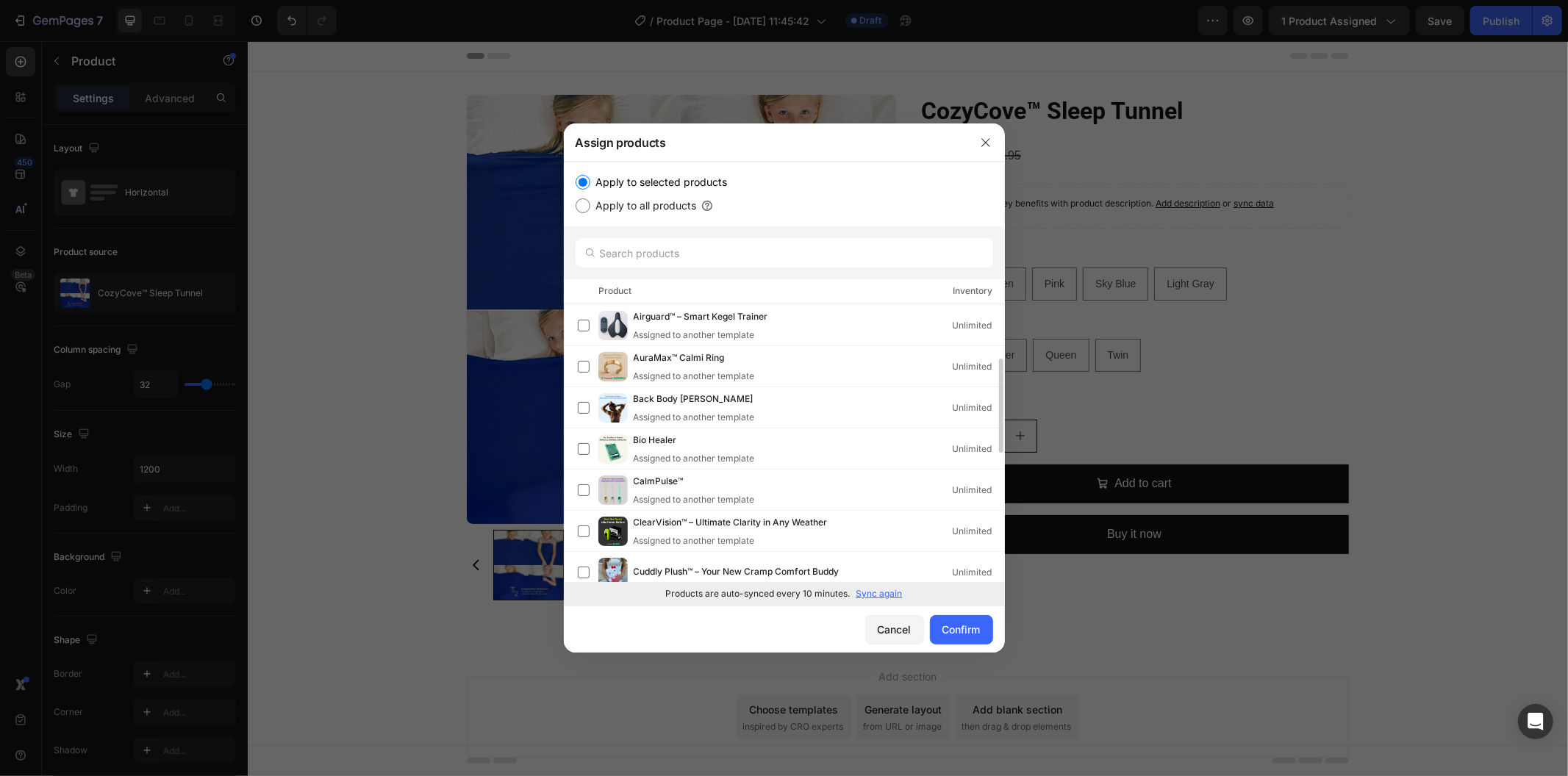
scroll to position [245, 0]
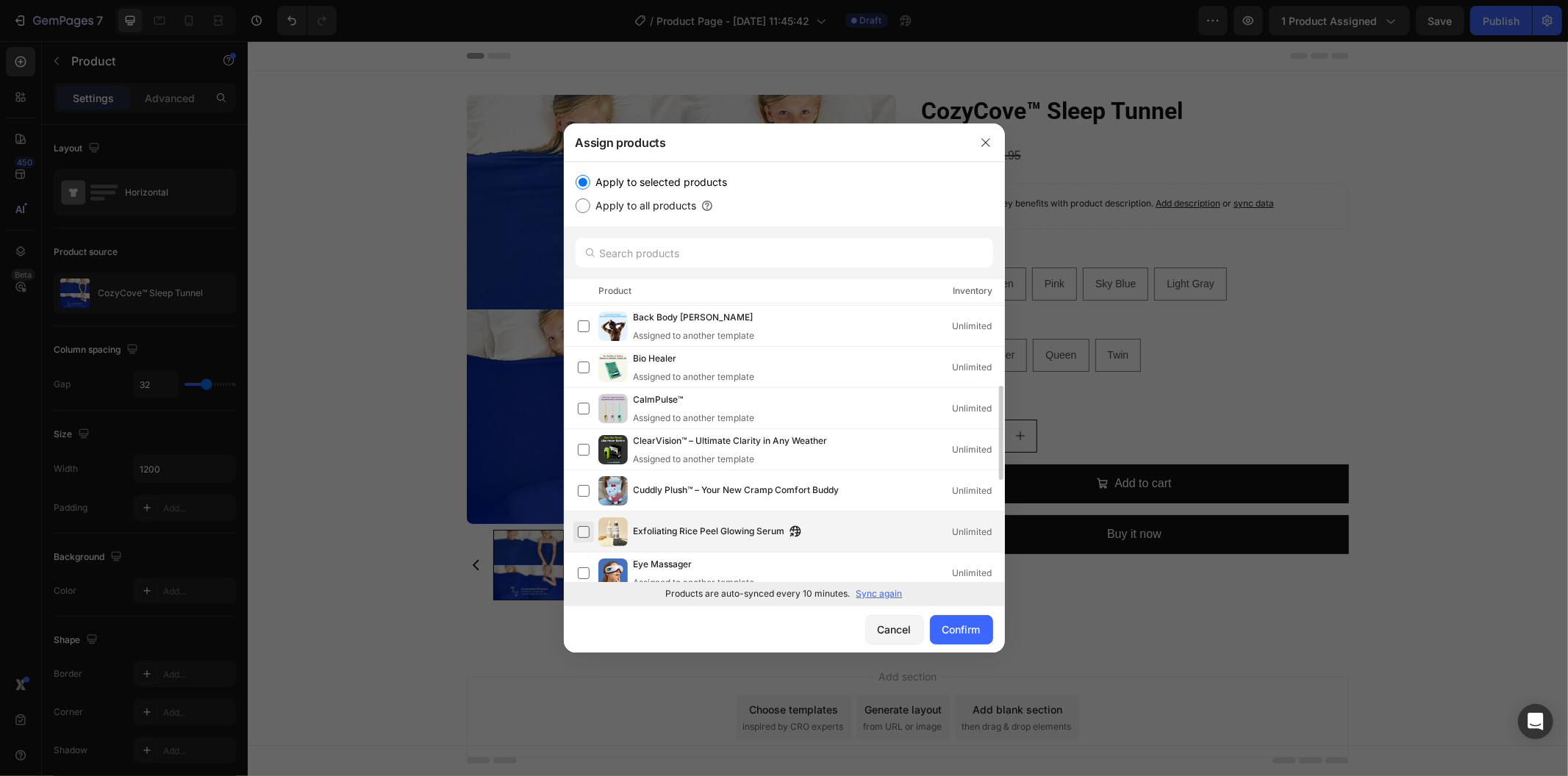
click at [583, 531] on label at bounding box center [584, 532] width 11 height 11
click at [968, 630] on div "Confirm" at bounding box center [961, 629] width 38 height 16
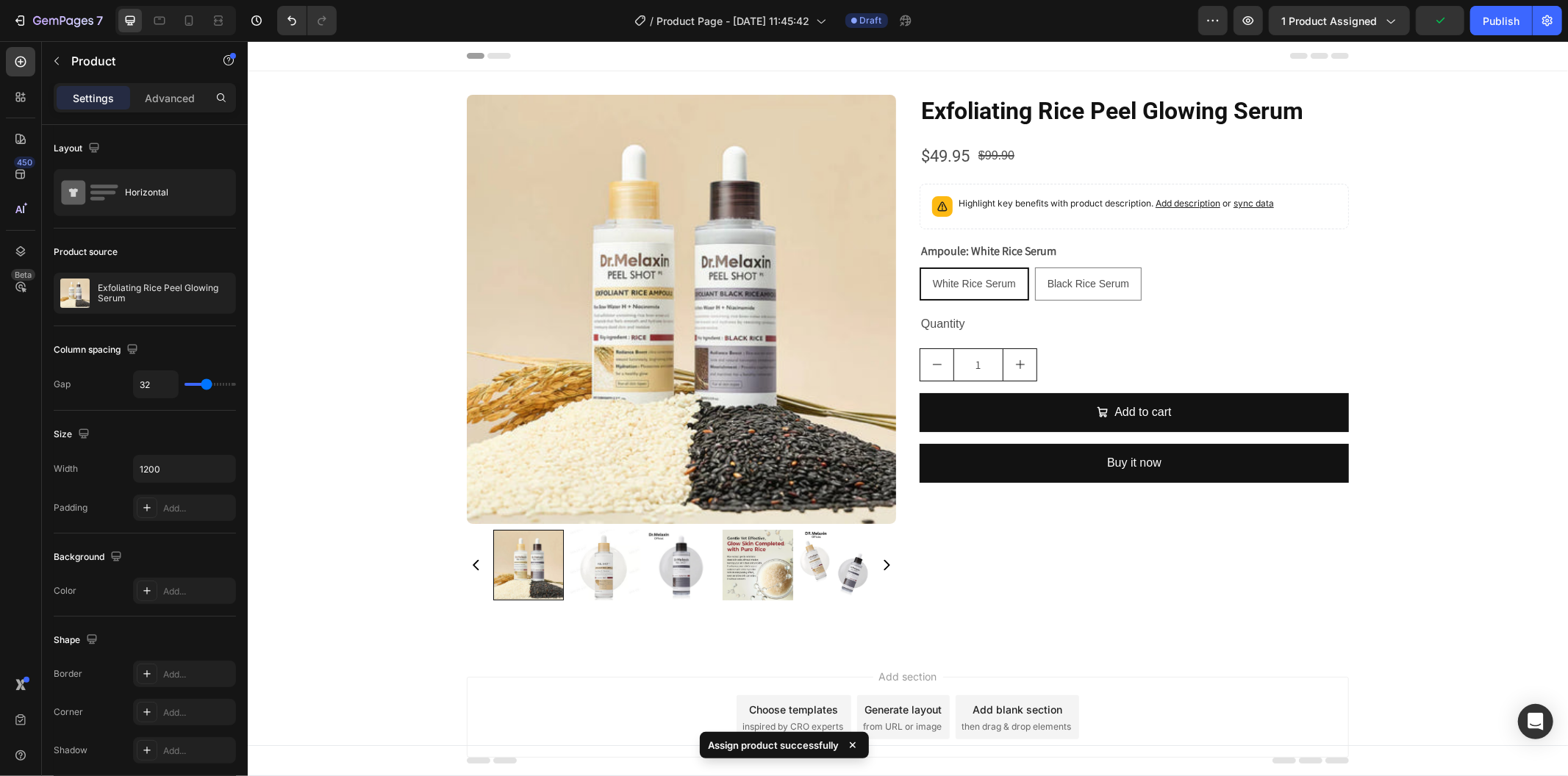
click at [901, 289] on div "Product Images Exfoliating Rice Peel Glowing Serum Product Title $49.95 Product…" at bounding box center [907, 353] width 883 height 517
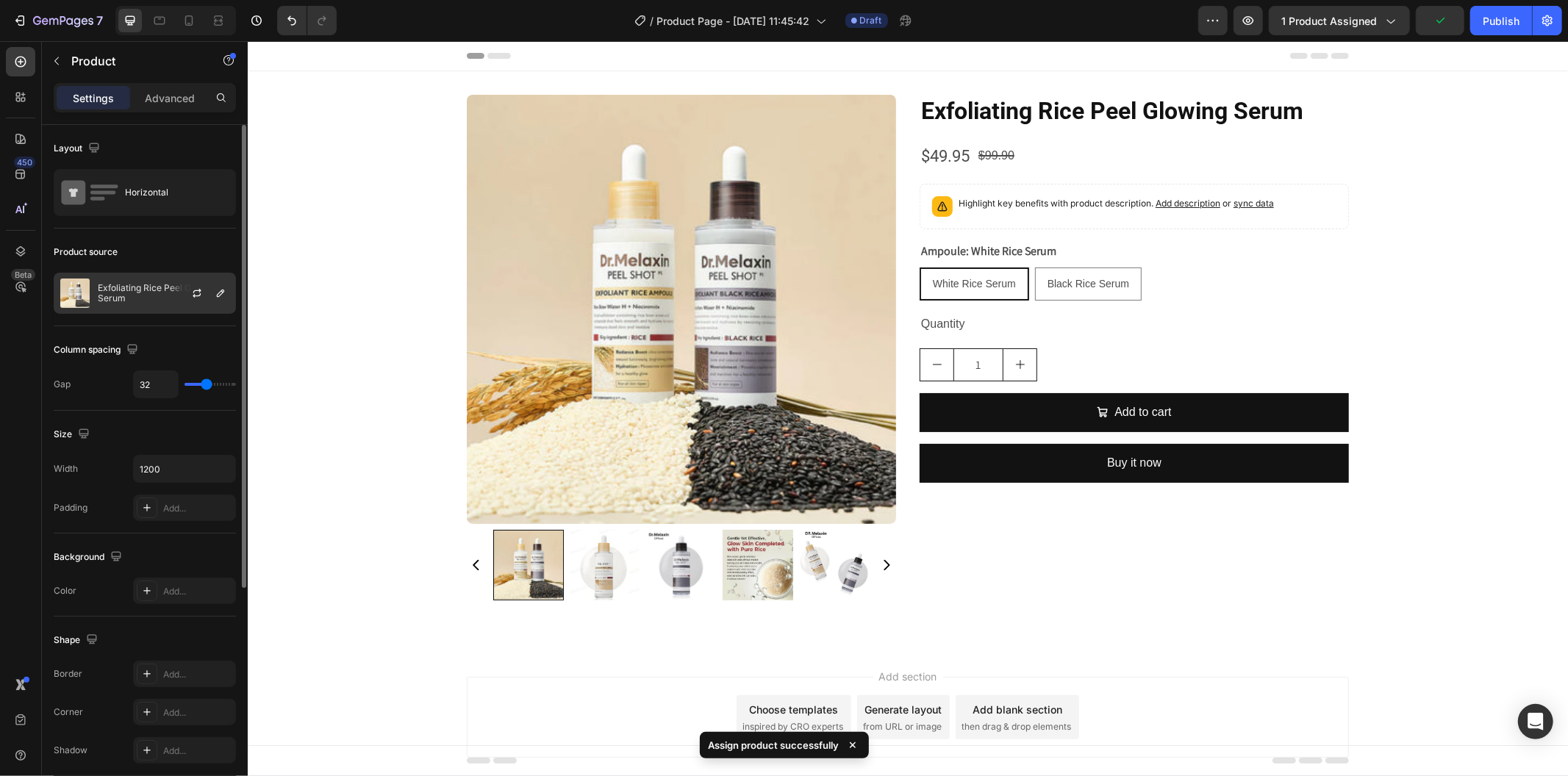
click at [170, 296] on div at bounding box center [202, 293] width 65 height 39
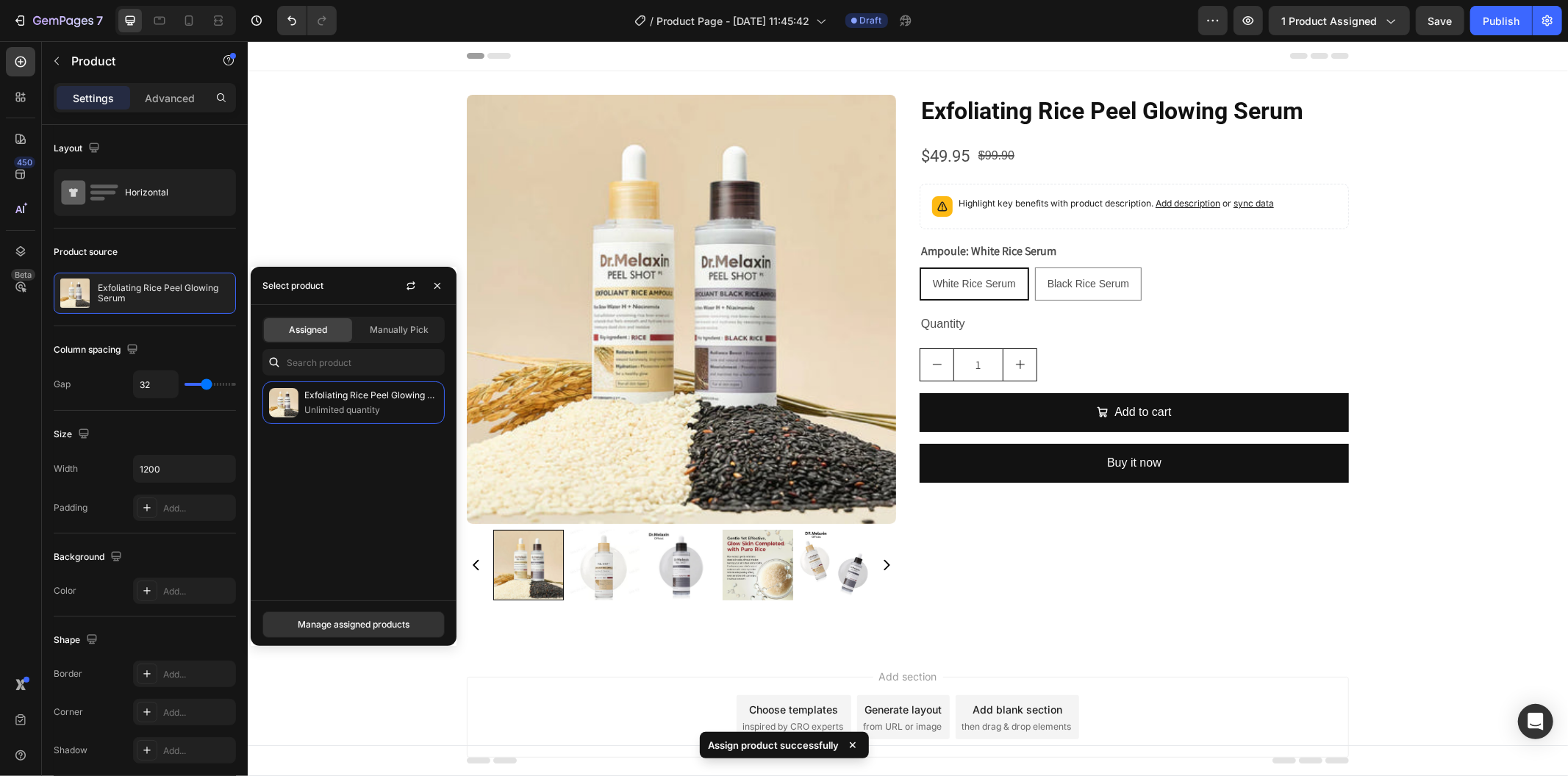
click at [299, 334] on span "Assigned" at bounding box center [308, 330] width 38 height 13
click at [1143, 594] on div "Exfoliating Rice Peel Glowing Serum Product Title $49.95 Product Price Product …" at bounding box center [1133, 353] width 429 height 517
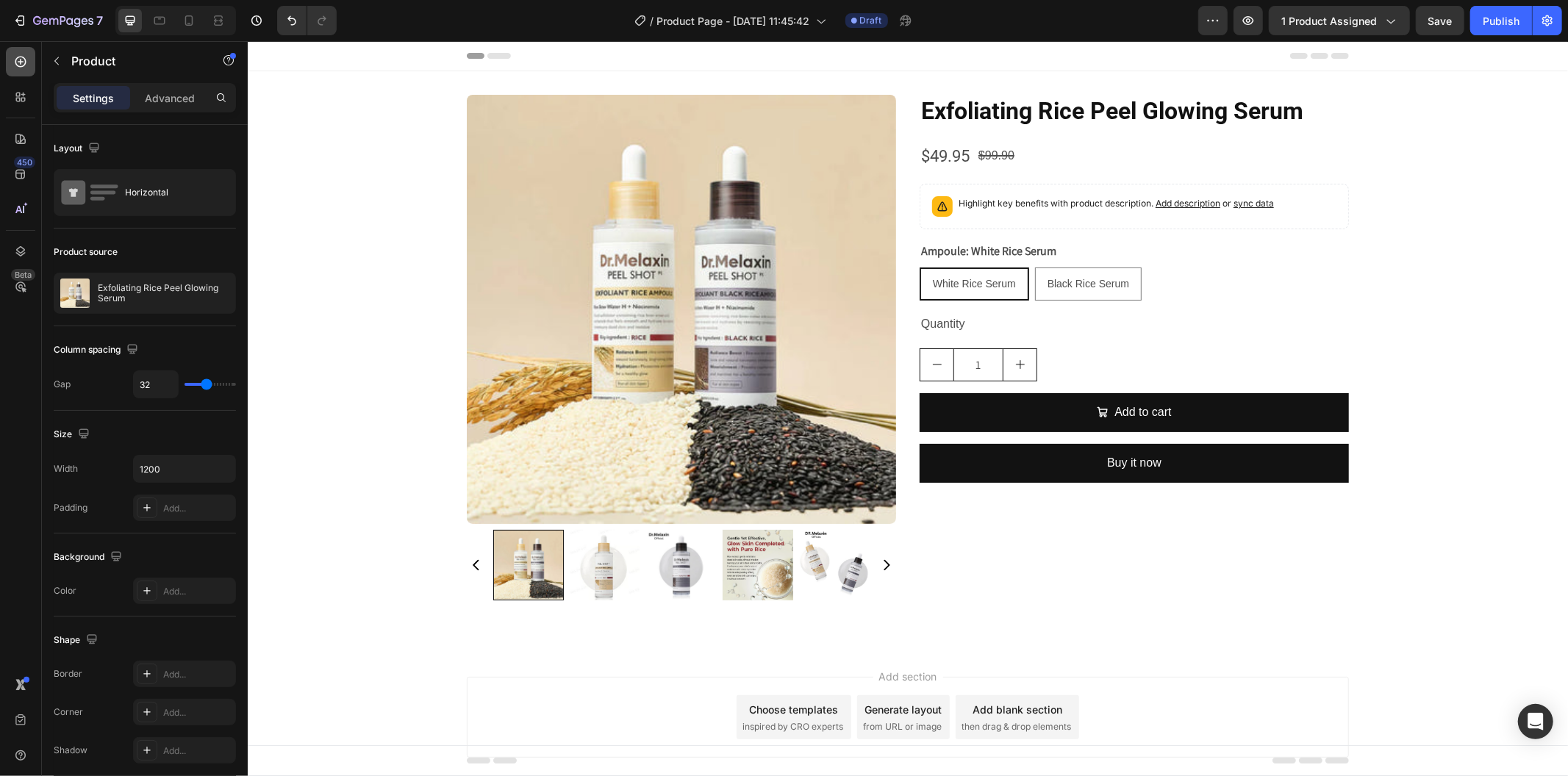
click at [30, 69] on div at bounding box center [20, 61] width 29 height 29
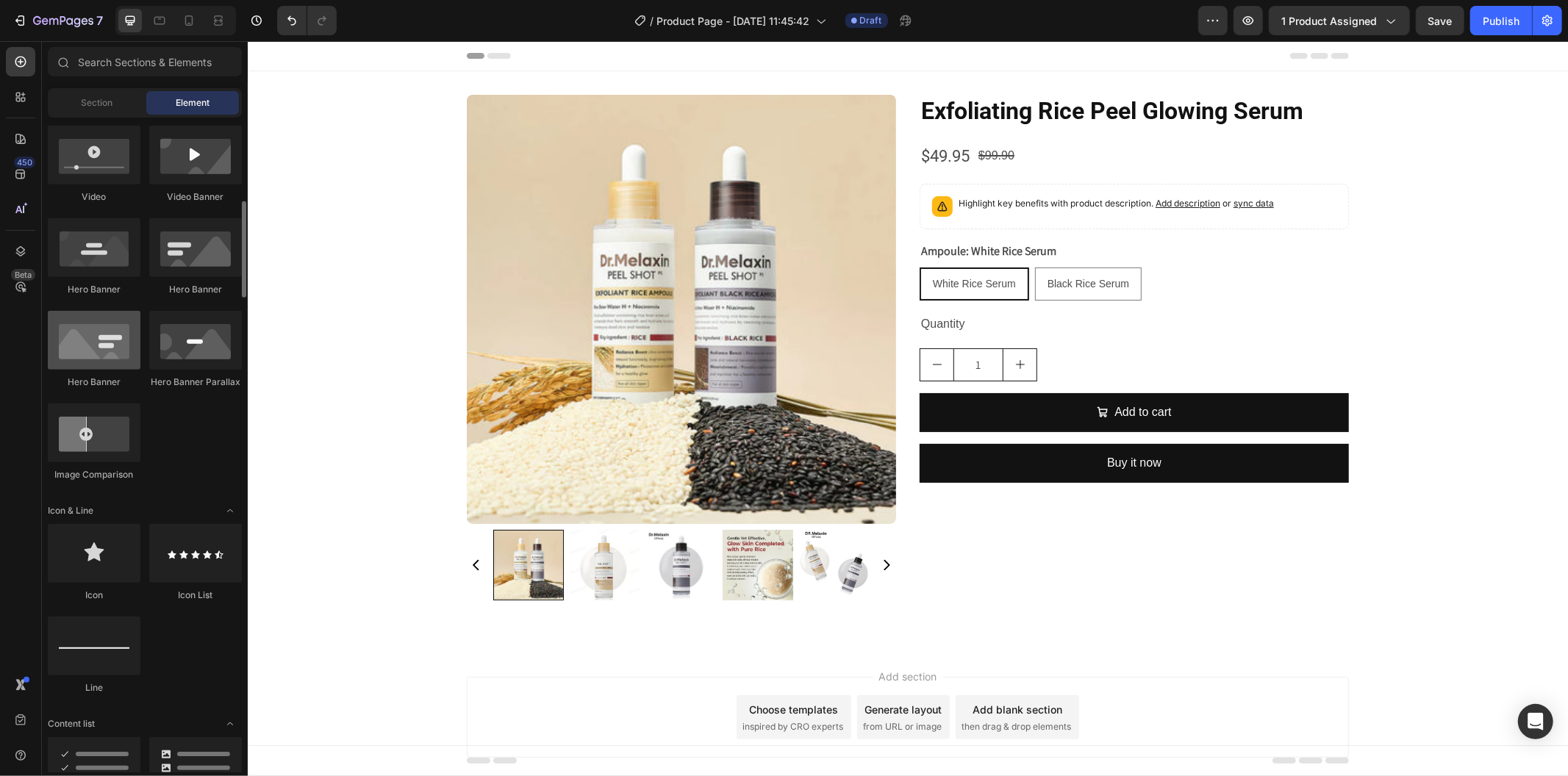
scroll to position [0, 0]
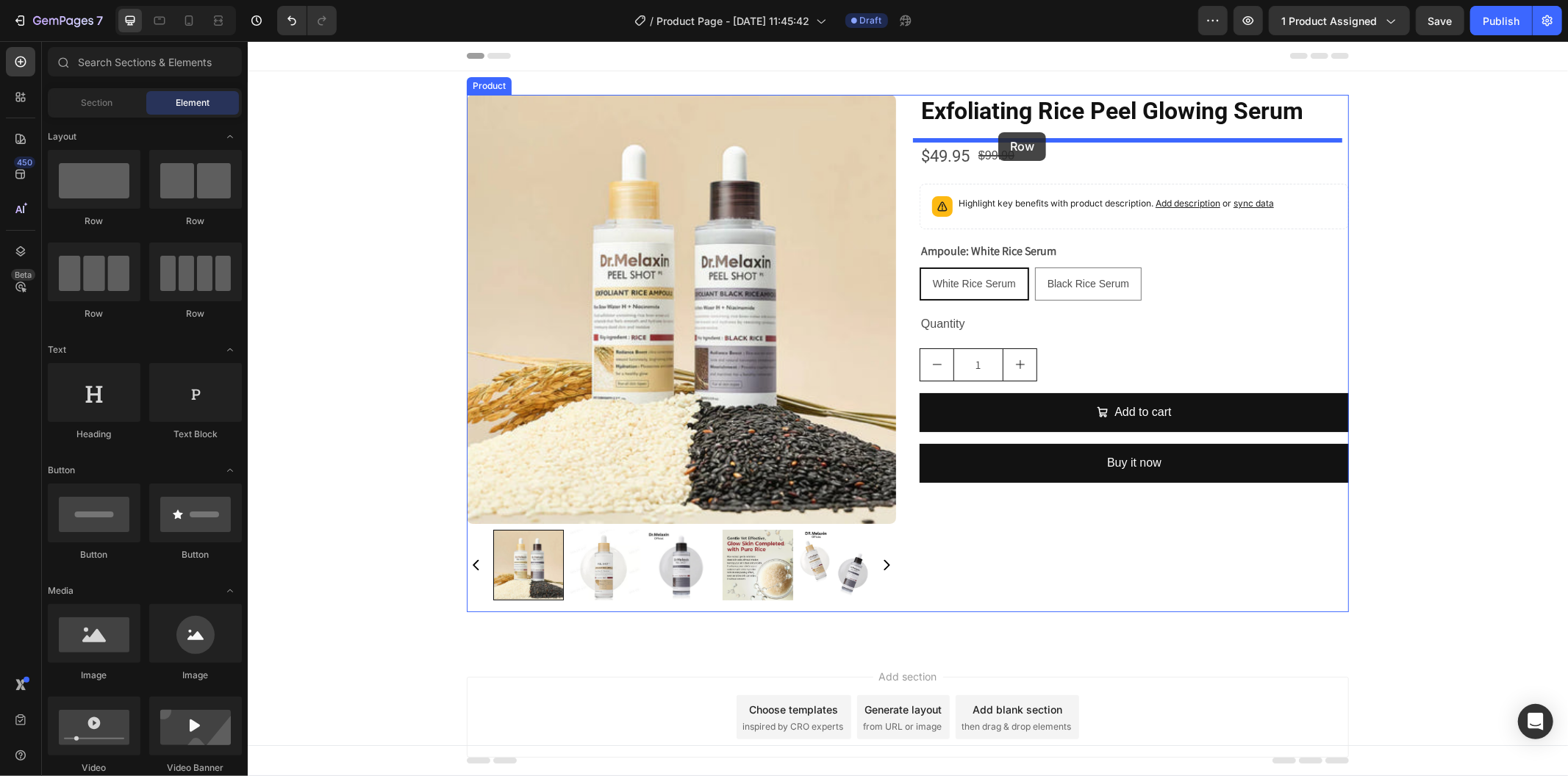
drag, startPoint x: 598, startPoint y: 243, endPoint x: 998, endPoint y: 132, distance: 415.1
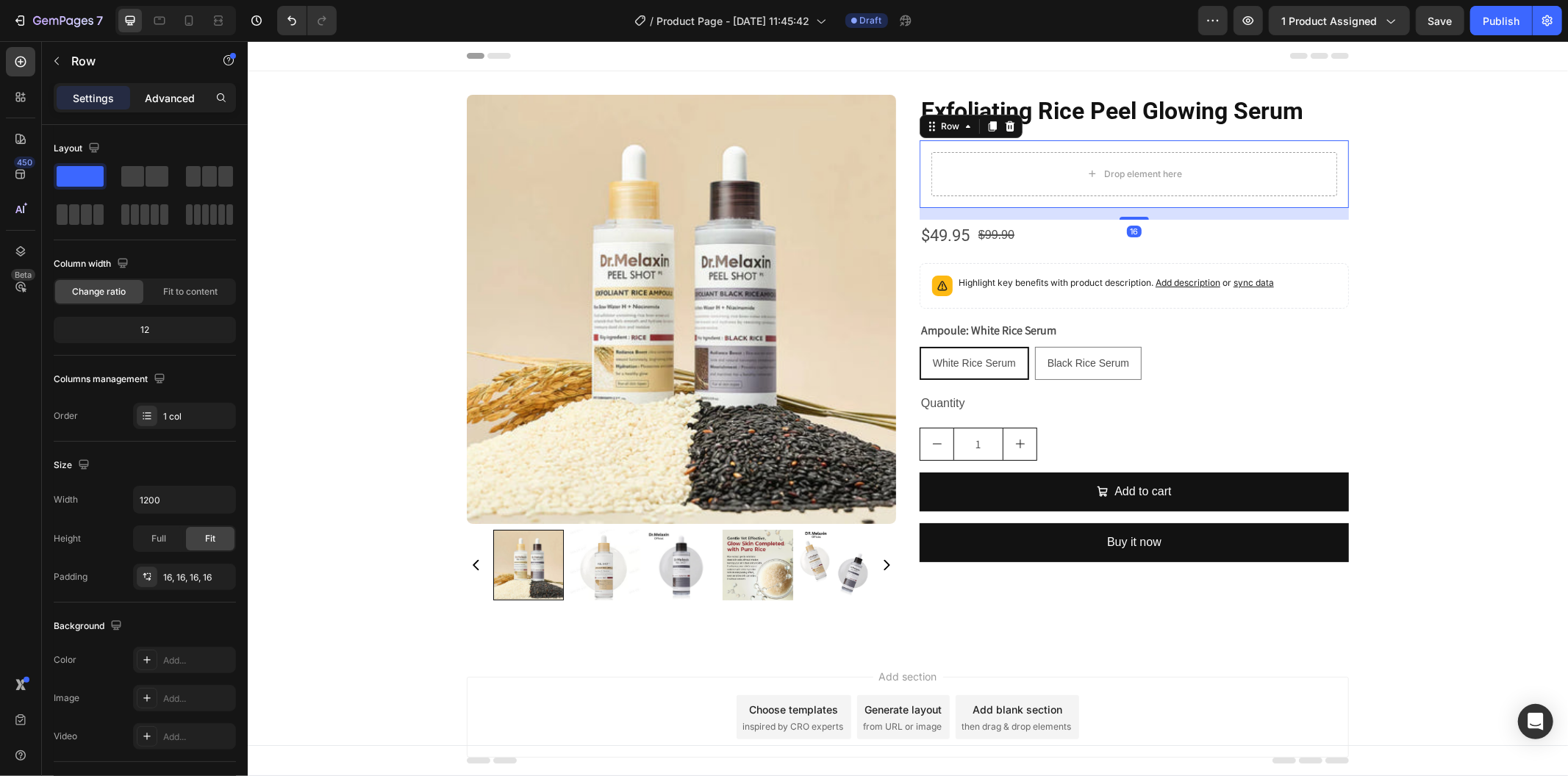
click at [172, 96] on p "Advanced" at bounding box center [169, 97] width 50 height 16
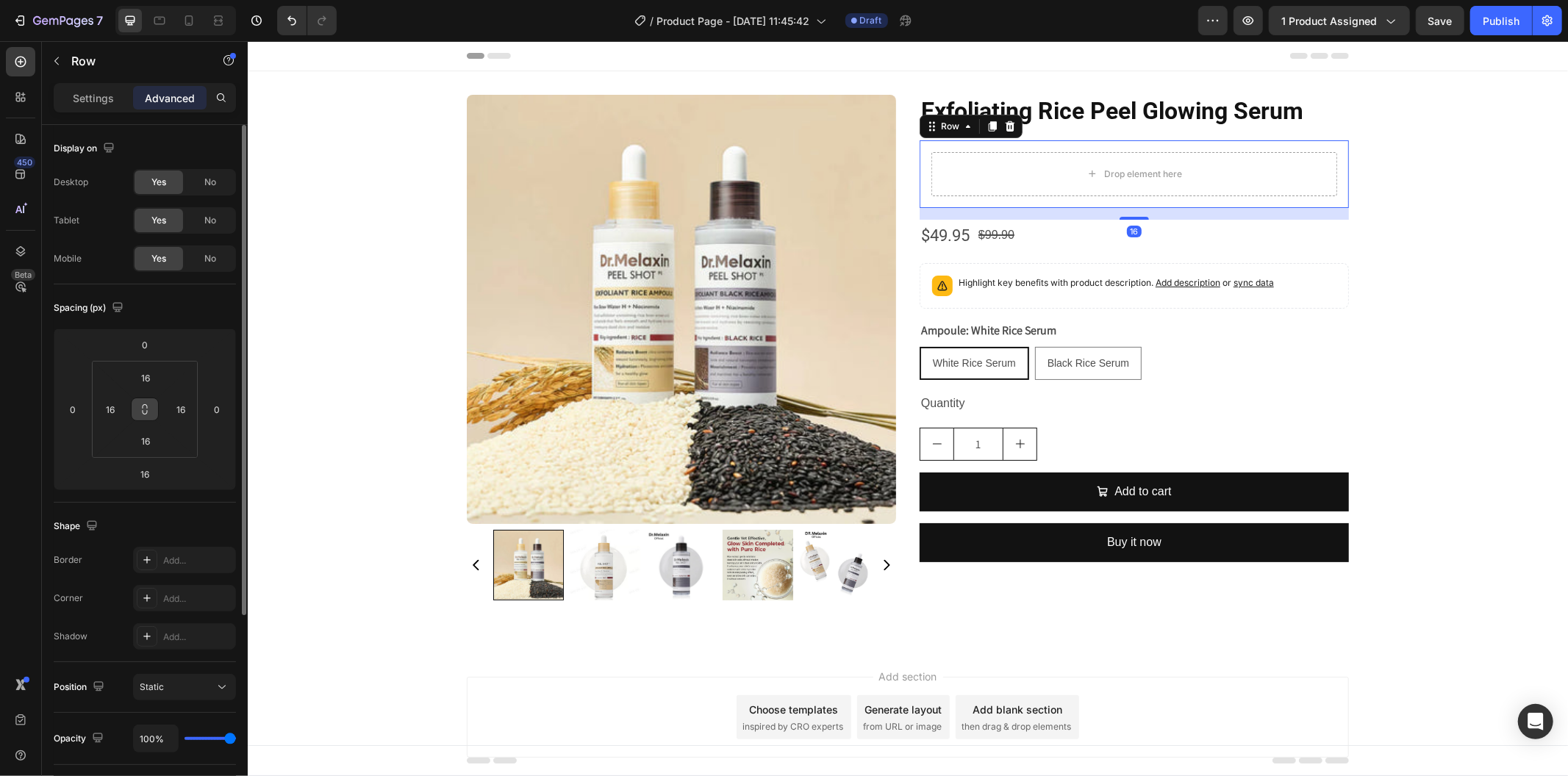
click at [142, 408] on icon at bounding box center [145, 409] width 11 height 11
click at [149, 379] on input "16" at bounding box center [146, 377] width 29 height 22
type input "0"
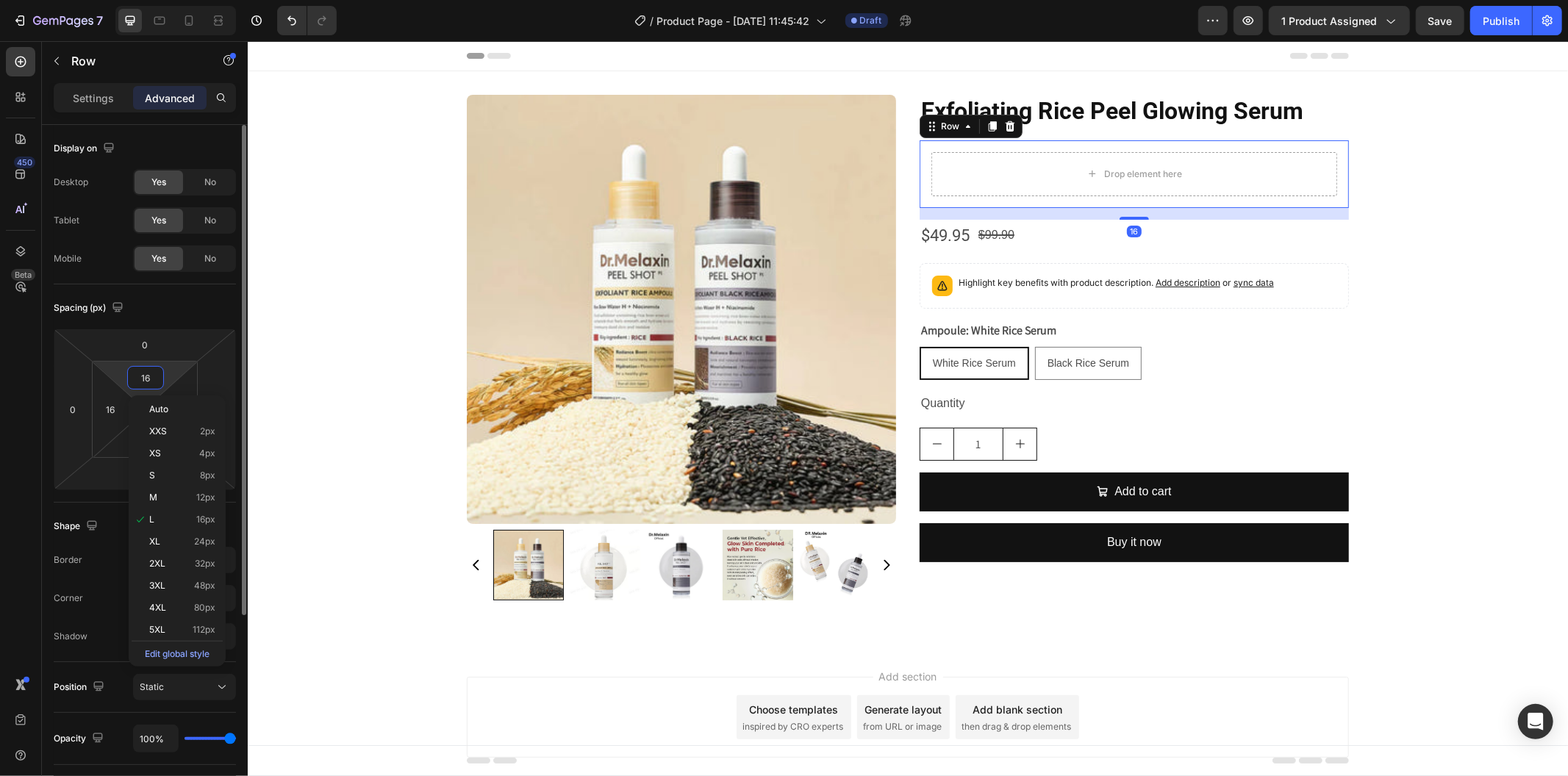
type input "0"
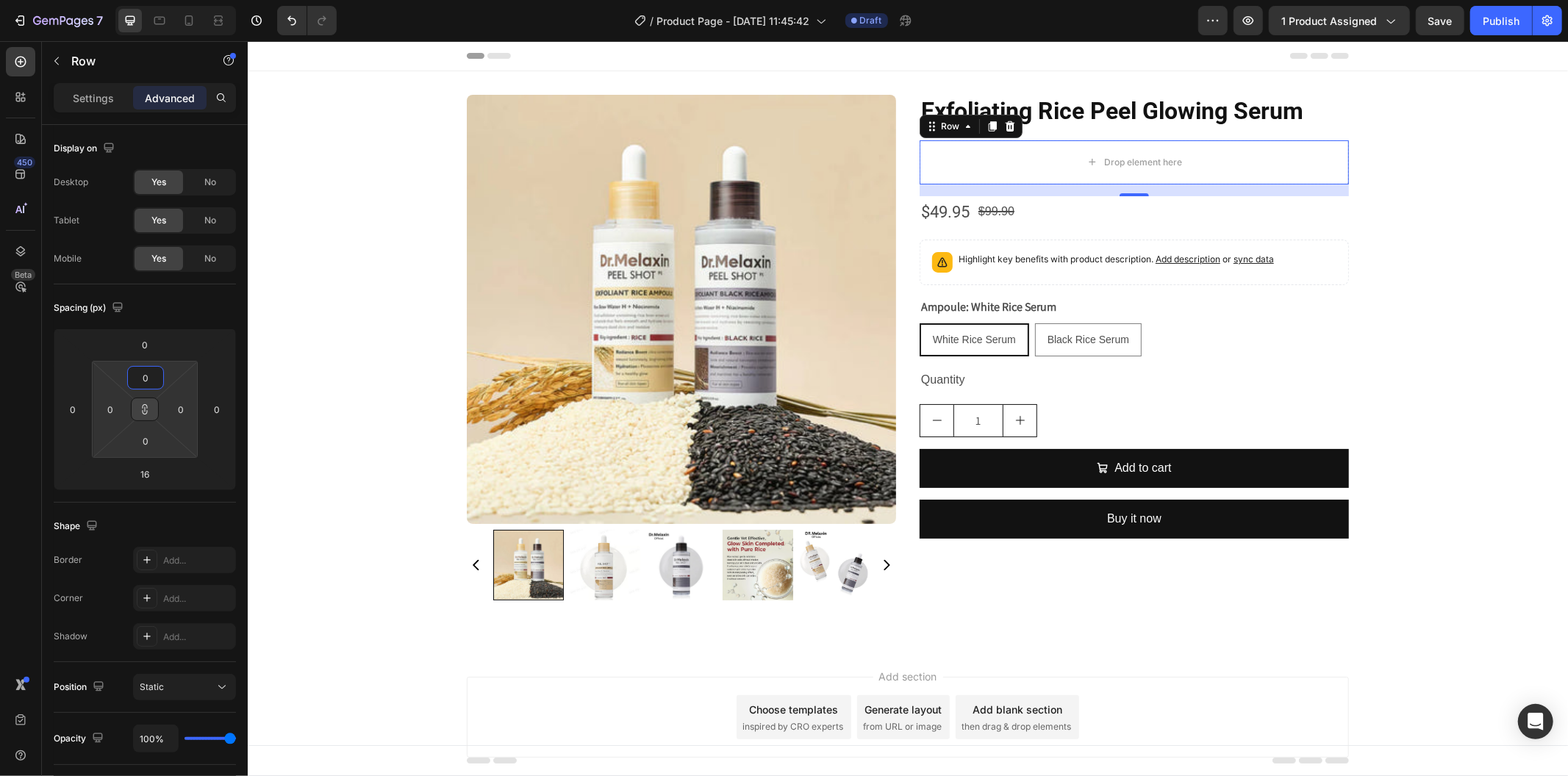
type input "0"
click at [147, 414] on icon at bounding box center [145, 409] width 11 height 11
click at [70, 98] on div "Settings" at bounding box center [93, 97] width 74 height 24
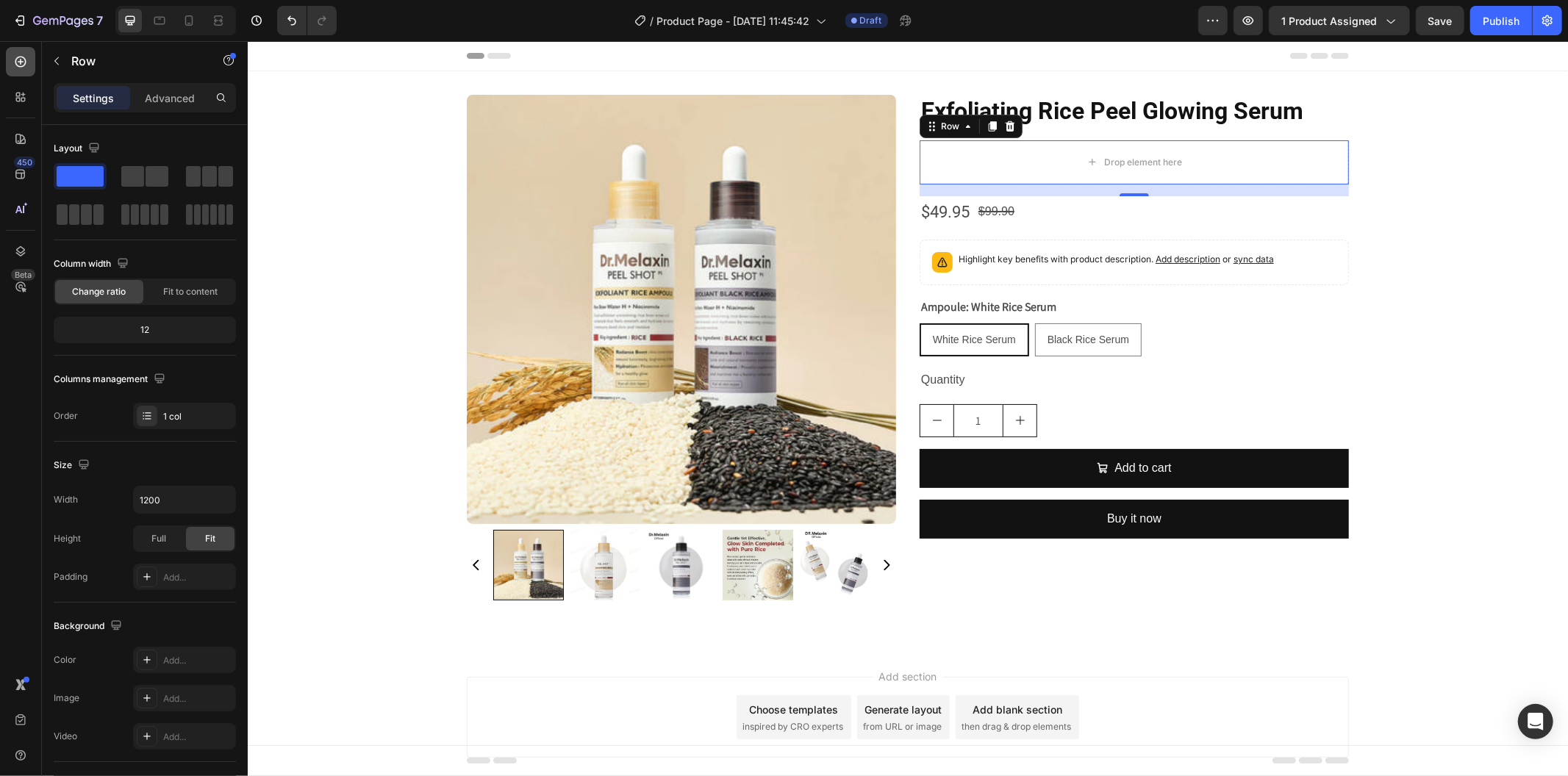
click at [24, 68] on icon at bounding box center [20, 61] width 15 height 15
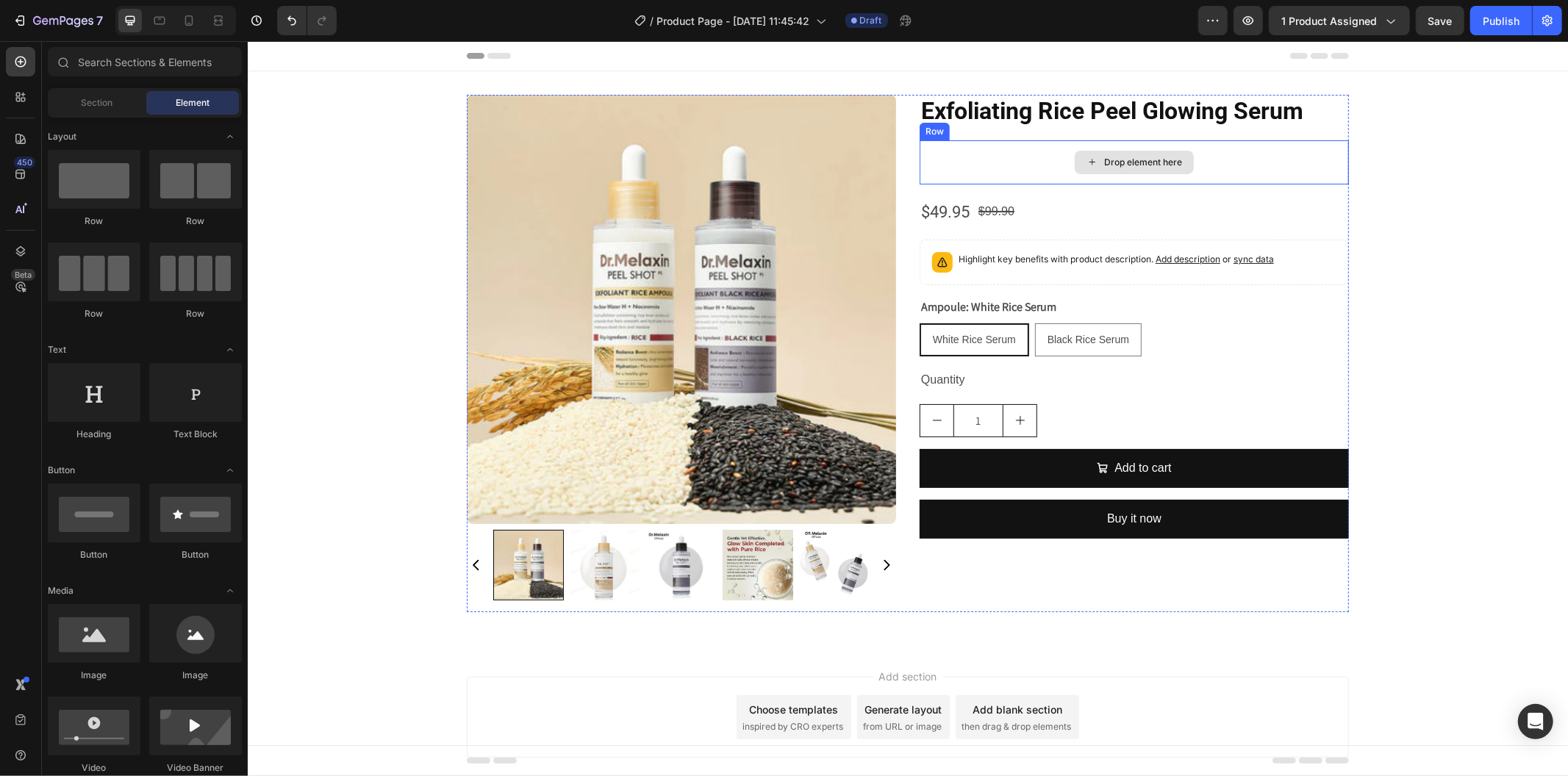
click at [979, 150] on div "Drop element here" at bounding box center [1133, 162] width 429 height 44
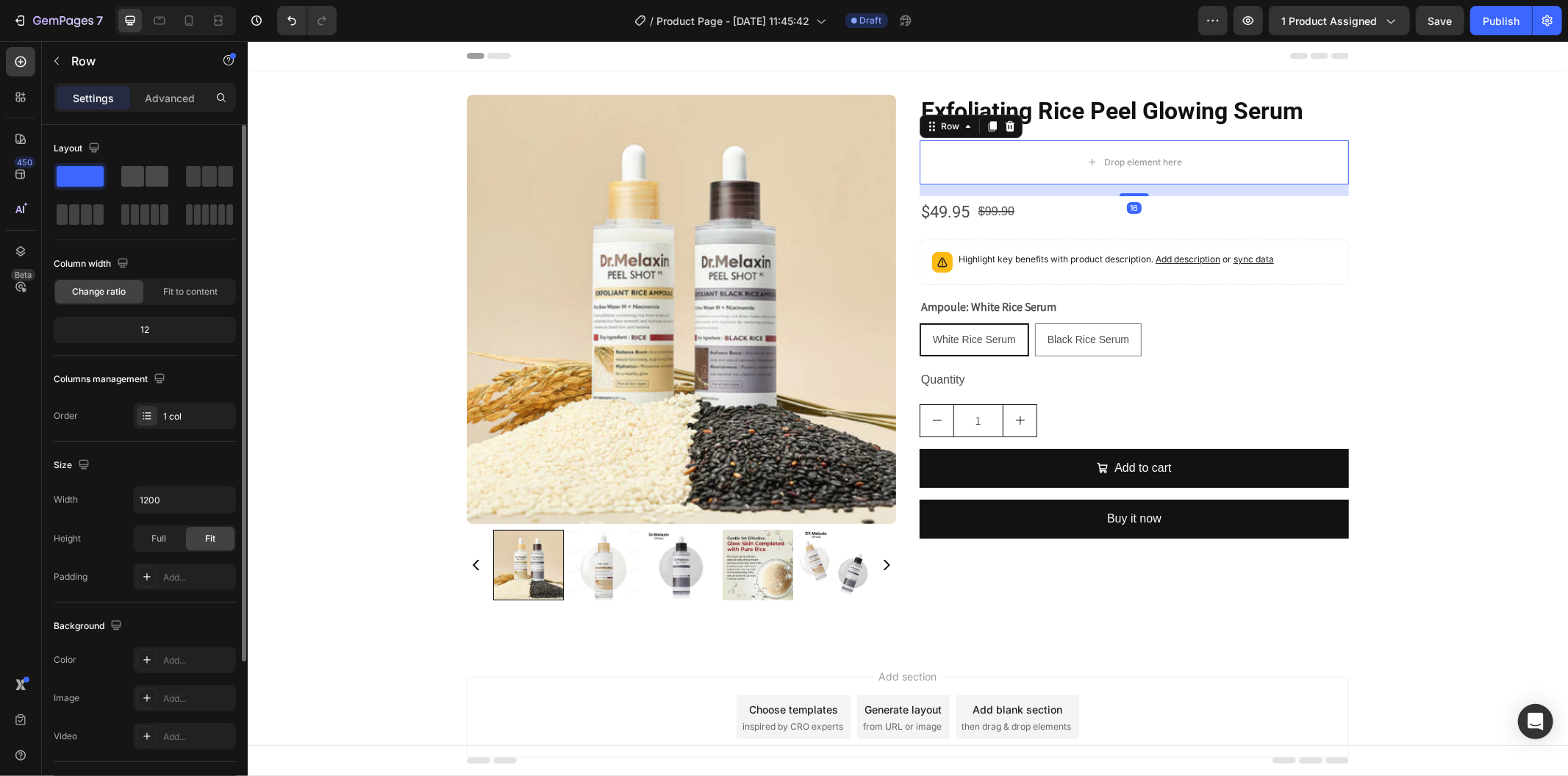
click at [147, 169] on span at bounding box center [157, 176] width 23 height 20
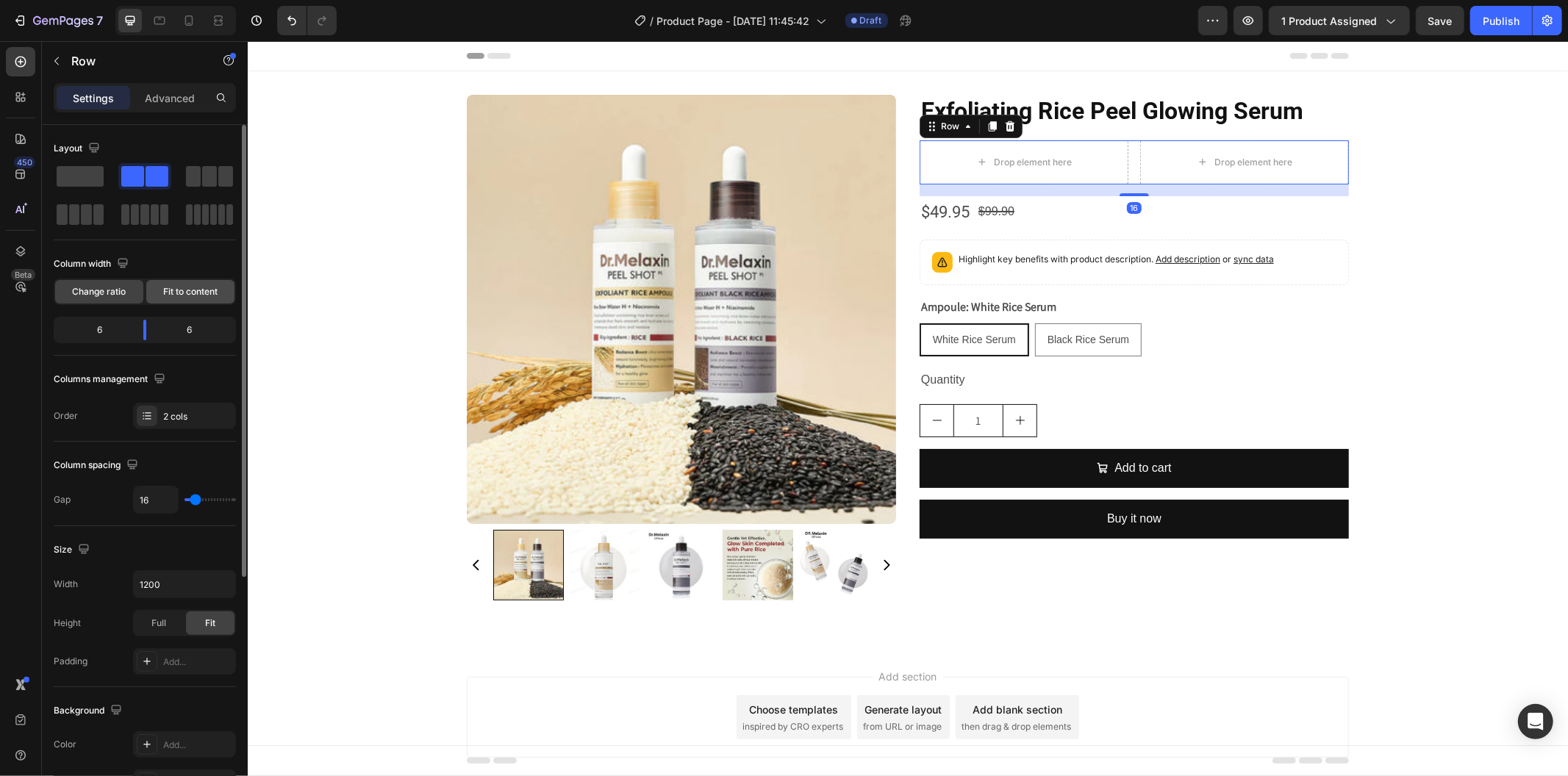
click at [193, 305] on div "Change ratio Fit to content" at bounding box center [145, 291] width 183 height 26
drag, startPoint x: 195, startPoint y: 295, endPoint x: 191, endPoint y: 288, distance: 8.1
click at [195, 294] on span "Fit to content" at bounding box center [190, 291] width 54 height 13
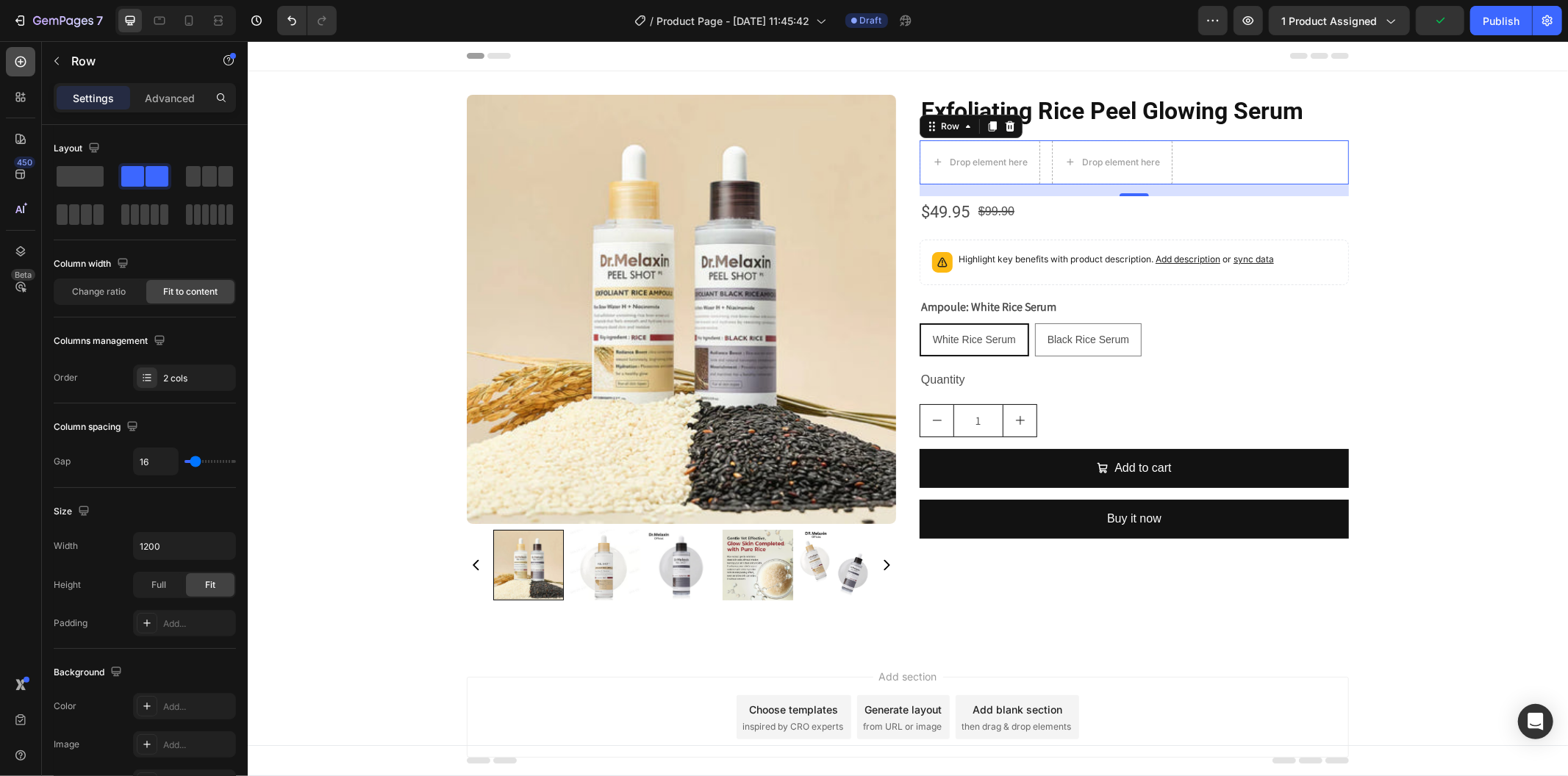
click at [25, 61] on icon at bounding box center [20, 61] width 15 height 15
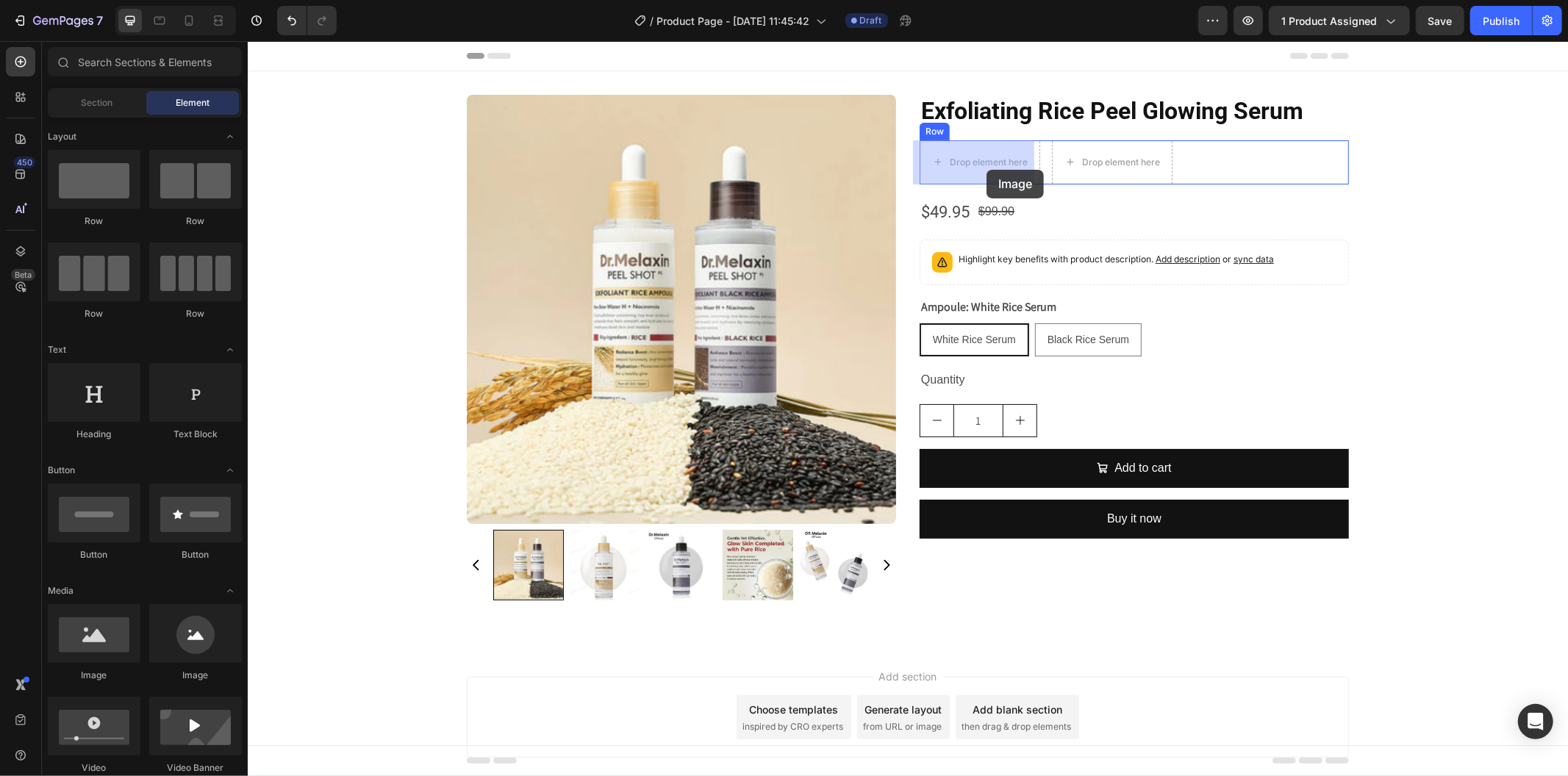
drag, startPoint x: 361, startPoint y: 674, endPoint x: 986, endPoint y: 169, distance: 803.5
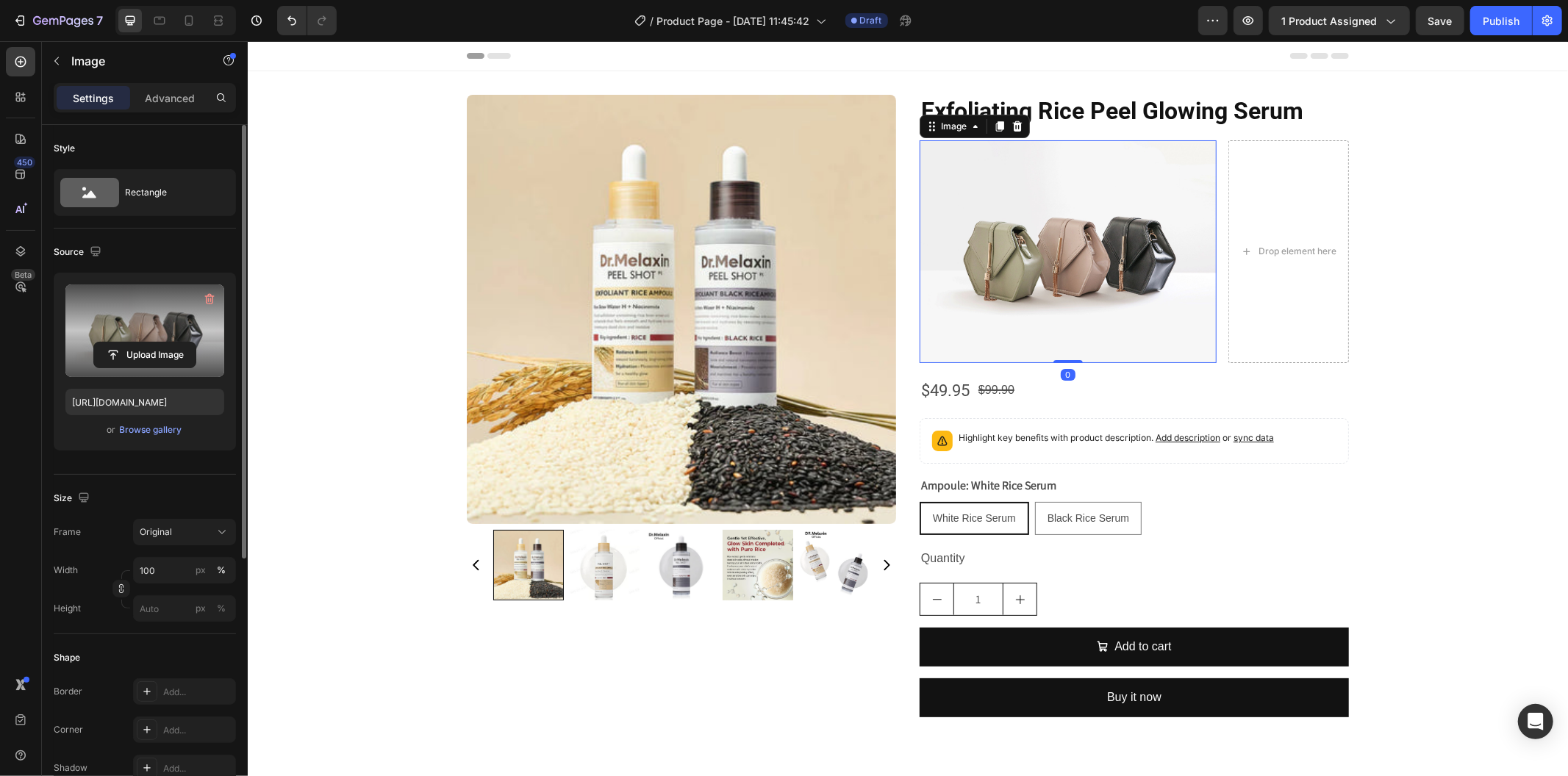
click at [130, 340] on label at bounding box center [145, 331] width 159 height 92
click at [130, 342] on input "file" at bounding box center [145, 354] width 102 height 25
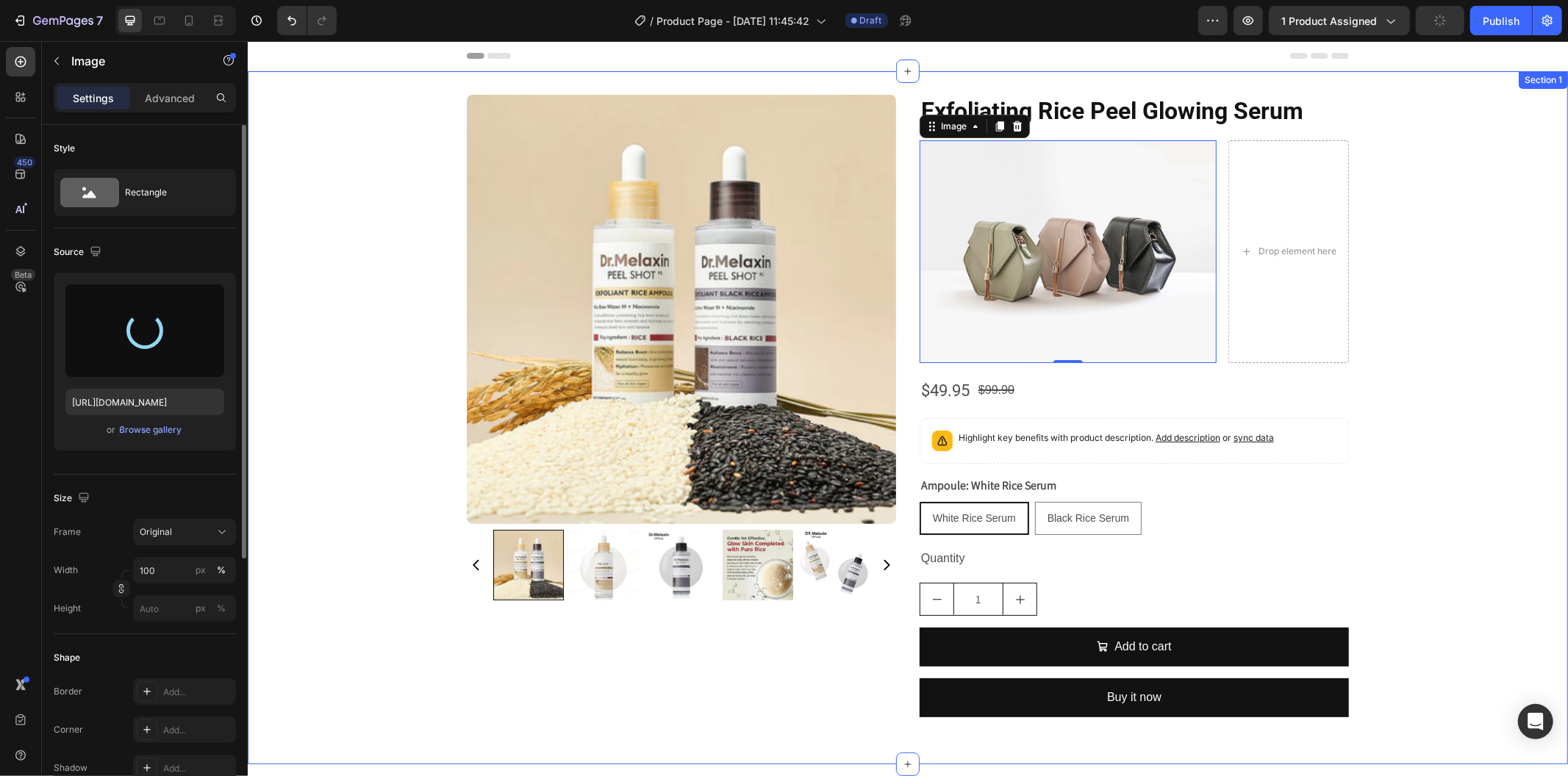
type input "[URL][DOMAIN_NAME]"
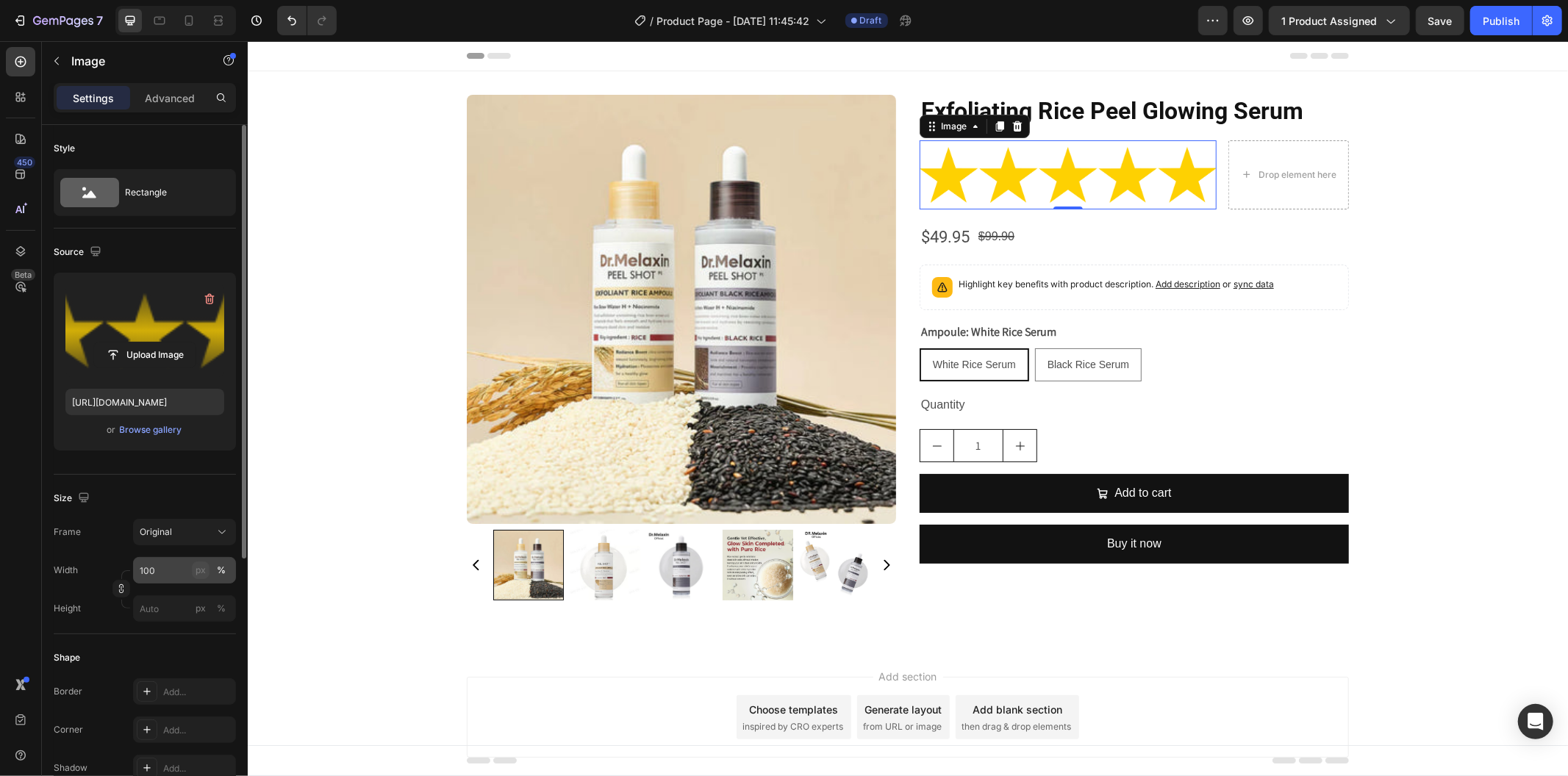
click at [198, 575] on div "px" at bounding box center [201, 571] width 11 height 13
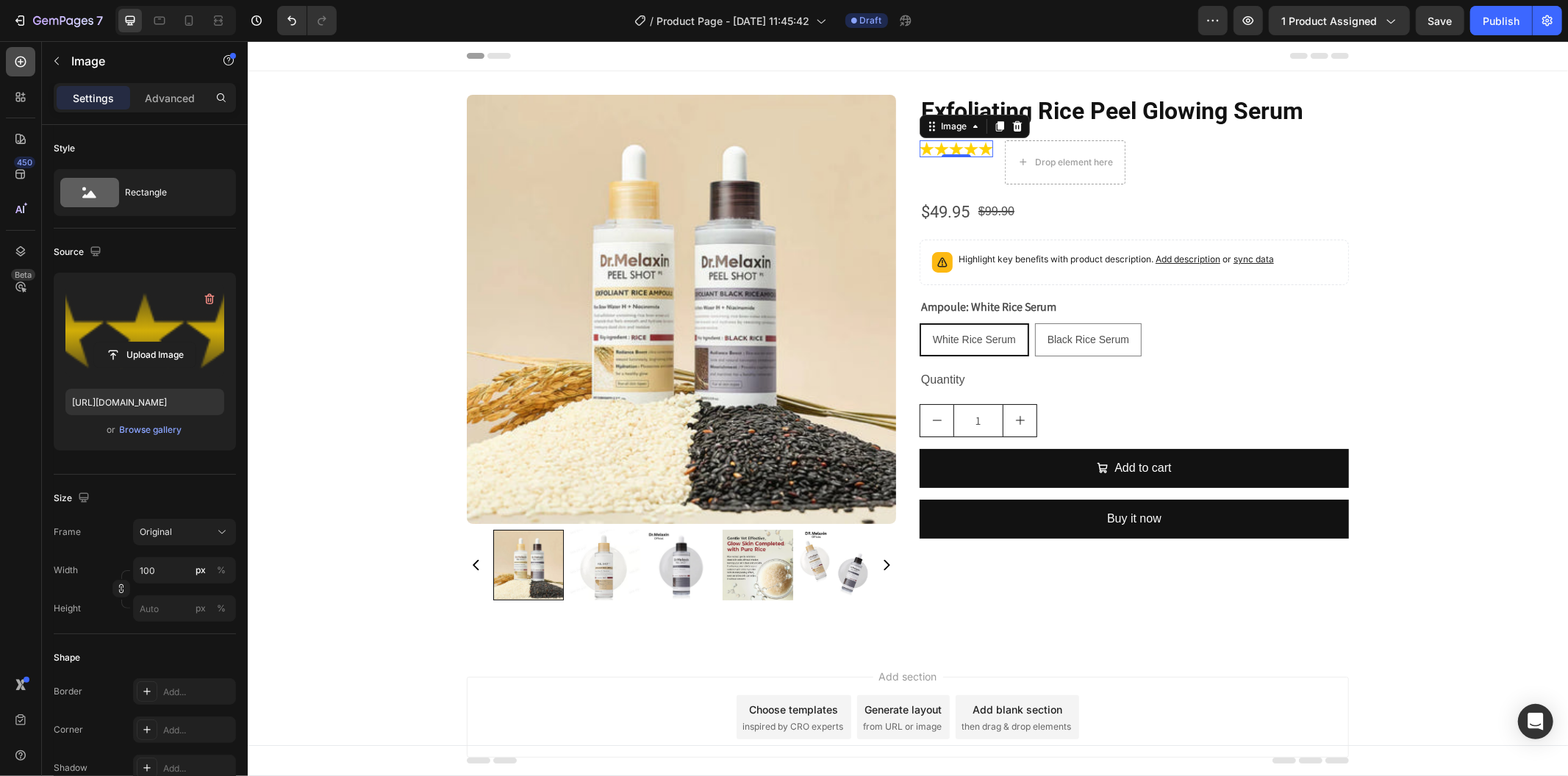
click at [28, 70] on div at bounding box center [20, 61] width 29 height 29
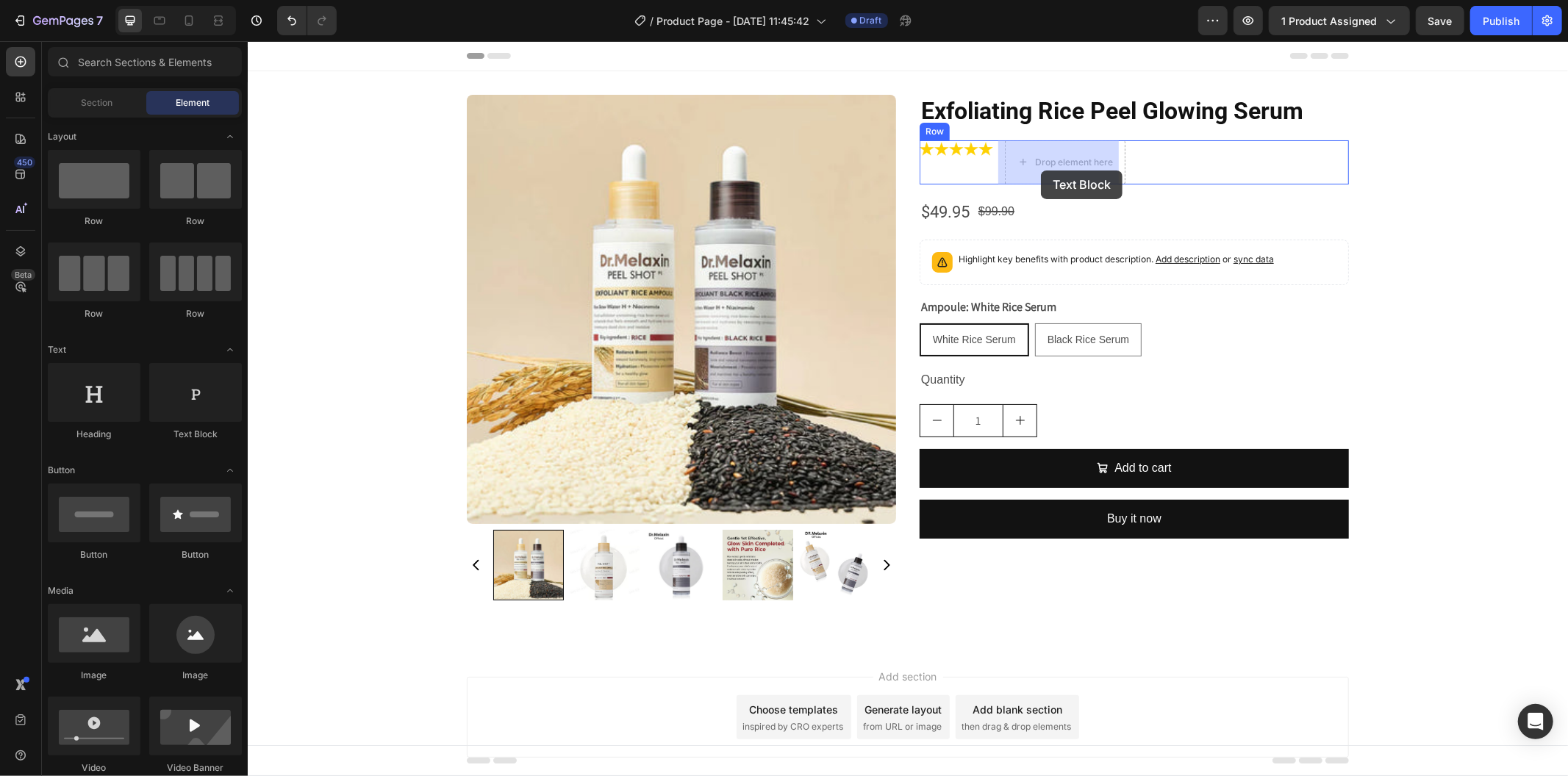
drag, startPoint x: 465, startPoint y: 443, endPoint x: 1041, endPoint y: 169, distance: 637.8
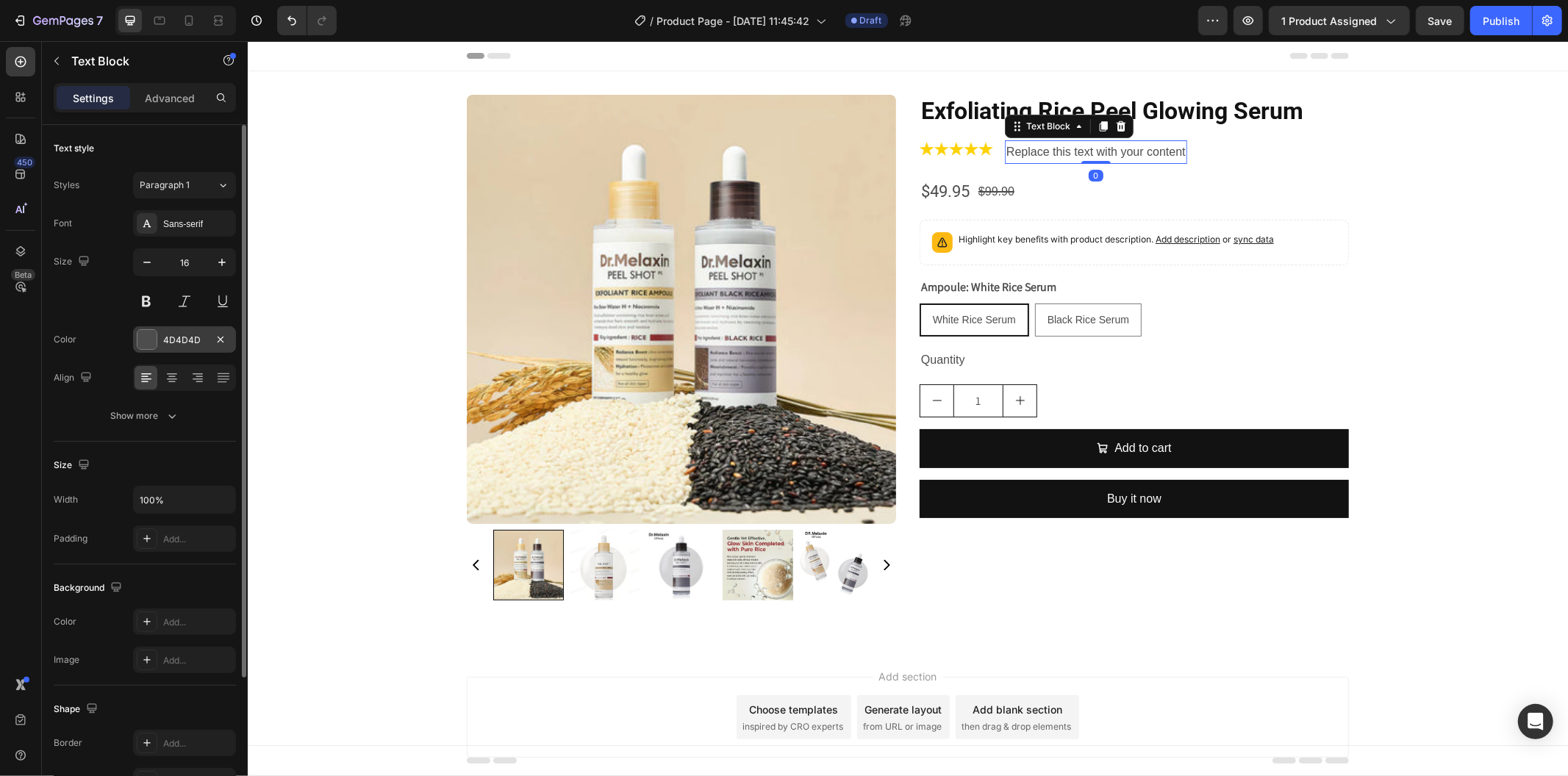
click at [177, 341] on div "4D4D4D" at bounding box center [184, 341] width 43 height 13
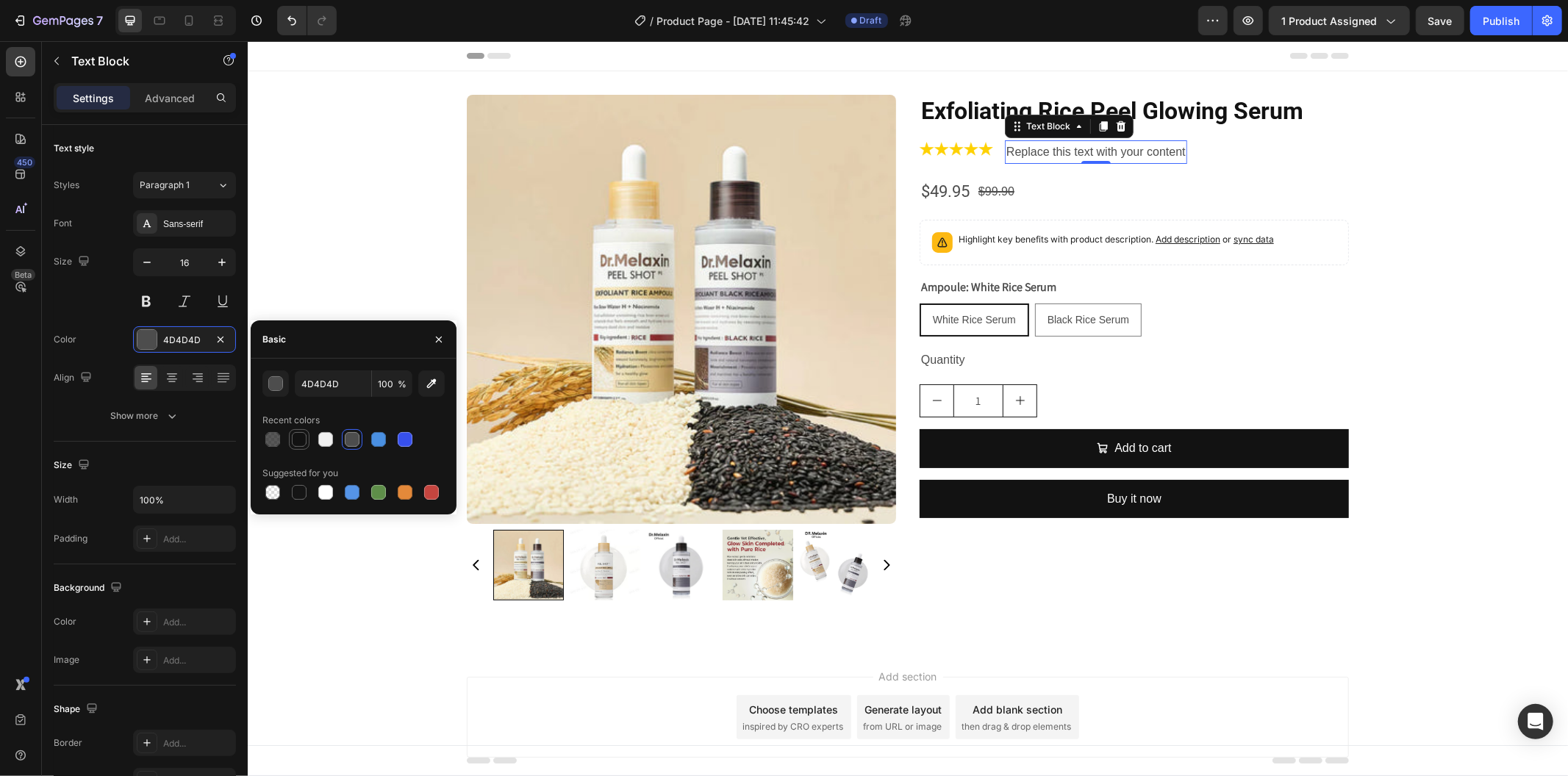
click at [295, 449] on div at bounding box center [300, 440] width 18 height 18
type input "121212"
click at [991, 155] on div "Image Replace this text with your content Text Block 0 Row" at bounding box center [1133, 152] width 429 height 25
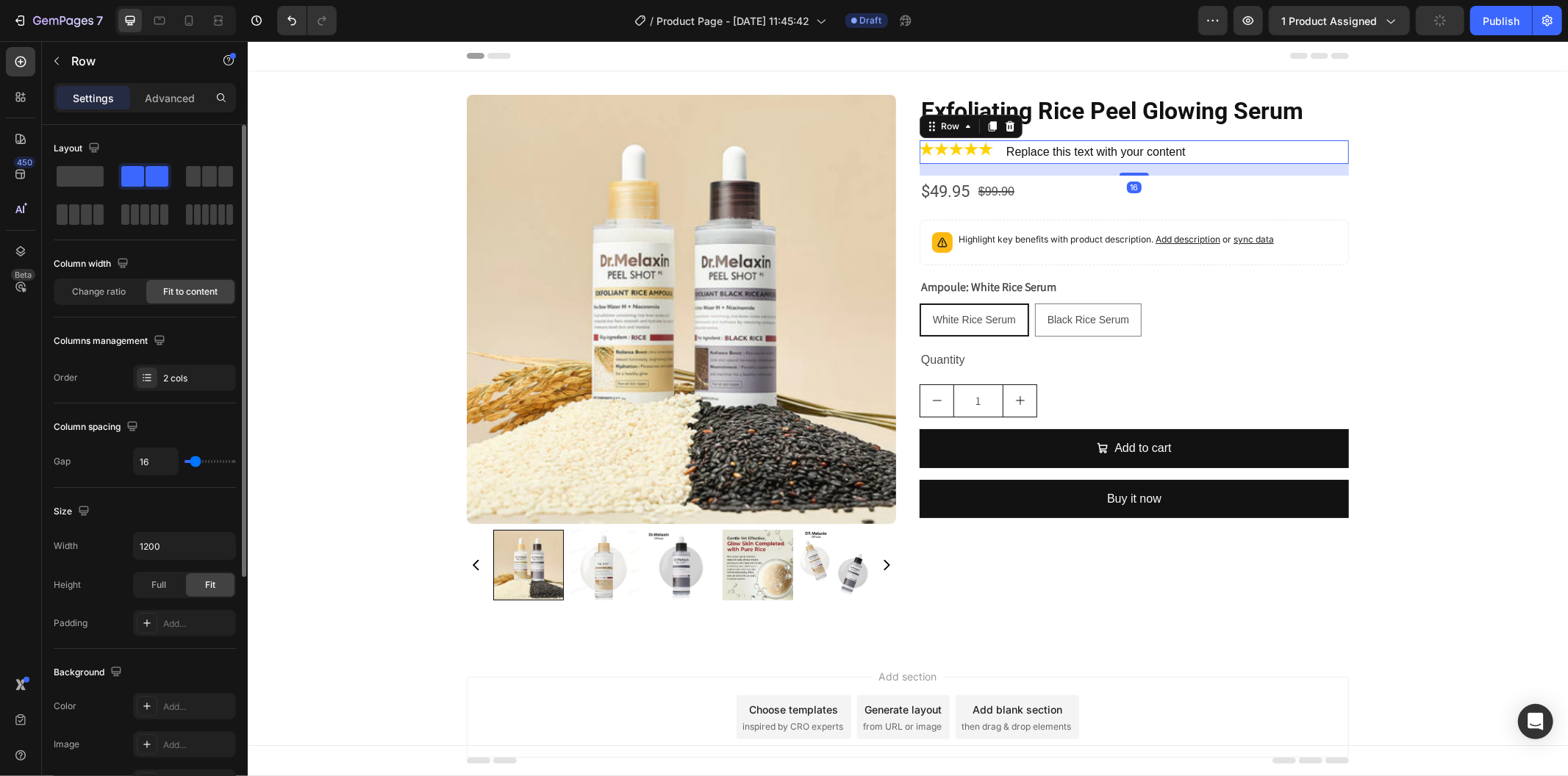
scroll to position [371, 0]
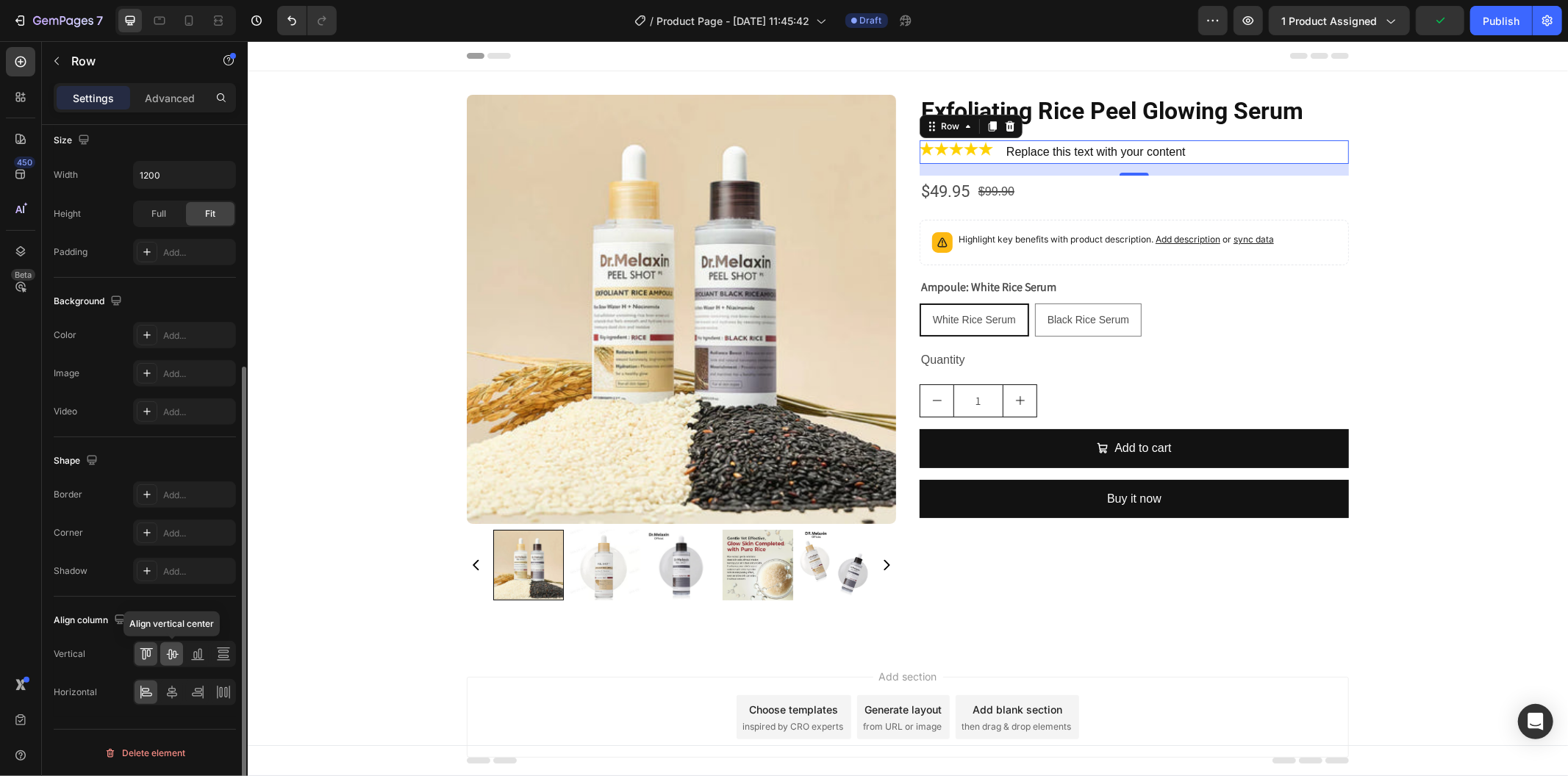
click at [172, 660] on icon at bounding box center [172, 654] width 15 height 15
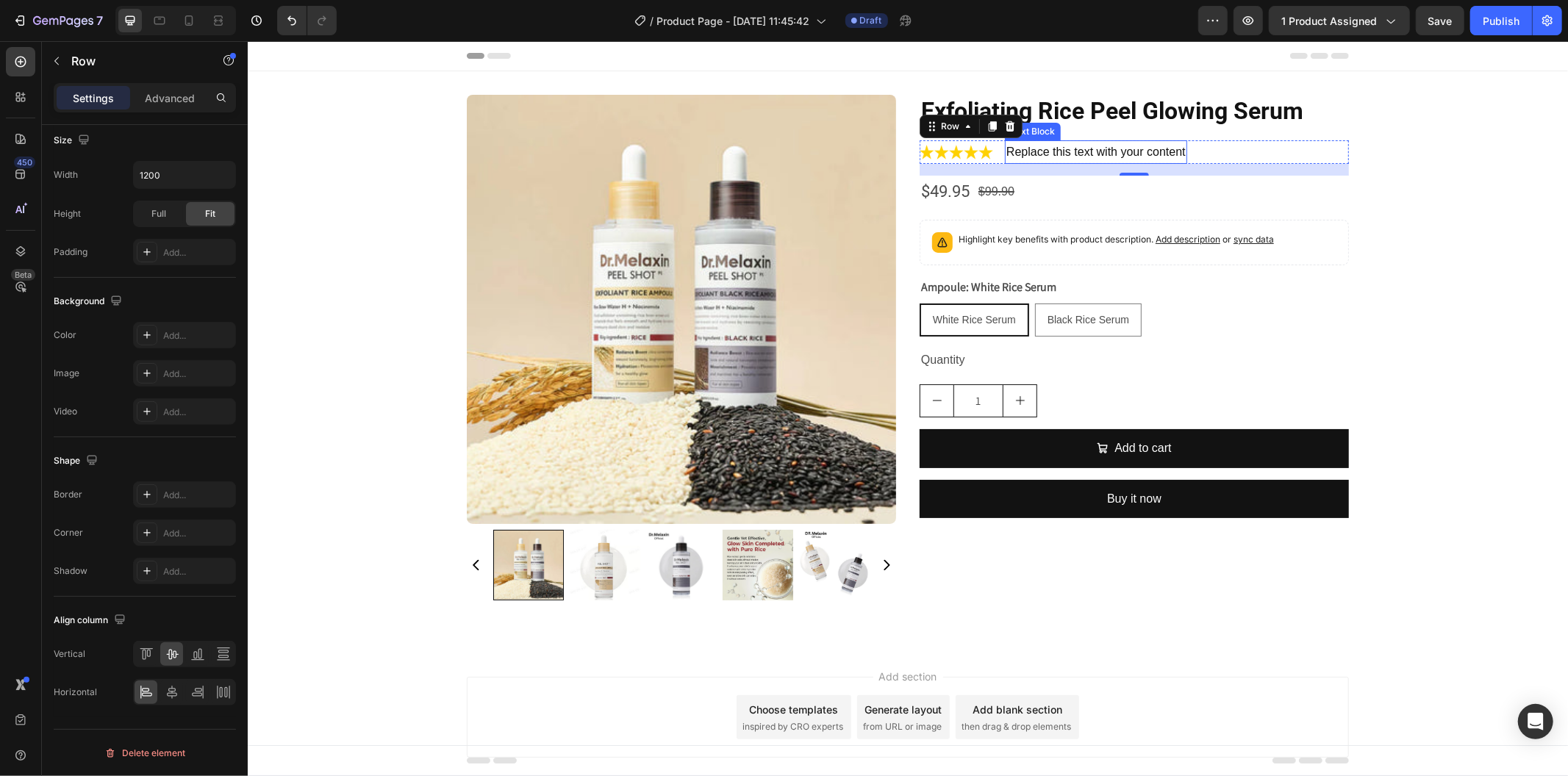
click at [1048, 150] on div "Replace this text with your content" at bounding box center [1096, 152] width 183 height 25
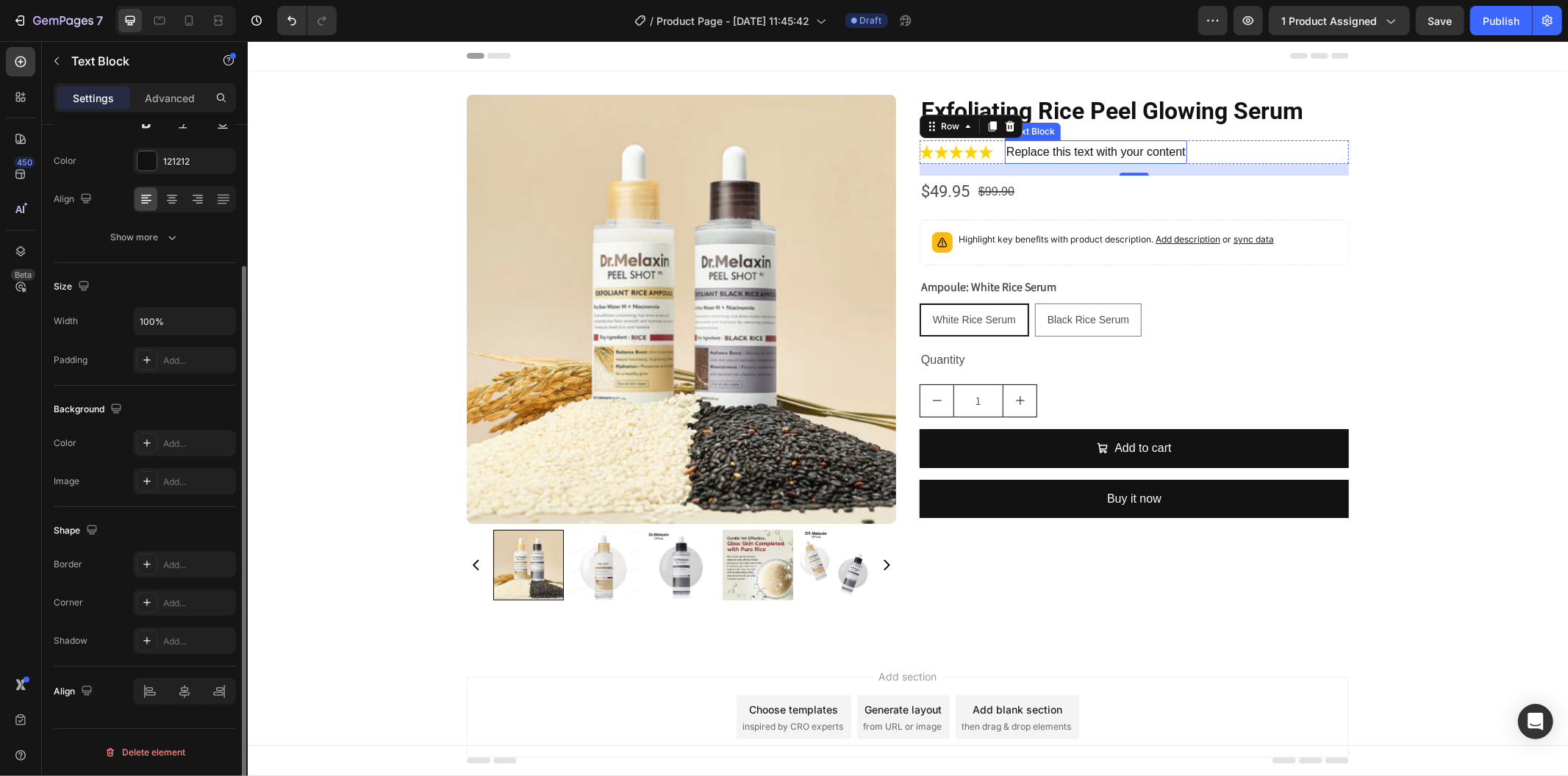
scroll to position [0, 0]
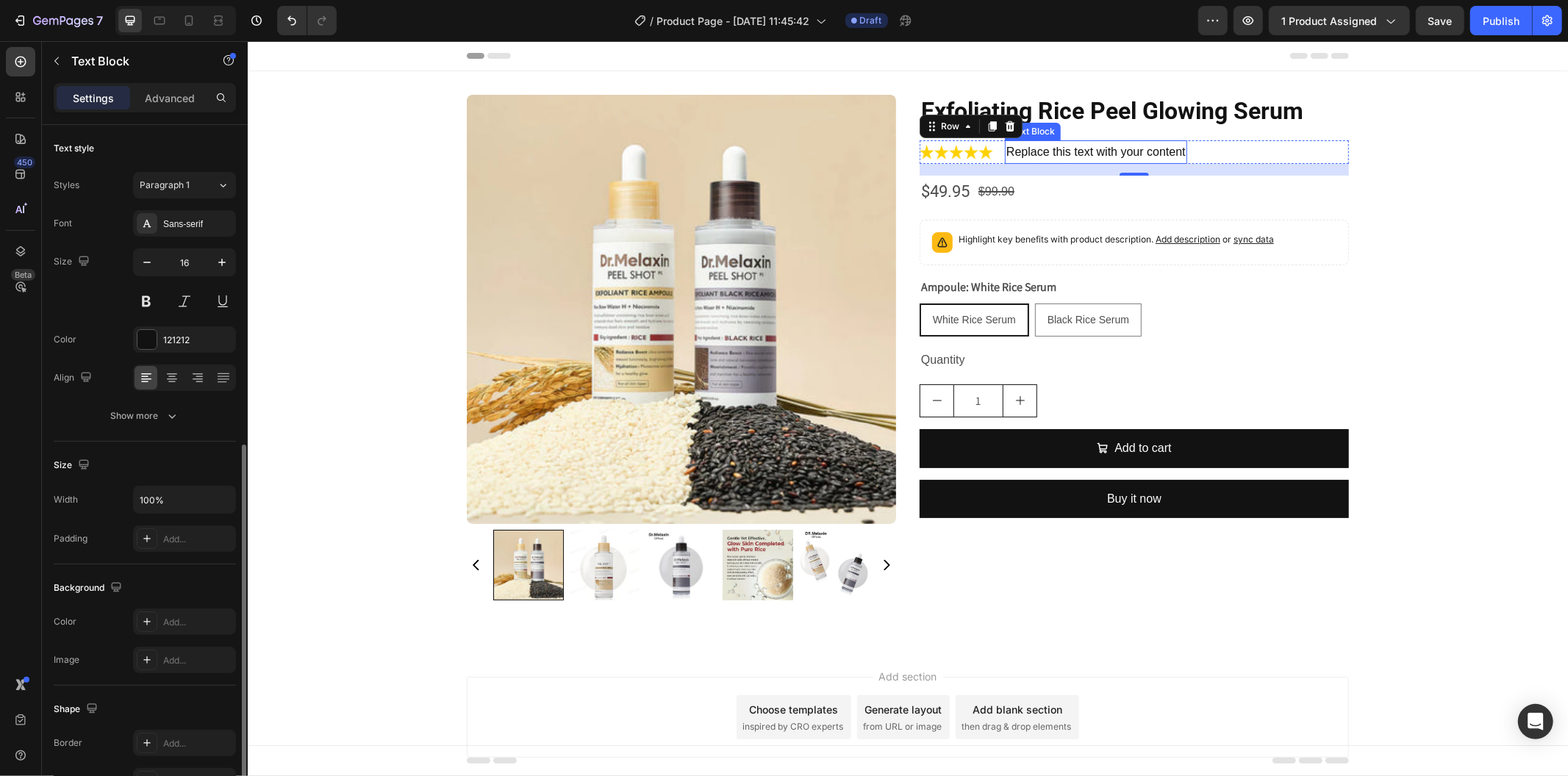
click at [1048, 150] on div "Replace this text with your content" at bounding box center [1096, 152] width 183 height 25
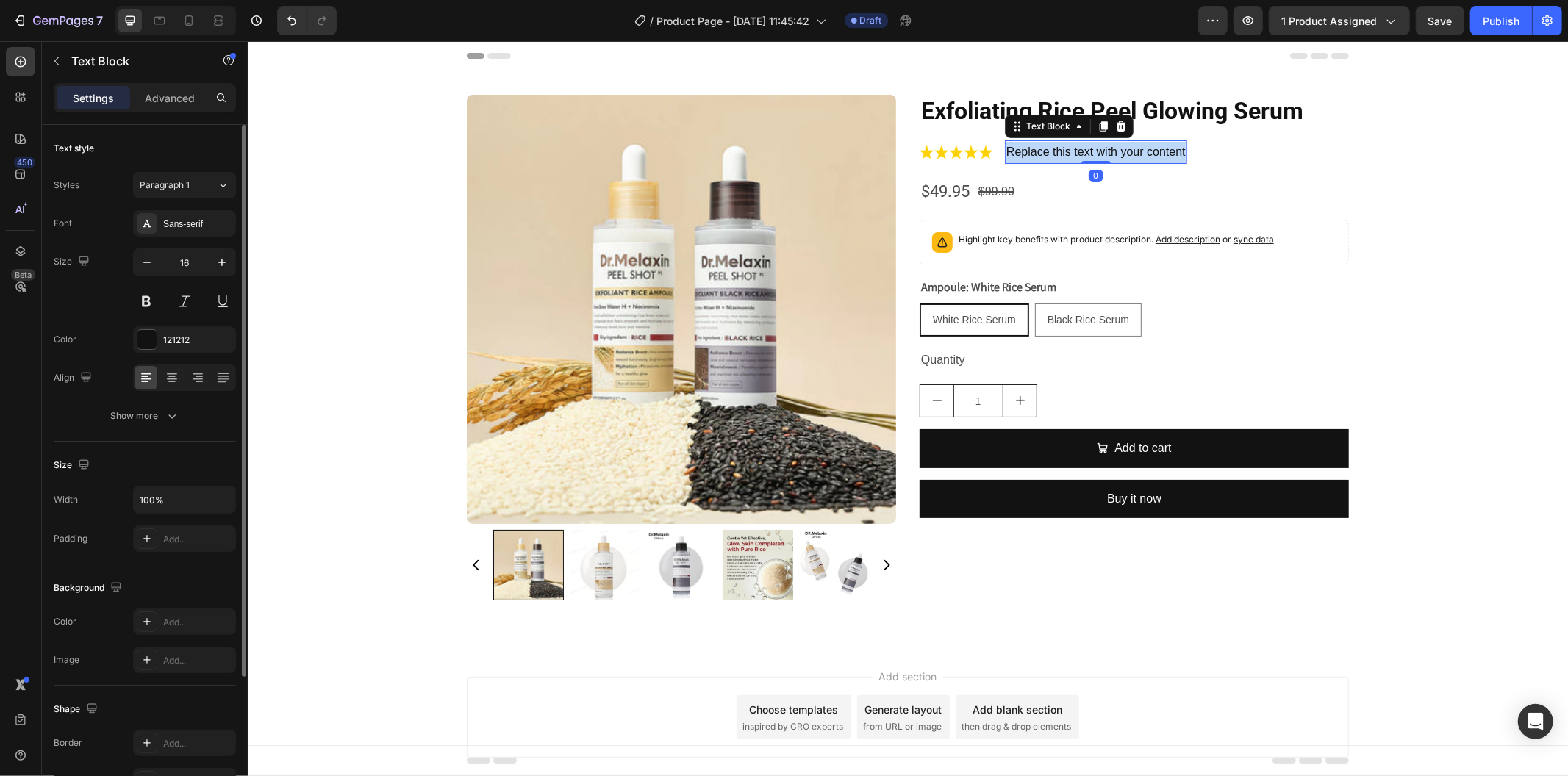
click at [1048, 150] on p "Replace this text with your content" at bounding box center [1095, 151] width 179 height 21
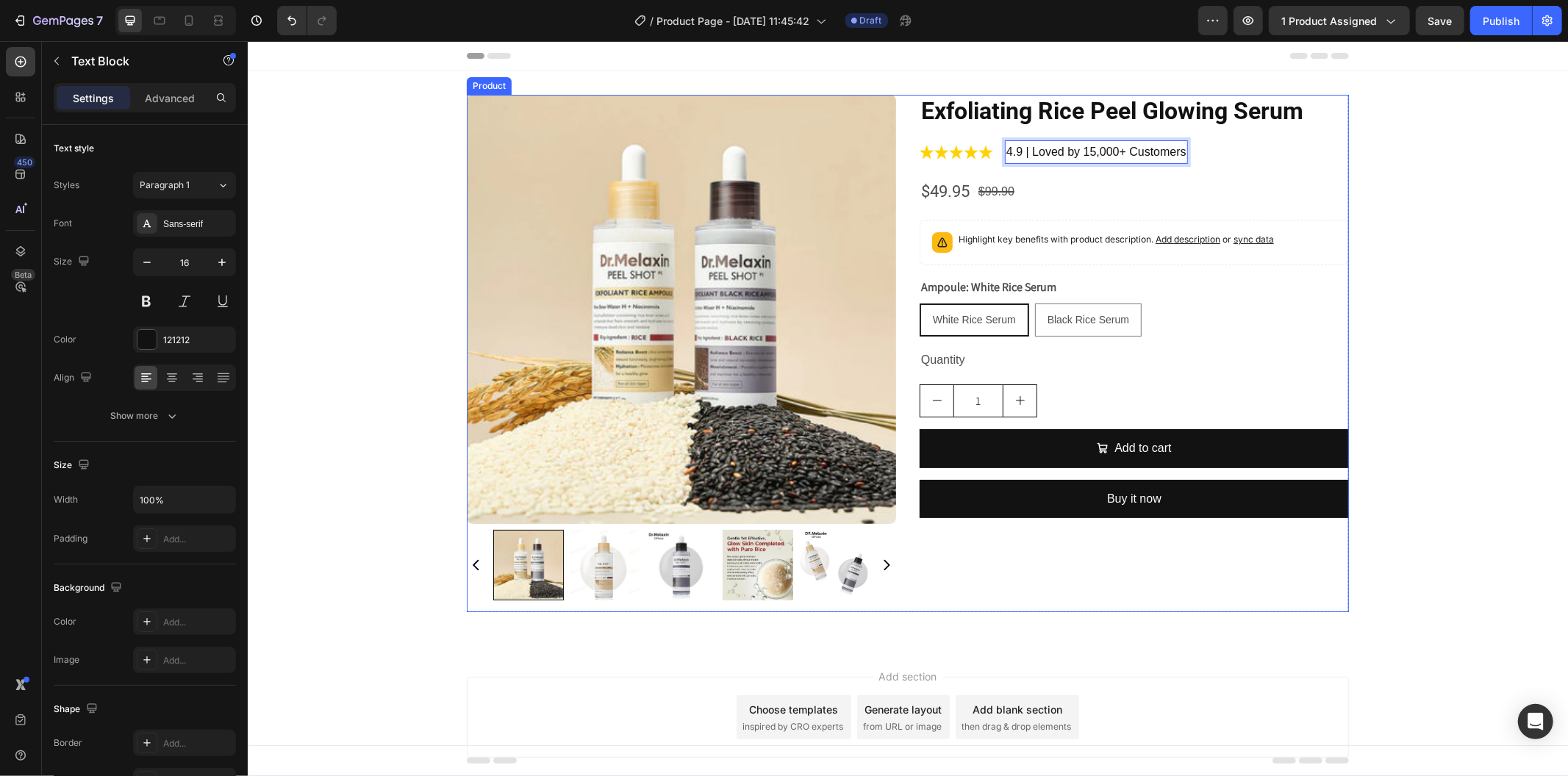
click at [1228, 166] on div "Exfoliating Rice Peel Glowing Serum Product Title Image 4.9 | Loved by 15,000+ …" at bounding box center [1133, 353] width 429 height 517
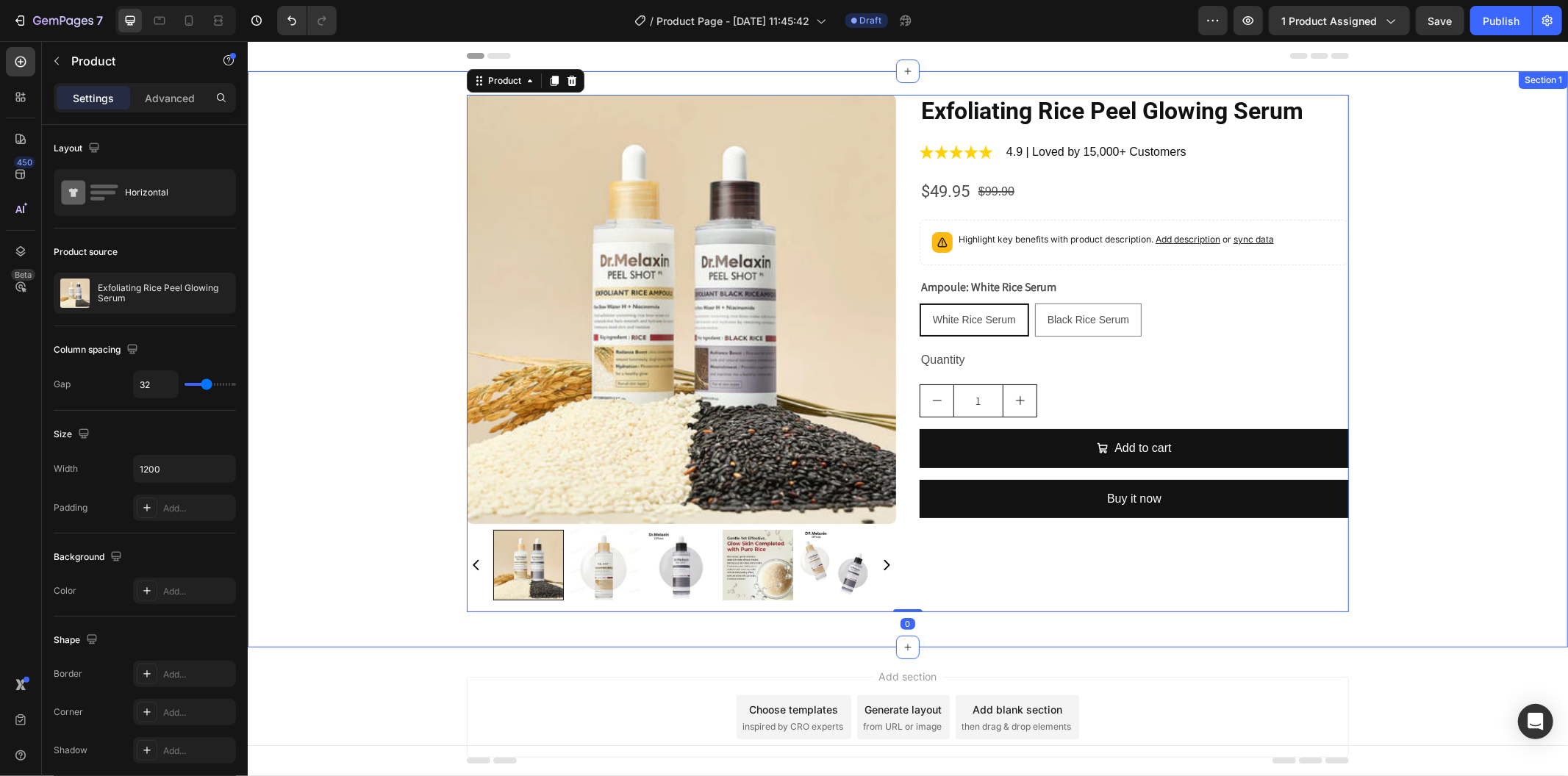
click at [1453, 264] on div "Product Images Exfoliating Rice Peel Glowing Serum Product Title Image 4.9 | Lo…" at bounding box center [907, 359] width 1321 height 530
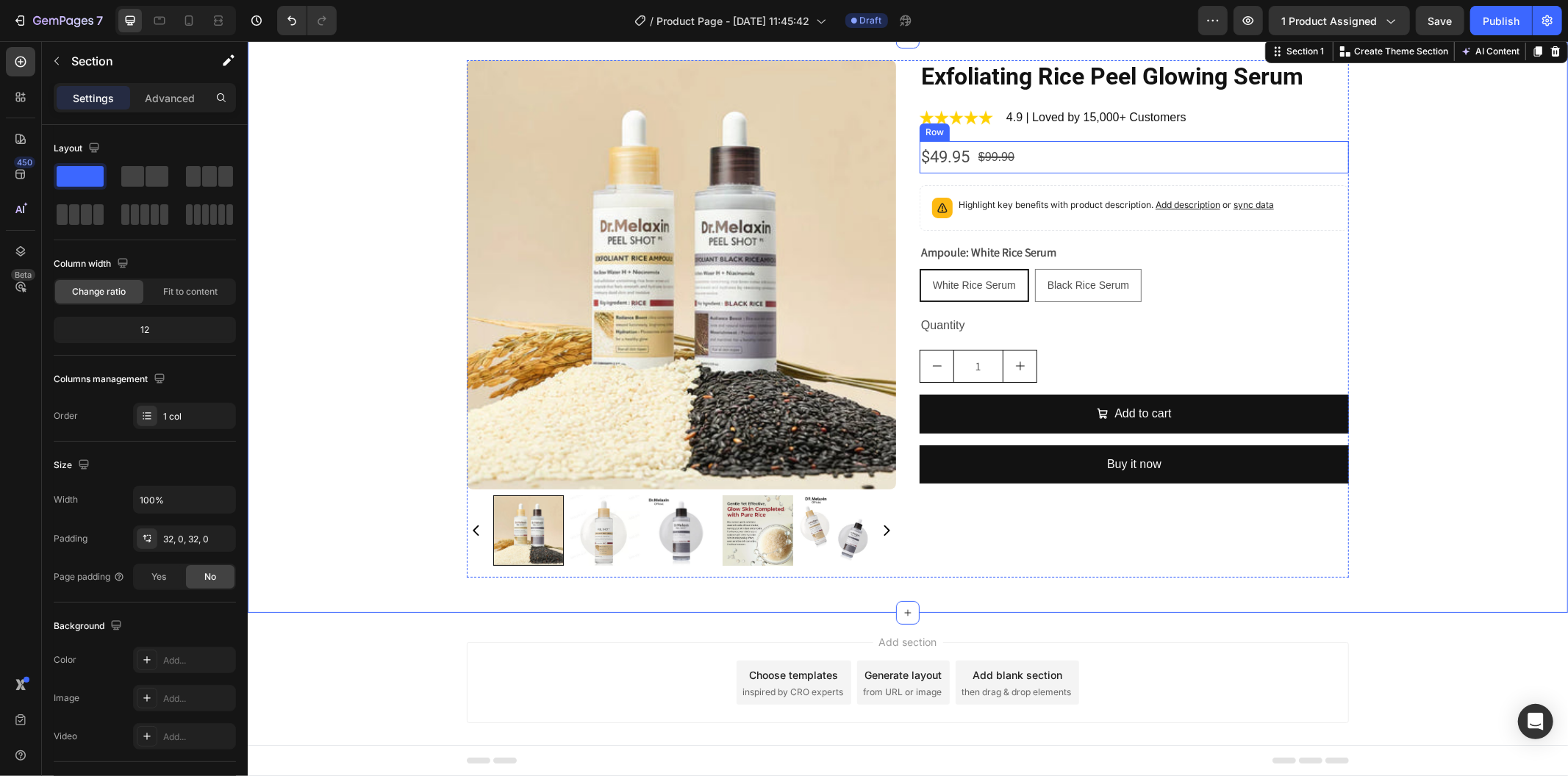
scroll to position [52, 0]
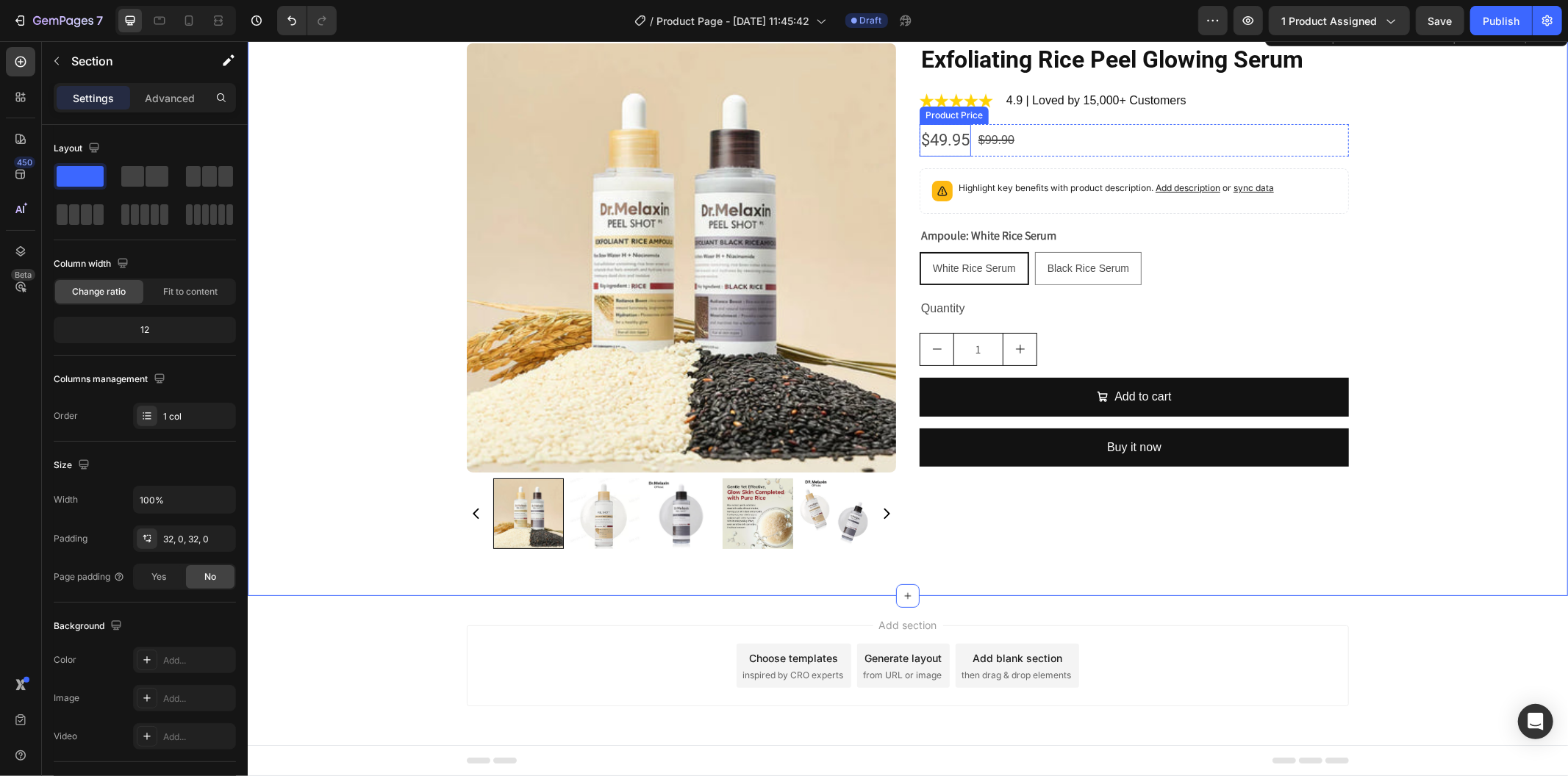
click at [950, 143] on div "$49.95" at bounding box center [944, 140] width 52 height 33
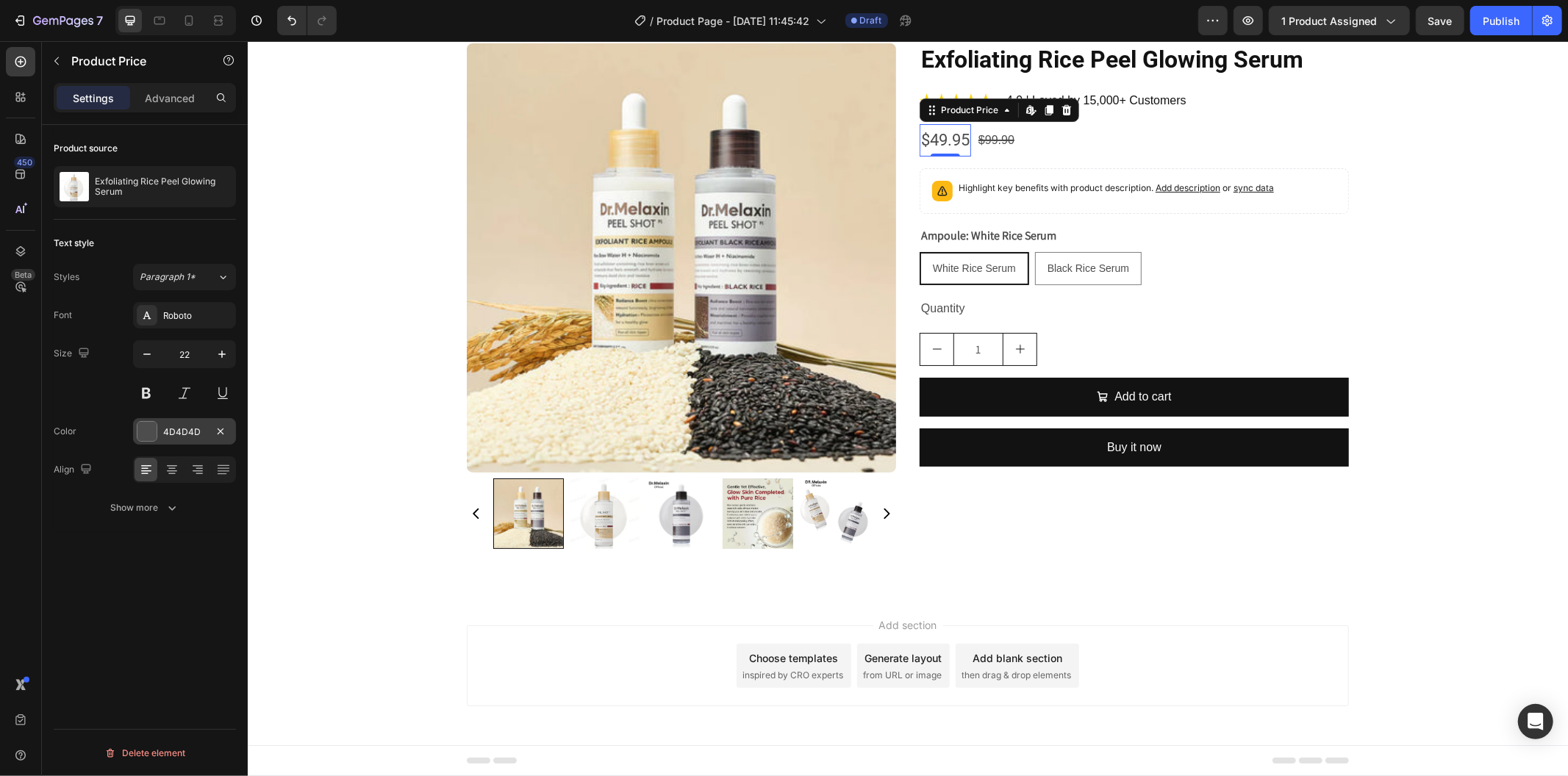
click at [169, 431] on div "4D4D4D" at bounding box center [184, 432] width 43 height 13
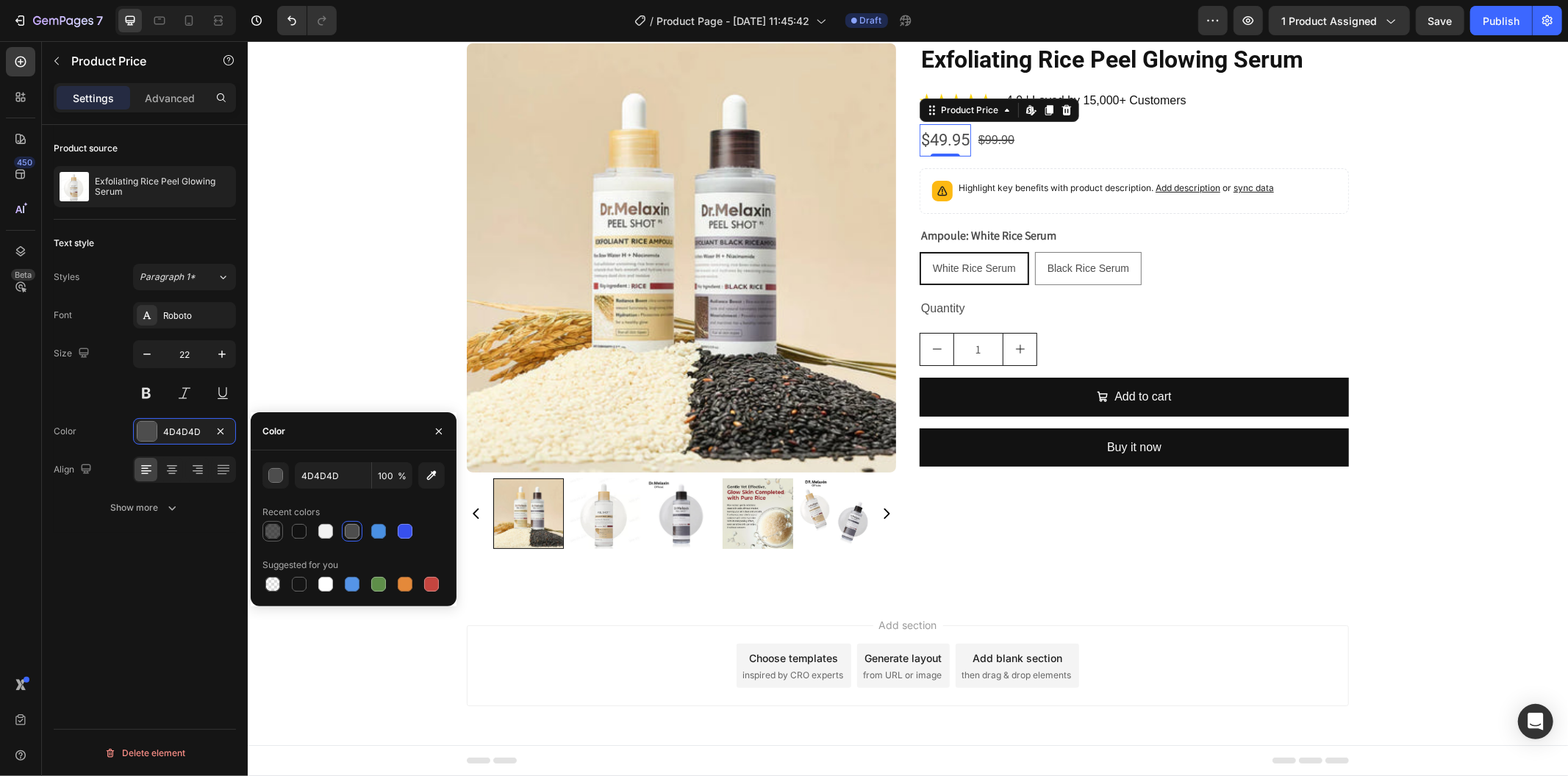
drag, startPoint x: 299, startPoint y: 530, endPoint x: 274, endPoint y: 523, distance: 26.0
click at [298, 530] on div at bounding box center [299, 531] width 15 height 15
type input "121212"
click at [148, 501] on div "Show more" at bounding box center [146, 508] width 69 height 15
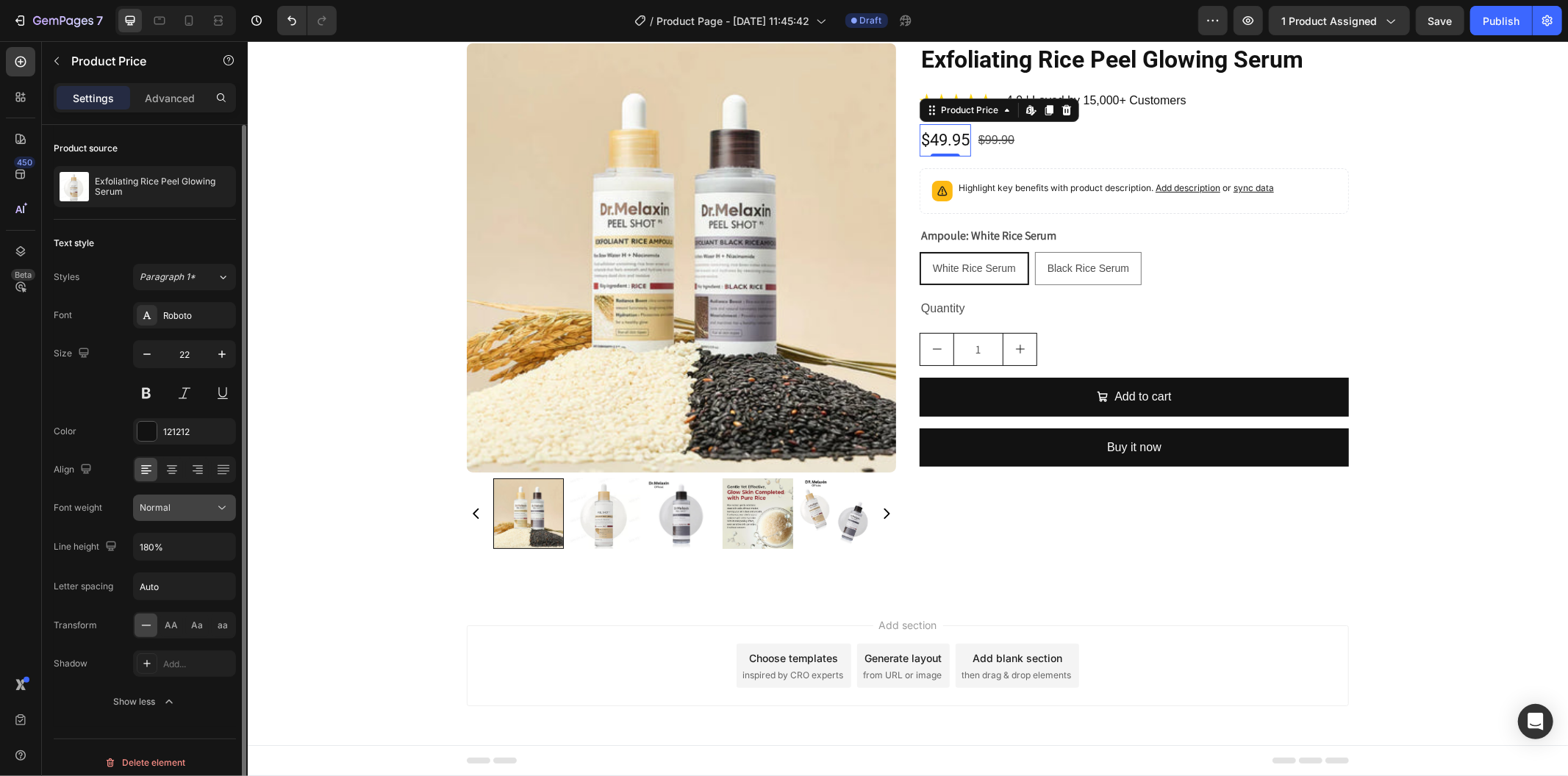
click at [197, 508] on div "Normal" at bounding box center [178, 508] width 75 height 13
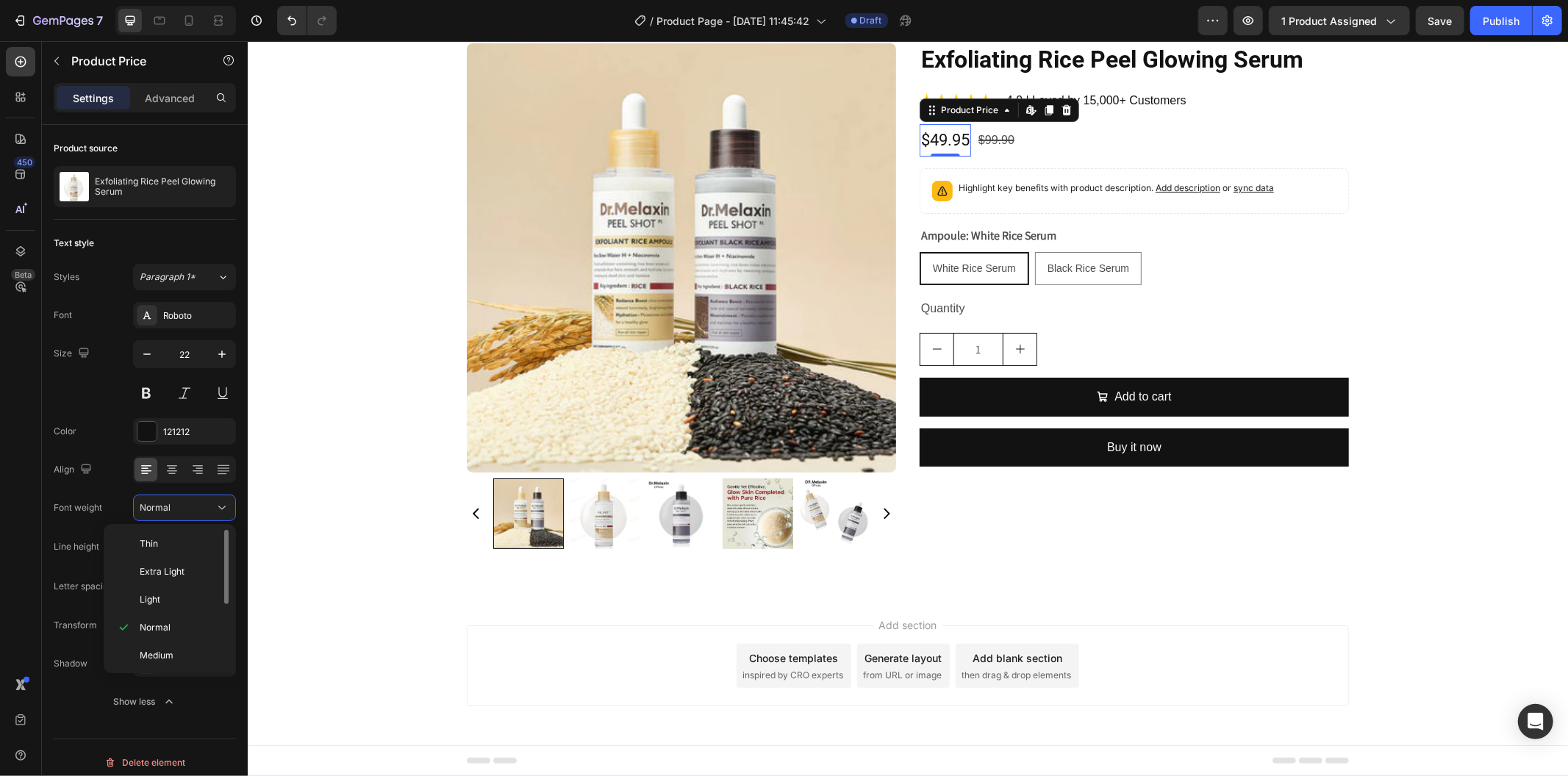
scroll to position [115, 0]
click at [191, 603] on p "Bold" at bounding box center [178, 597] width 78 height 13
click at [992, 135] on div "$99.90" at bounding box center [1000, 140] width 39 height 25
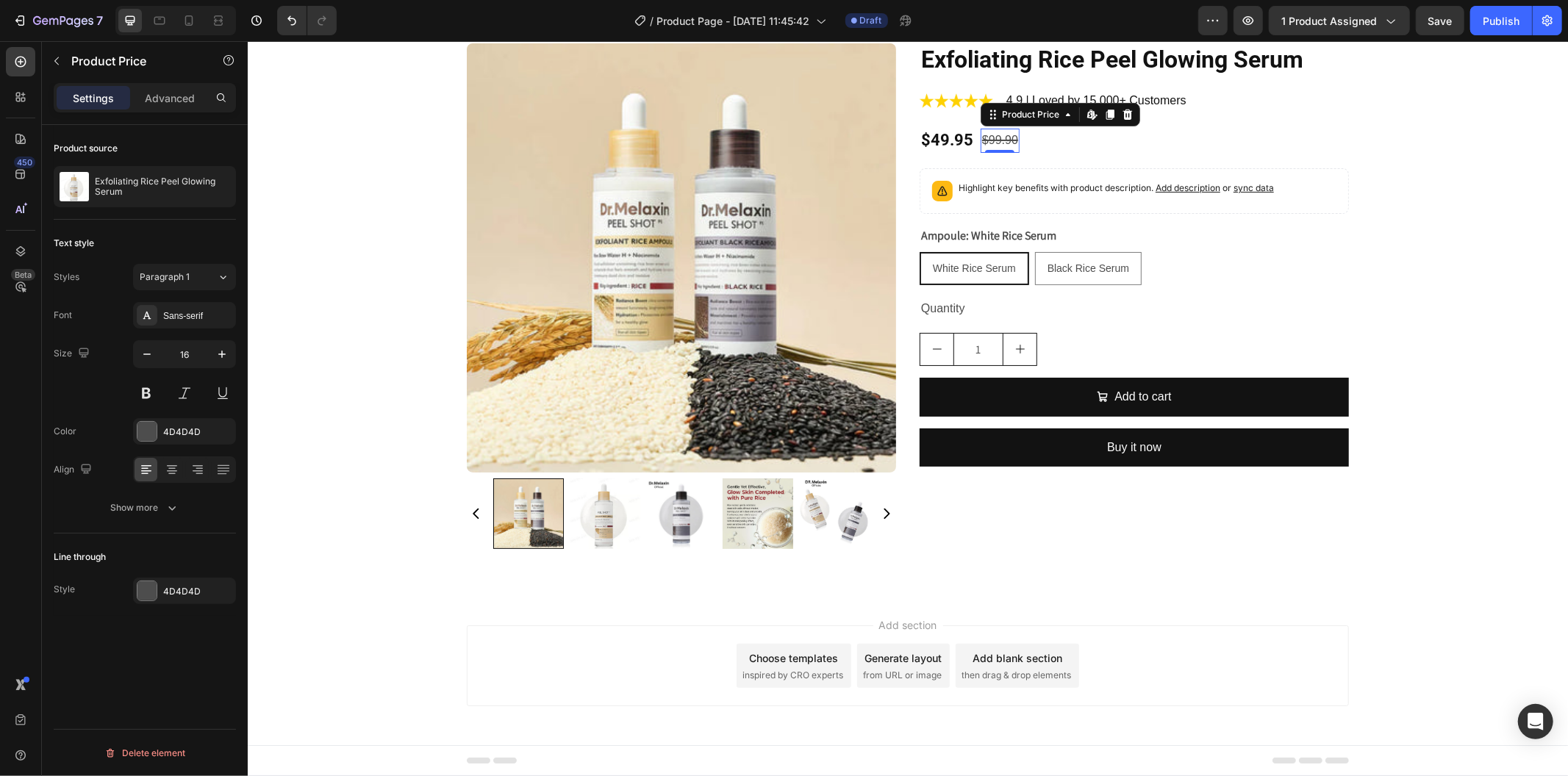
click at [181, 413] on div "Font Sans-serif Size 16 Color 4D4D4D Align Show more" at bounding box center [145, 412] width 183 height 219
click at [181, 426] on div "4D4D4D" at bounding box center [184, 432] width 43 height 13
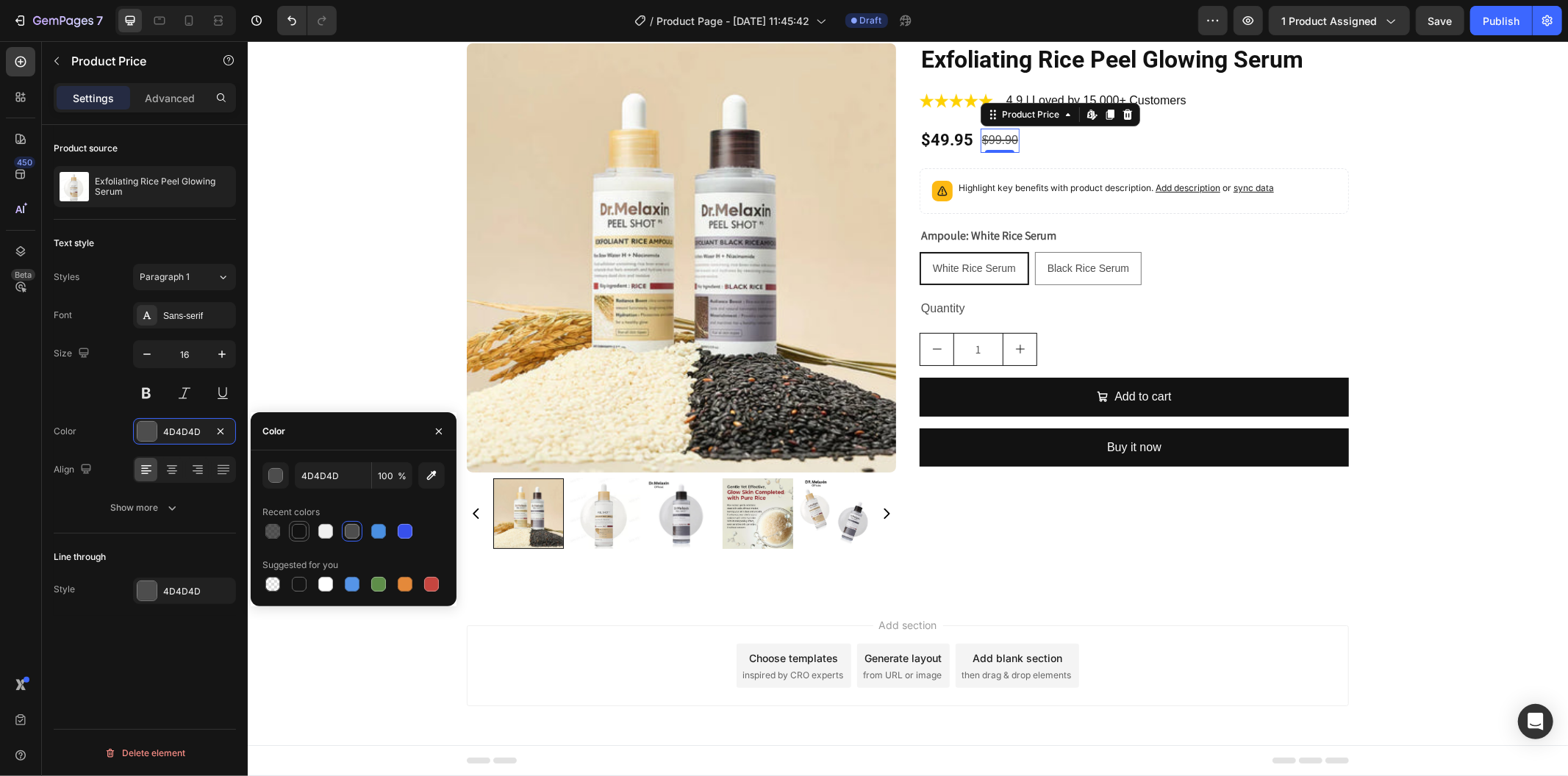
click at [296, 538] on div at bounding box center [299, 531] width 15 height 15
type input "121212"
click at [178, 591] on div "4D4D4D" at bounding box center [184, 592] width 43 height 13
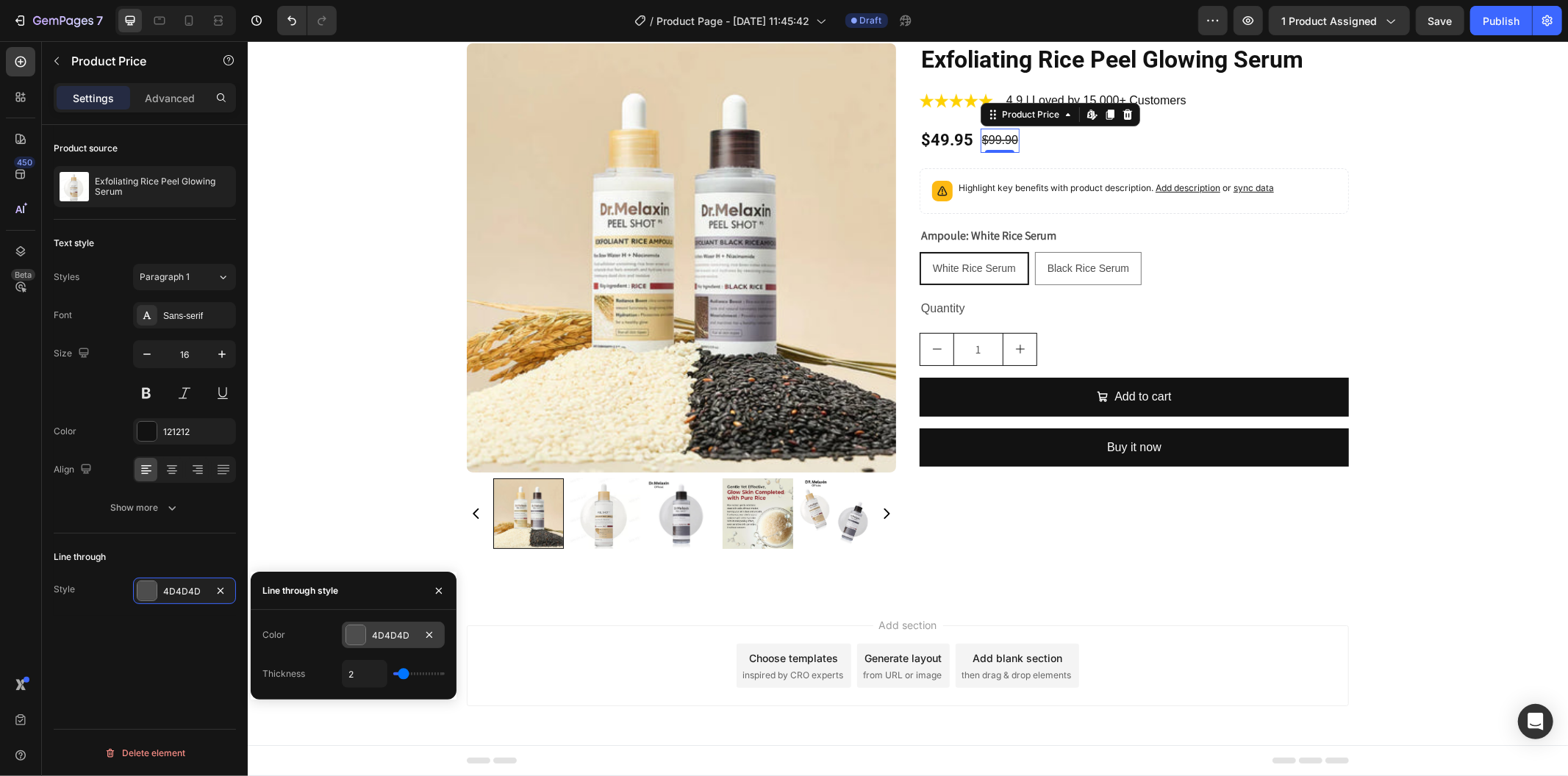
click at [348, 625] on div at bounding box center [355, 634] width 20 height 20
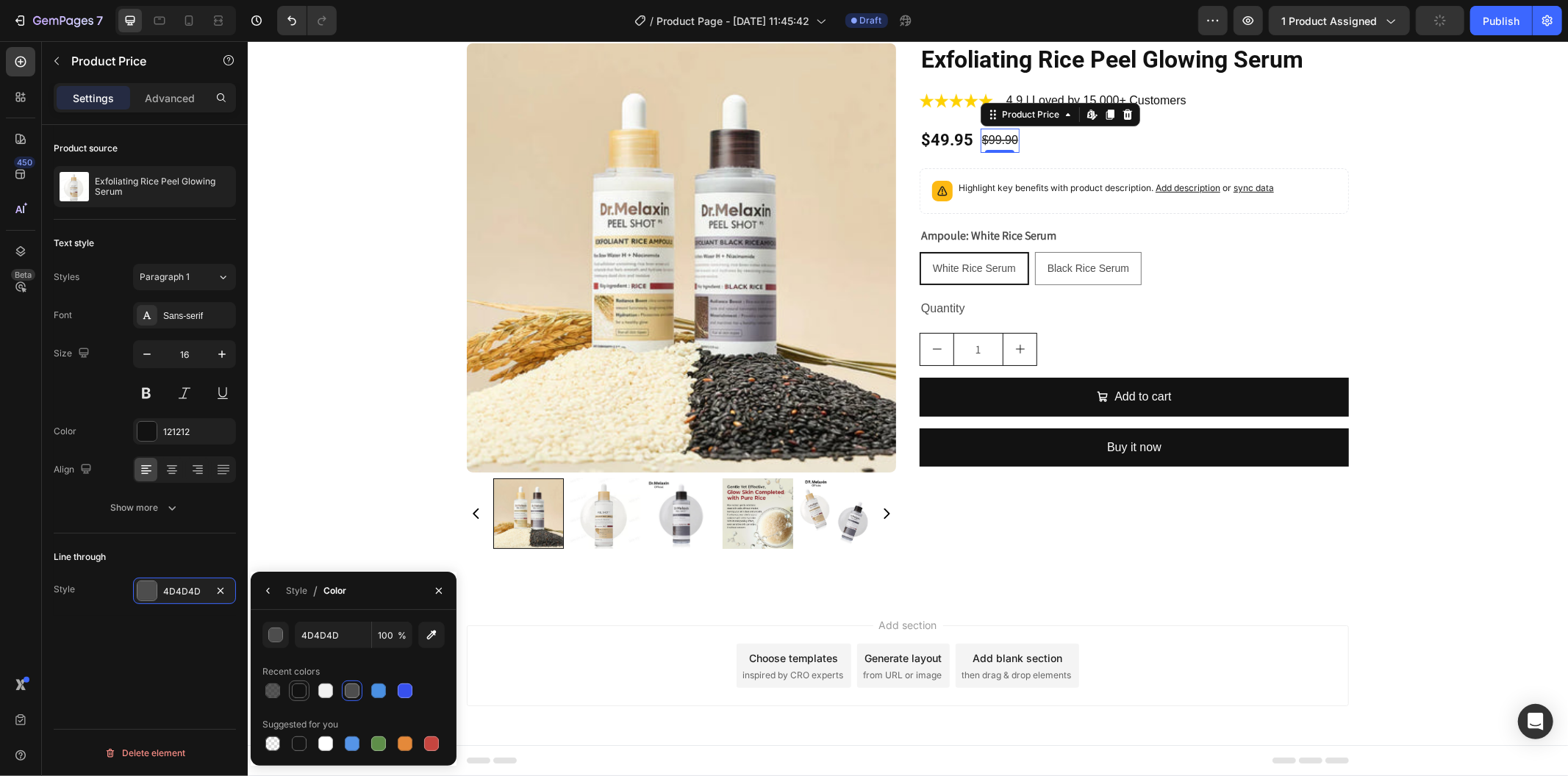
click at [294, 693] on div at bounding box center [299, 691] width 15 height 15
type input "121212"
click at [152, 512] on div "Show more" at bounding box center [146, 508] width 69 height 15
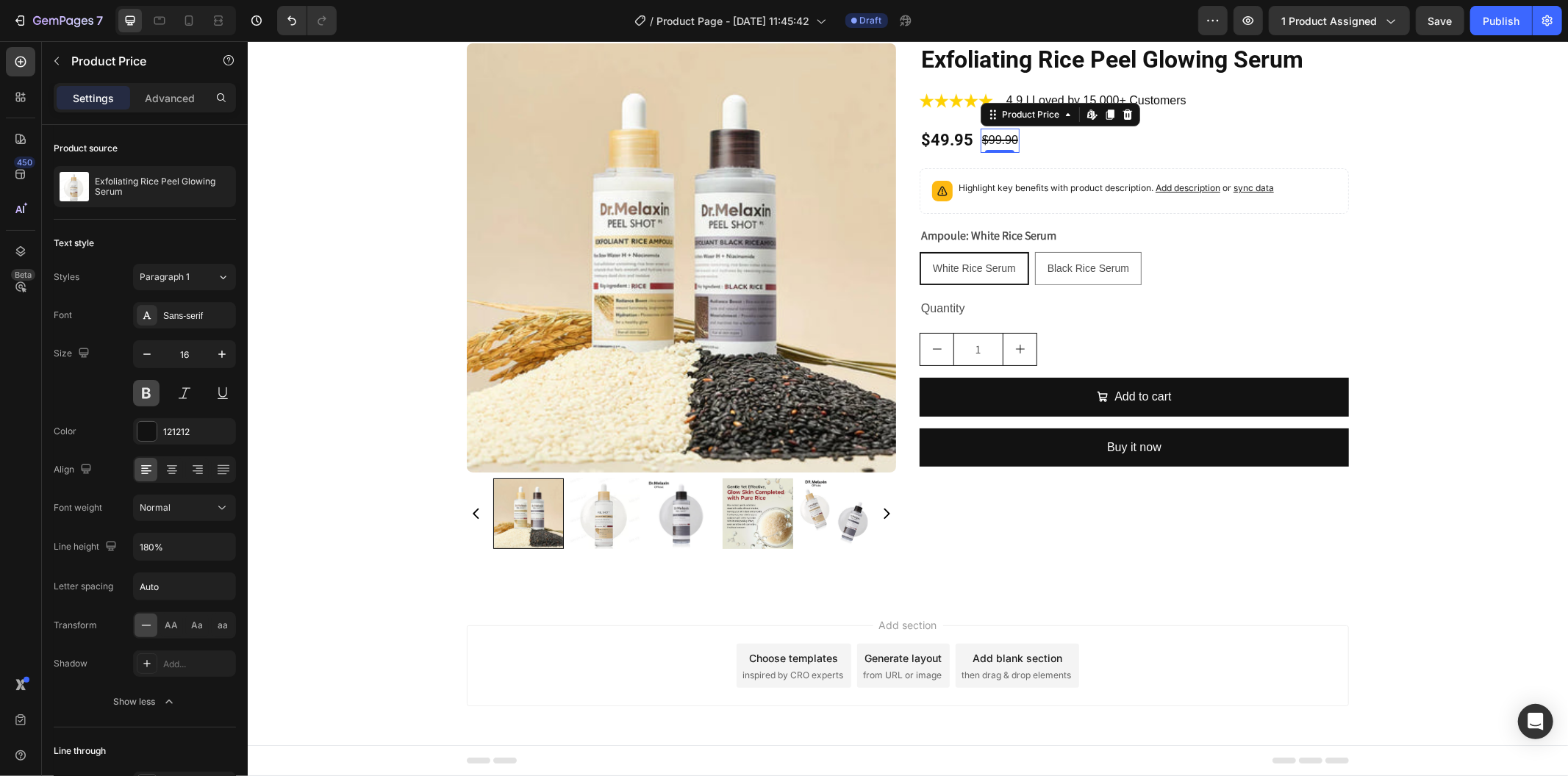
click at [143, 386] on button at bounding box center [147, 393] width 26 height 26
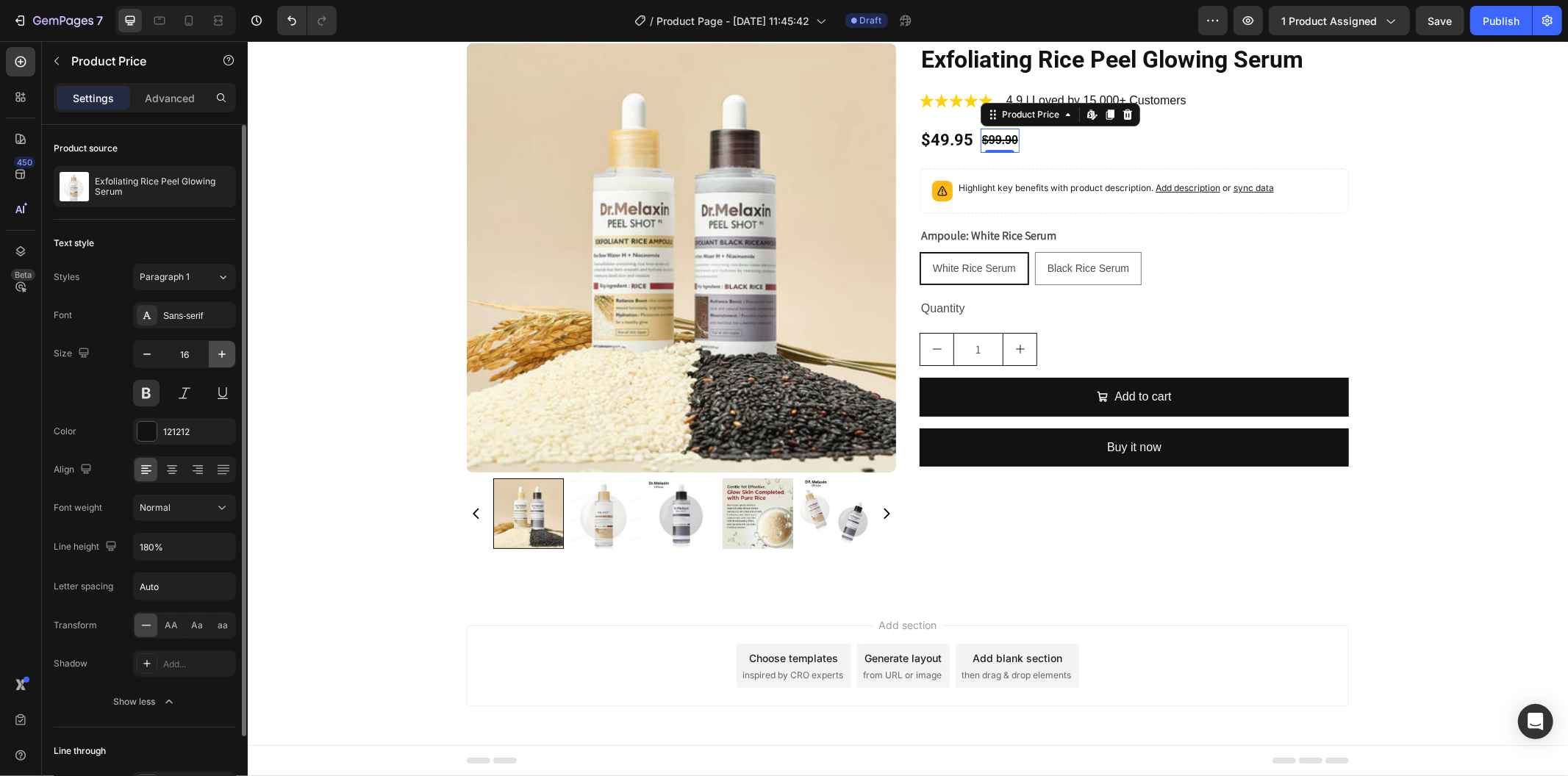
click at [217, 356] on icon "button" at bounding box center [222, 354] width 15 height 15
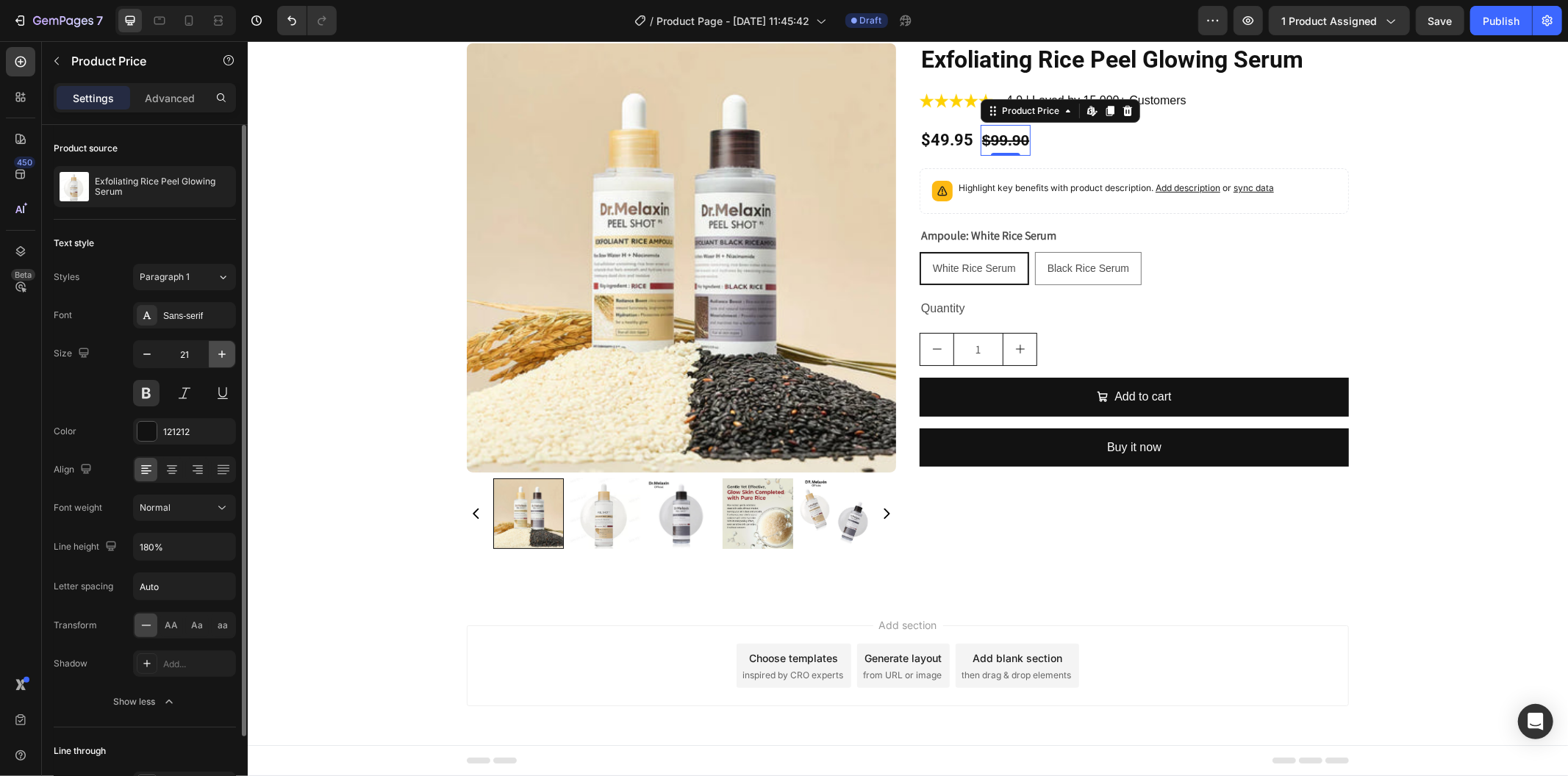
click at [217, 356] on icon "button" at bounding box center [222, 354] width 15 height 15
type input "22"
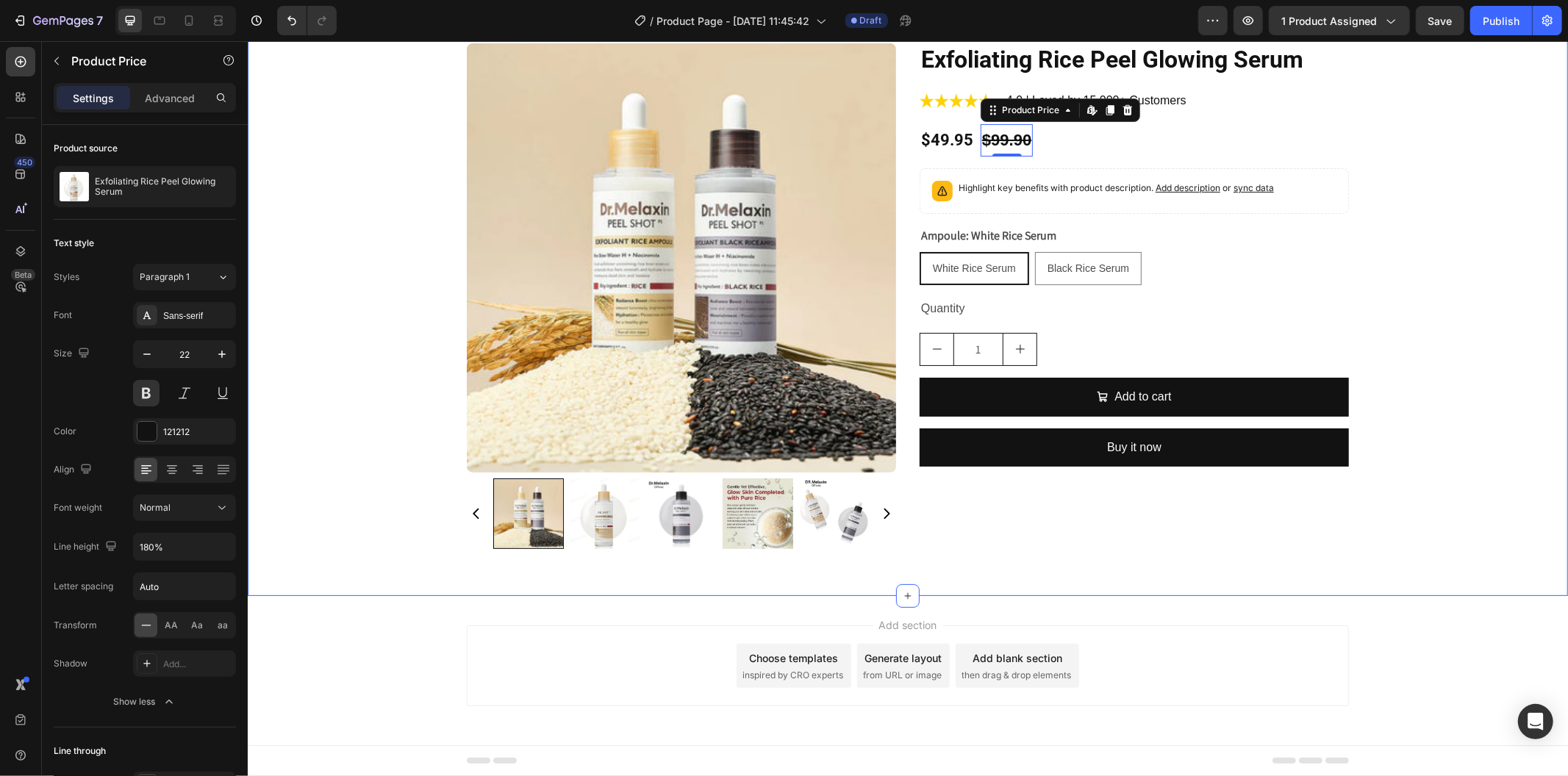
click at [370, 383] on div "Product Images Exfoliating Rice Peel Glowing Serum Product Title Image 4.9 | Lo…" at bounding box center [907, 307] width 1321 height 530
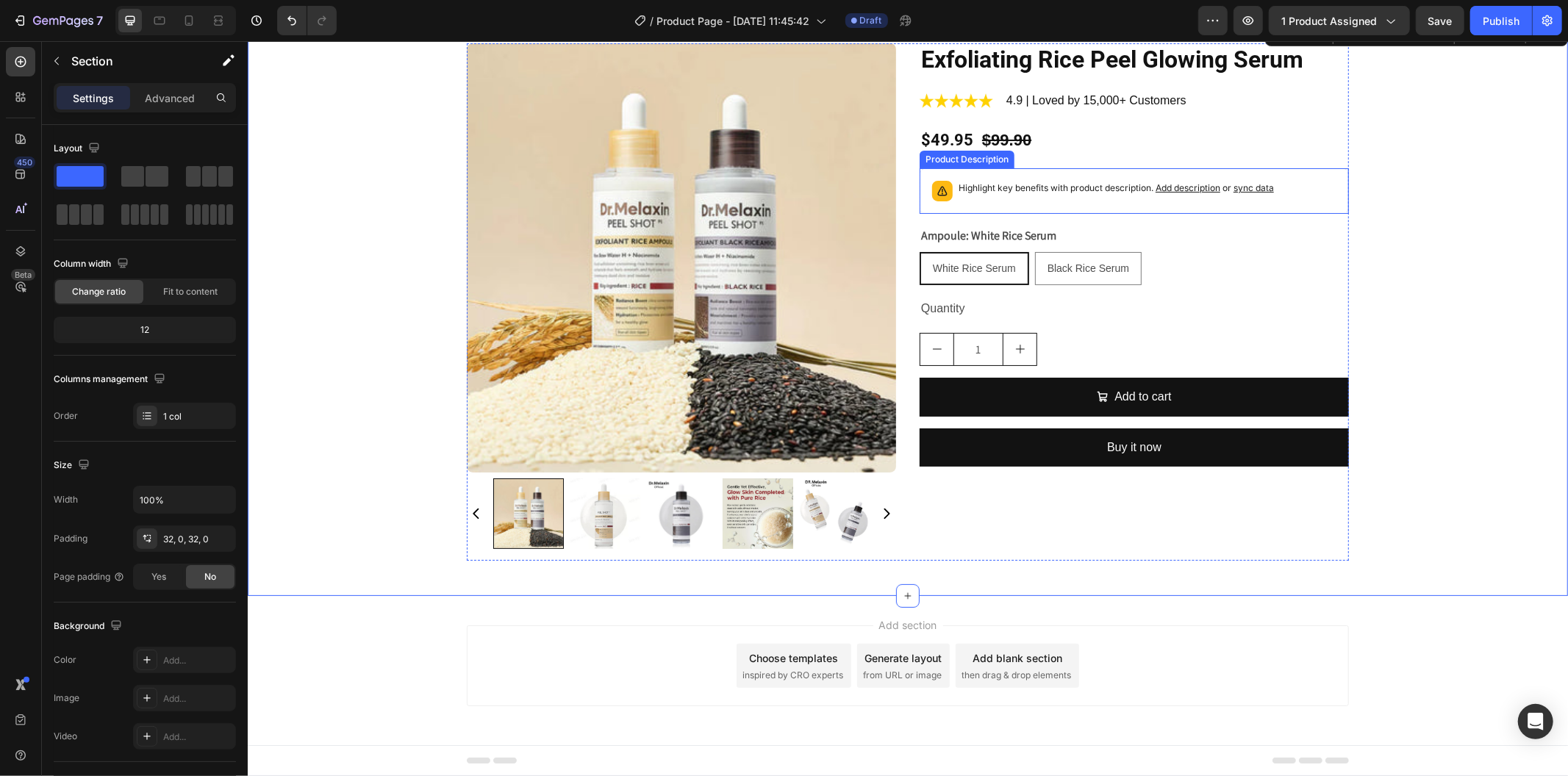
click at [987, 142] on div "$99.90" at bounding box center [1006, 140] width 52 height 33
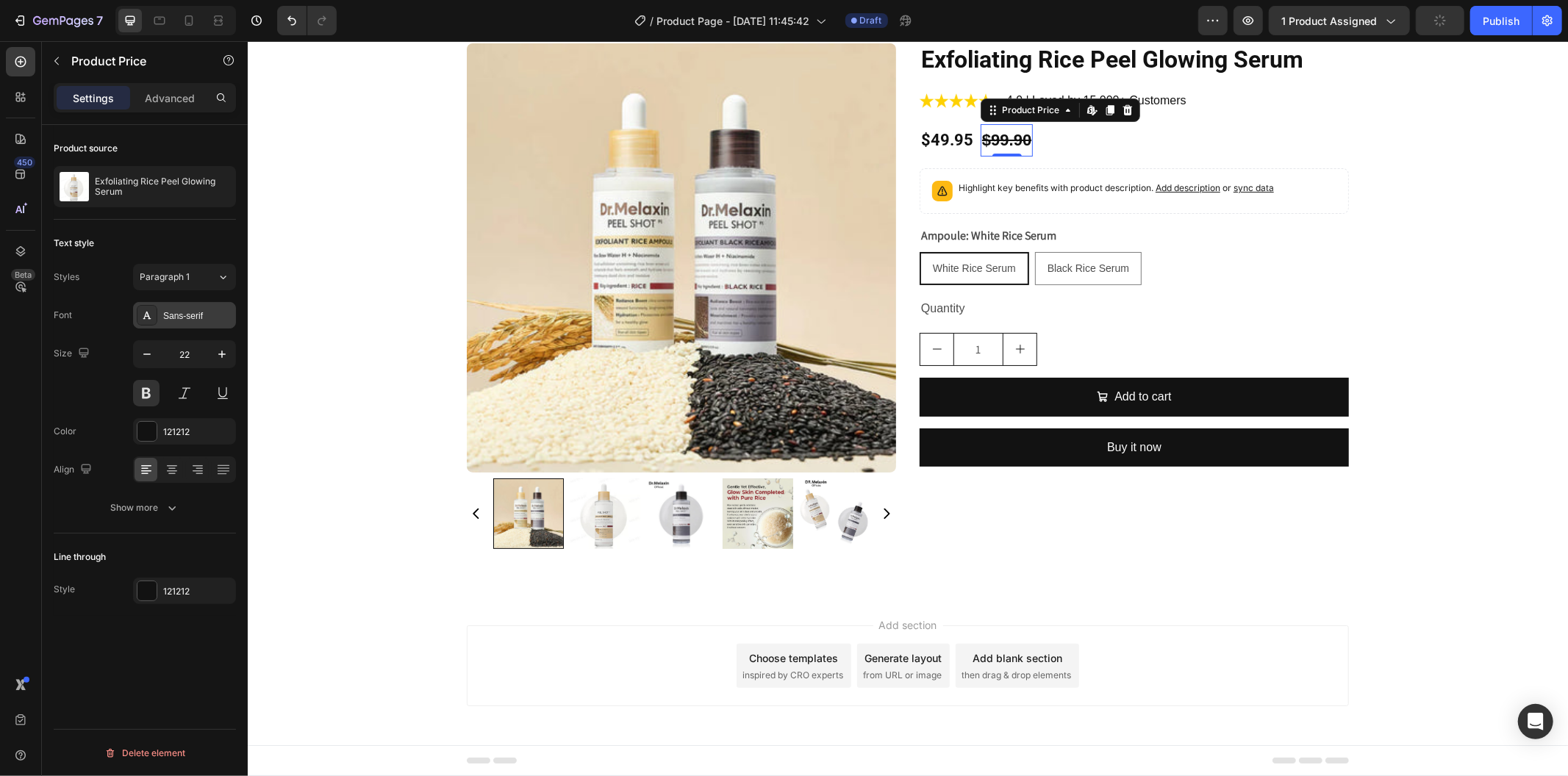
click at [212, 314] on div "Sans-serif" at bounding box center [197, 316] width 69 height 13
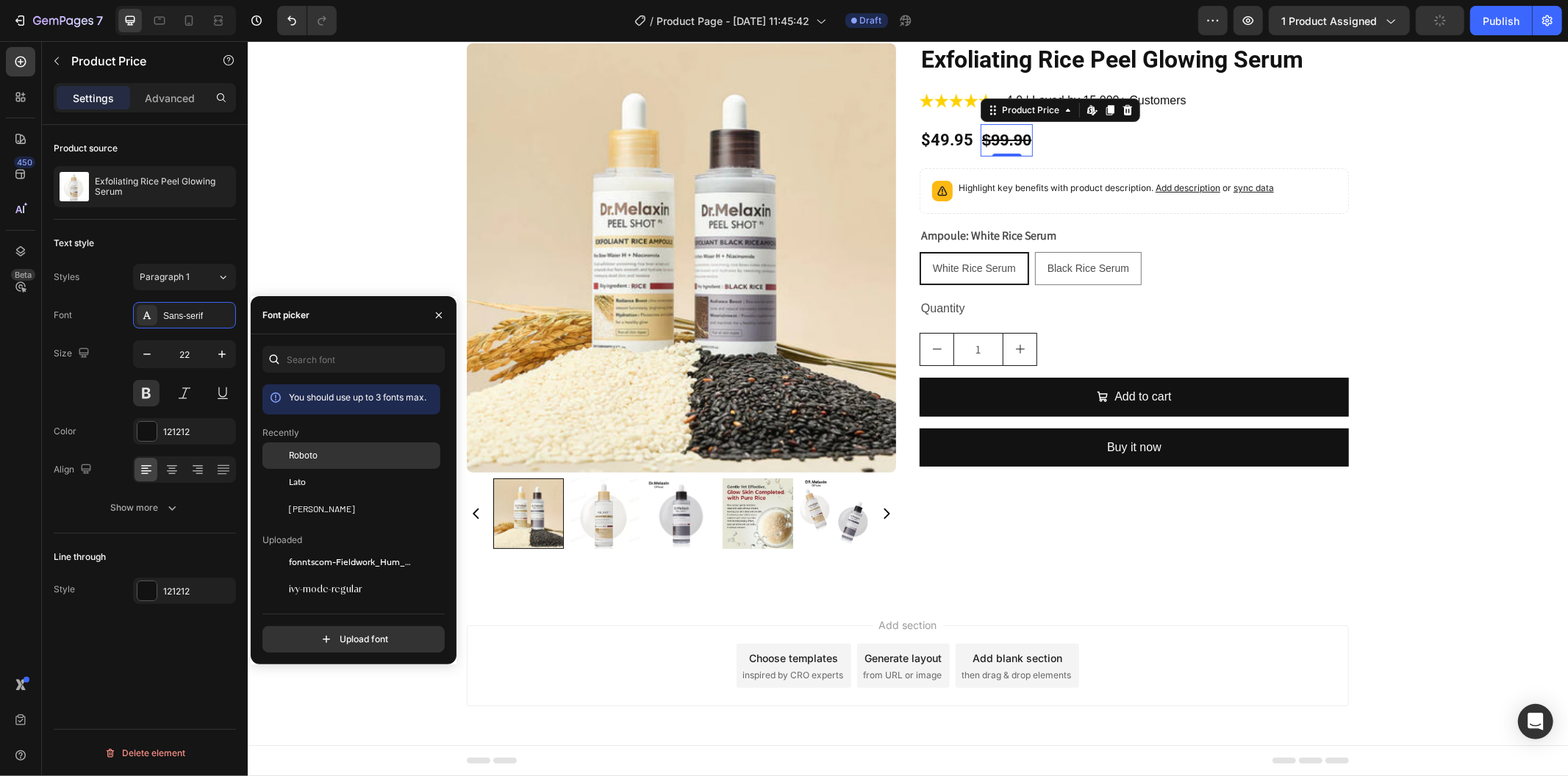
click at [355, 550] on div "Roboto" at bounding box center [351, 563] width 178 height 26
click at [1422, 304] on div "Product Images Exfoliating Rice Peel Glowing Serum Product Title Image 4.9 | Lo…" at bounding box center [907, 307] width 1321 height 530
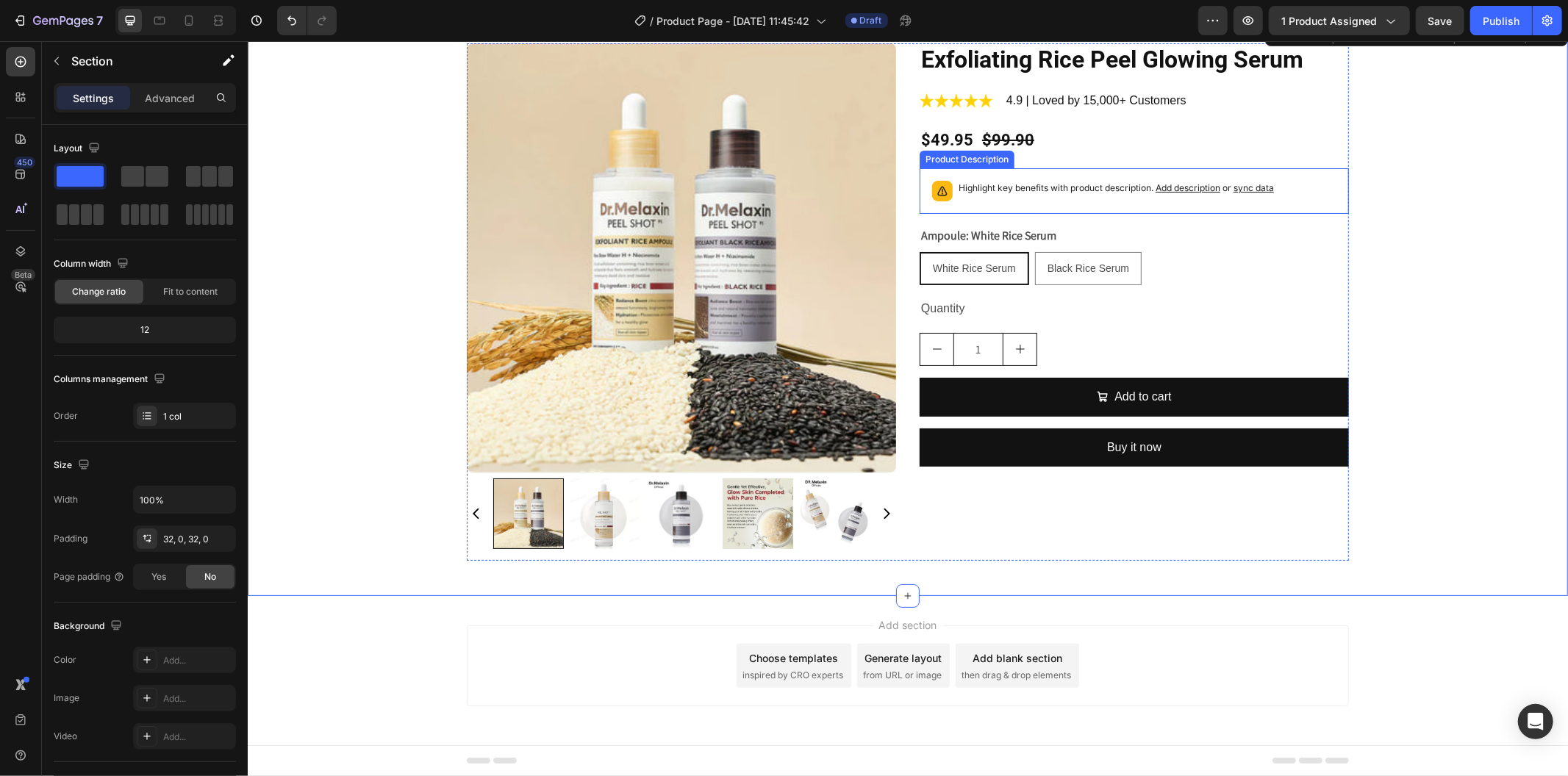
click at [1055, 196] on div "Highlight key benefits with product description. Add description or sync data" at bounding box center [1115, 190] width 315 height 20
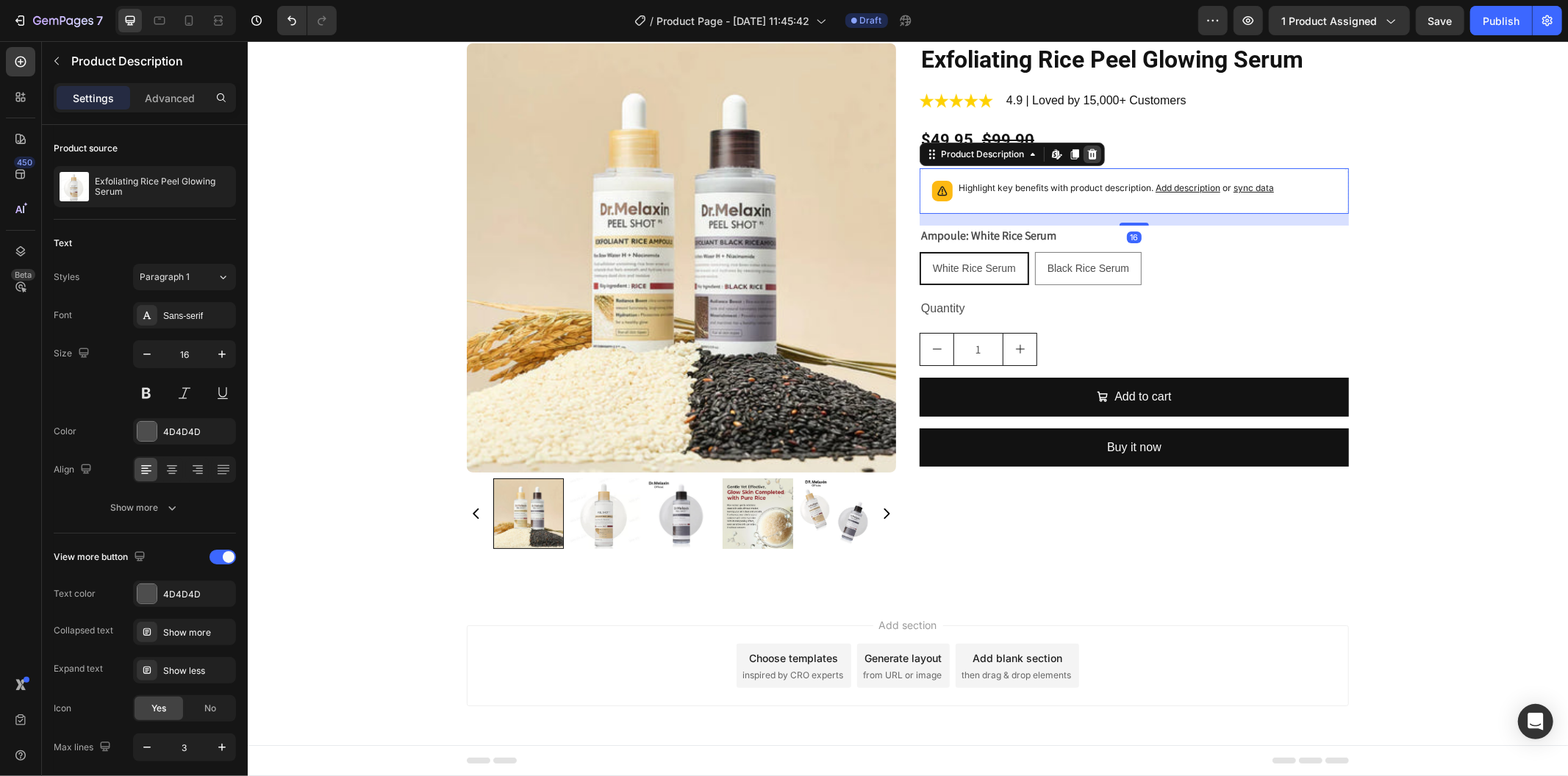
click at [1087, 155] on icon at bounding box center [1092, 153] width 10 height 11
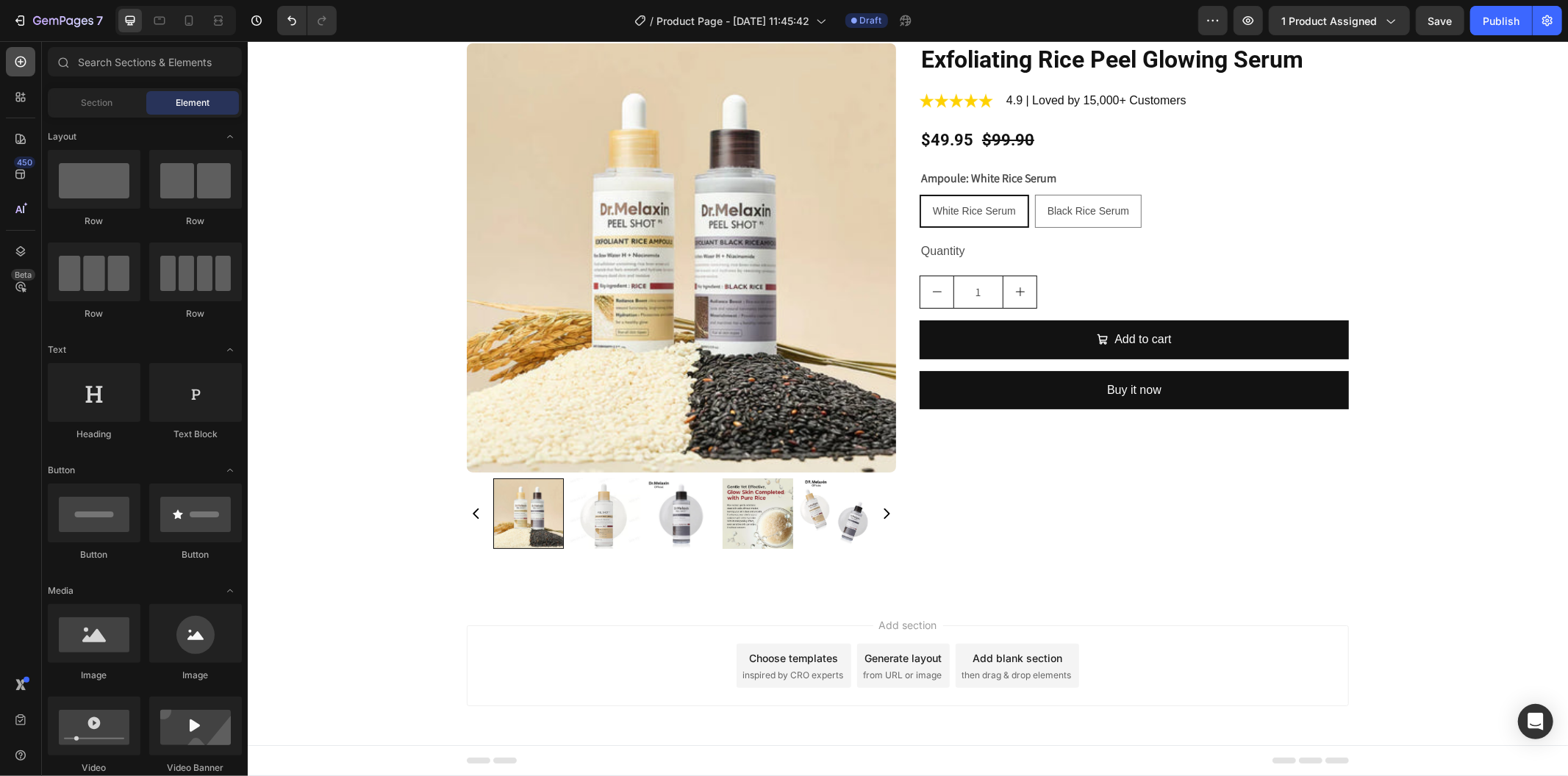
click at [18, 70] on div at bounding box center [20, 61] width 29 height 29
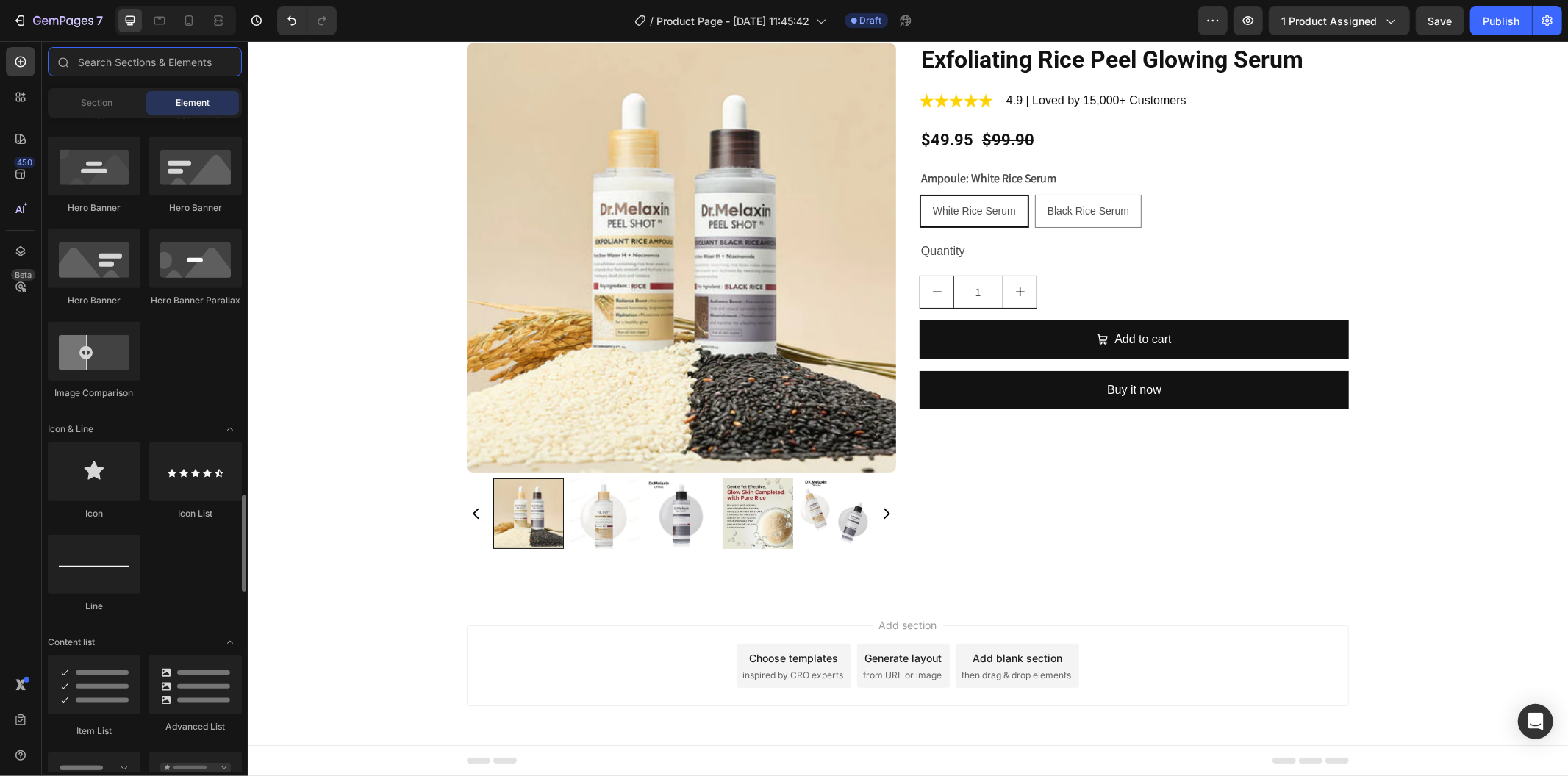
scroll to position [898, 0]
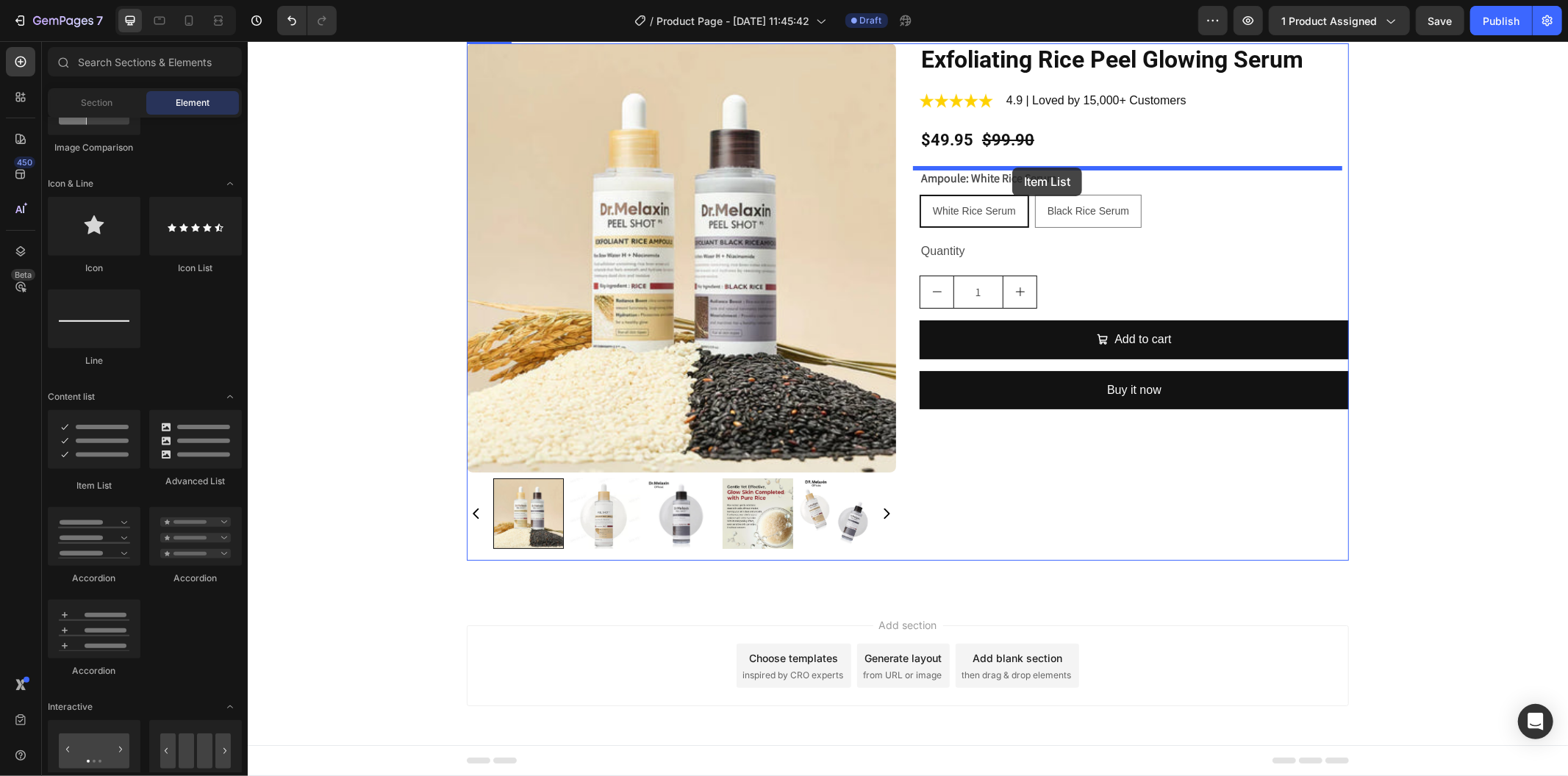
drag, startPoint x: 371, startPoint y: 470, endPoint x: 1012, endPoint y: 167, distance: 709.0
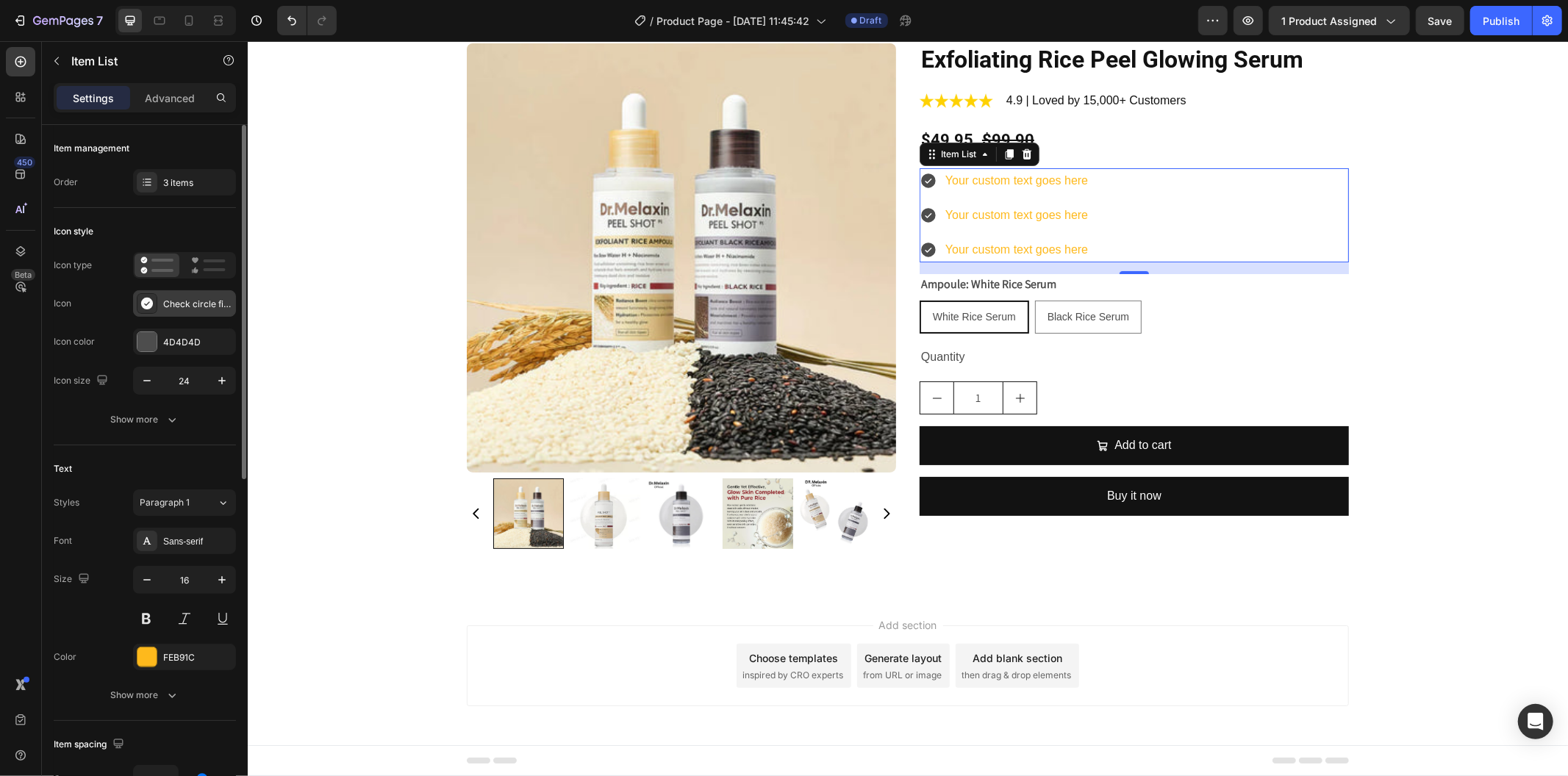
click at [192, 304] on div "Check circle filled" at bounding box center [197, 305] width 69 height 13
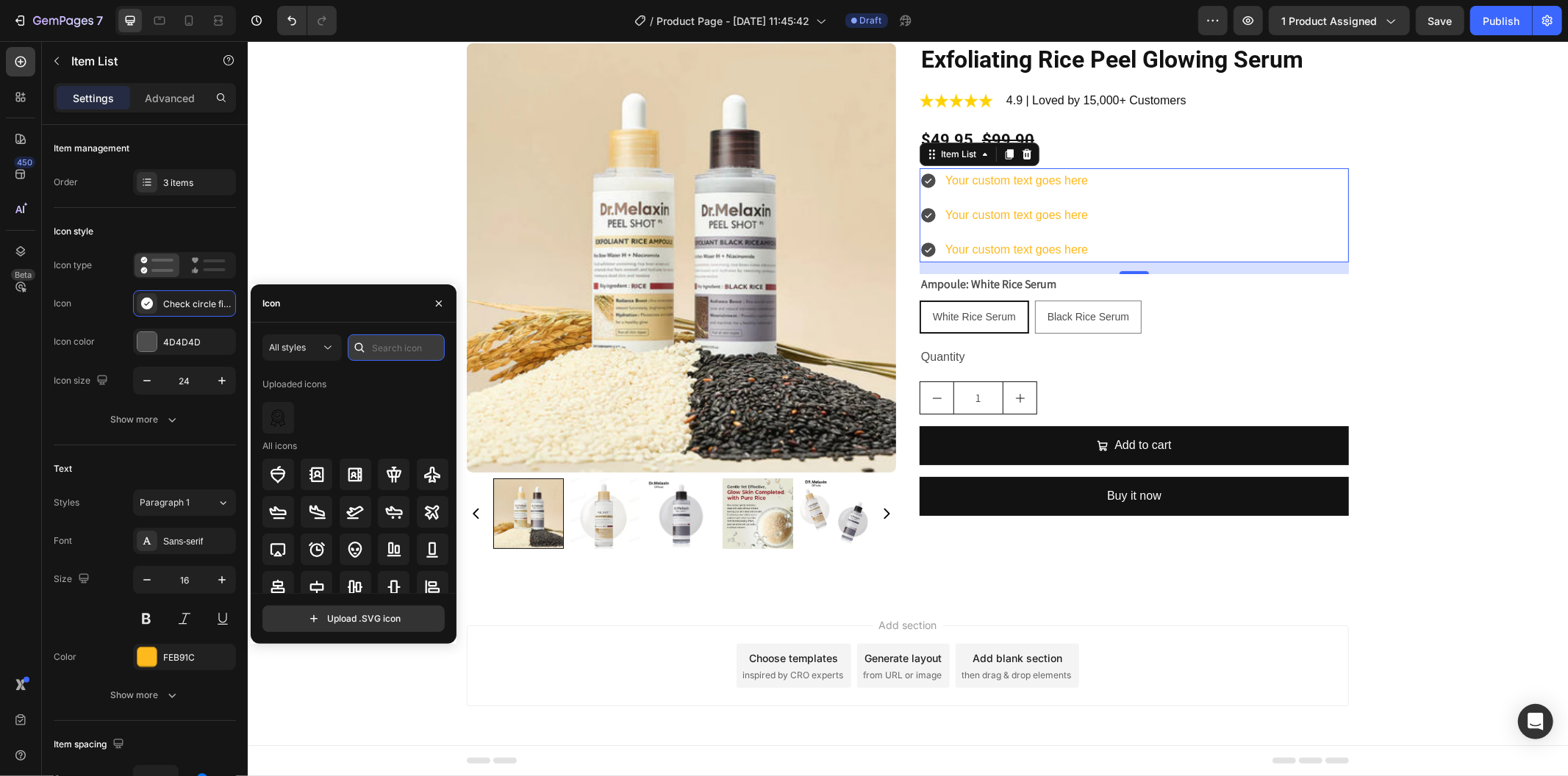
click at [385, 358] on input "text" at bounding box center [396, 348] width 97 height 26
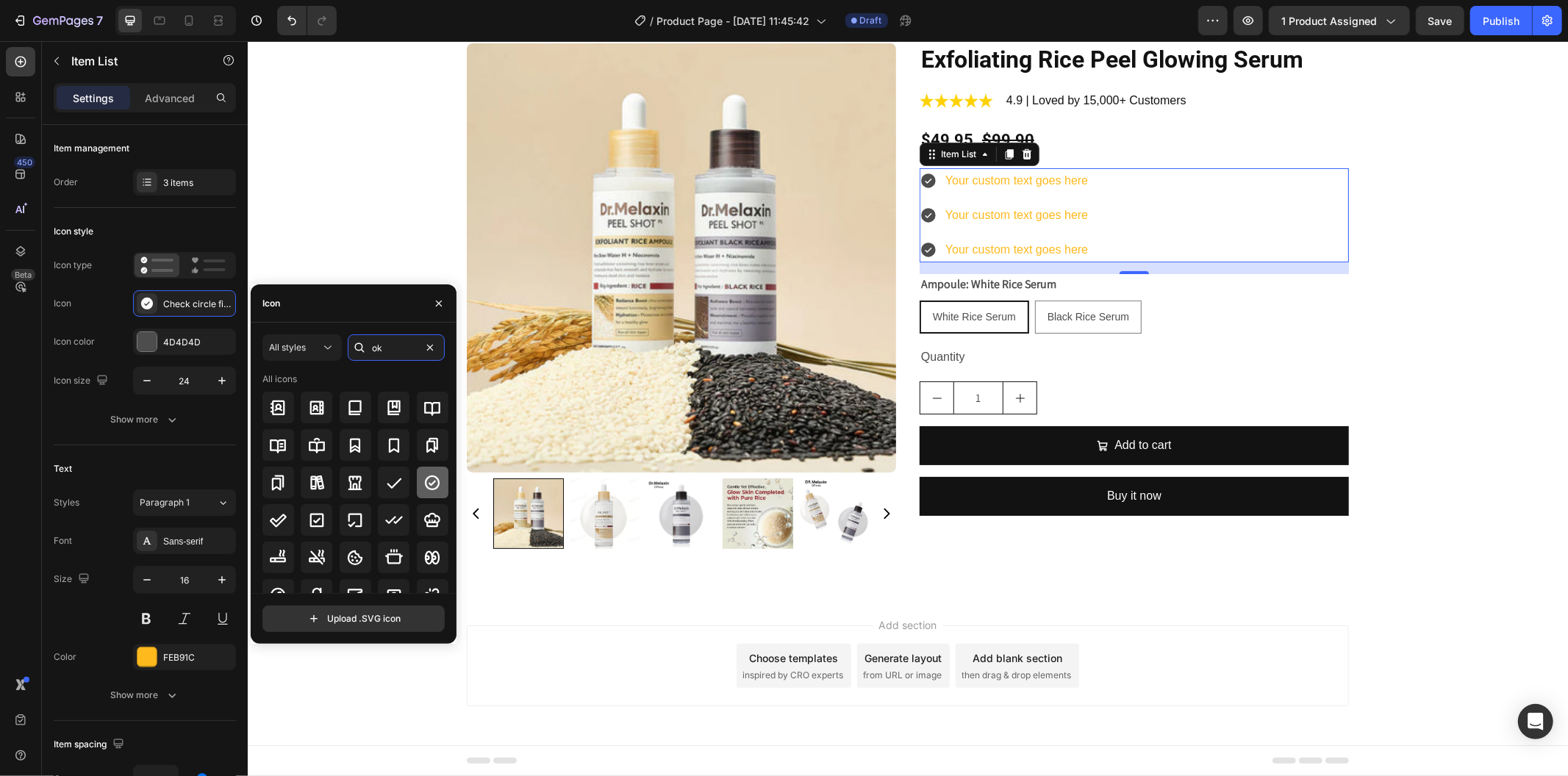
type input "ok"
click at [432, 485] on icon at bounding box center [432, 483] width 18 height 18
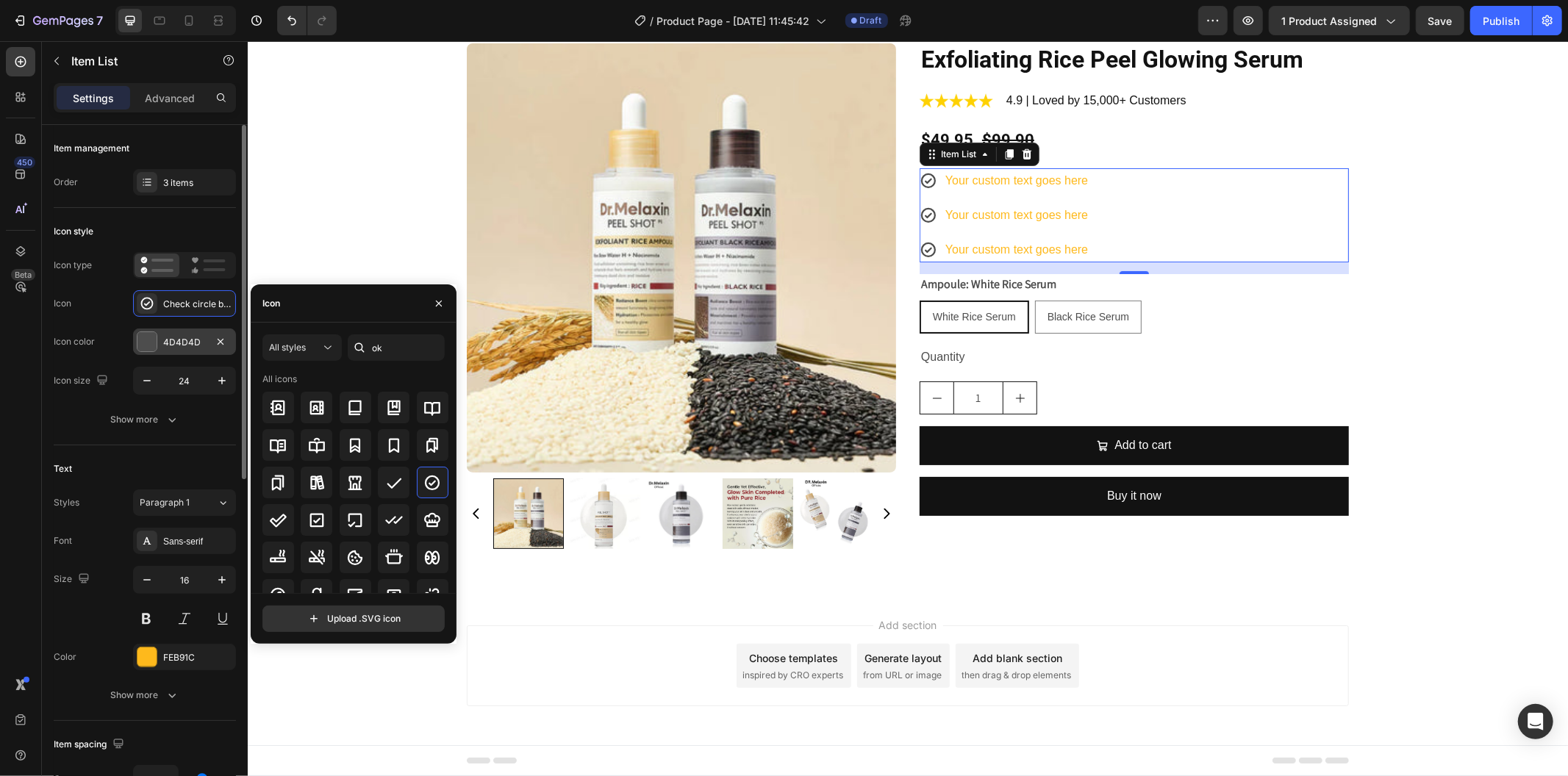
click at [175, 353] on div "4D4D4D" at bounding box center [185, 341] width 103 height 26
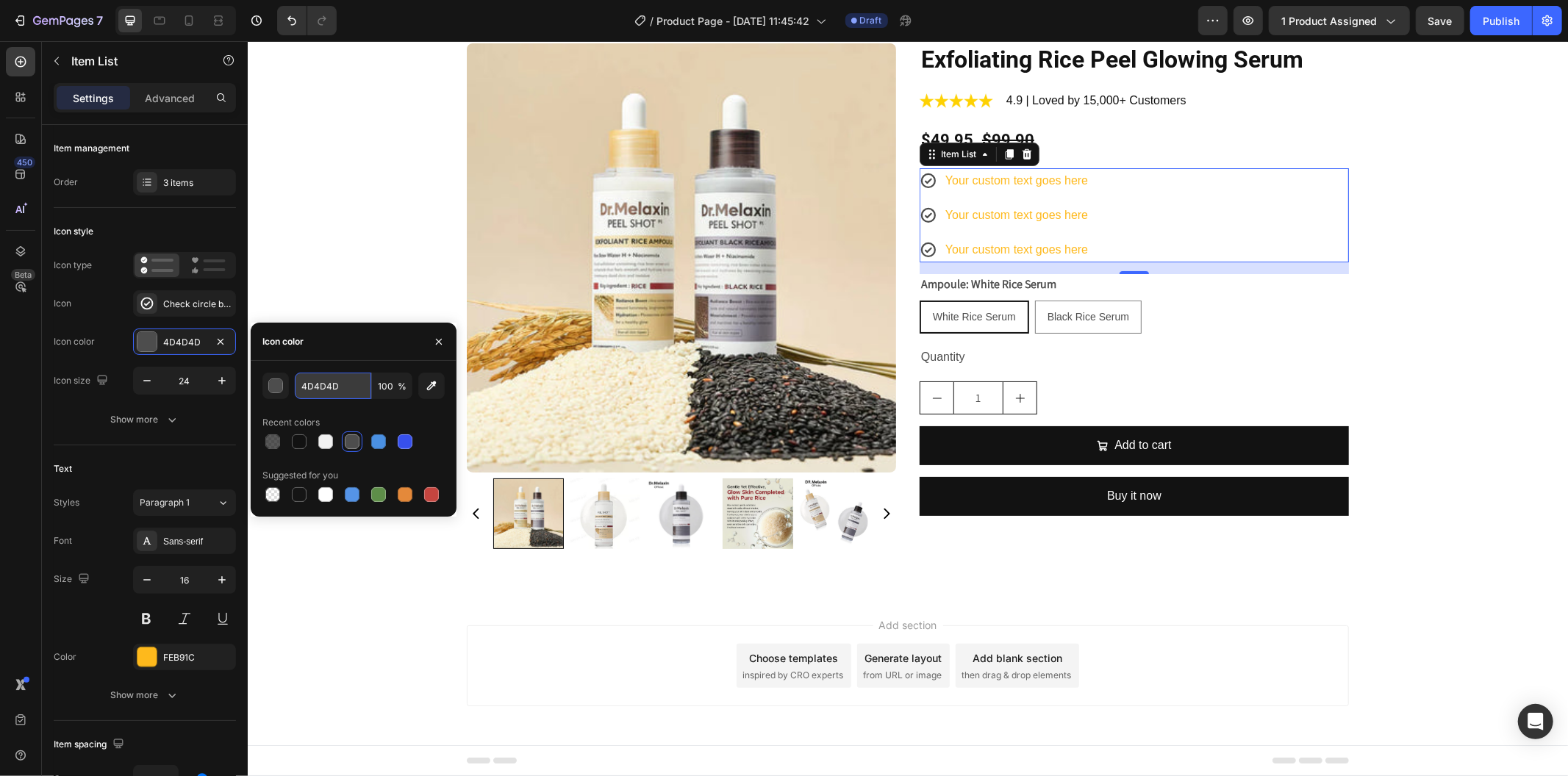
click at [341, 386] on input "4D4D4D" at bounding box center [332, 386] width 76 height 26
paste input "8C1C25"
type input "8C1C25"
click at [97, 471] on div "Text" at bounding box center [145, 469] width 183 height 24
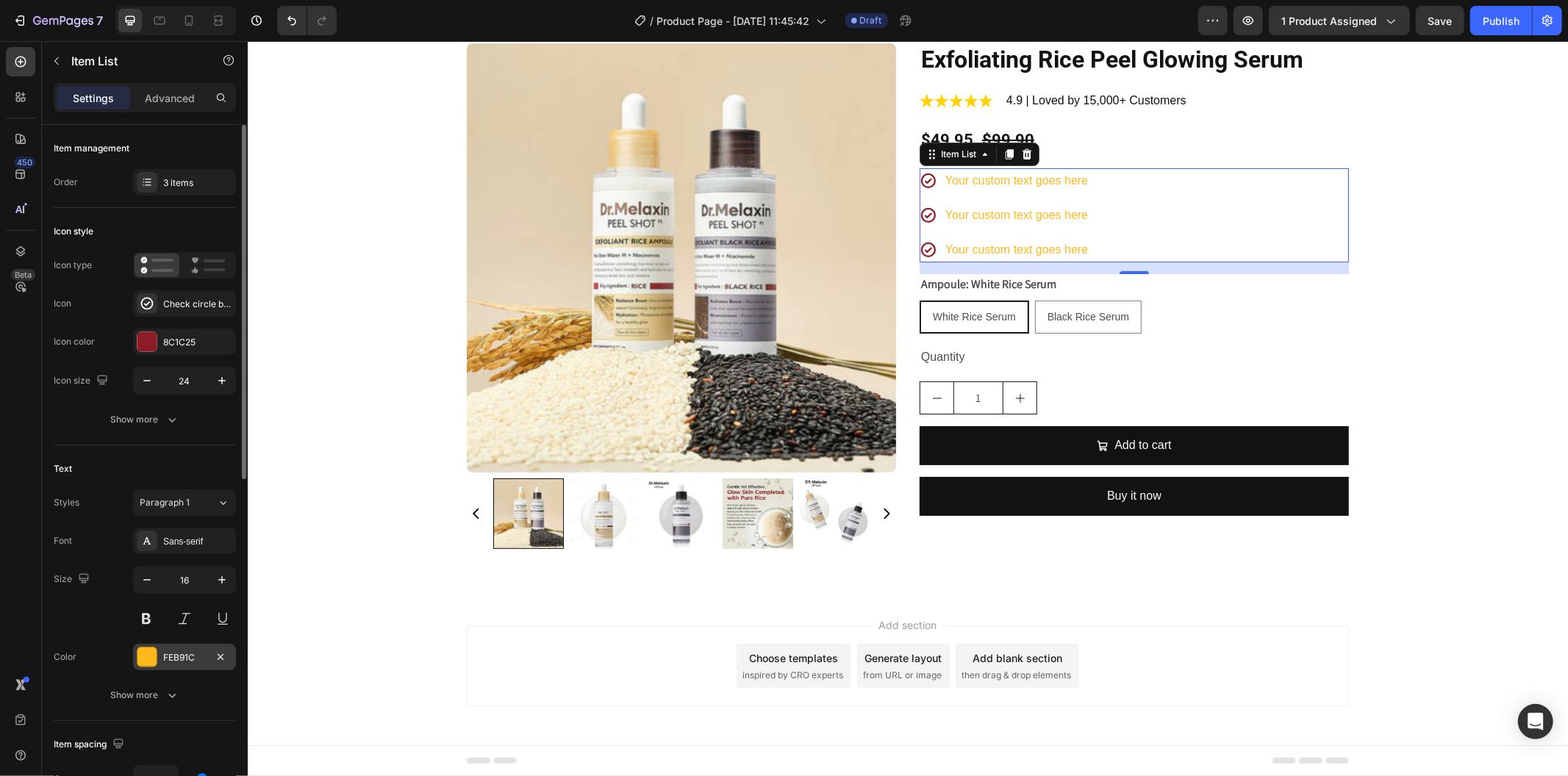
click at [177, 656] on div "FEB91C" at bounding box center [184, 658] width 43 height 13
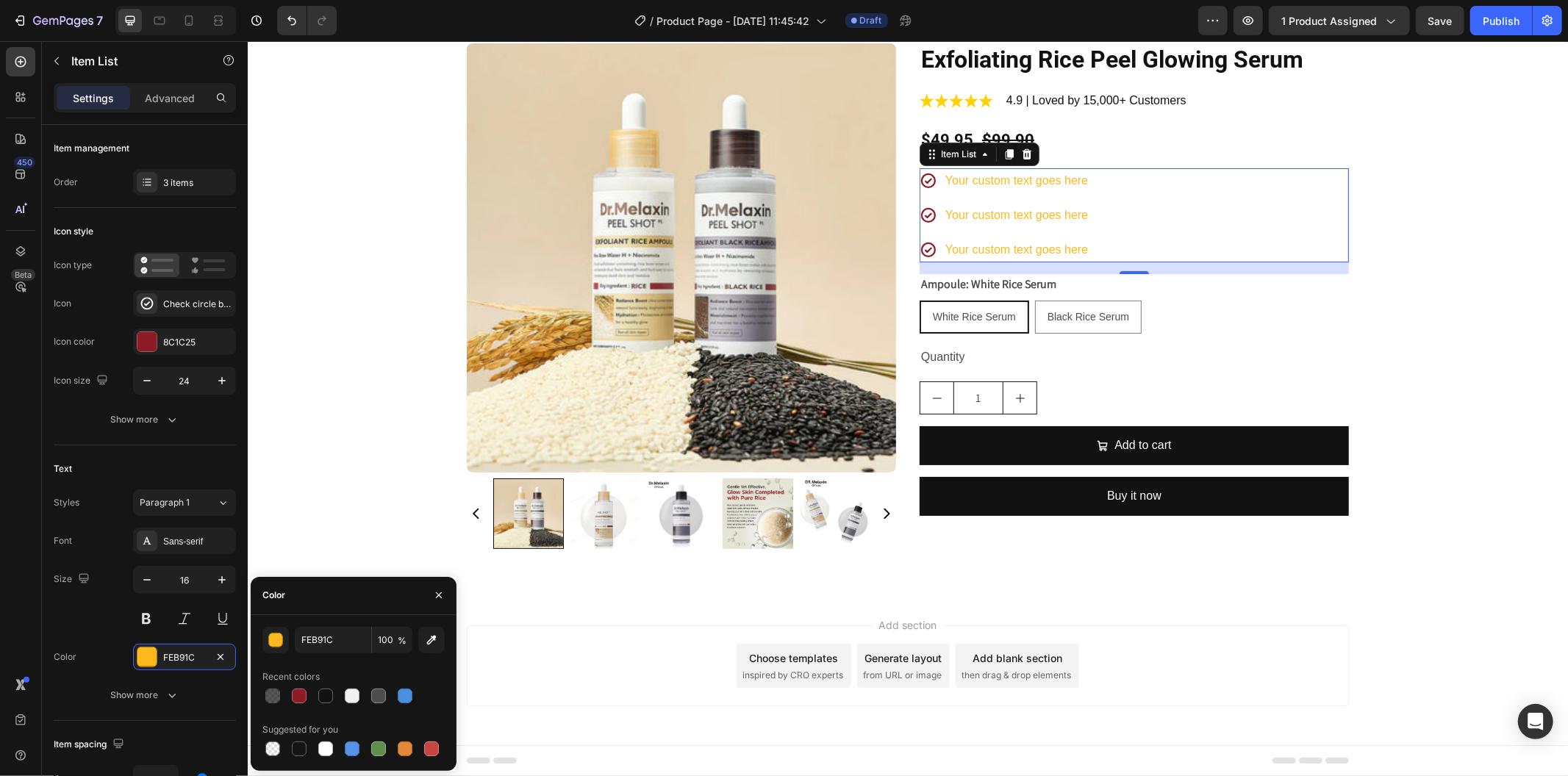
click at [339, 693] on div at bounding box center [354, 696] width 183 height 20
click at [319, 698] on div at bounding box center [326, 696] width 15 height 15
type input "121212"
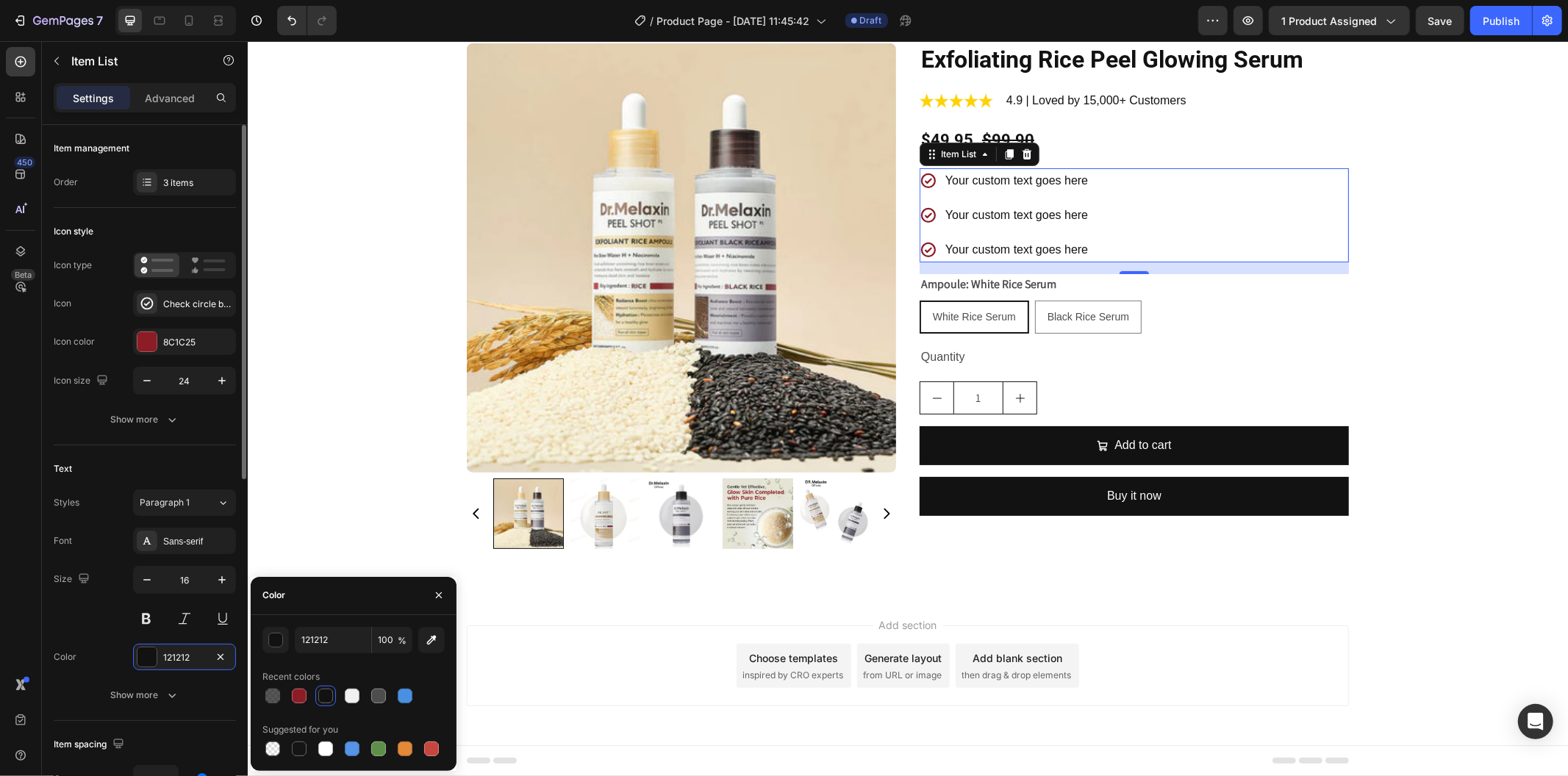
click at [101, 608] on div "Size 16" at bounding box center [145, 598] width 183 height 66
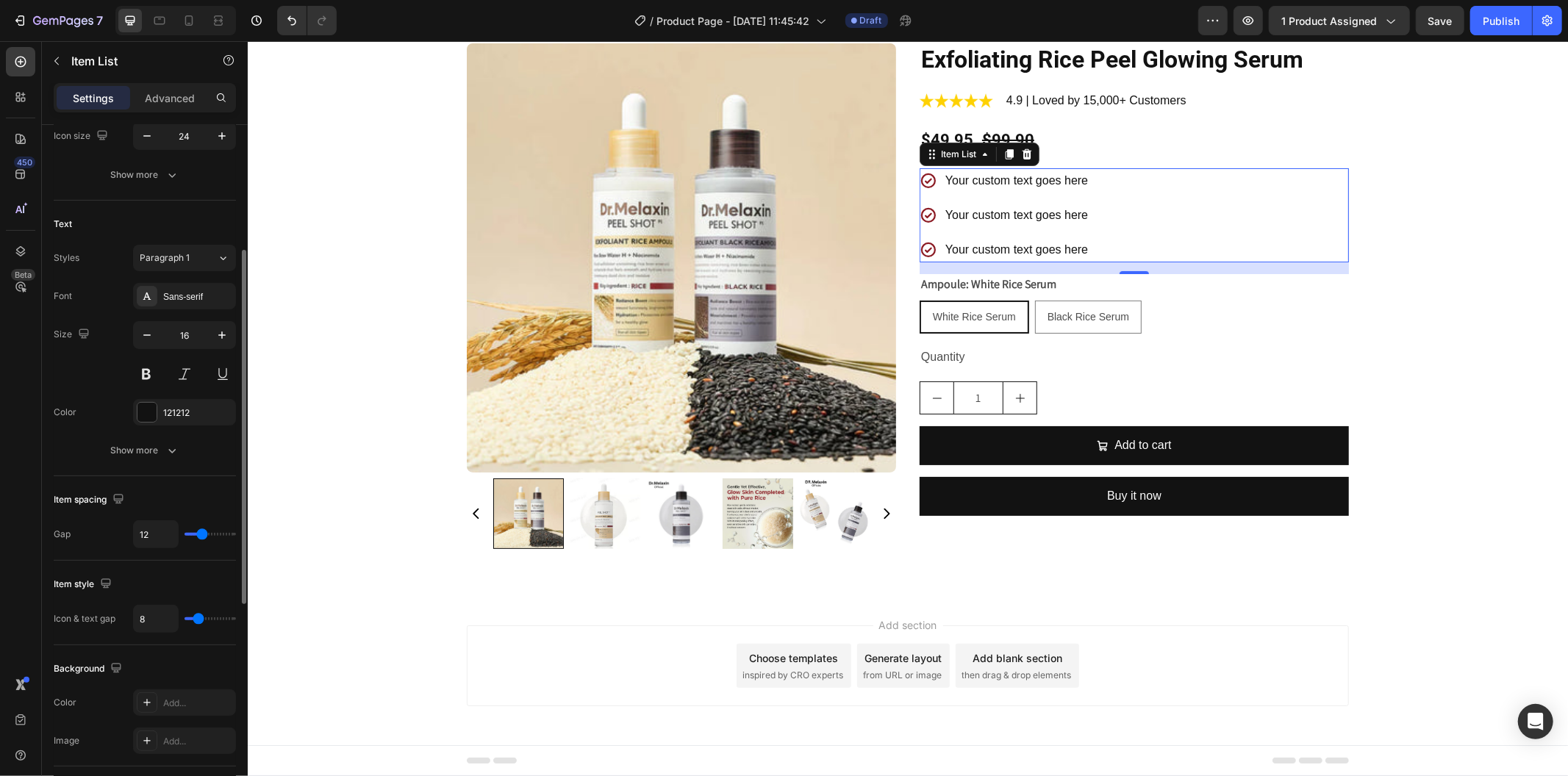
scroll to position [327, 0]
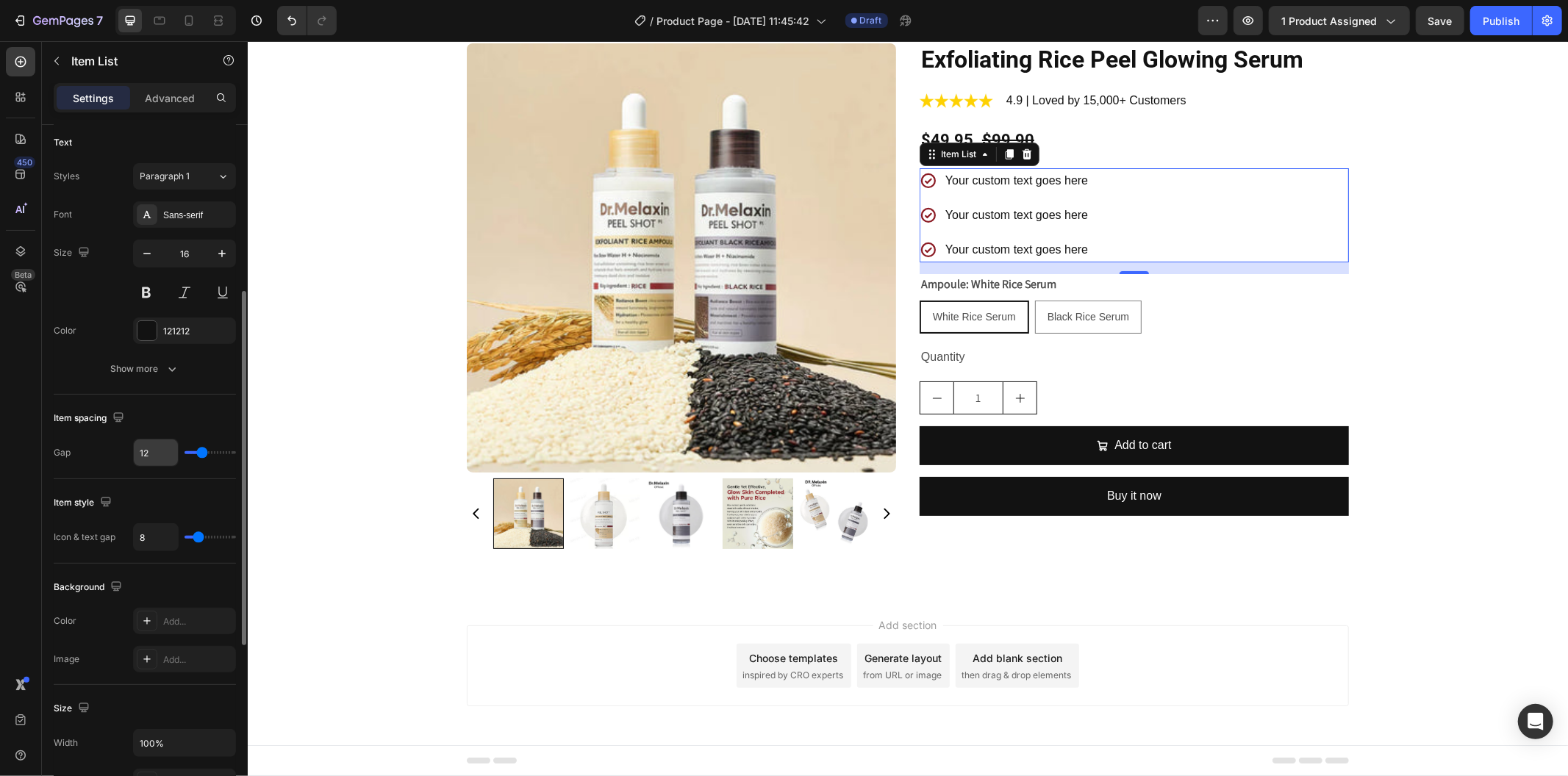
click at [168, 454] on input "12" at bounding box center [156, 453] width 44 height 26
type input "4"
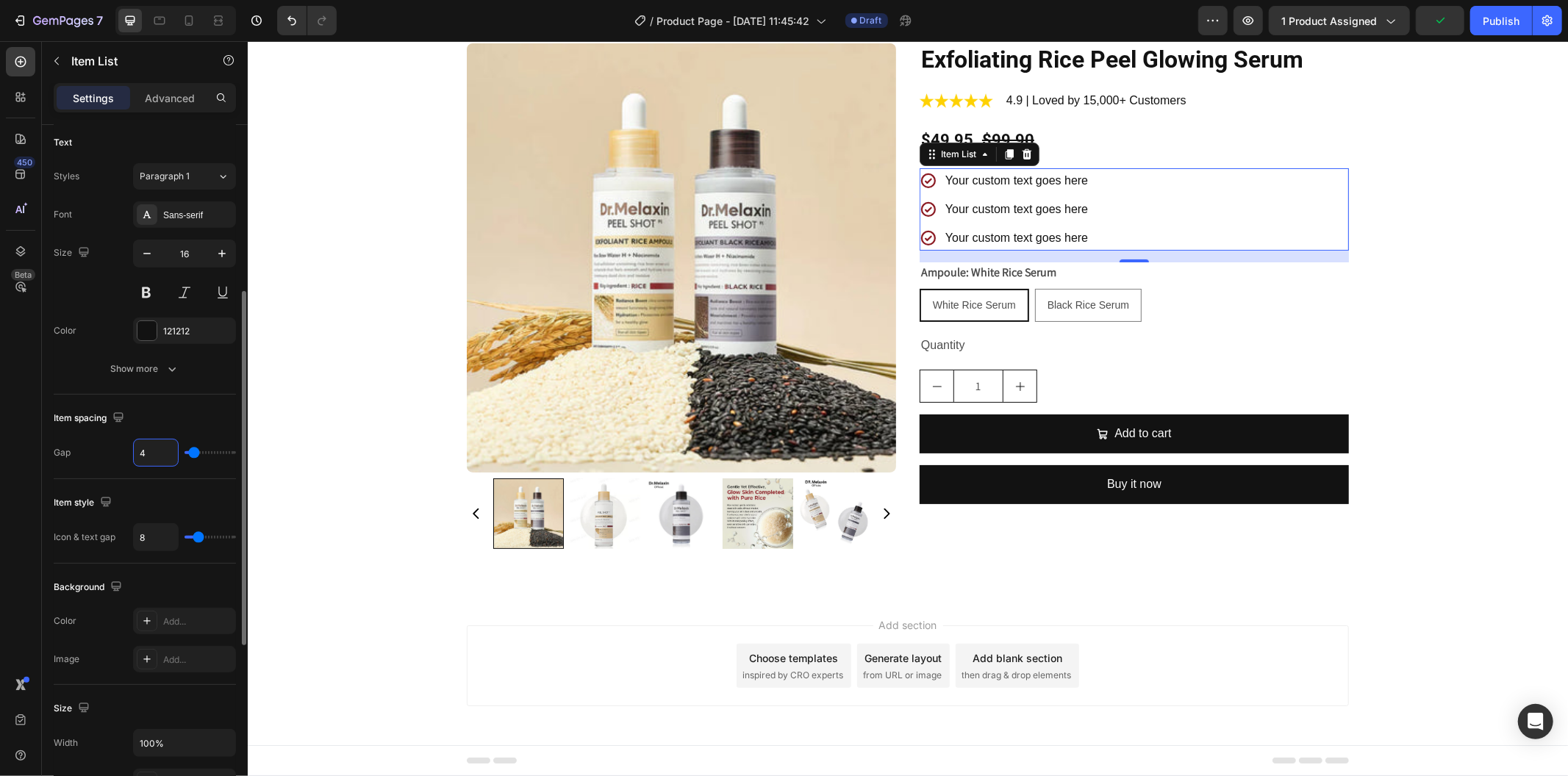
type input "4"
click at [192, 428] on div "Item spacing" at bounding box center [145, 418] width 183 height 24
click at [1010, 178] on div "Your custom text goes here" at bounding box center [1016, 180] width 147 height 25
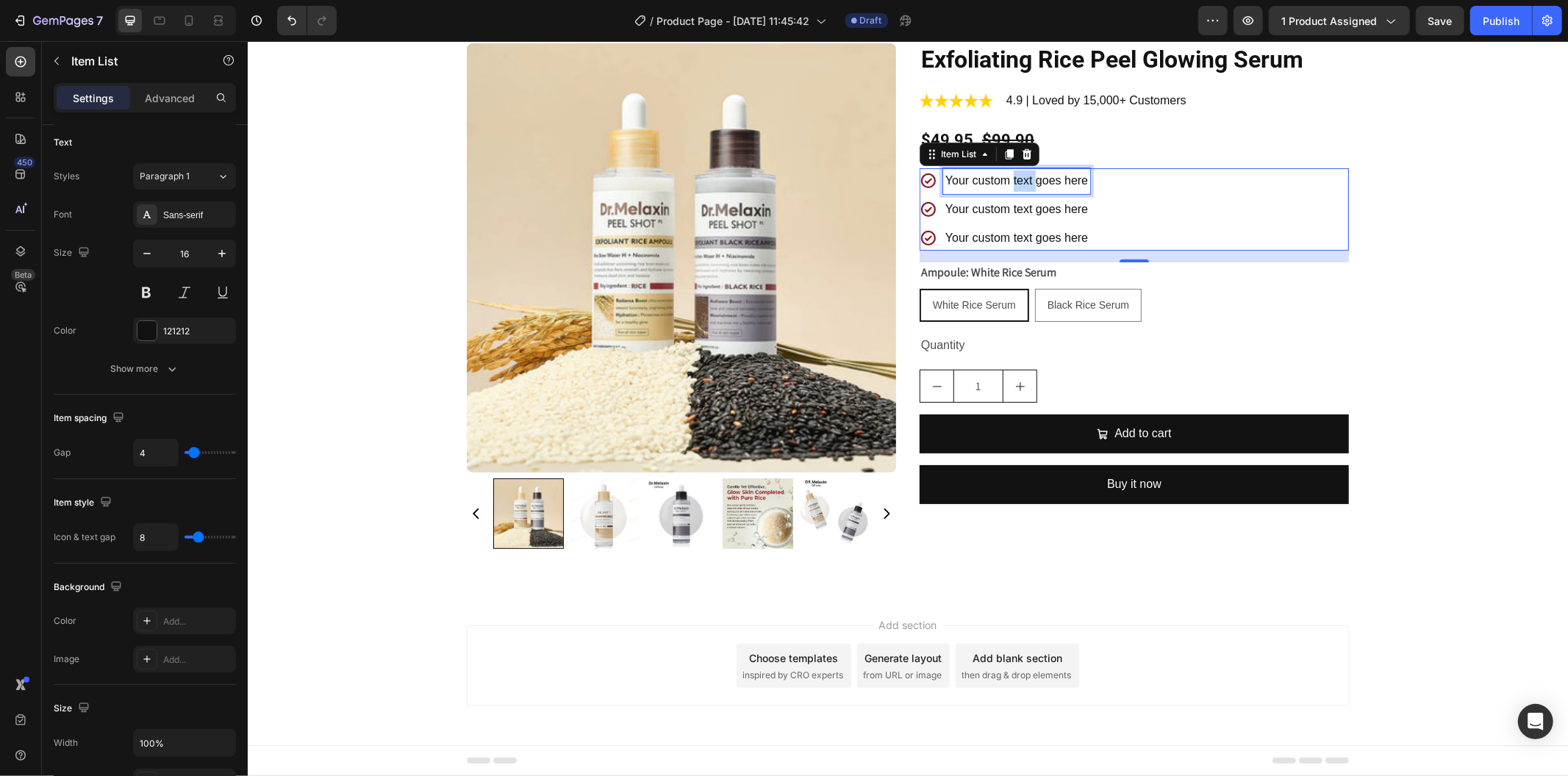
click at [1010, 178] on p "Your custom text goes here" at bounding box center [1016, 180] width 142 height 21
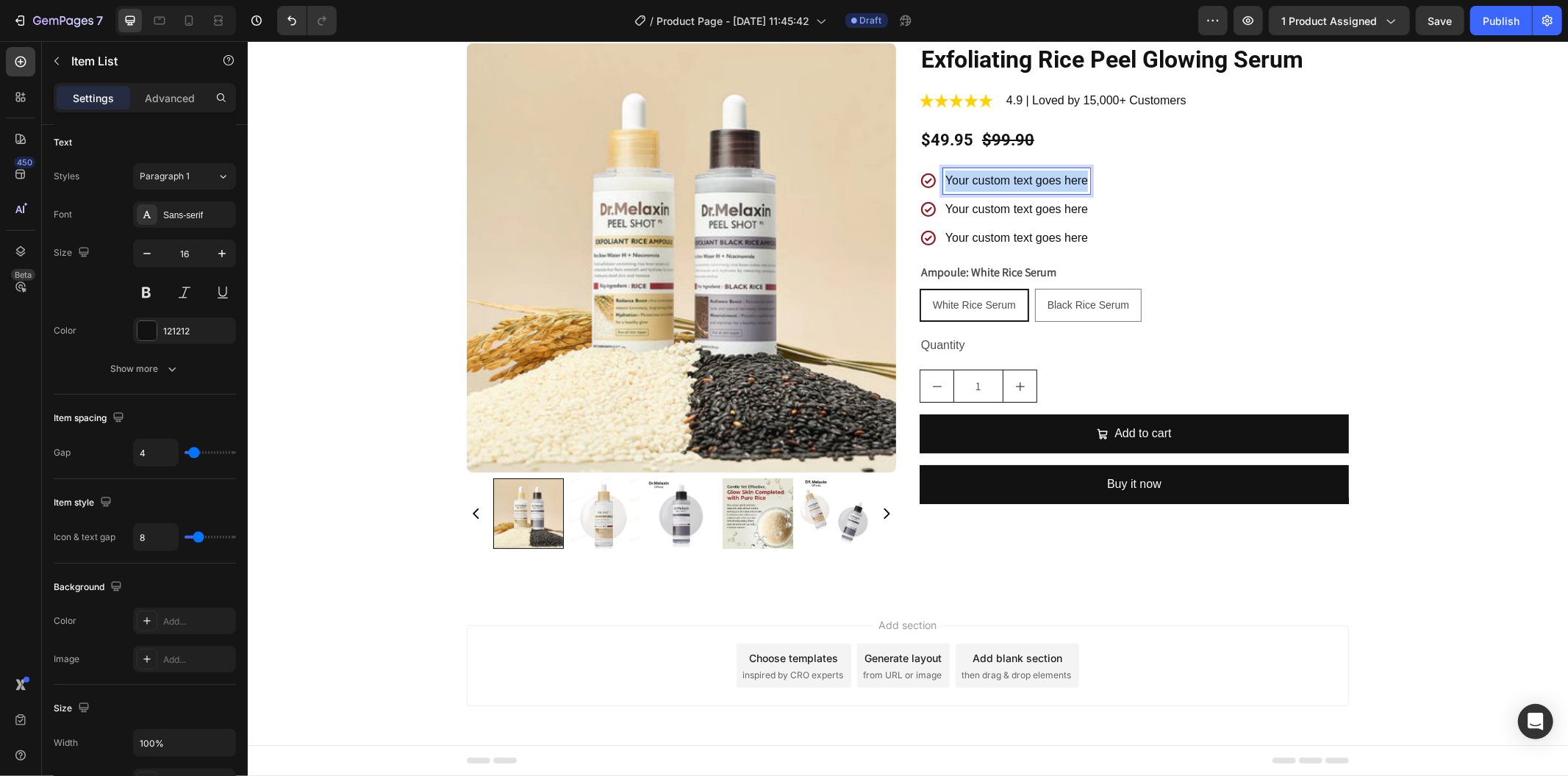
click at [1010, 178] on p "Your custom text goes here" at bounding box center [1016, 180] width 142 height 21
click at [1018, 201] on p "Your custom text goes here" at bounding box center [1042, 209] width 194 height 21
click at [978, 230] on p "Your custom text goes here" at bounding box center [1085, 237] width 281 height 21
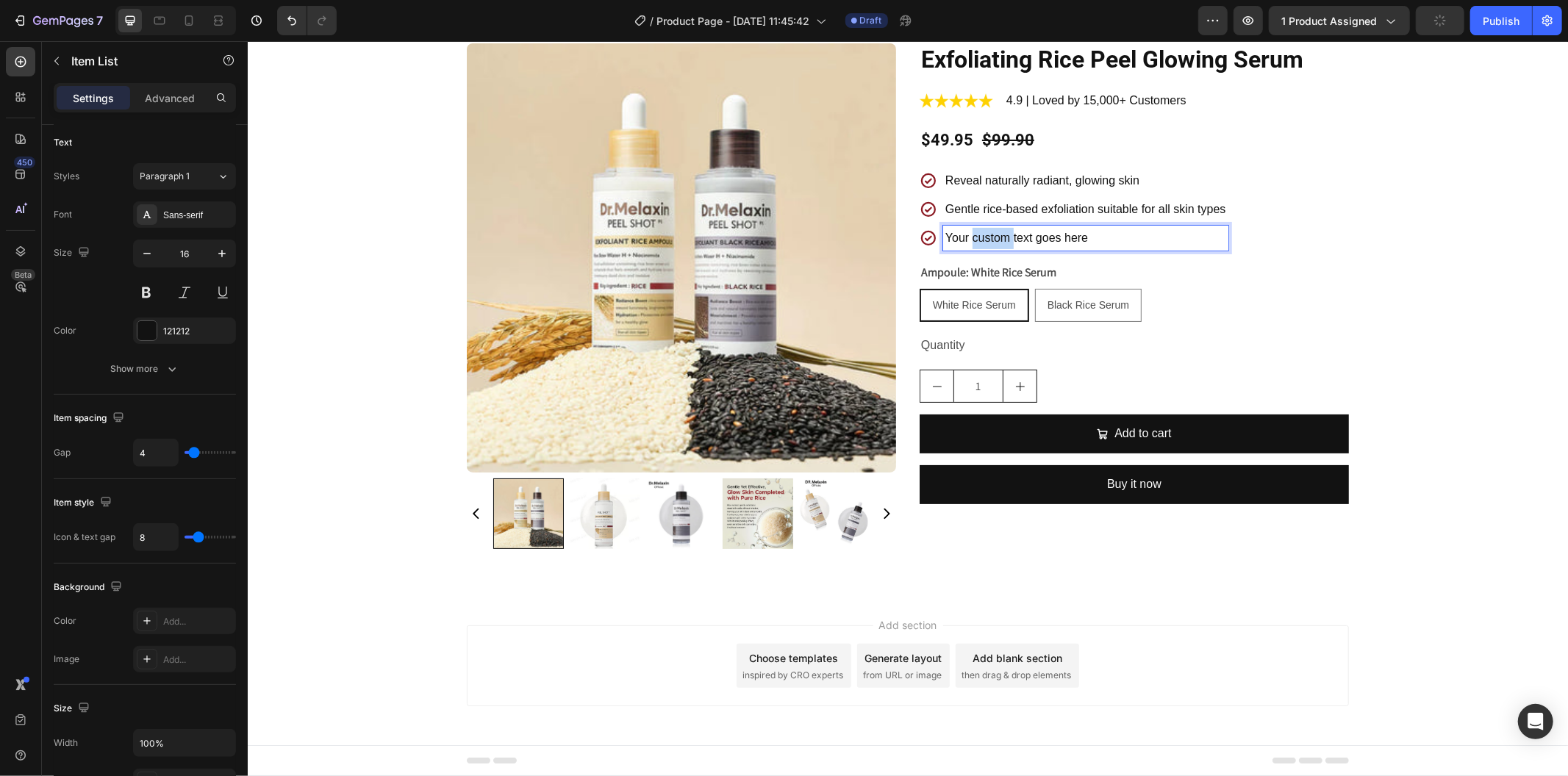
click at [978, 230] on p "Your custom text goes here" at bounding box center [1085, 237] width 281 height 21
click at [927, 219] on div "Gentle rice-based exfoliation suitable for all skin types" at bounding box center [1073, 209] width 309 height 25
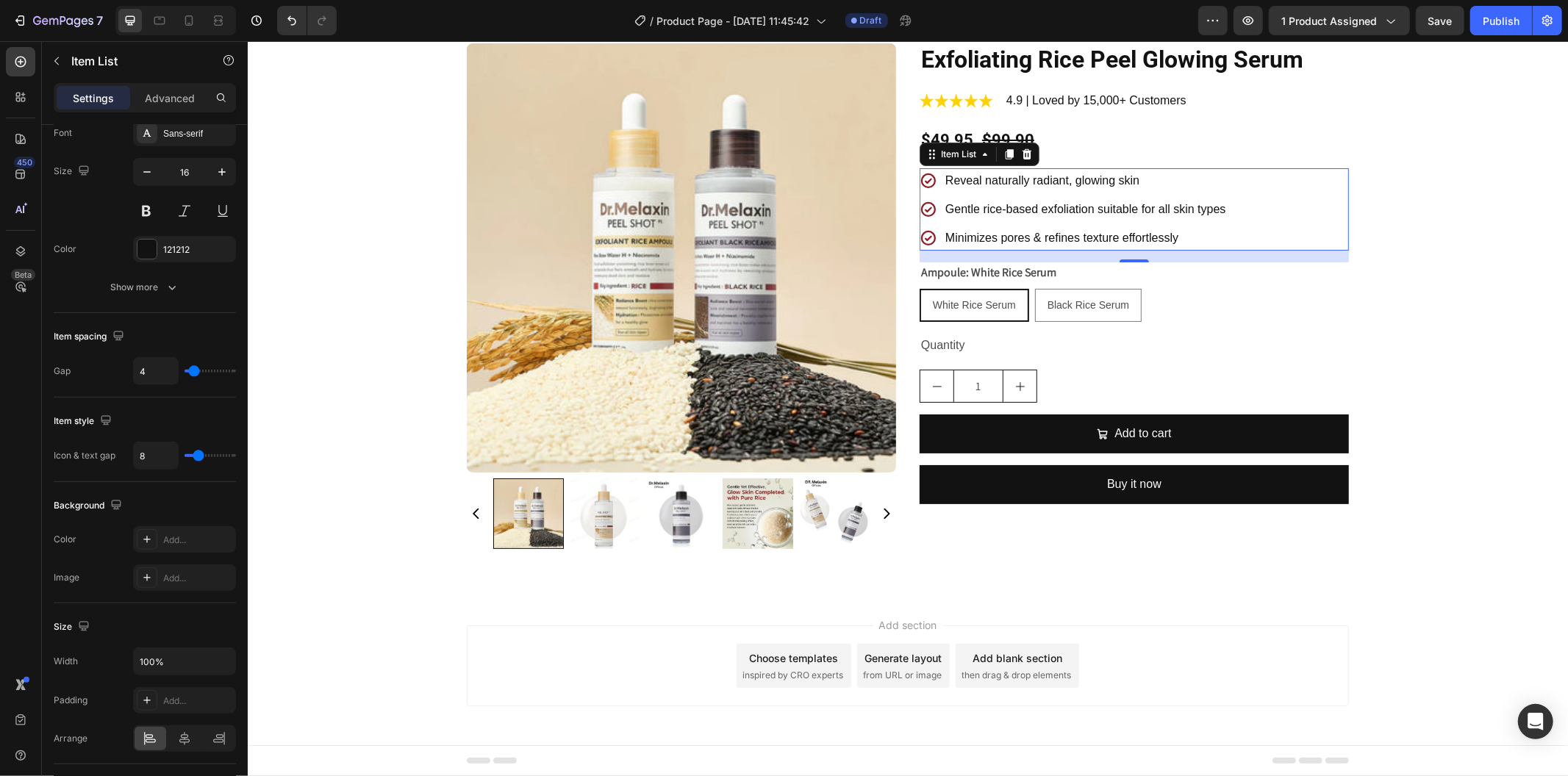
scroll to position [0, 0]
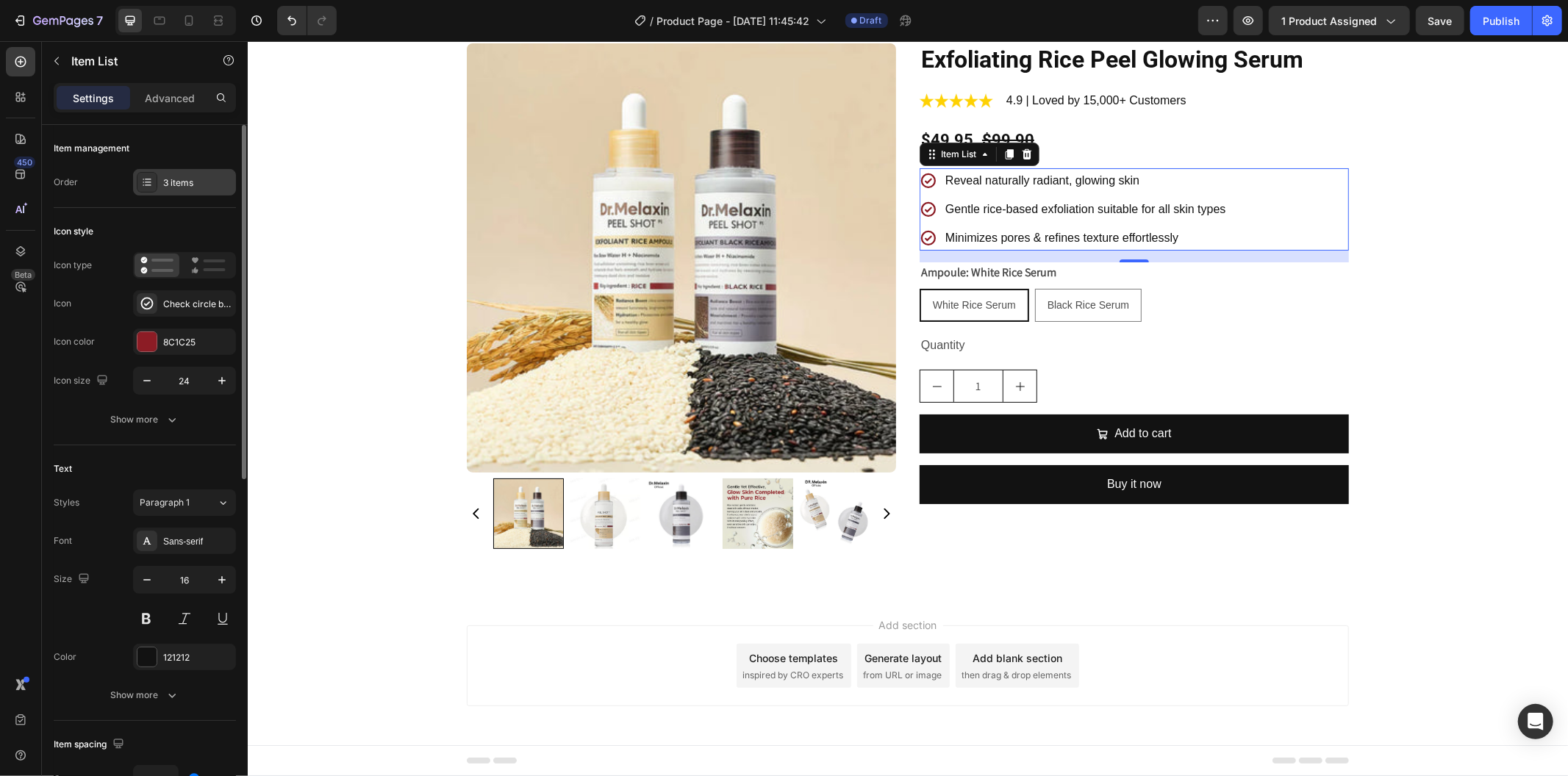
click at [197, 185] on div "3 items" at bounding box center [197, 183] width 69 height 13
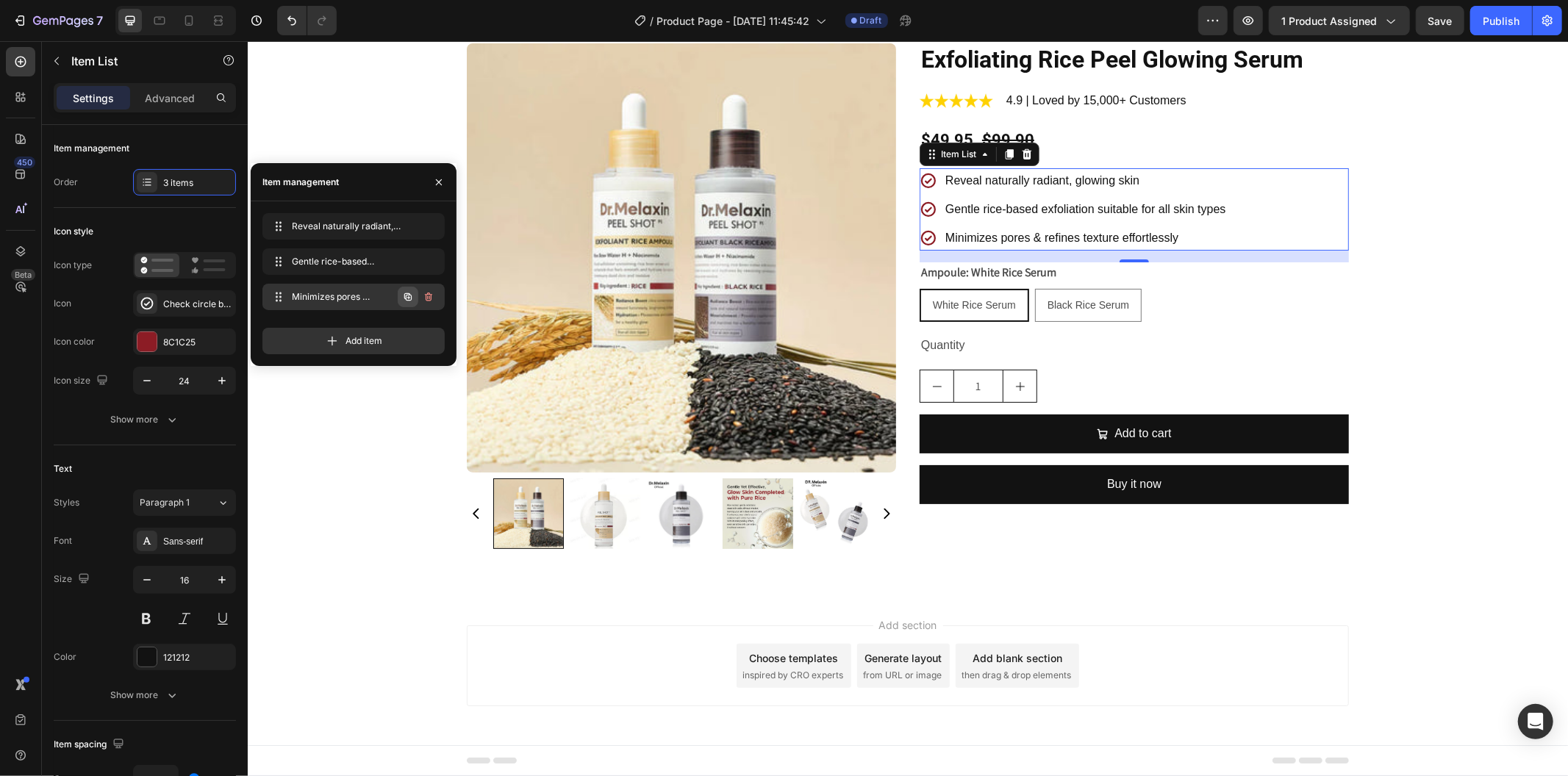
click at [400, 290] on button "button" at bounding box center [408, 296] width 20 height 20
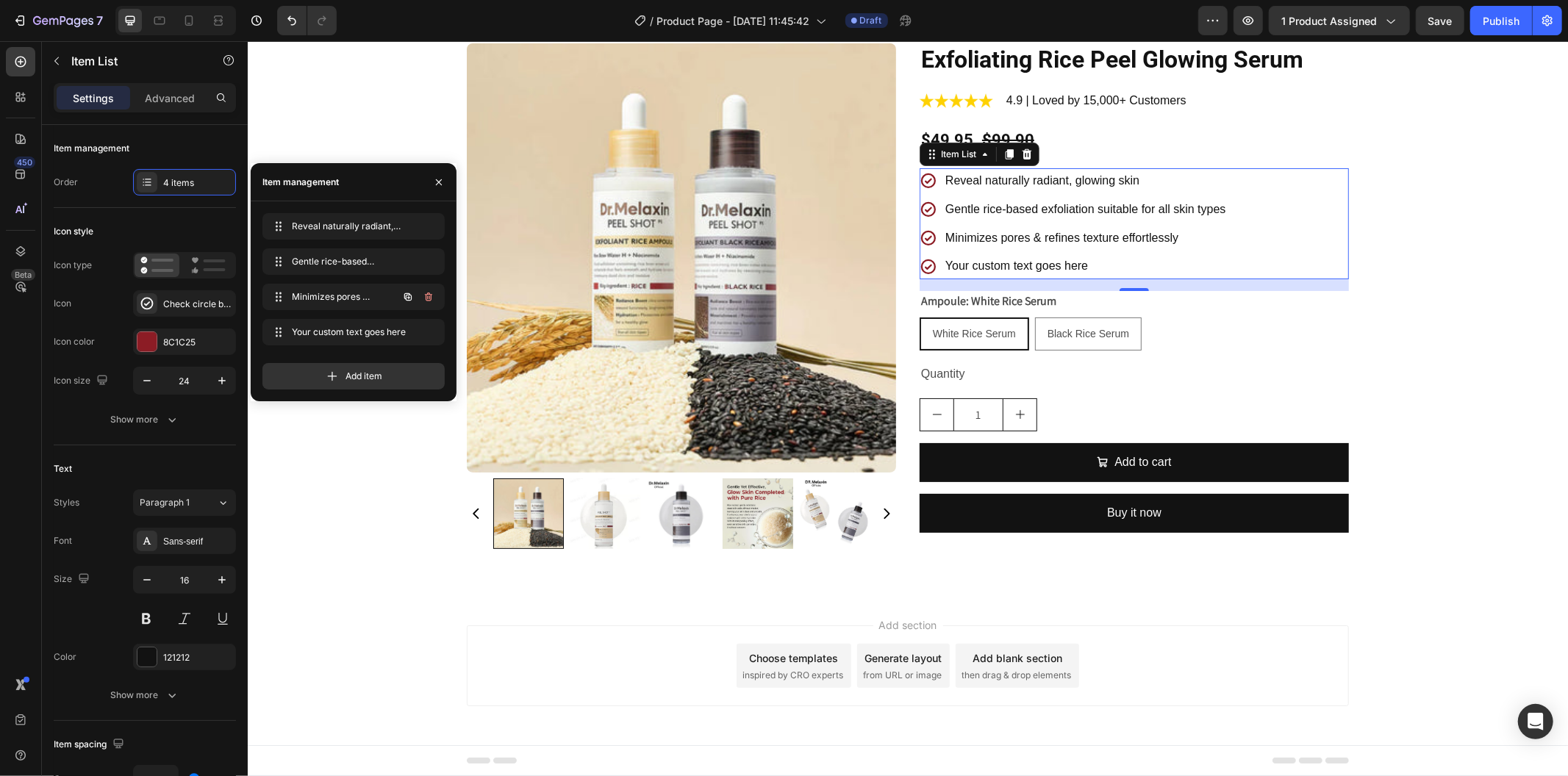
click at [400, 290] on button "button" at bounding box center [408, 296] width 20 height 20
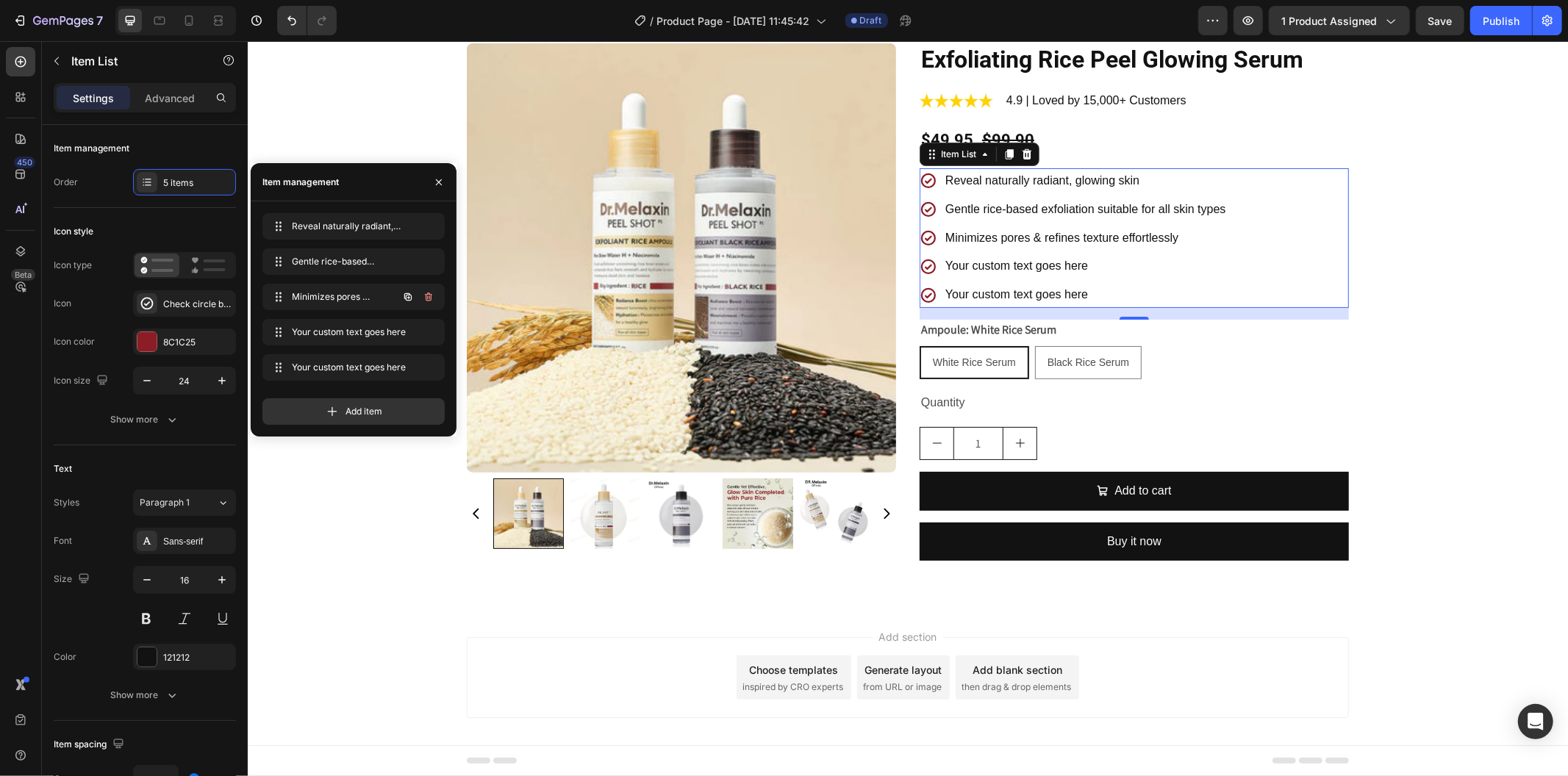
click at [400, 290] on button "button" at bounding box center [408, 296] width 20 height 20
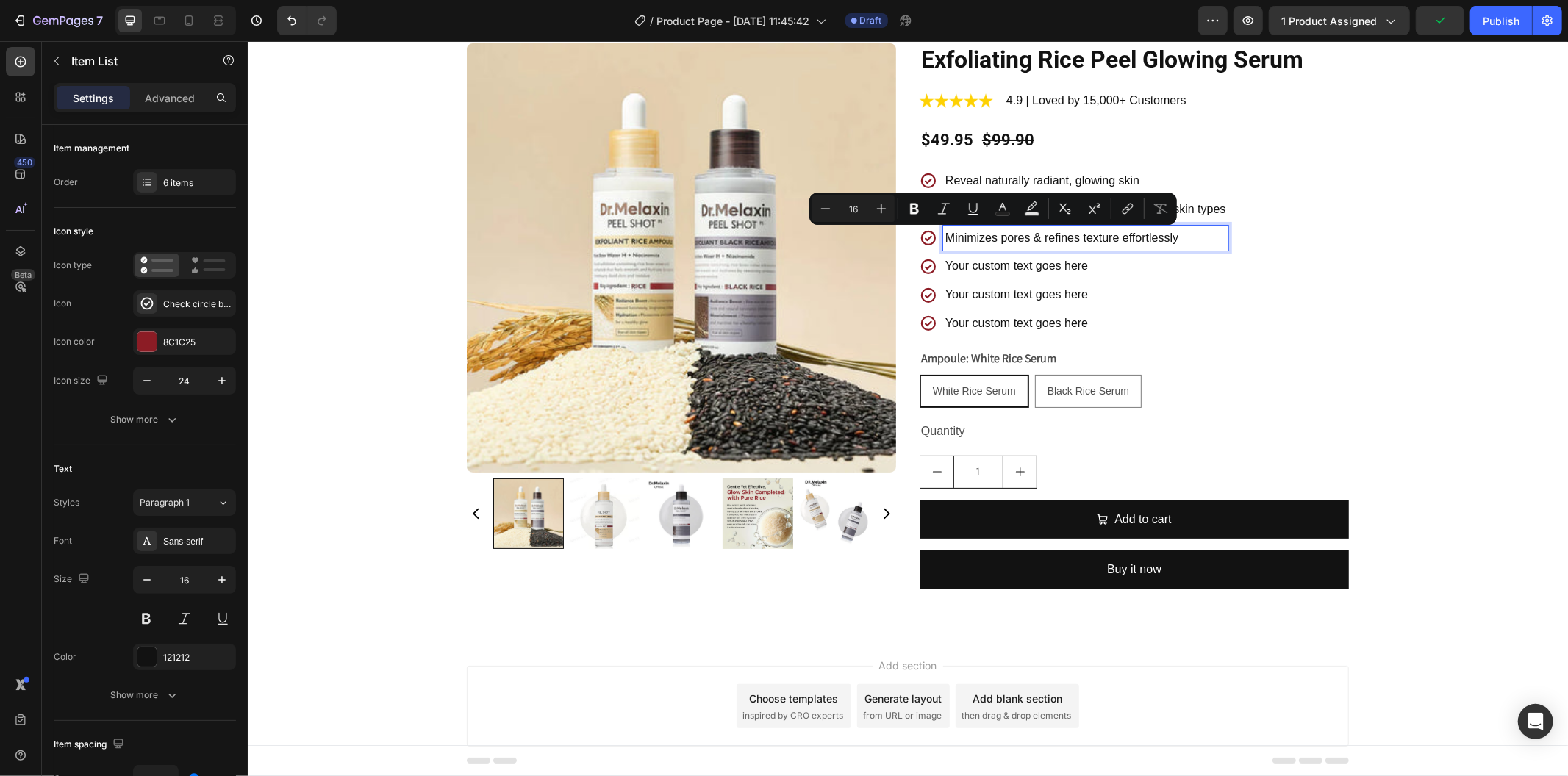
click at [998, 259] on p "Your custom text goes here" at bounding box center [1085, 266] width 281 height 21
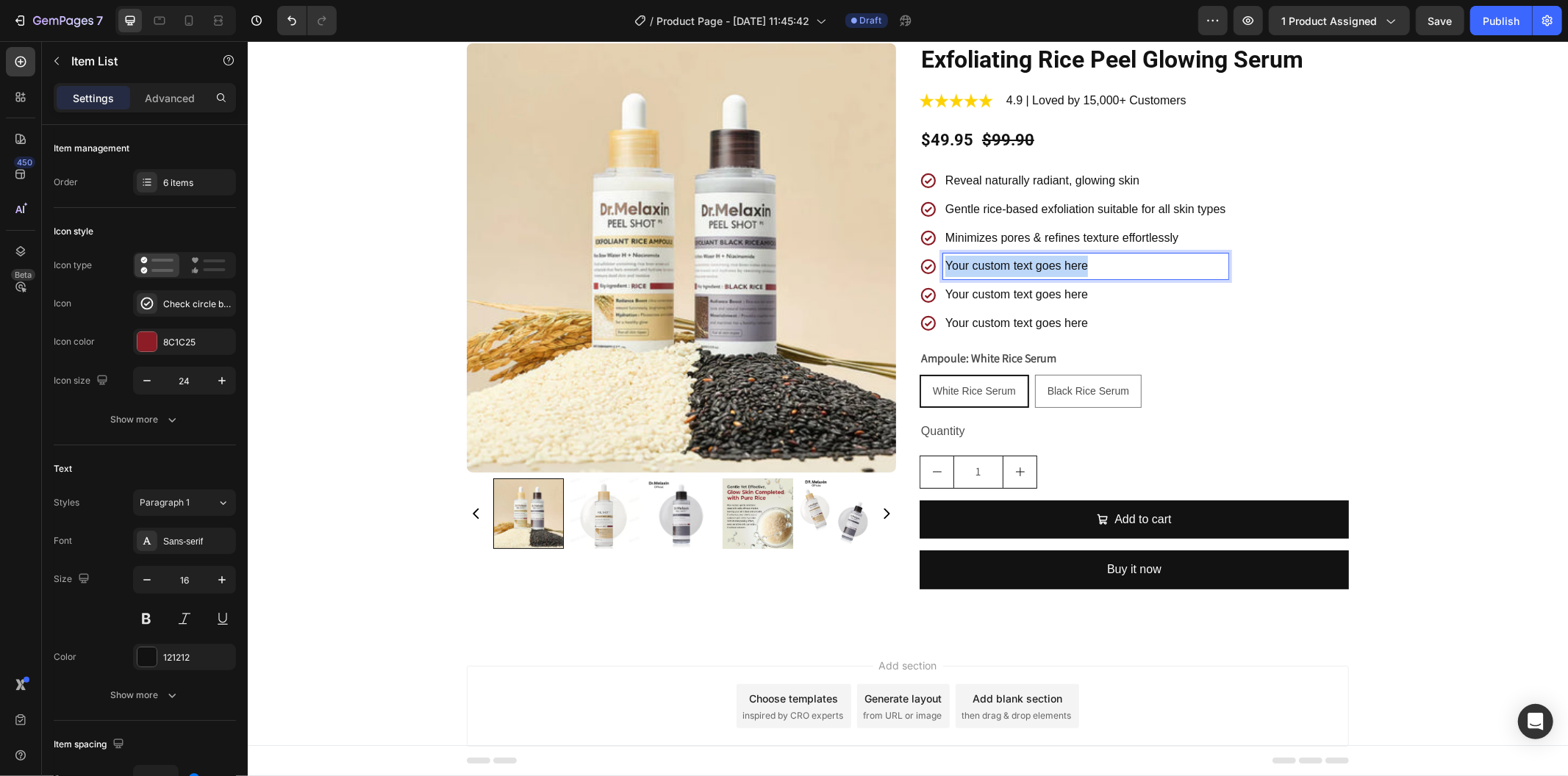
click at [998, 259] on p "Your custom text goes here" at bounding box center [1085, 266] width 281 height 21
click at [1046, 314] on p "Your custom text goes here" at bounding box center [1085, 323] width 281 height 21
click at [1054, 295] on p "Your custom text goes here" at bounding box center [1085, 295] width 281 height 21
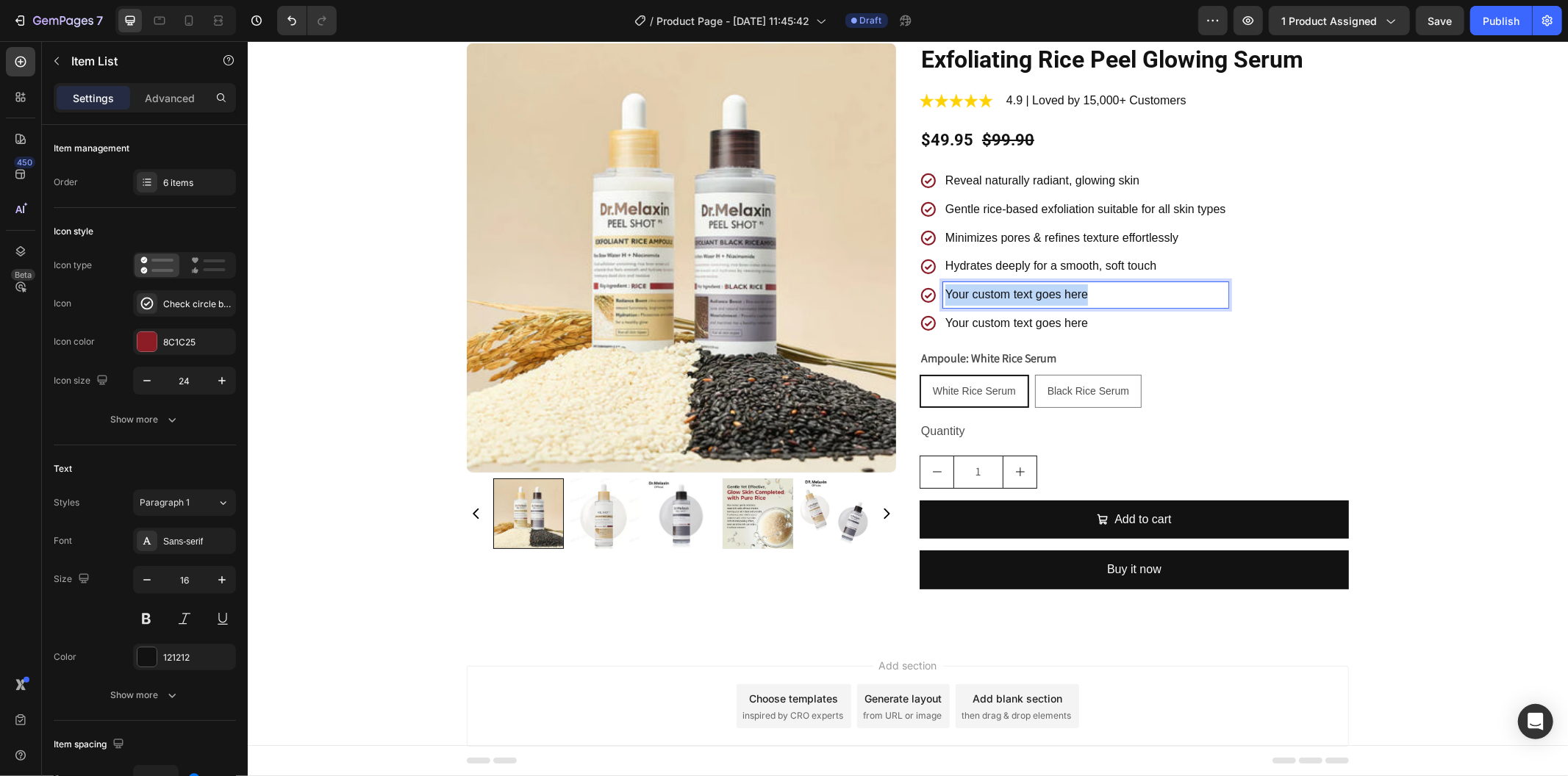
click at [1054, 295] on p "Your custom text goes here" at bounding box center [1085, 295] width 281 height 21
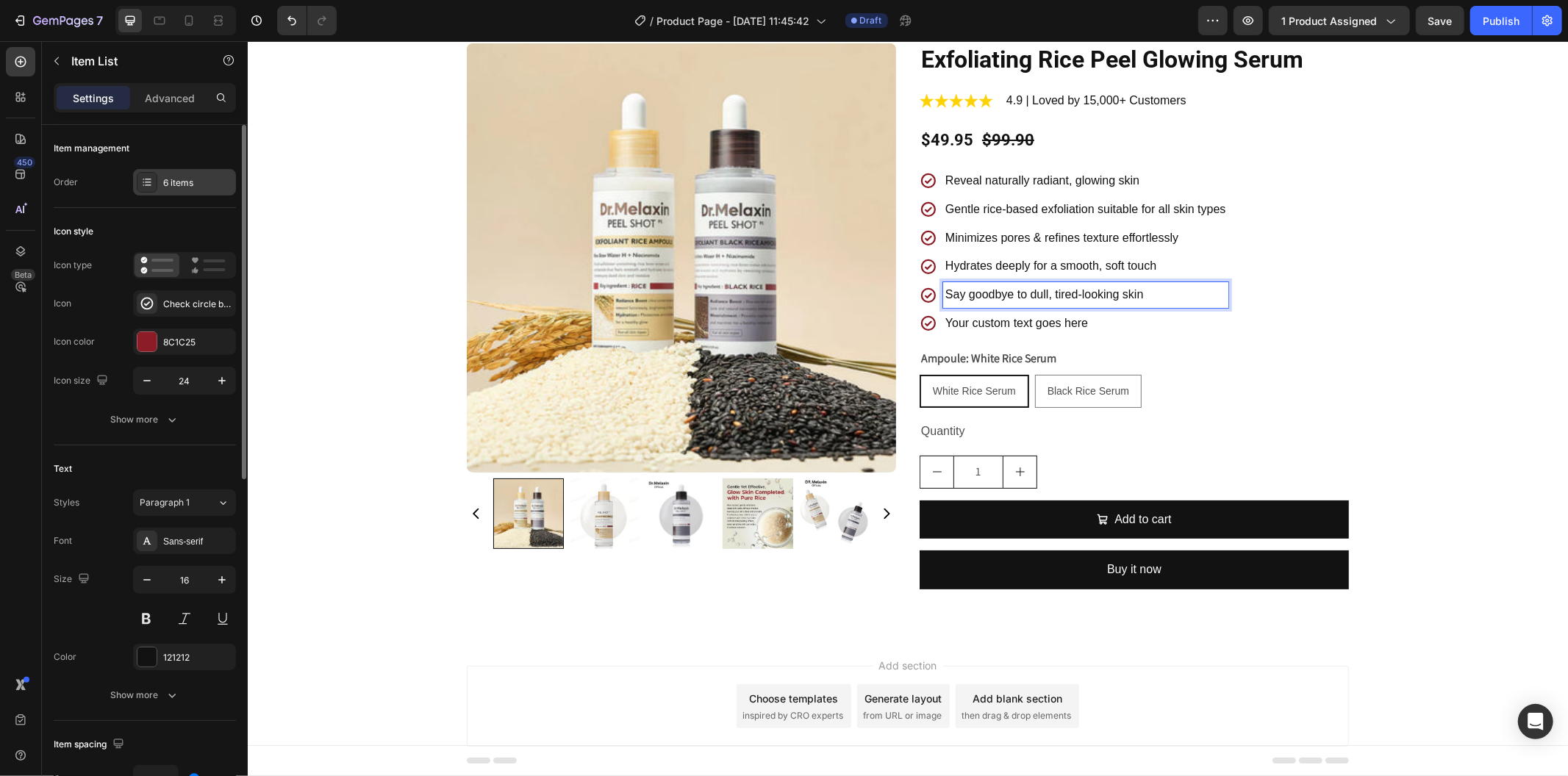
click at [192, 185] on div "6 items" at bounding box center [197, 183] width 69 height 13
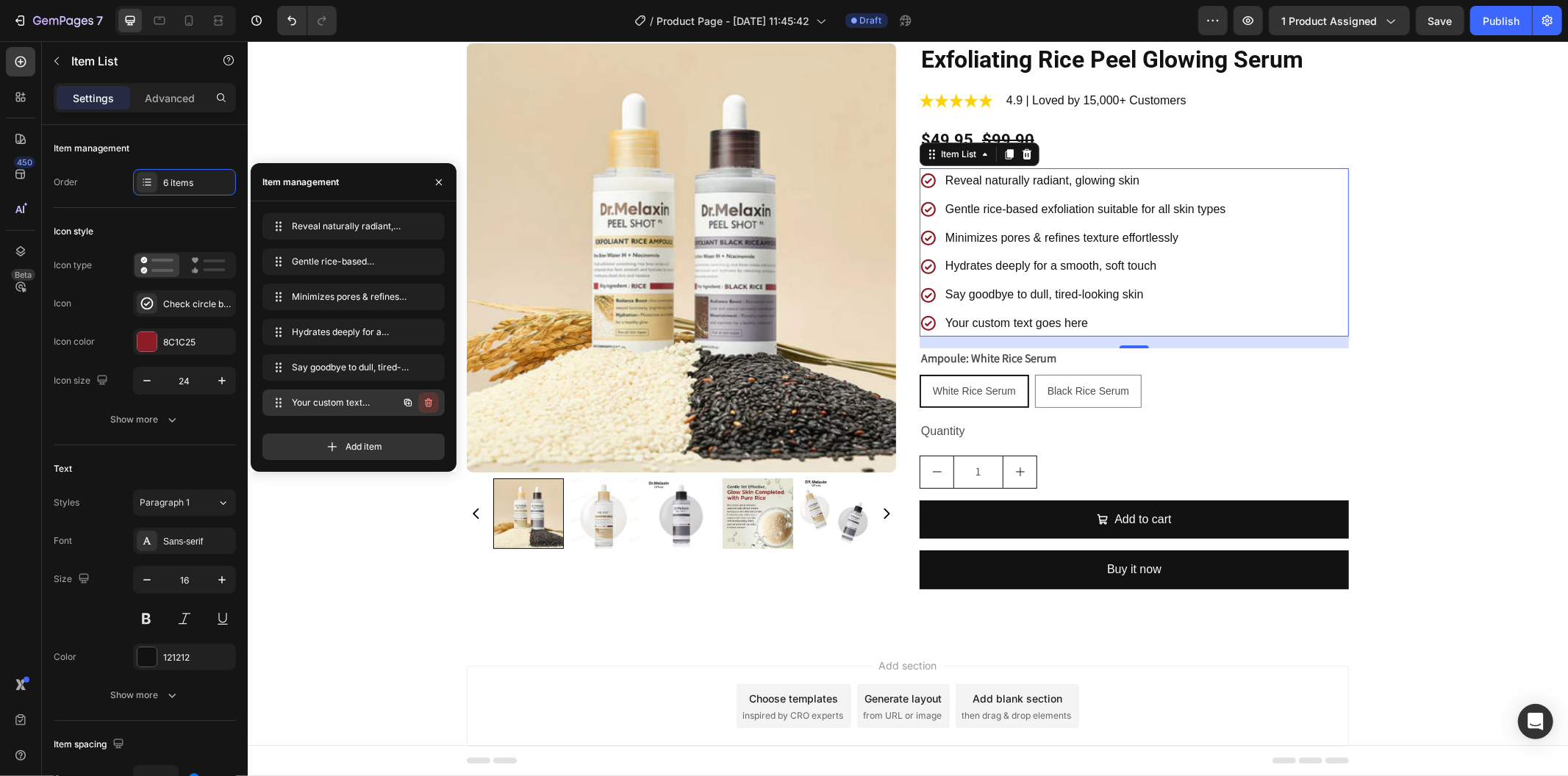
click at [423, 397] on icon "button" at bounding box center [428, 403] width 11 height 11
click at [423, 397] on div "Delete" at bounding box center [418, 403] width 27 height 13
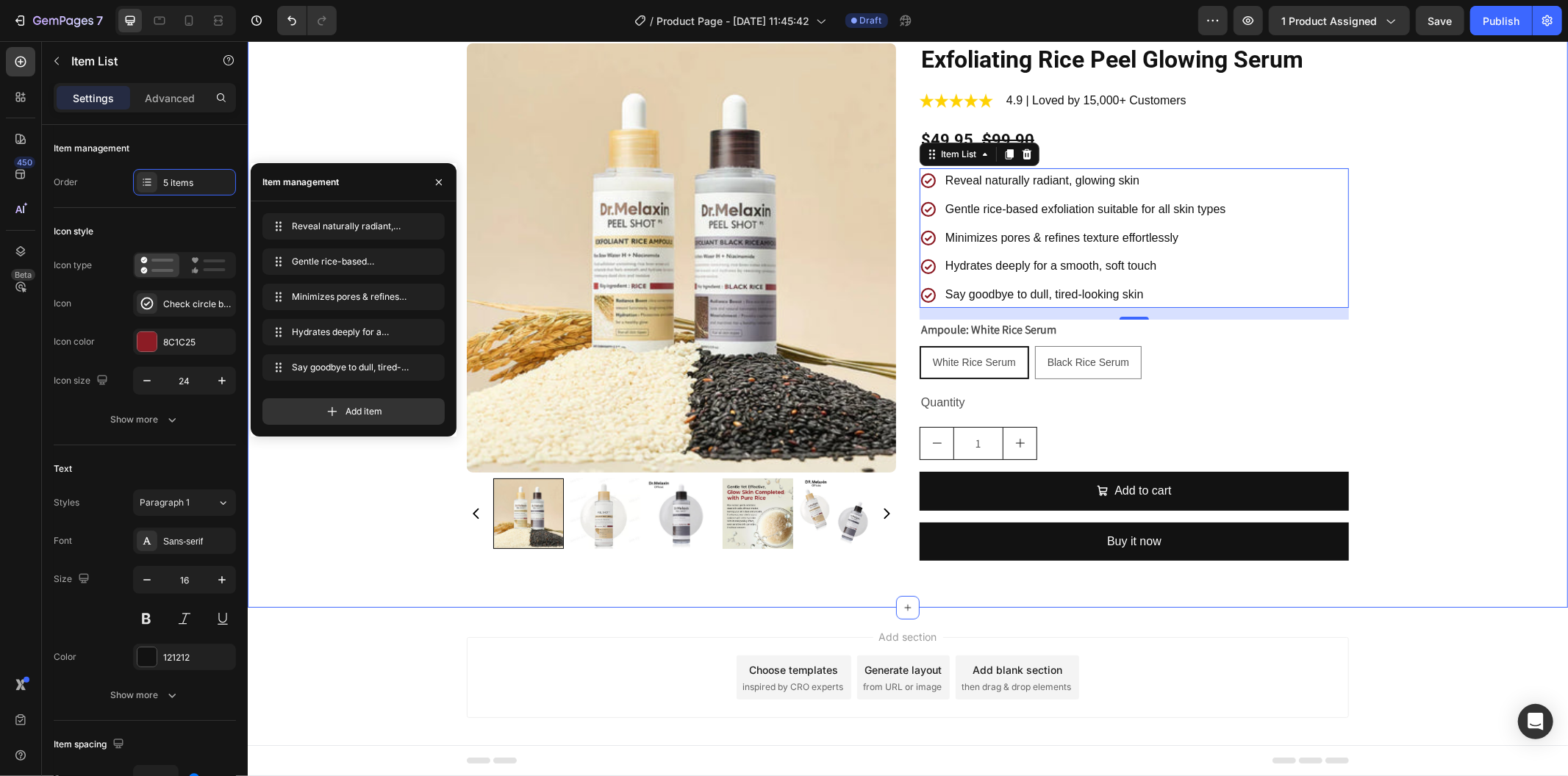
click at [1439, 397] on div "Product Images Exfoliating Rice Peel Glowing Serum Product Title Image 4.9 | Lo…" at bounding box center [907, 313] width 1321 height 541
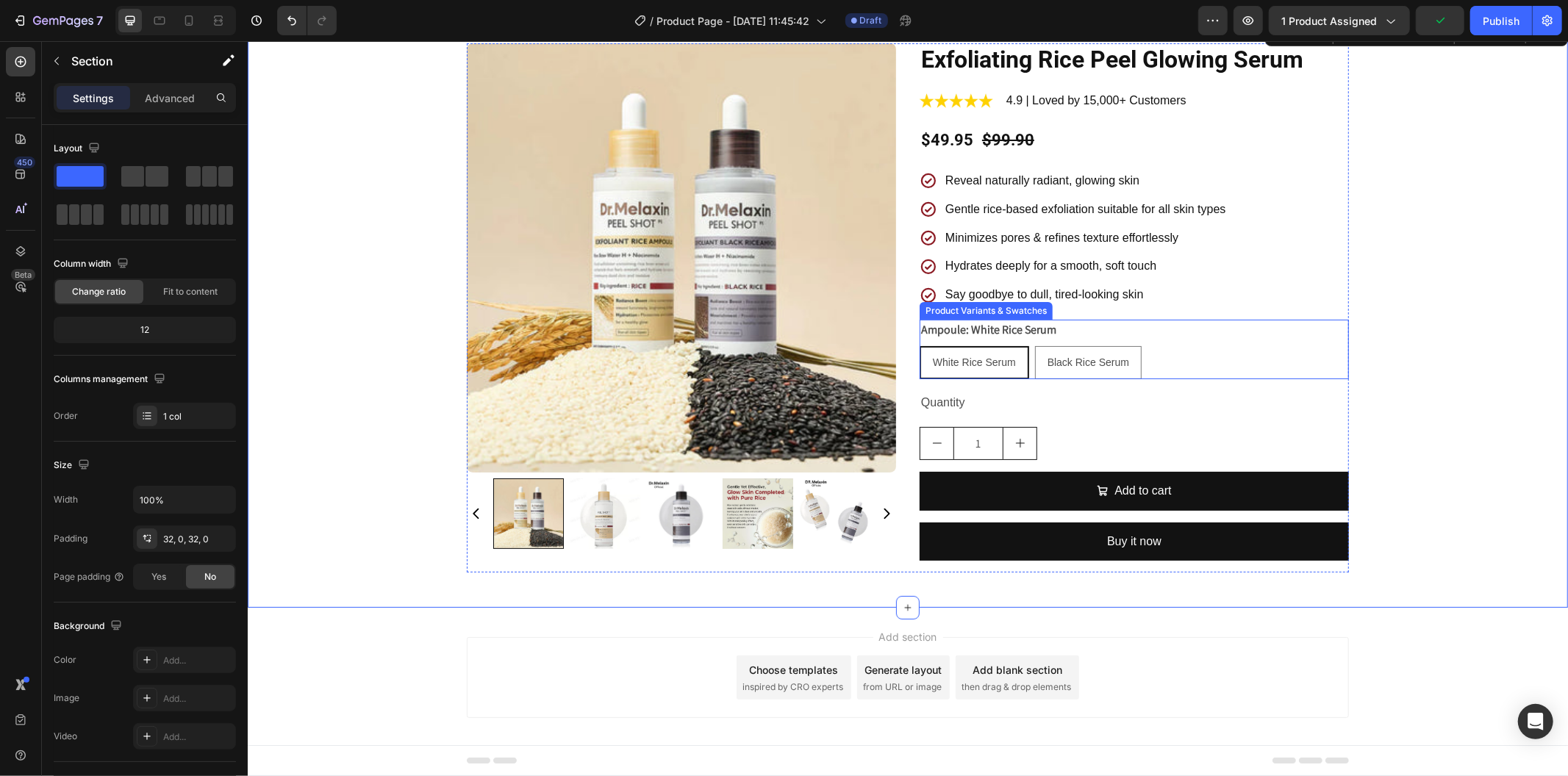
click at [1196, 347] on div "White Rice Serum White Rice Serum White Rice Serum Black Rice Serum Black Rice …" at bounding box center [1133, 362] width 429 height 33
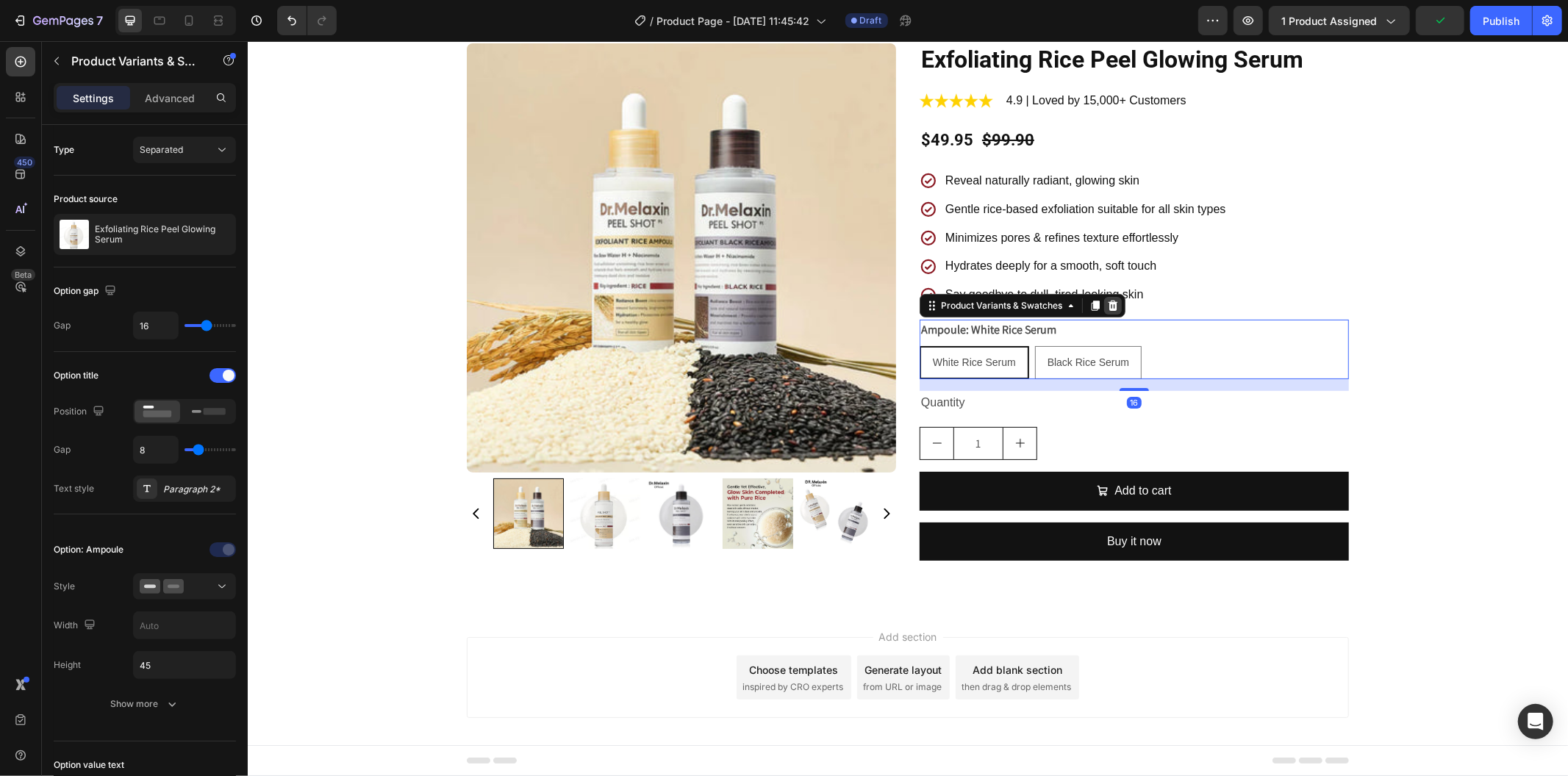
click at [1108, 309] on icon at bounding box center [1113, 305] width 10 height 11
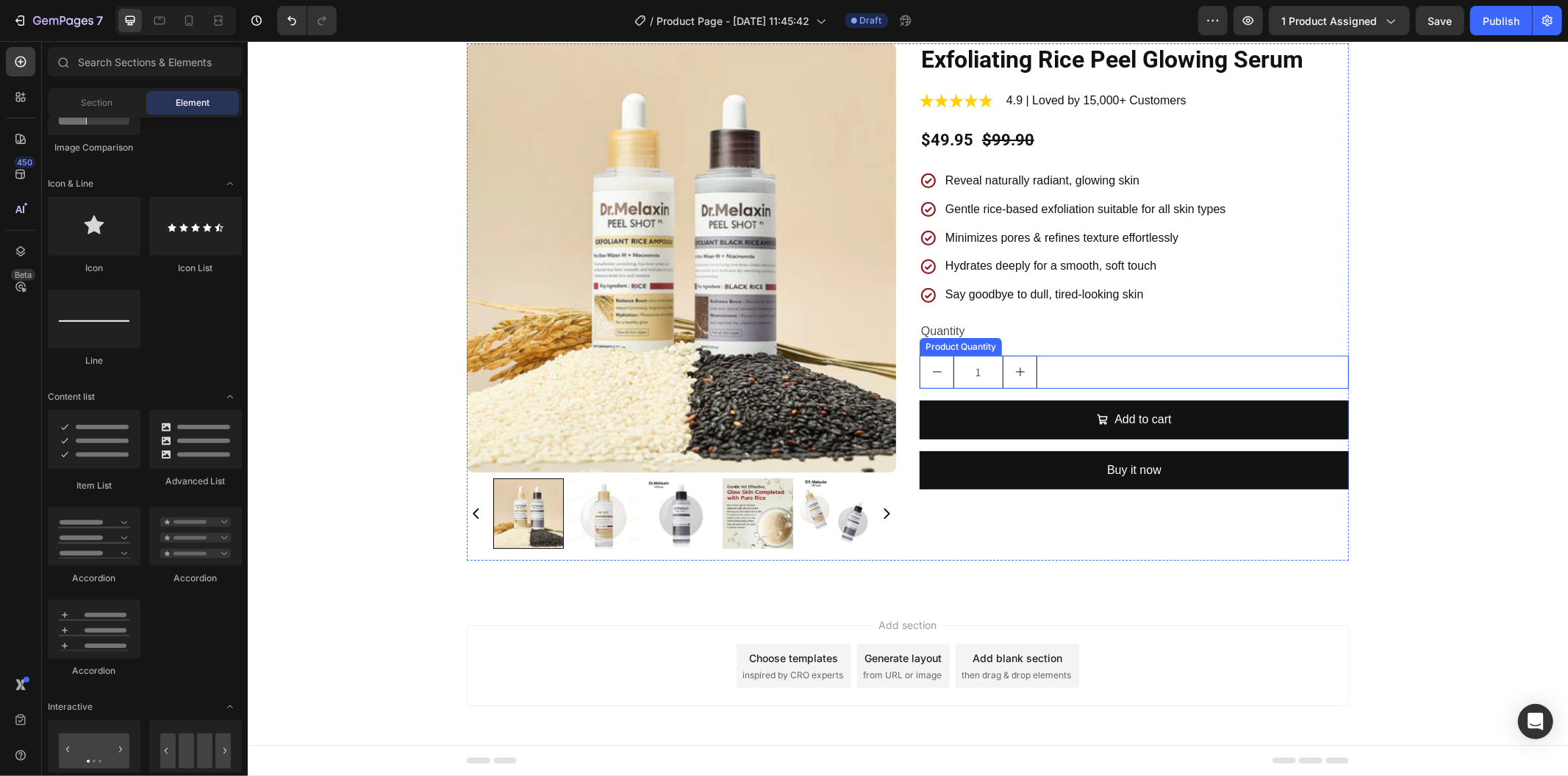
click at [1048, 370] on div "1" at bounding box center [1133, 372] width 429 height 33
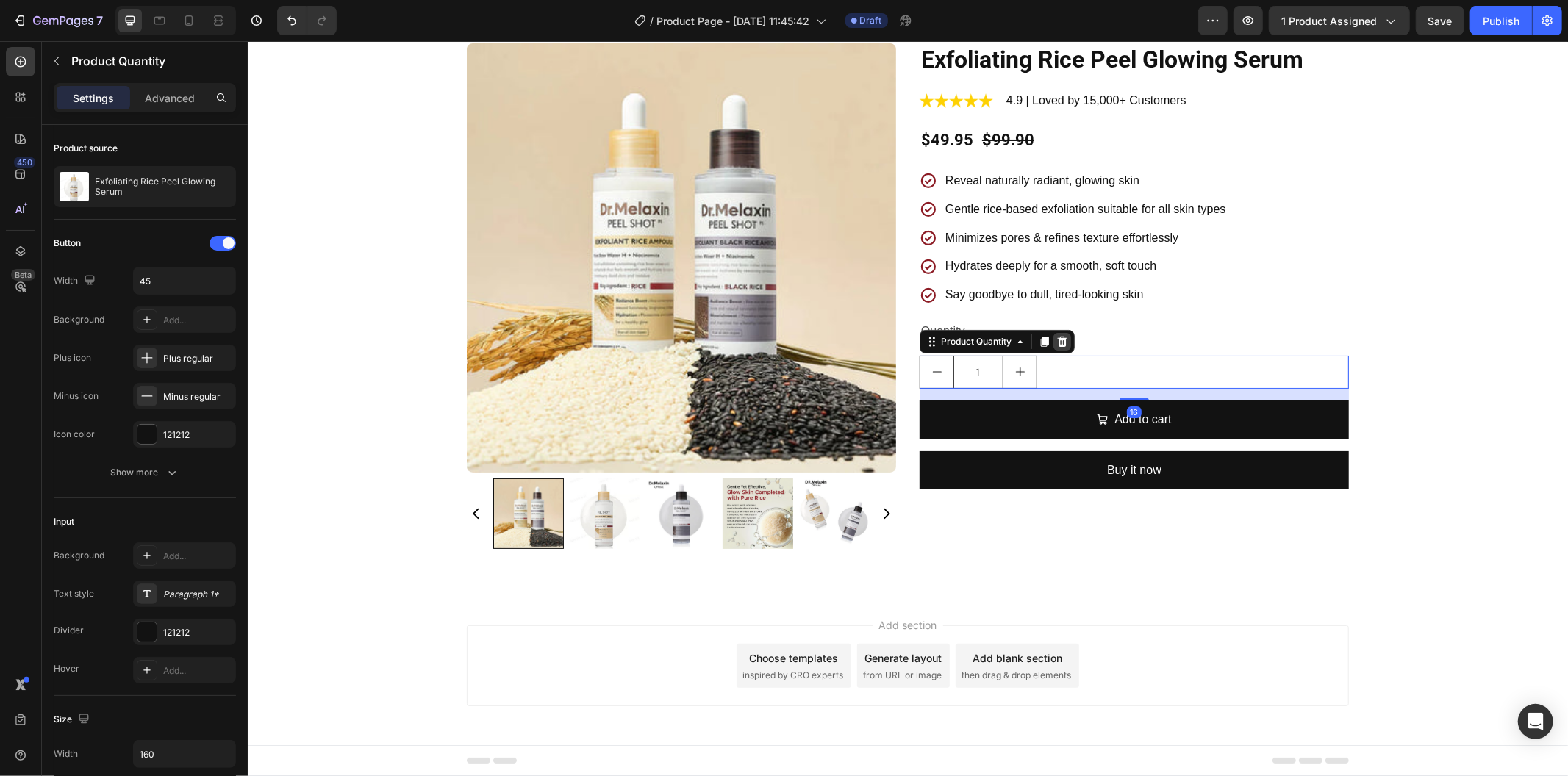
click at [1060, 343] on icon at bounding box center [1062, 341] width 10 height 11
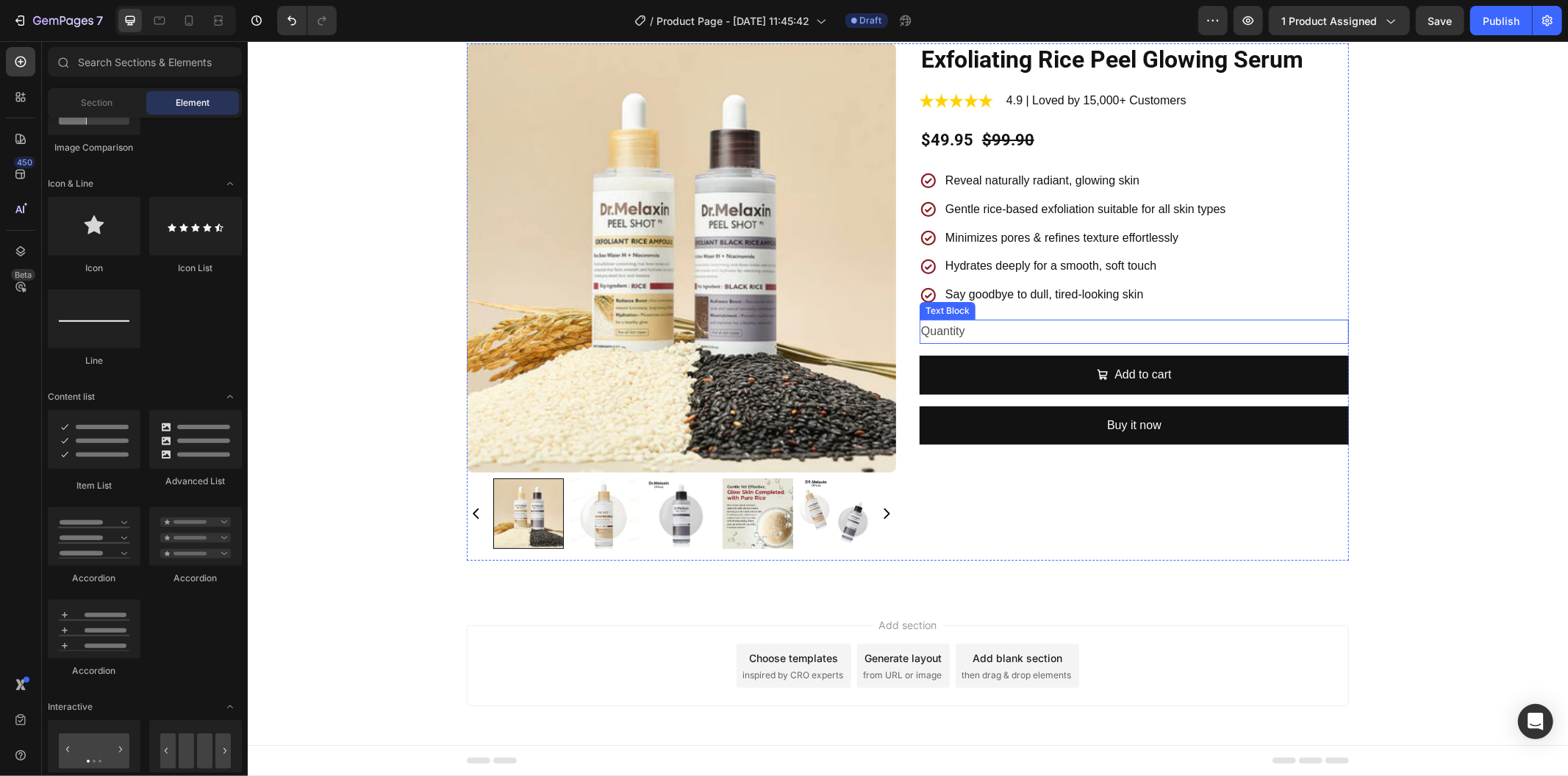
click at [1014, 341] on div "Quantity" at bounding box center [1133, 332] width 429 height 25
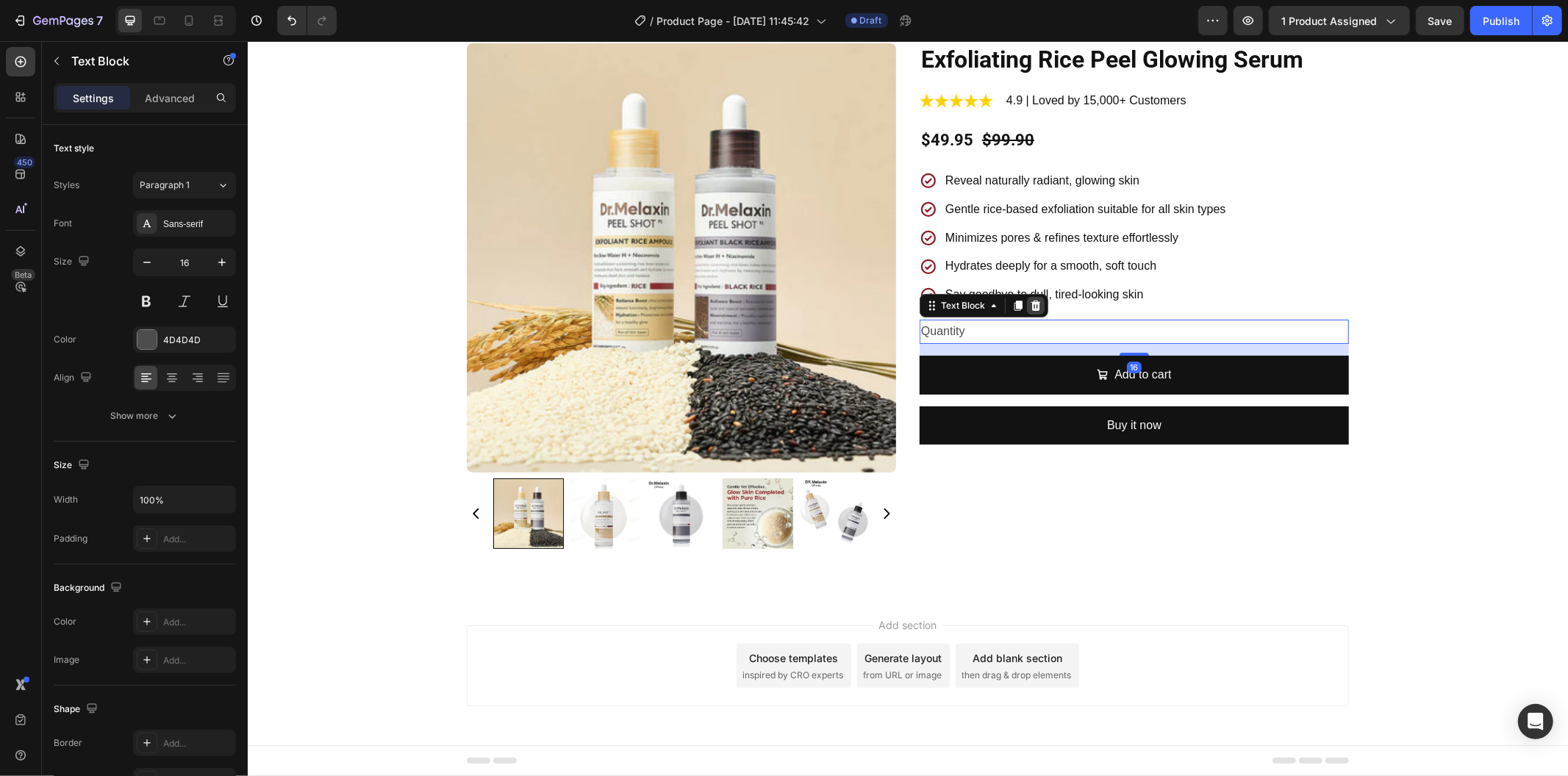
click at [1029, 308] on icon at bounding box center [1035, 305] width 11 height 11
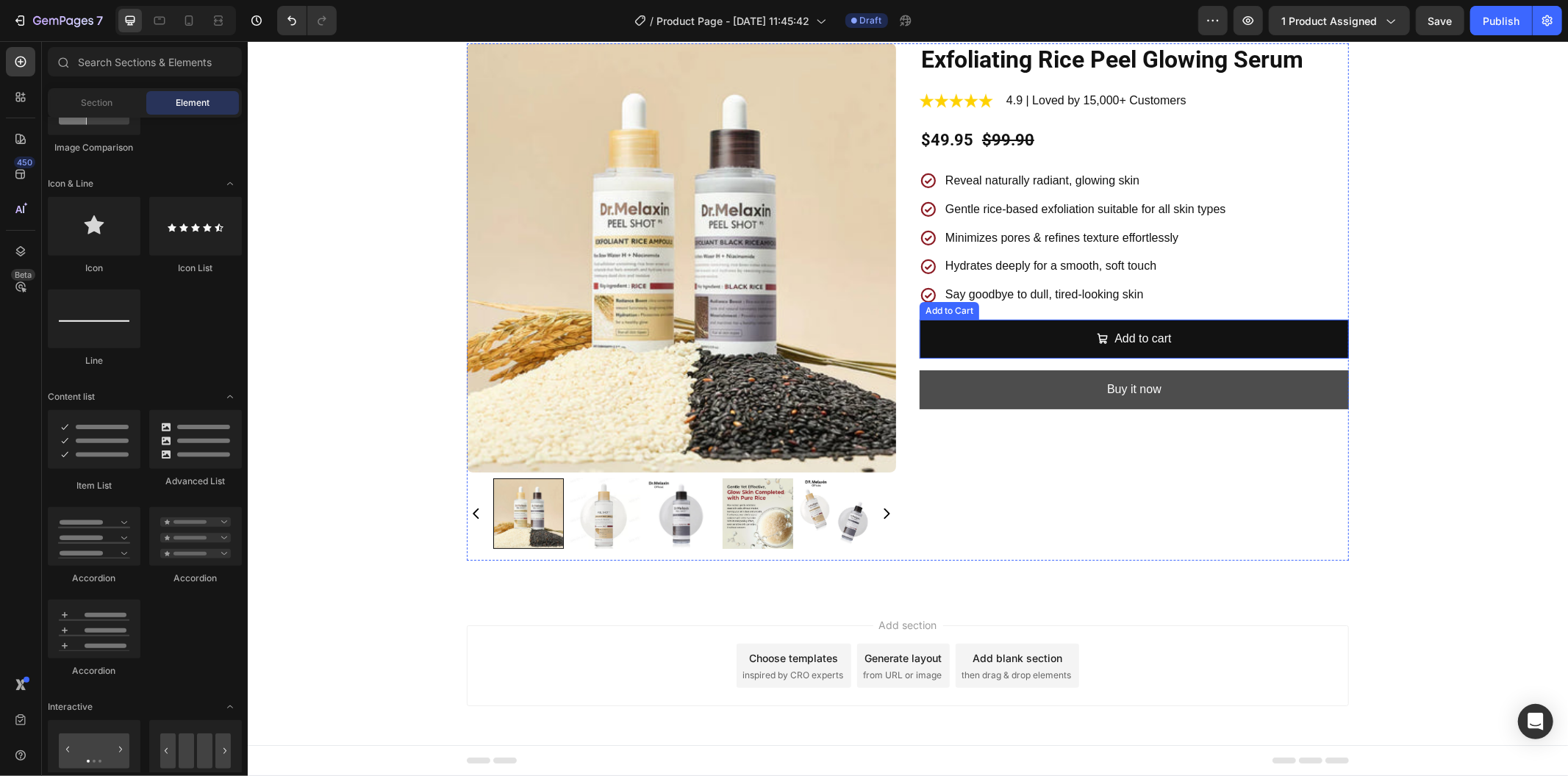
click at [991, 386] on button "Buy it now" at bounding box center [1133, 390] width 429 height 39
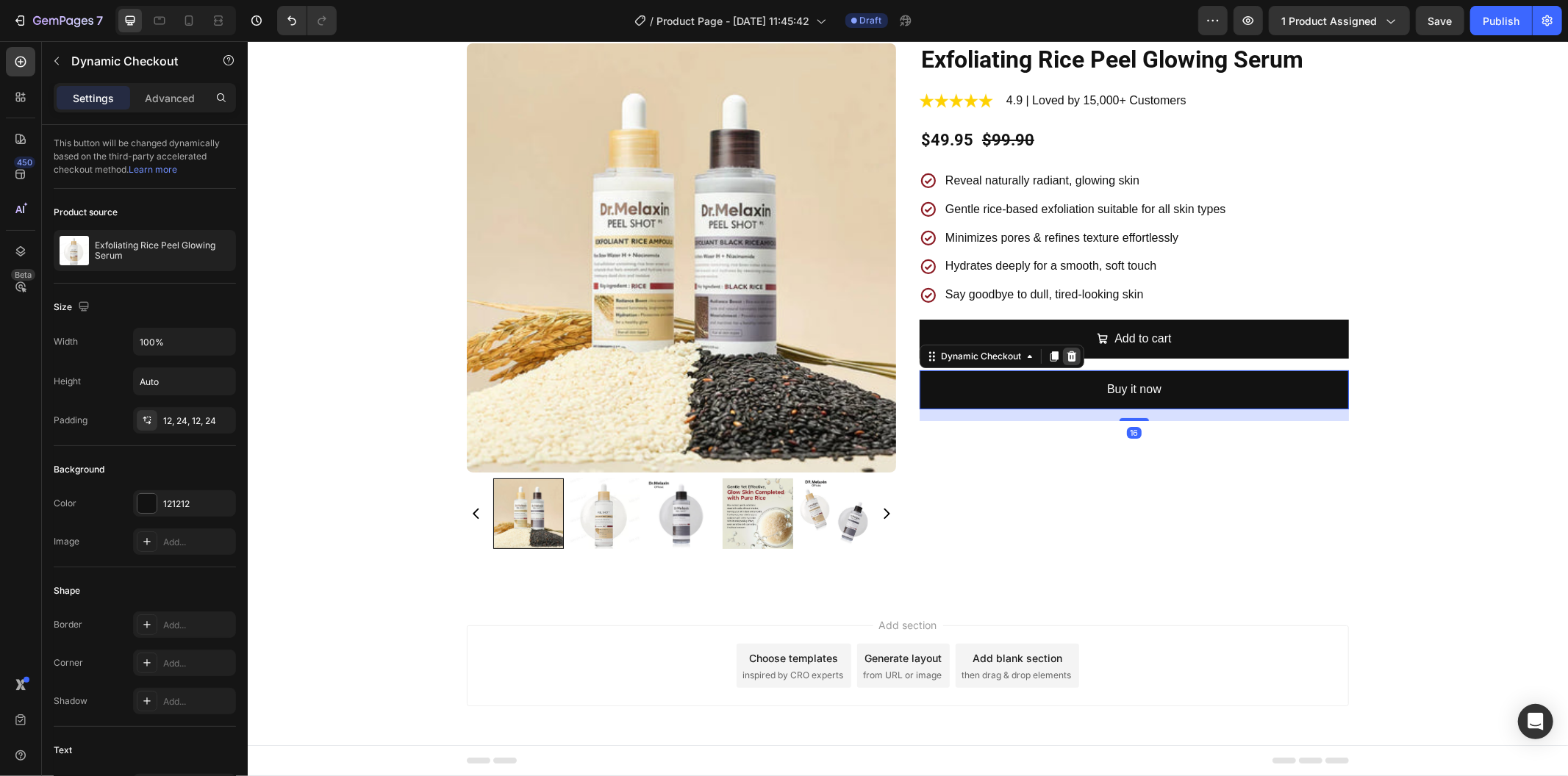
click at [1065, 357] on icon at bounding box center [1071, 355] width 11 height 11
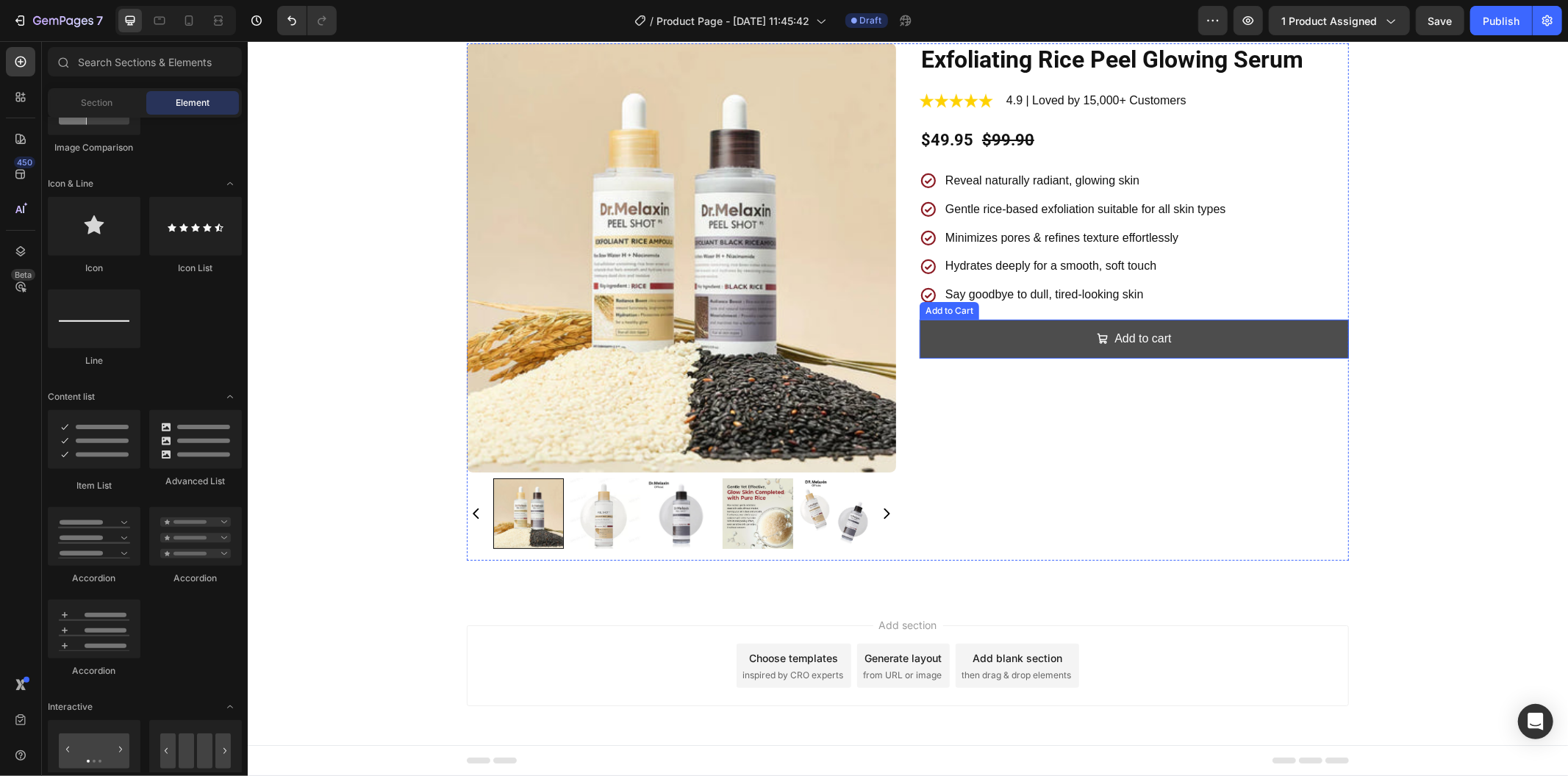
click at [998, 347] on button "Add to cart" at bounding box center [1133, 339] width 429 height 39
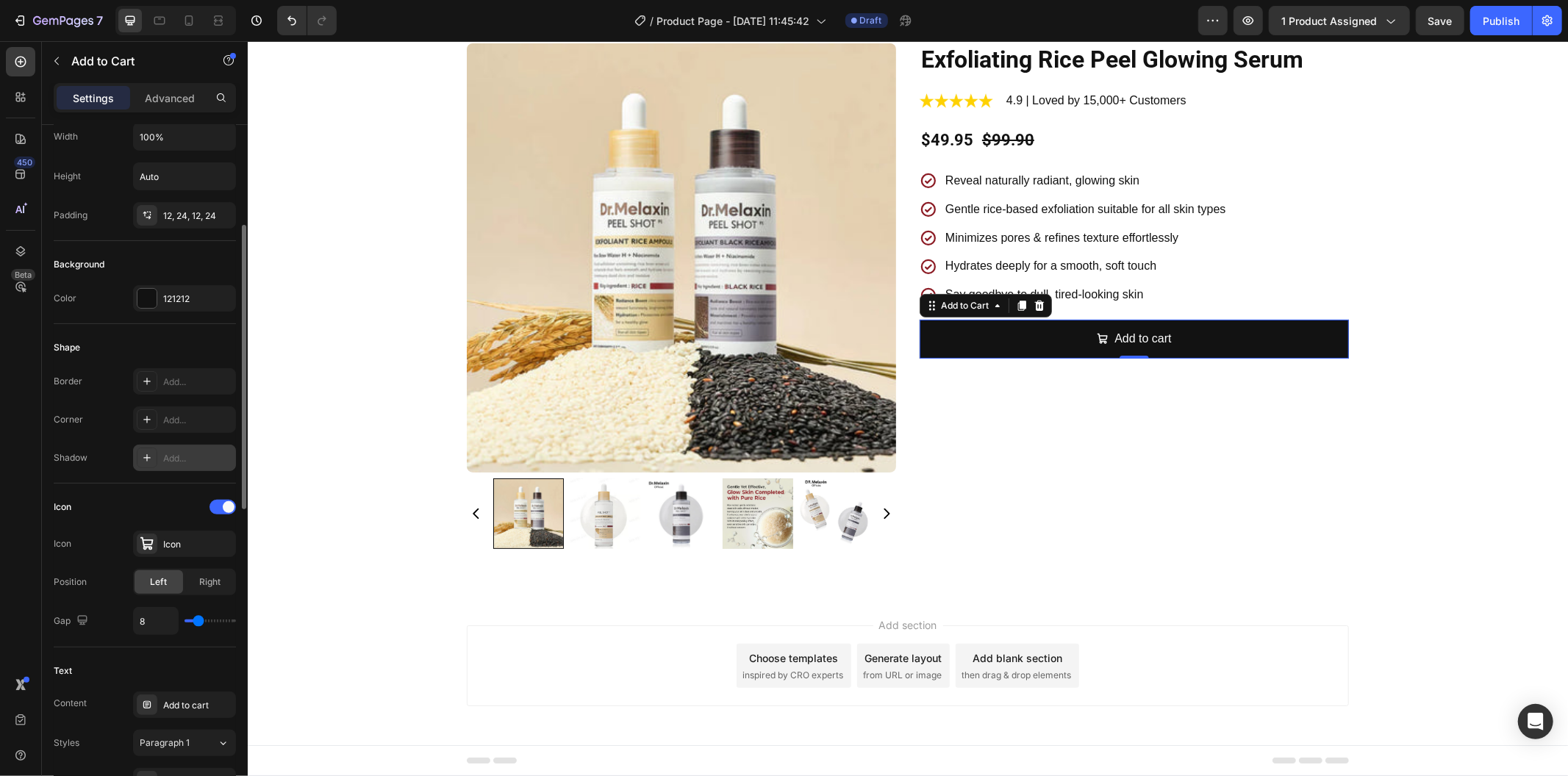
scroll to position [571, 0]
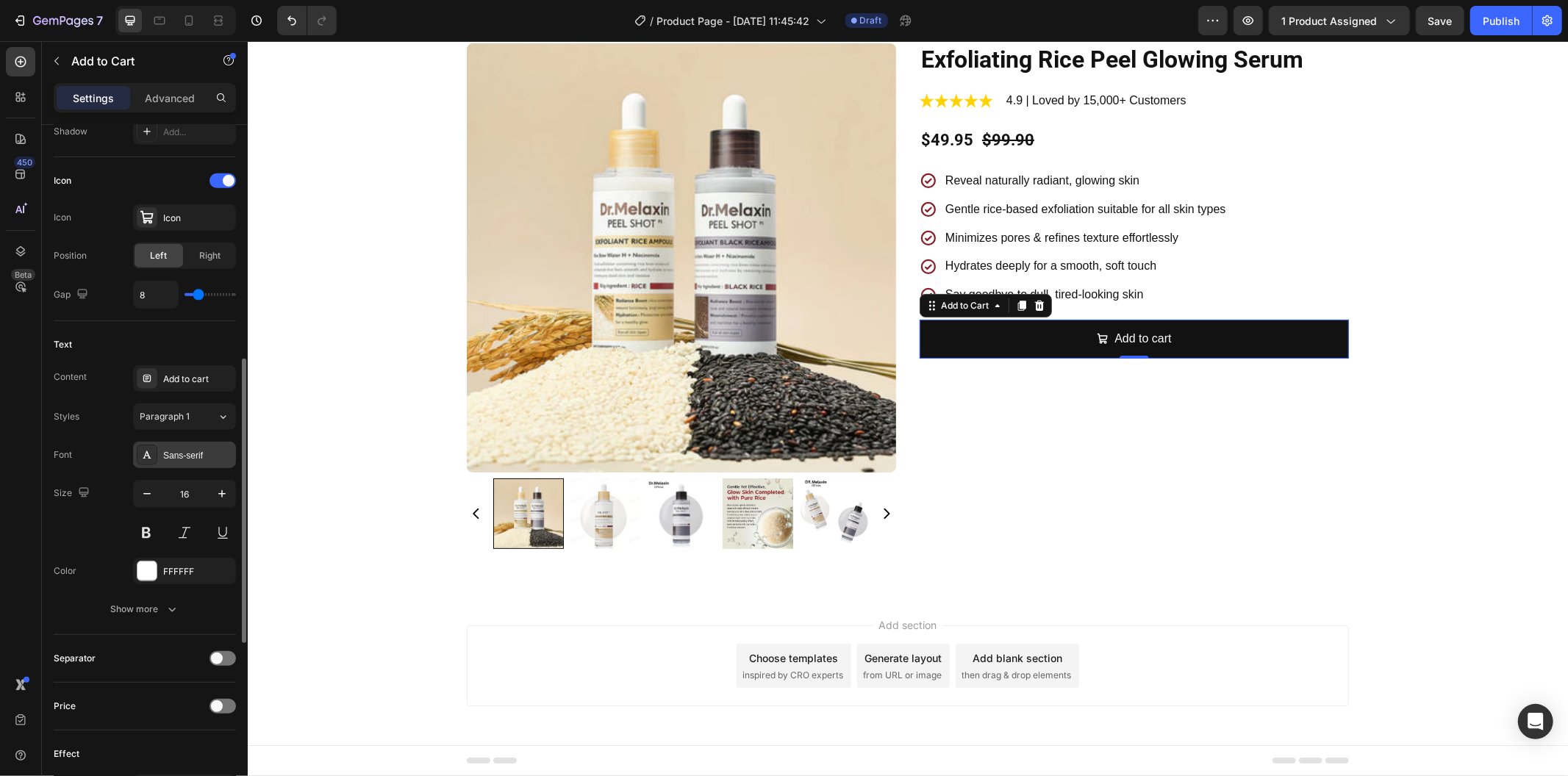
click at [177, 453] on div "Sans-serif" at bounding box center [197, 456] width 69 height 13
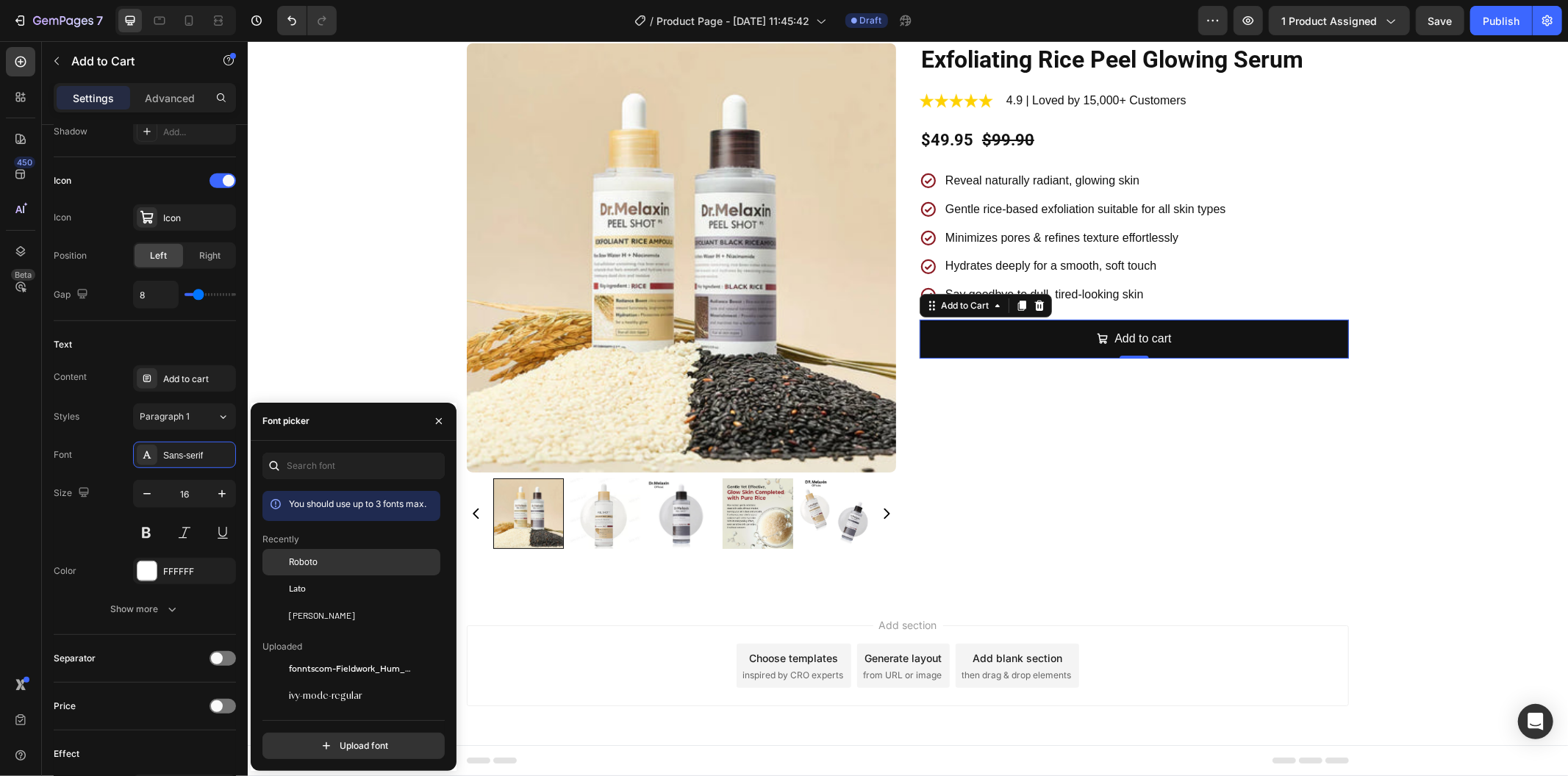
click at [328, 556] on div "Roboto" at bounding box center [363, 562] width 148 height 13
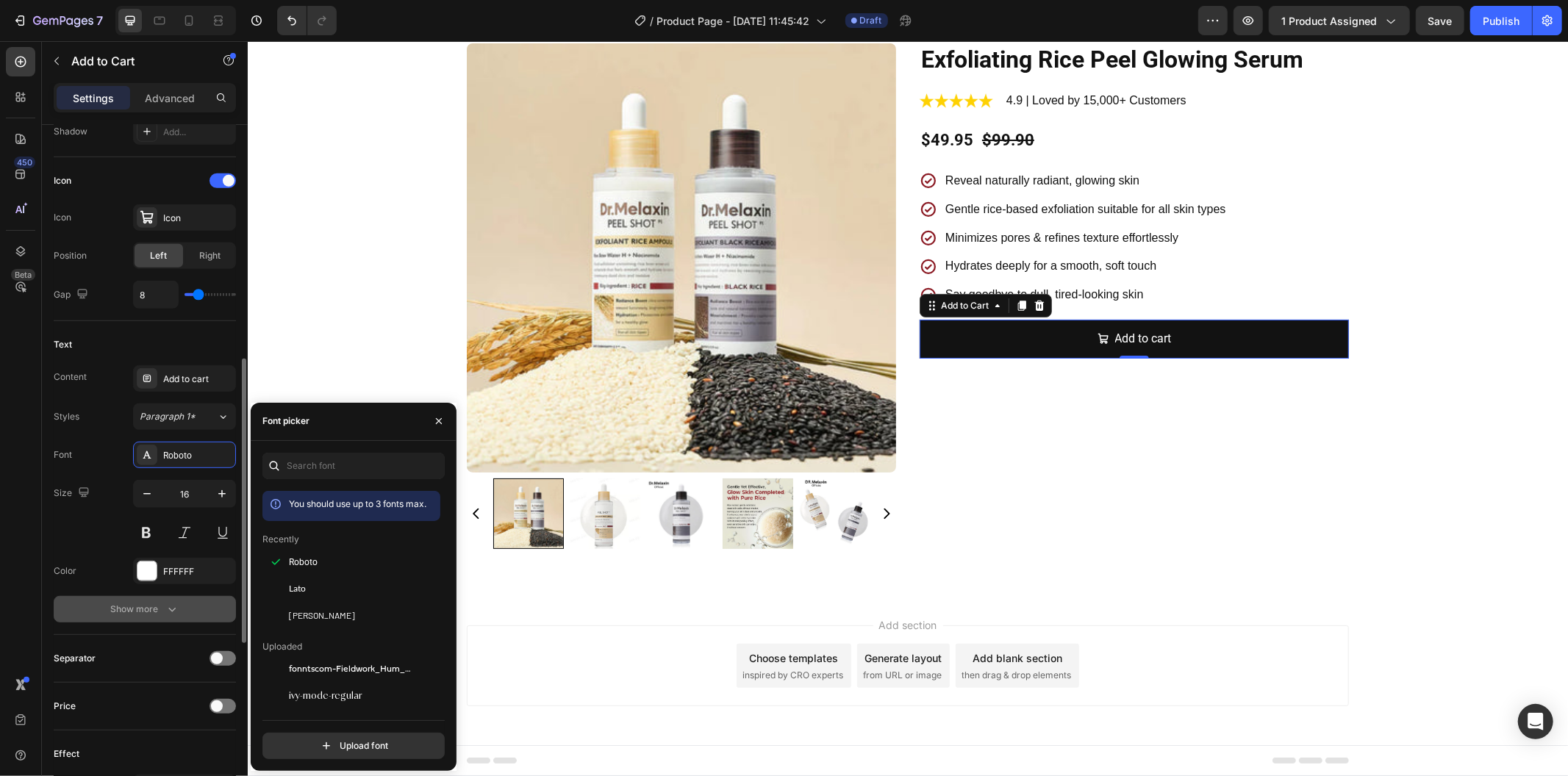
click at [160, 608] on div "Show more" at bounding box center [146, 609] width 69 height 15
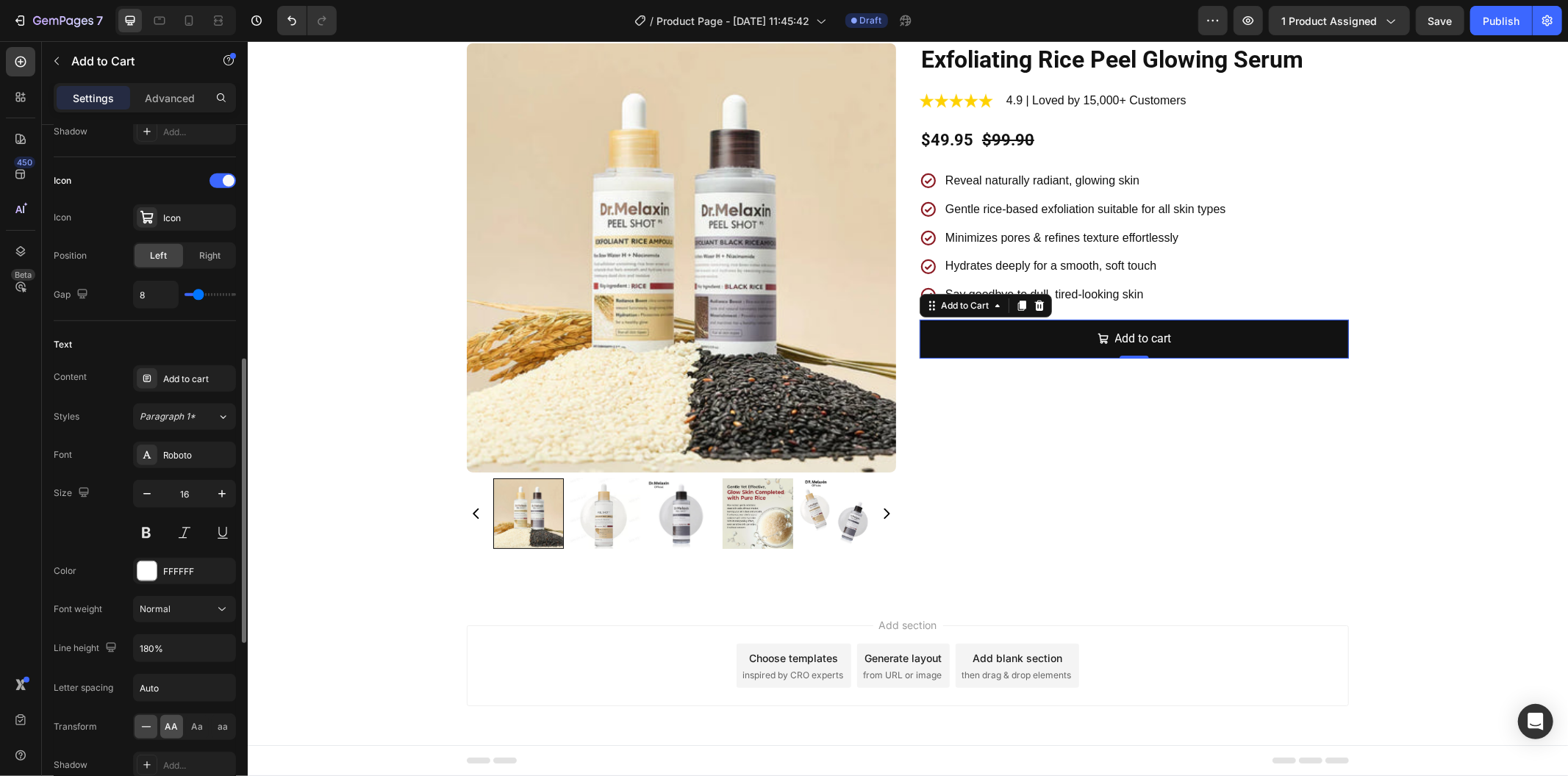
click at [174, 729] on span "AA" at bounding box center [172, 727] width 13 height 13
click at [223, 494] on icon "button" at bounding box center [222, 494] width 15 height 15
click at [223, 494] on icon "button" at bounding box center [222, 494] width 7 height 7
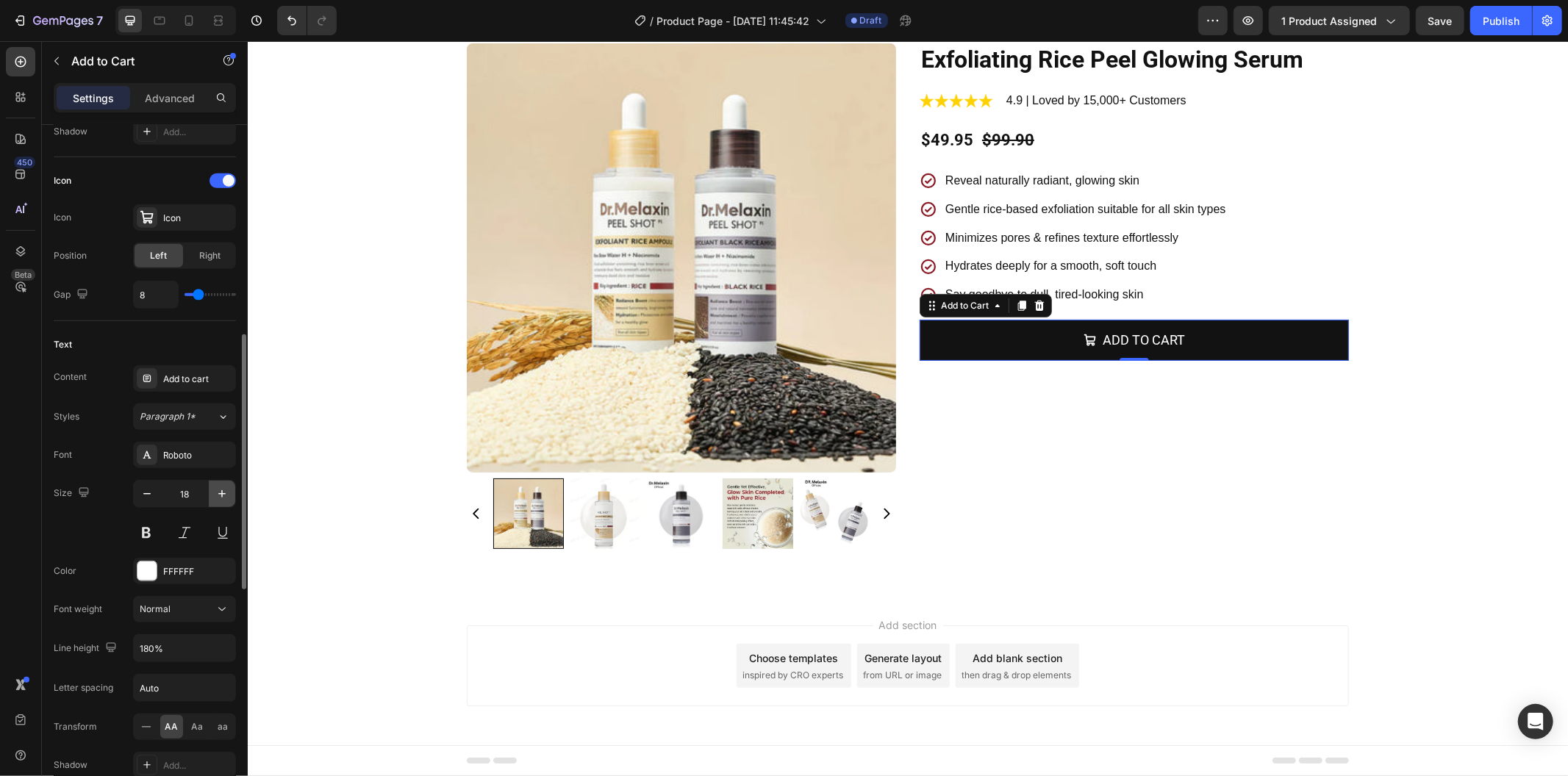
click at [223, 494] on icon "button" at bounding box center [222, 494] width 7 height 7
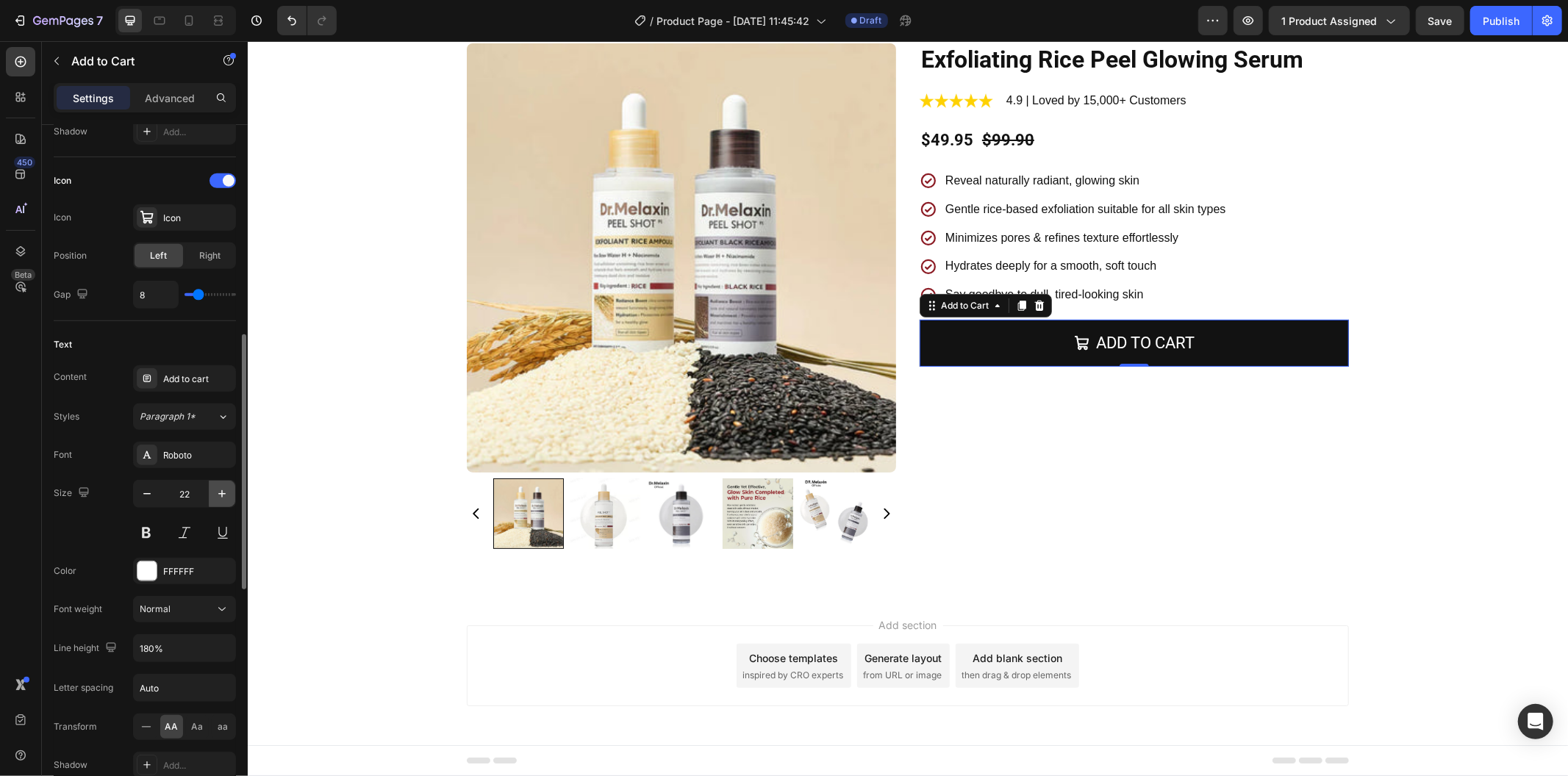
click at [223, 494] on icon "button" at bounding box center [222, 494] width 7 height 7
type input "23"
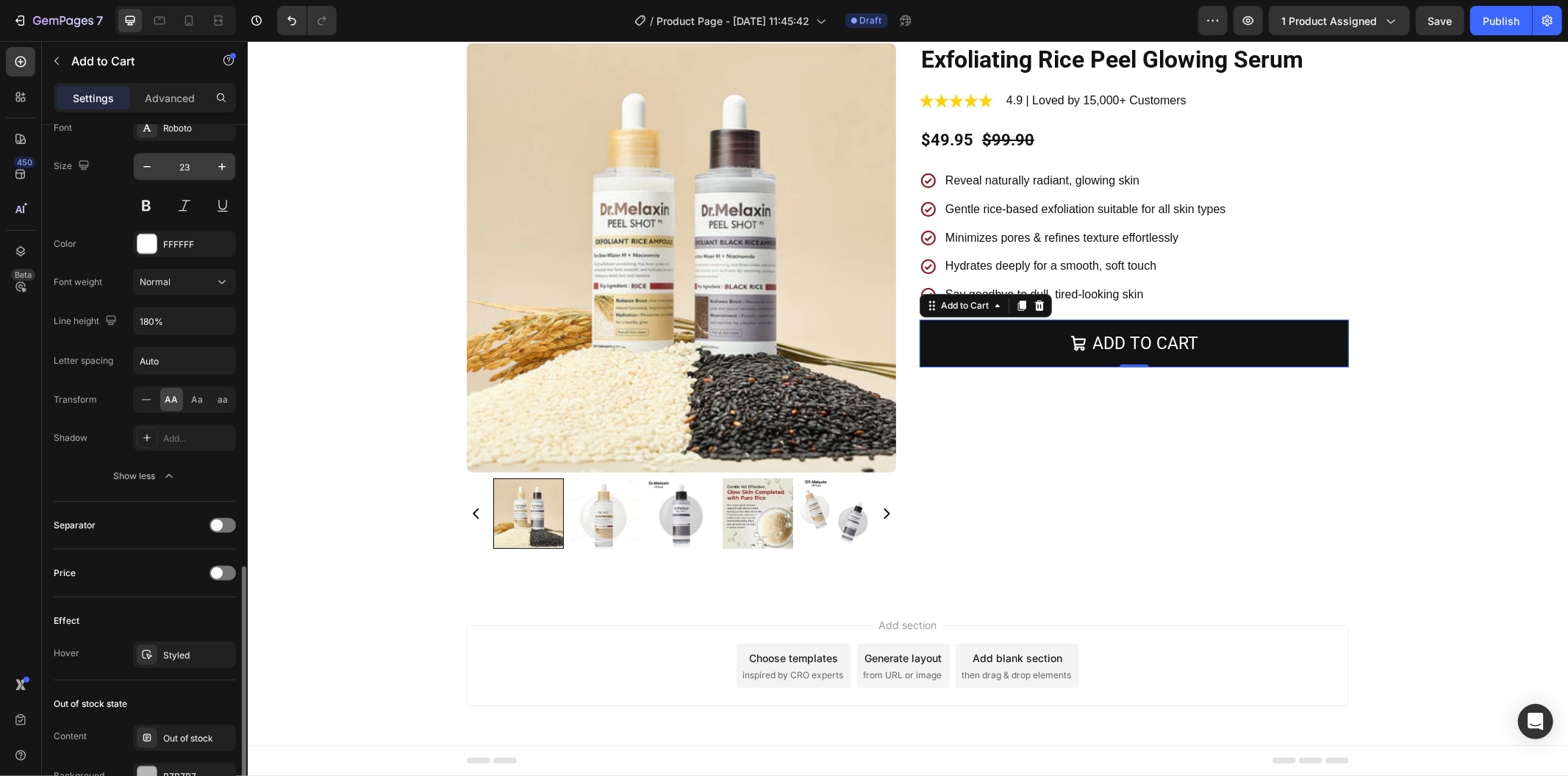
scroll to position [980, 0]
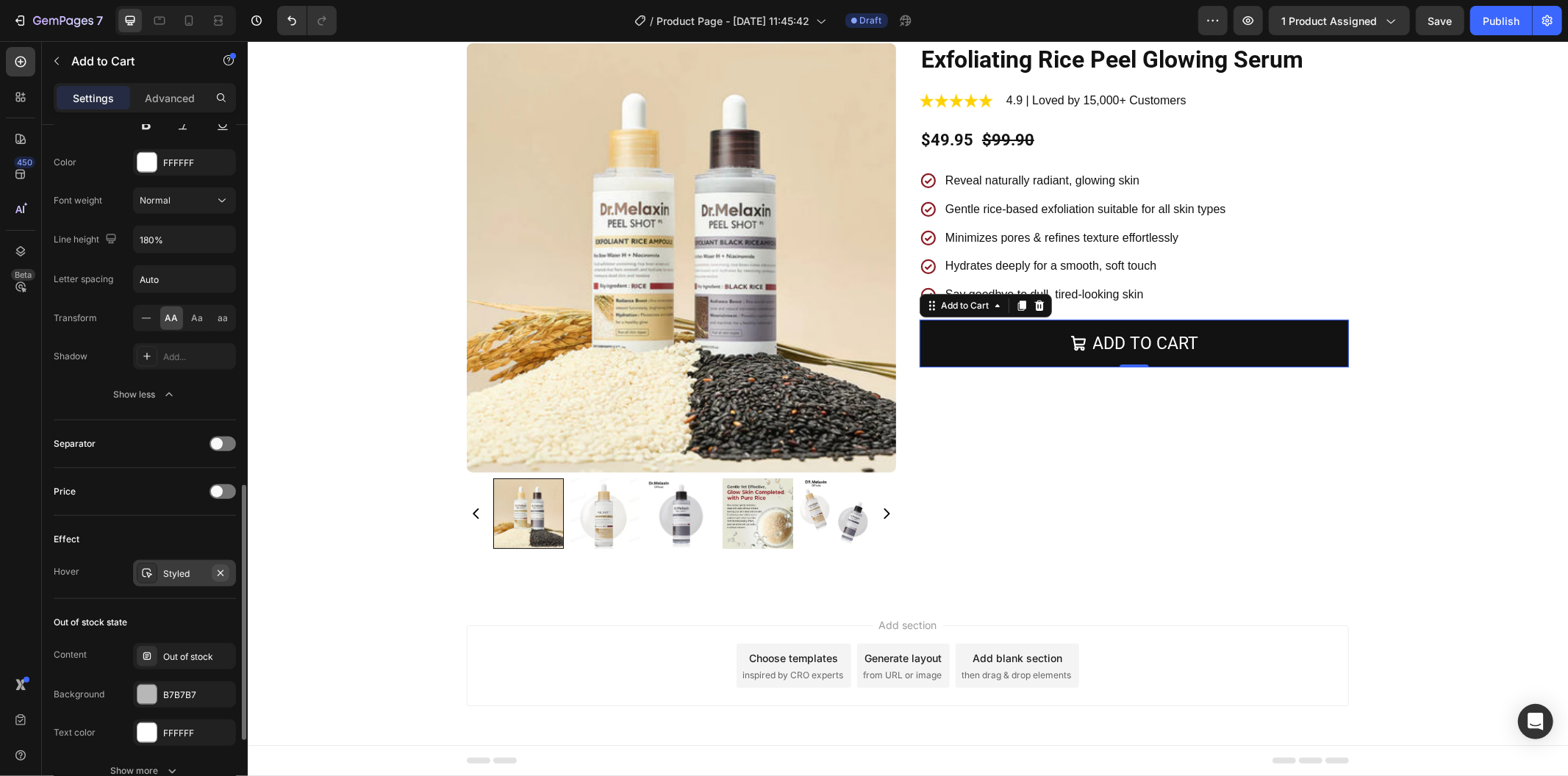
click at [217, 567] on icon "button" at bounding box center [220, 573] width 11 height 11
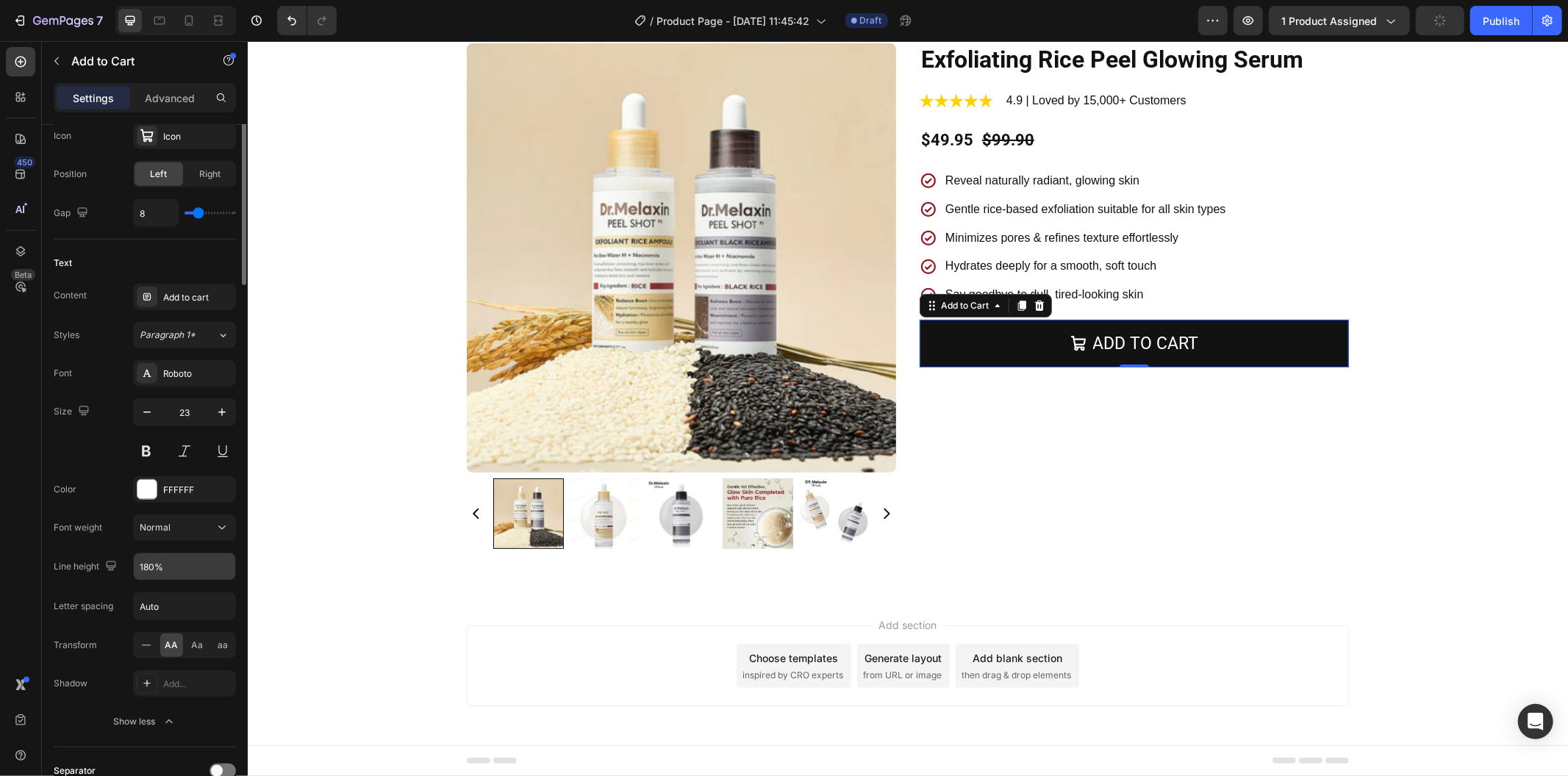
scroll to position [327, 0]
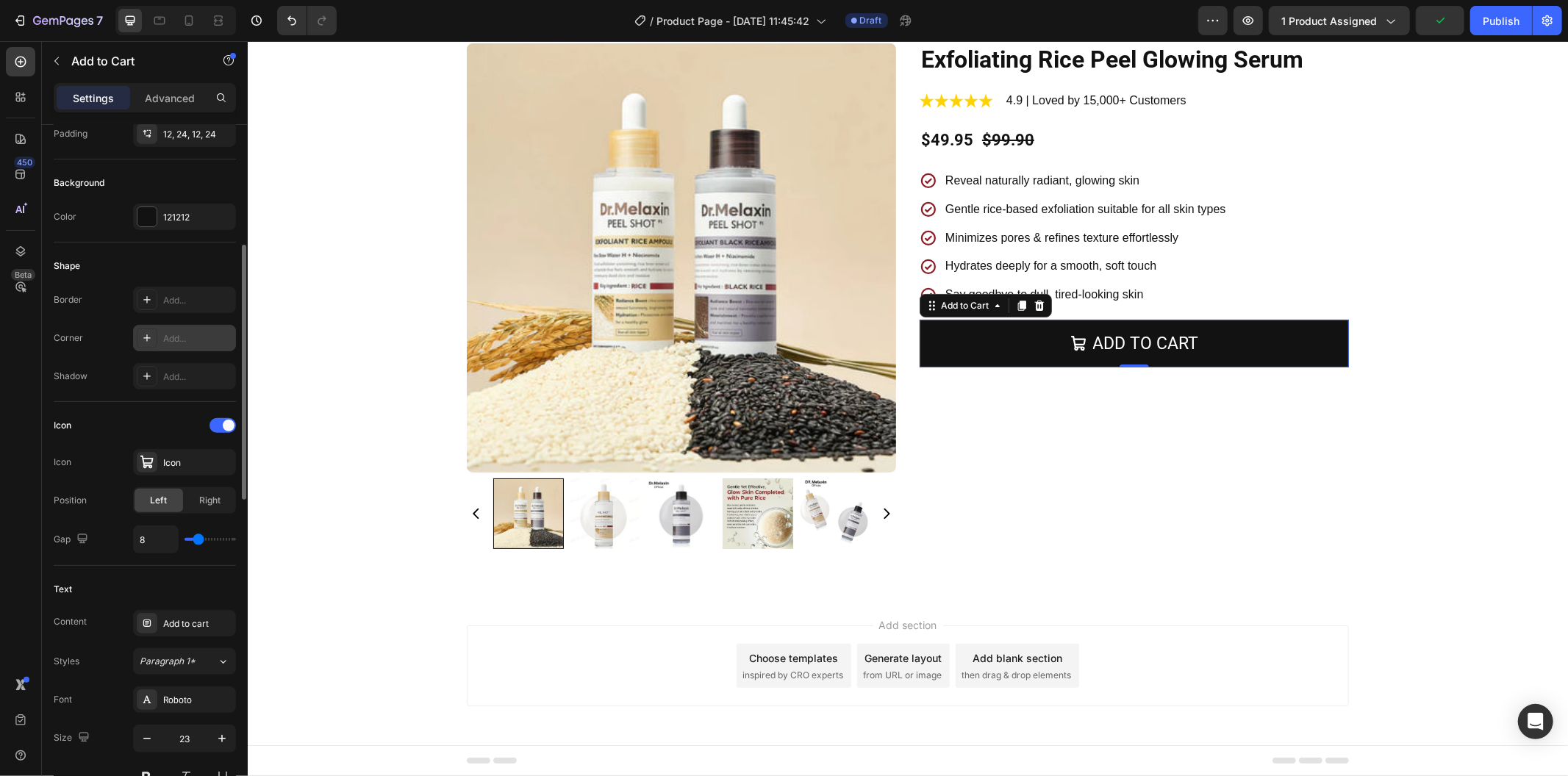
click at [142, 333] on icon at bounding box center [147, 338] width 11 height 11
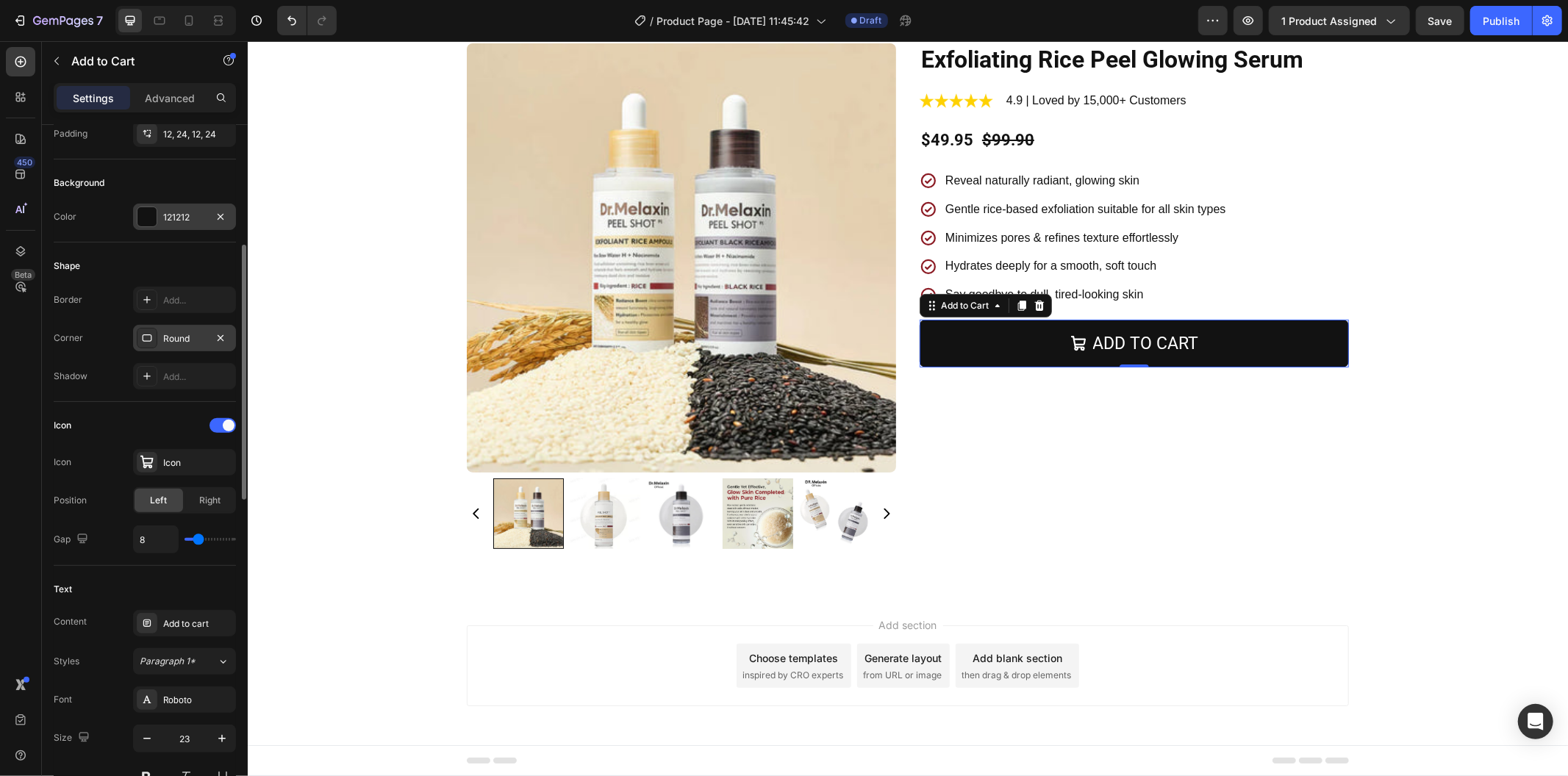
click at [148, 221] on div at bounding box center [147, 216] width 19 height 19
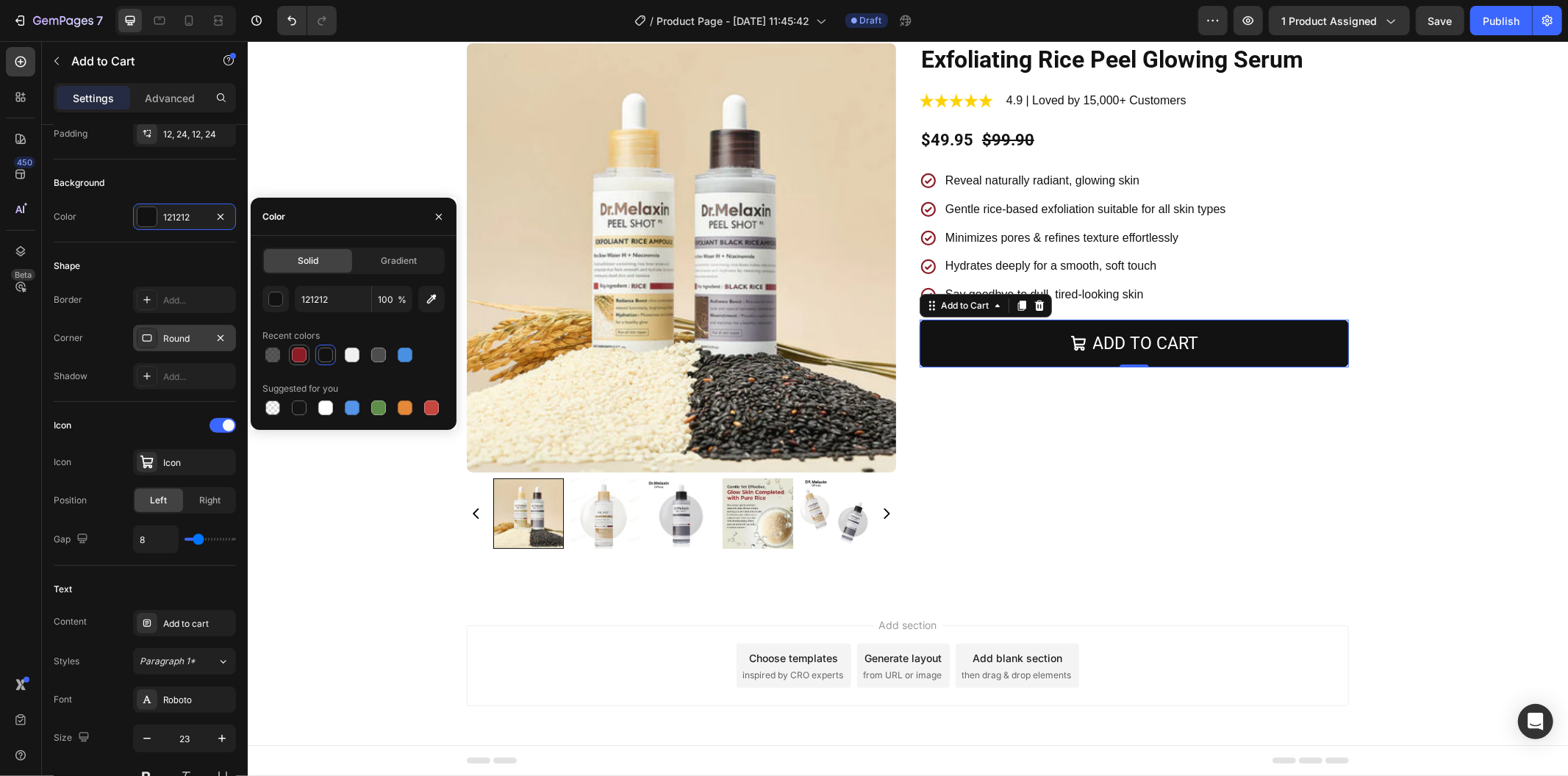
click at [298, 351] on div at bounding box center [299, 355] width 15 height 15
type input "8C1C25"
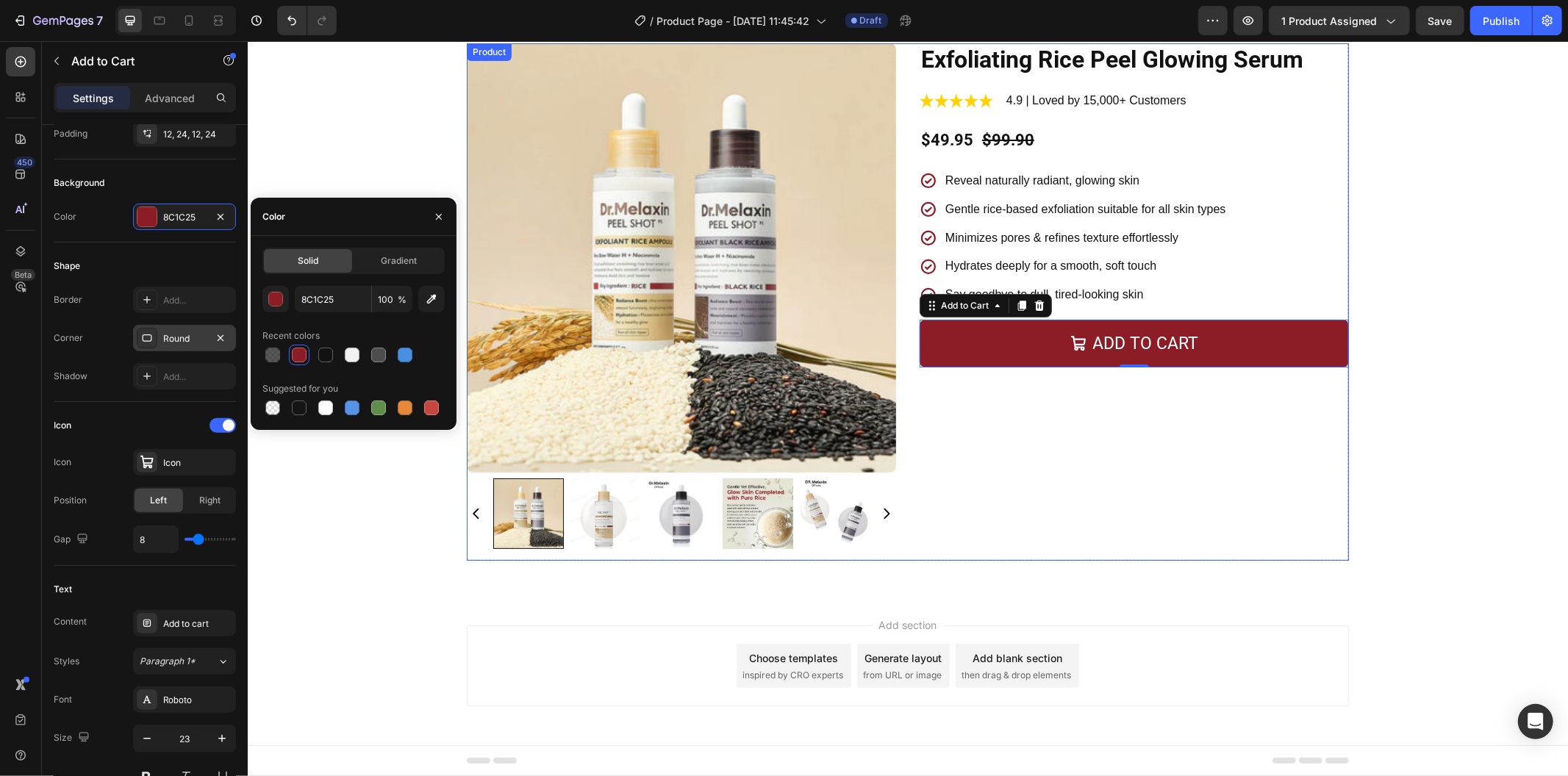
click at [1200, 426] on div "Exfoliating Rice Peel Glowing Serum Product Title Image 4.9 | Loved by 15,000+ …" at bounding box center [1133, 301] width 429 height 517
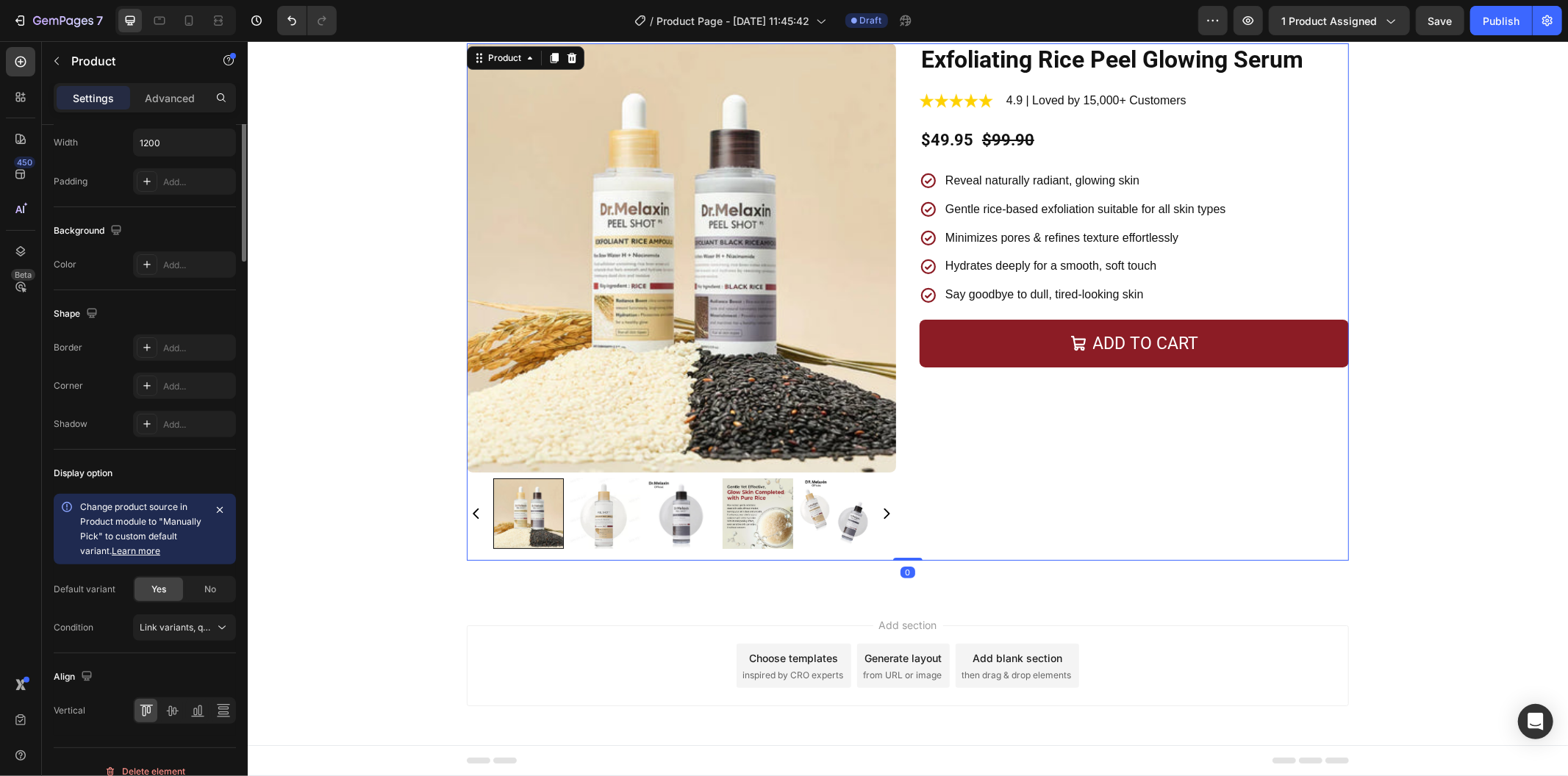
scroll to position [0, 0]
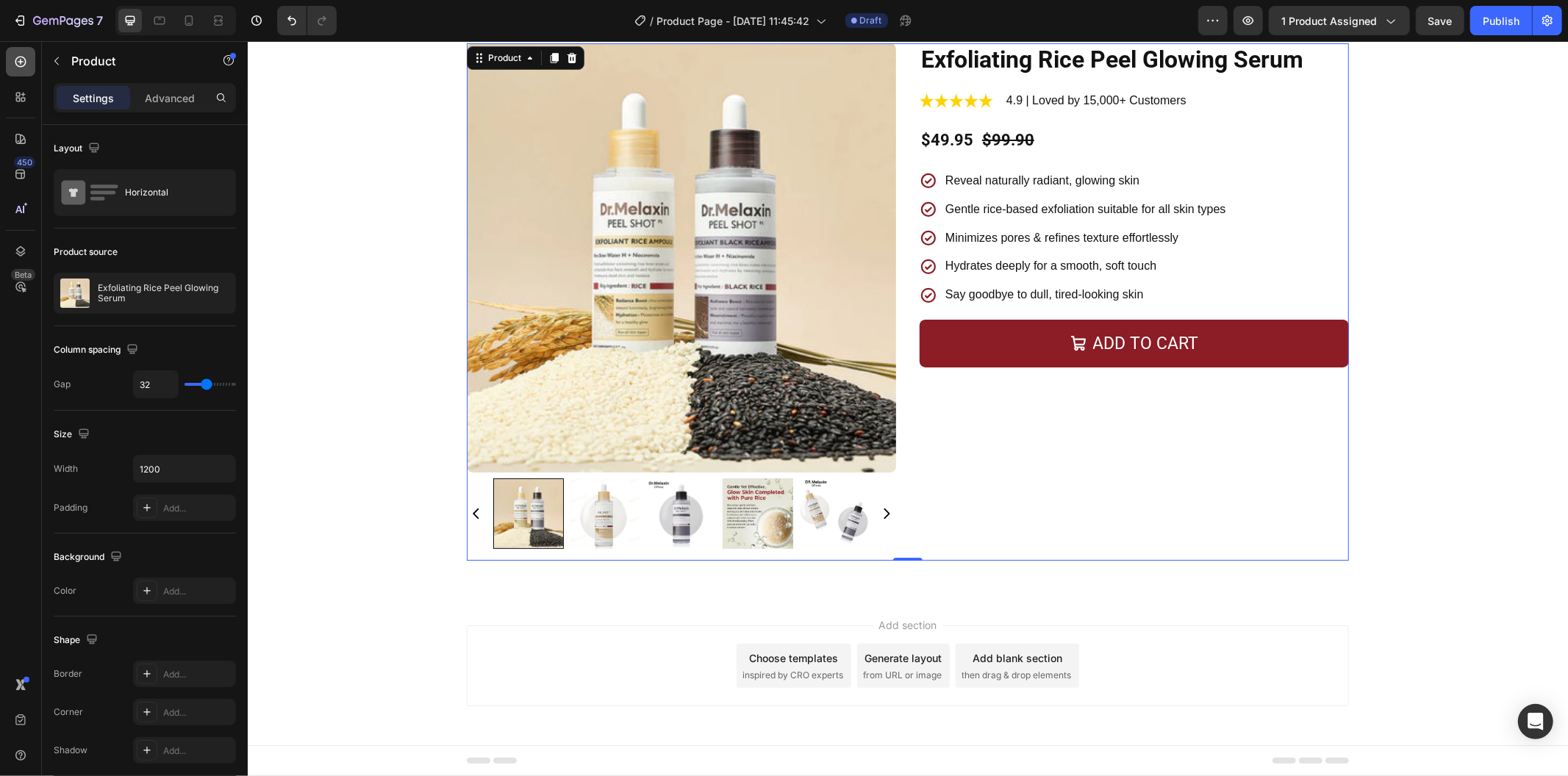
click at [11, 59] on div at bounding box center [20, 61] width 29 height 29
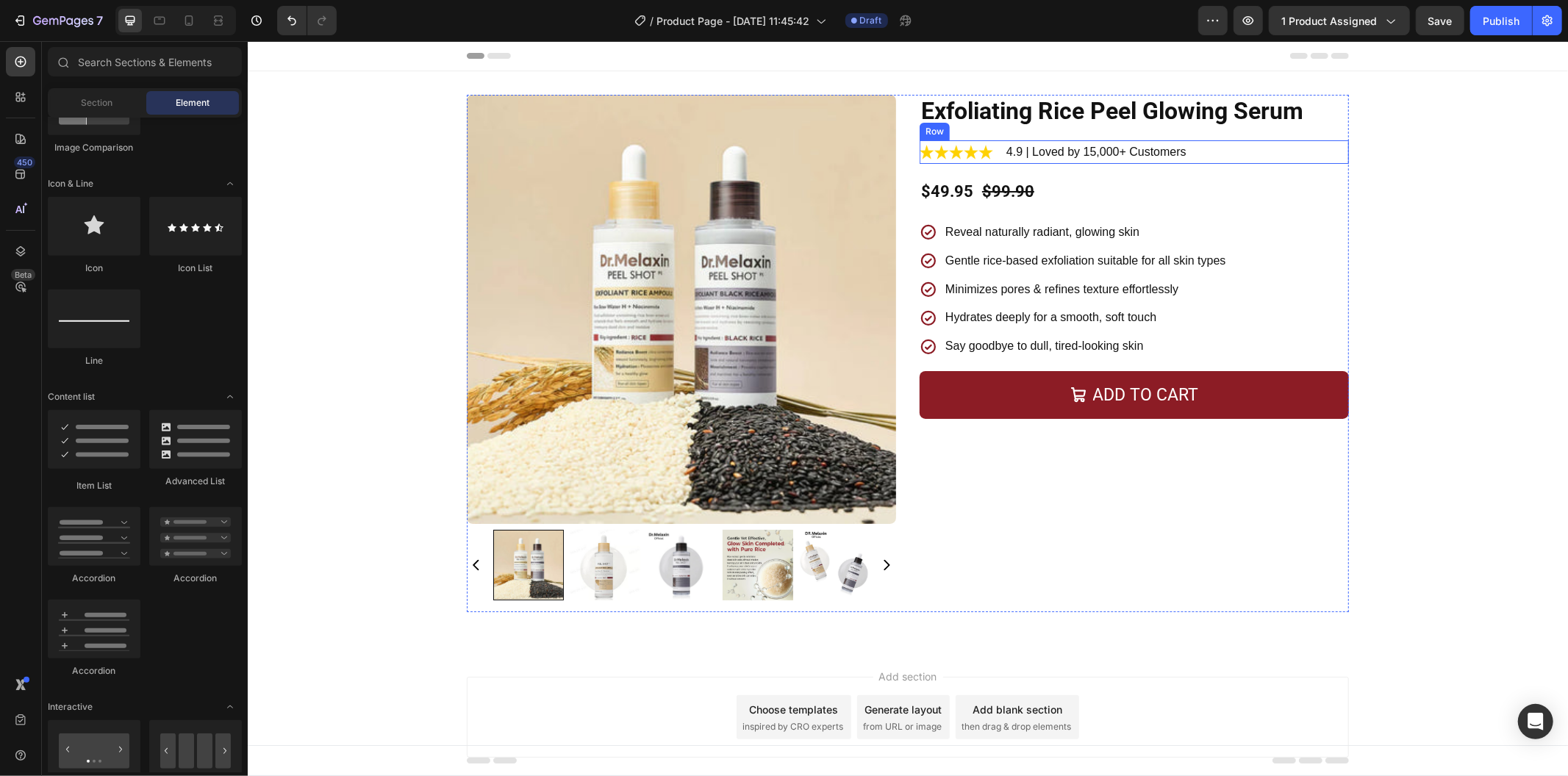
click at [993, 142] on div "Image 4.9 | Loved by 15,000+ Customers Text Block Row" at bounding box center [1133, 152] width 429 height 25
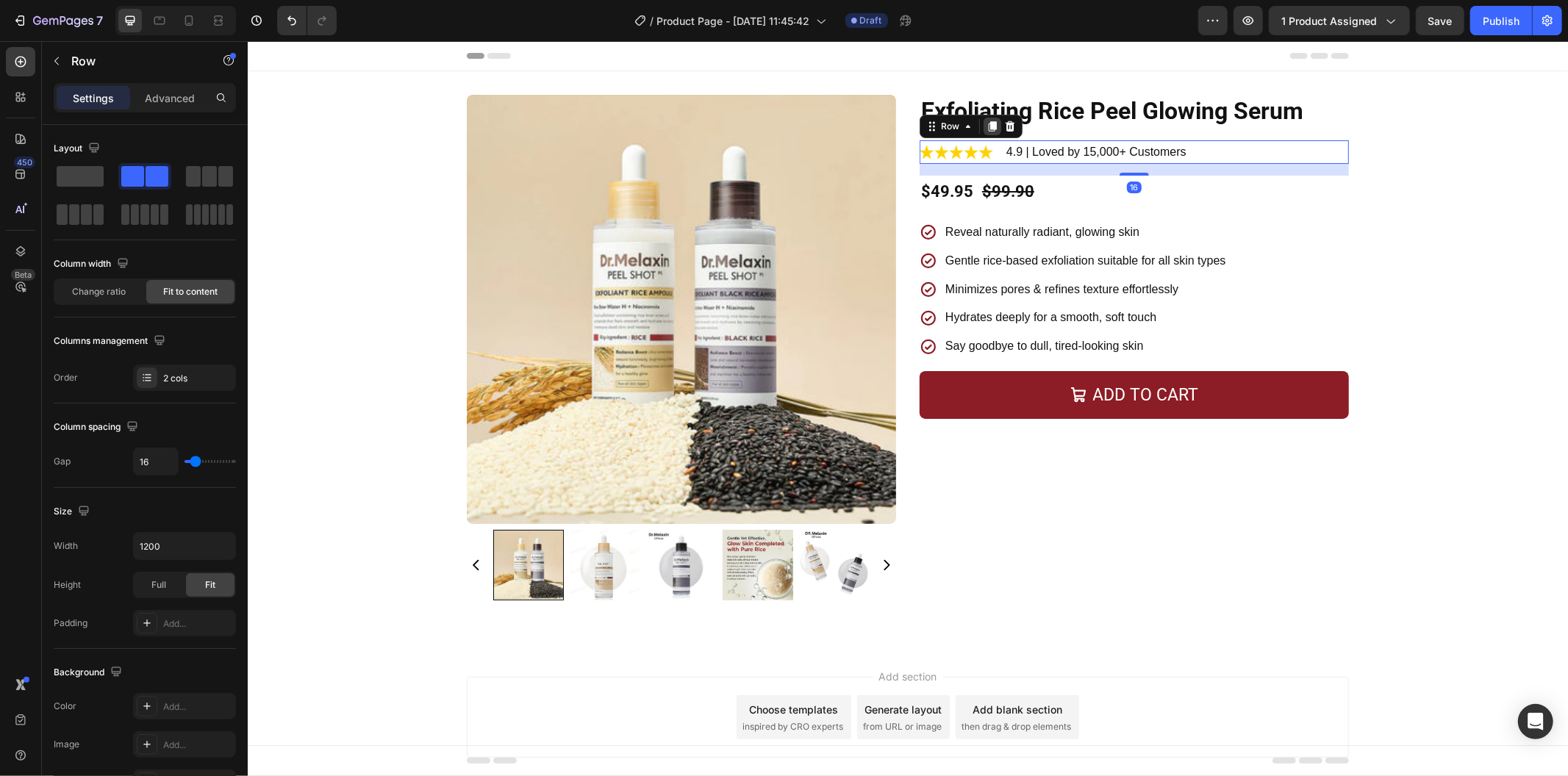
click at [988, 129] on icon at bounding box center [992, 125] width 8 height 11
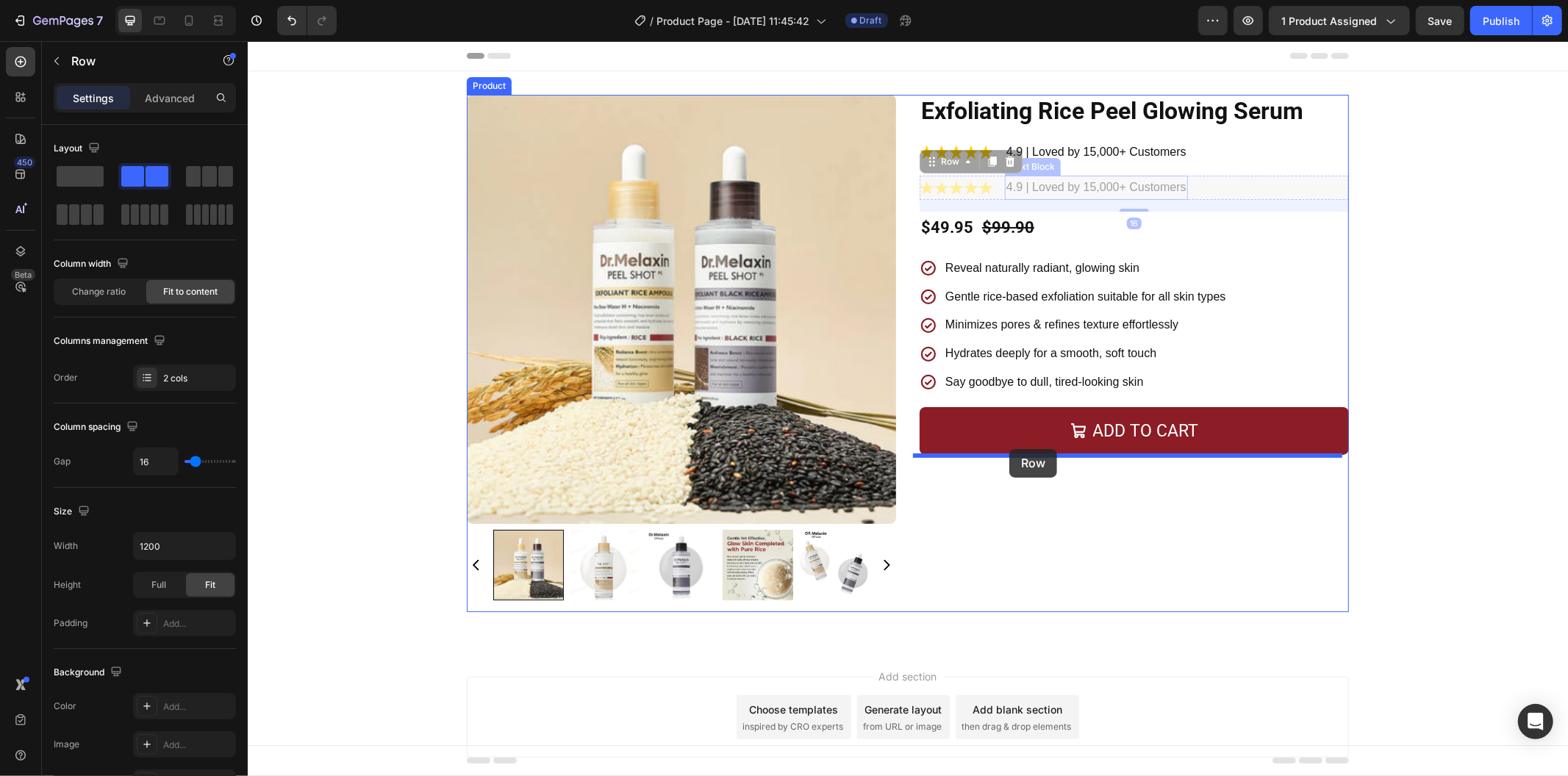
drag, startPoint x: 995, startPoint y: 178, endPoint x: 1009, endPoint y: 449, distance: 271.4
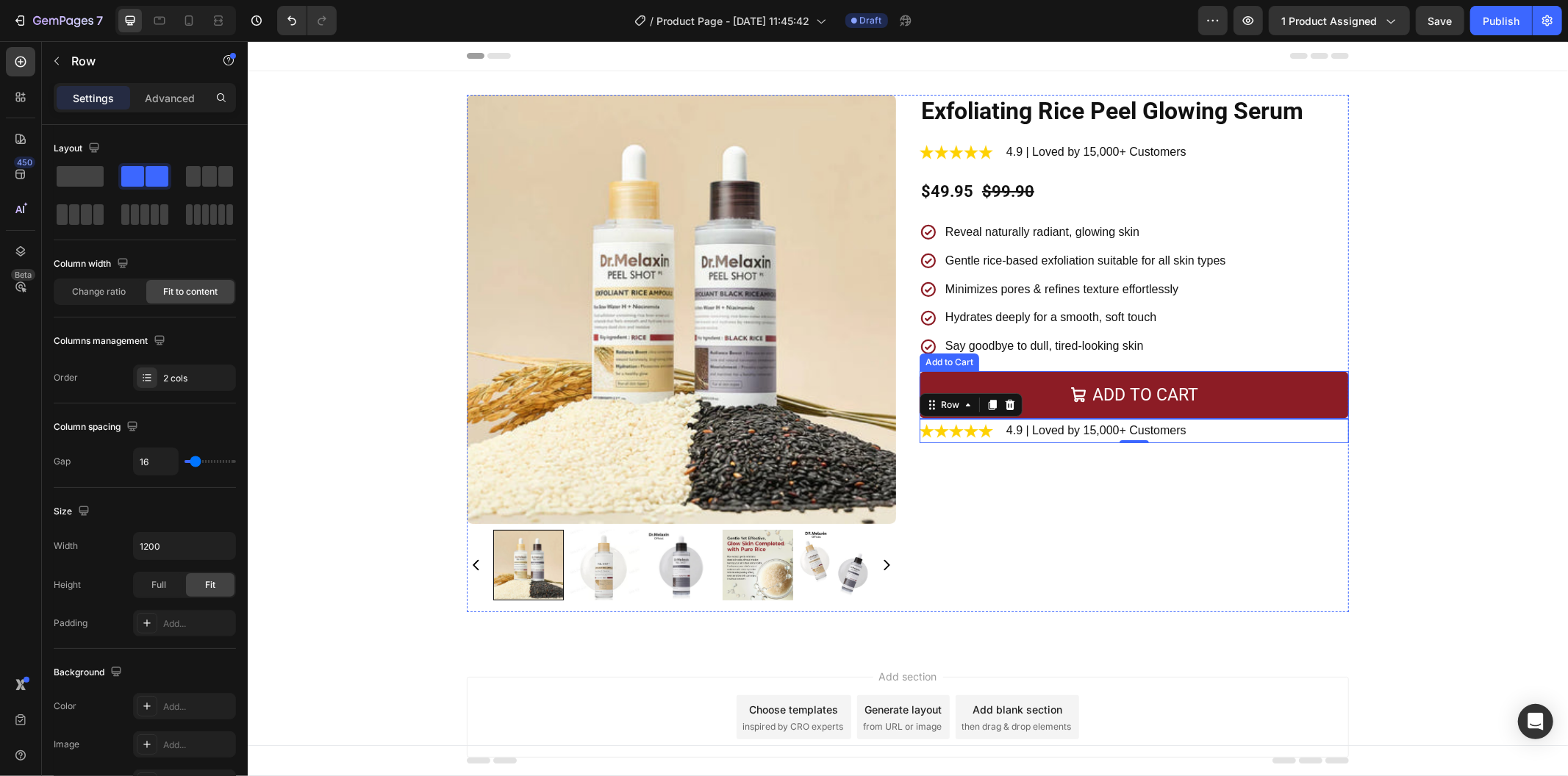
click at [1034, 375] on button "Add to cart" at bounding box center [1133, 395] width 429 height 47
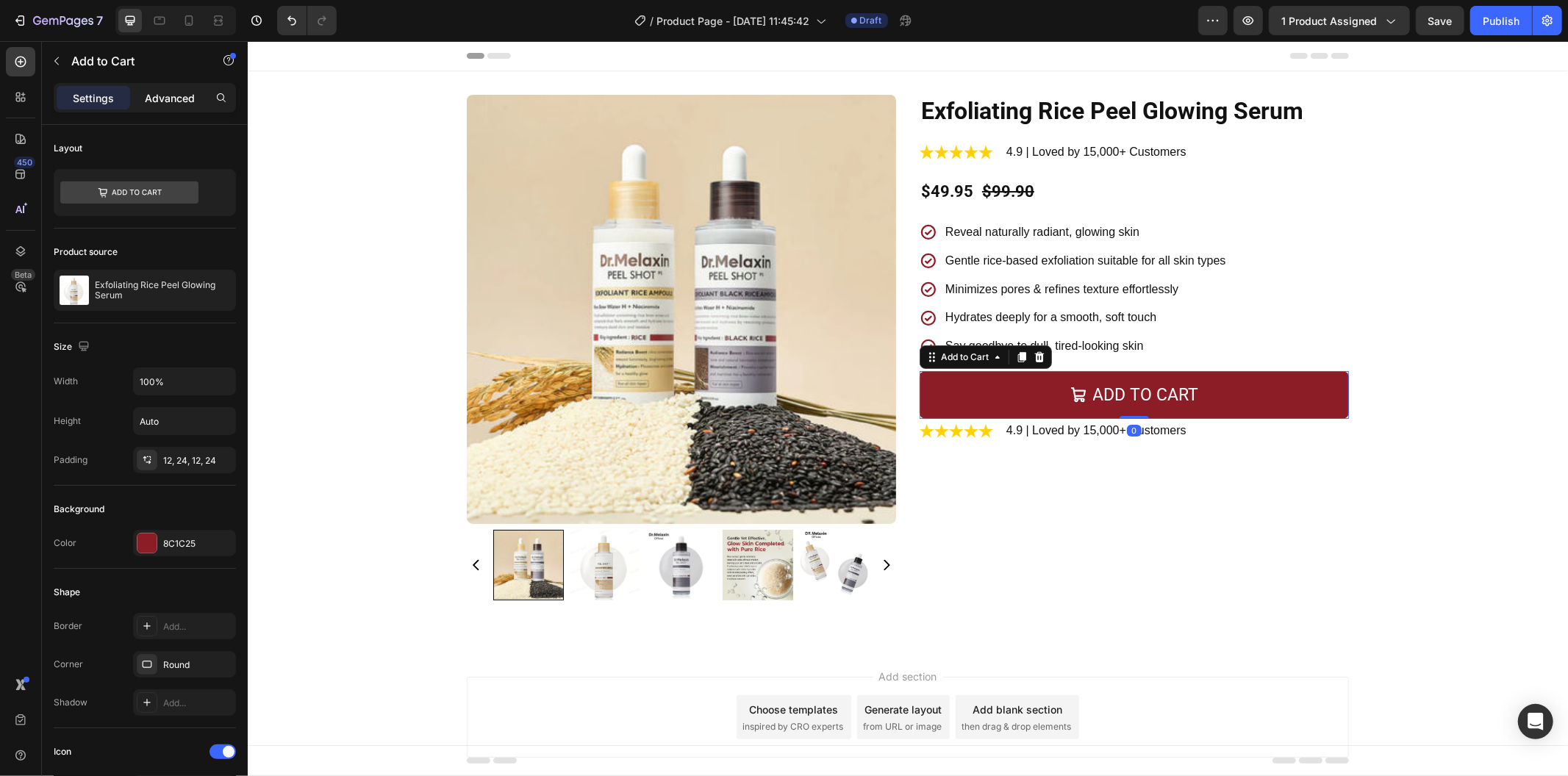
click at [169, 98] on p "Advanced" at bounding box center [169, 97] width 50 height 16
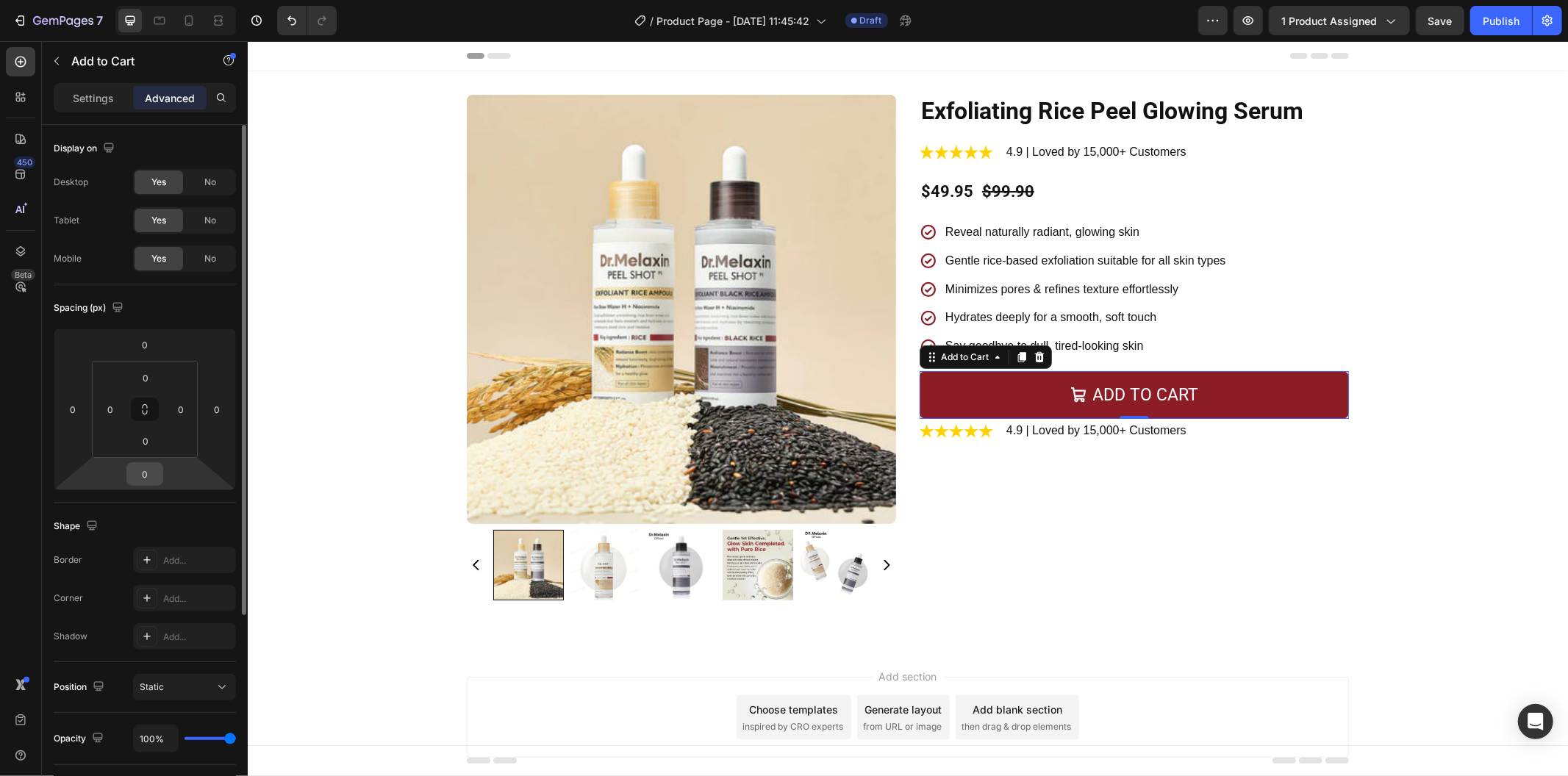
click at [157, 464] on div "0" at bounding box center [144, 474] width 37 height 24
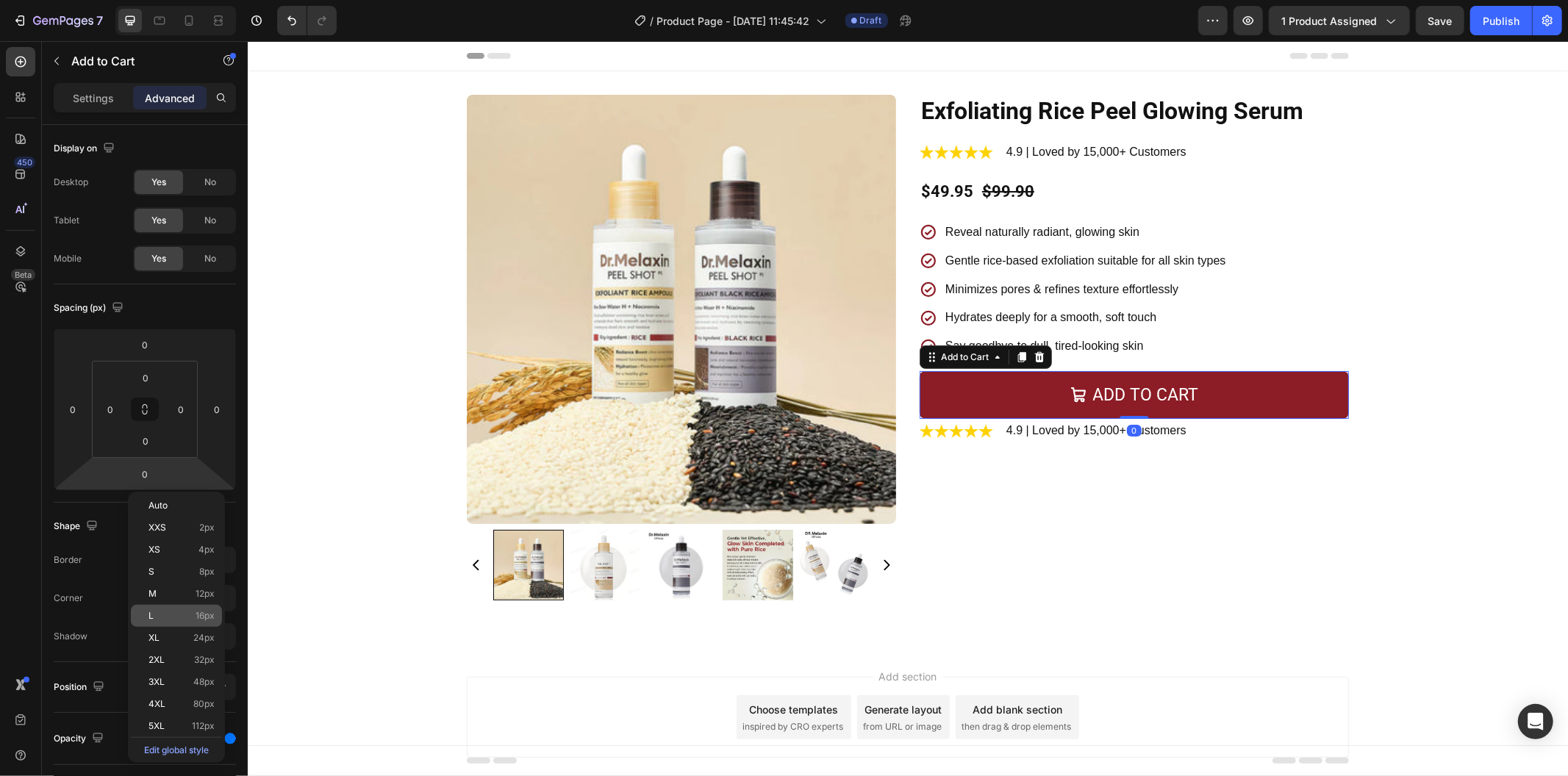
click at [191, 625] on div "L 16px" at bounding box center [176, 616] width 91 height 22
type input "16"
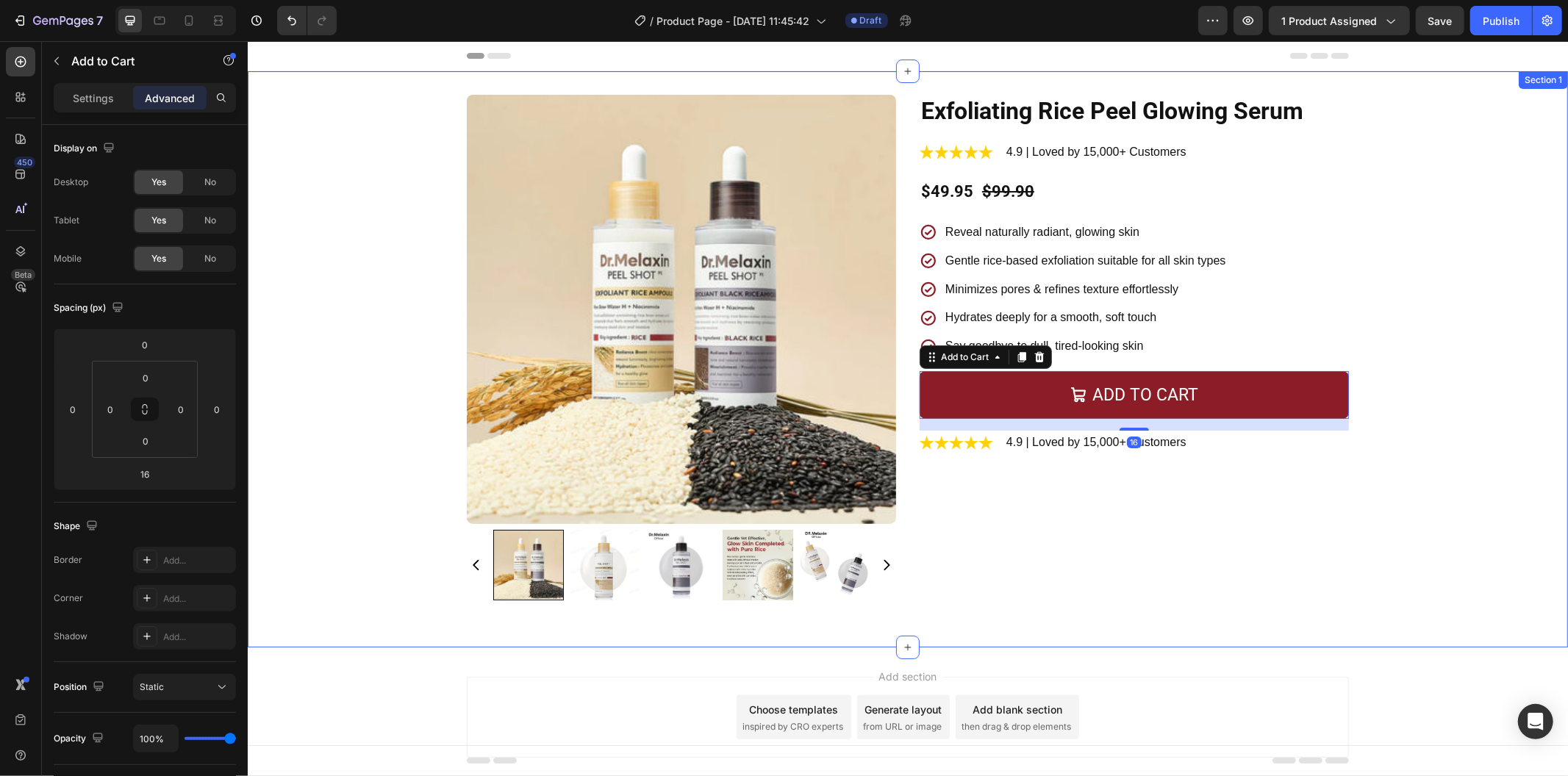
click at [1085, 616] on div "Product Images Exfoliating Rice Peel Glowing Serum Product Title Image 4.9 | Lo…" at bounding box center [907, 359] width 1321 height 530
